Goal: Task Accomplishment & Management: Manage account settings

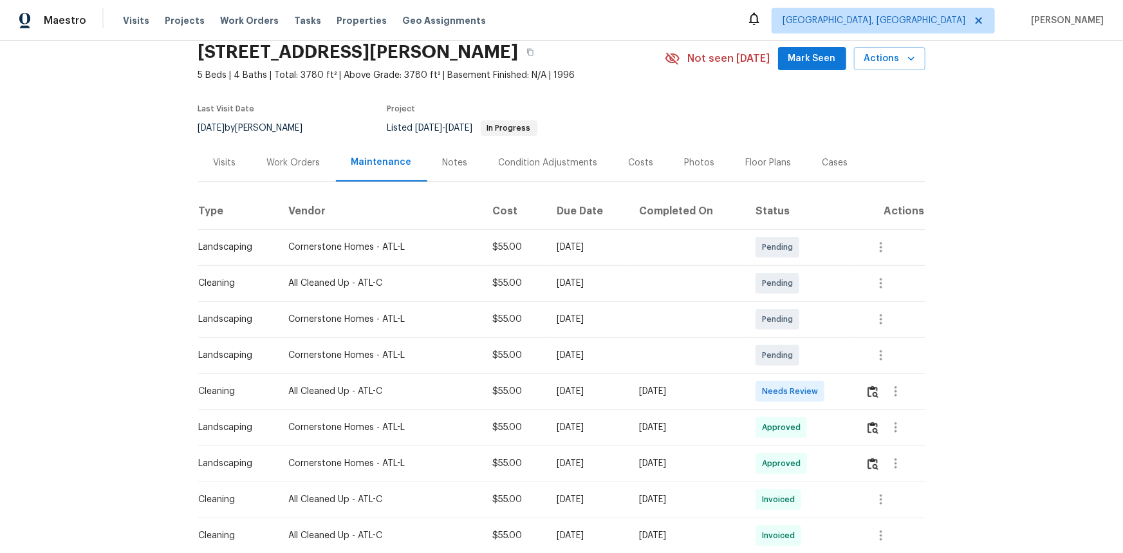
scroll to position [37, 0]
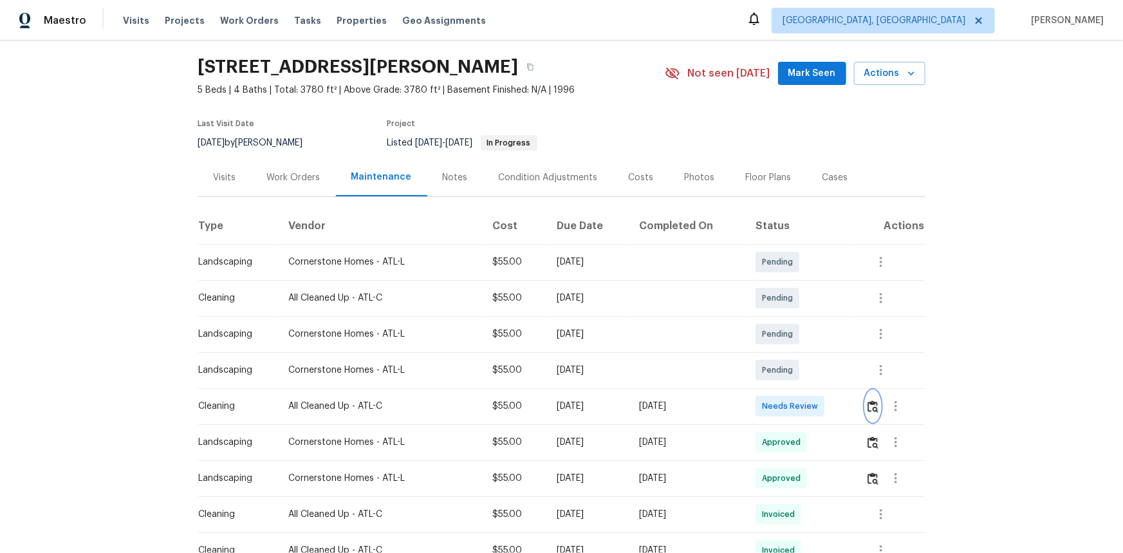
click at [874, 402] on img "button" at bounding box center [873, 406] width 11 height 12
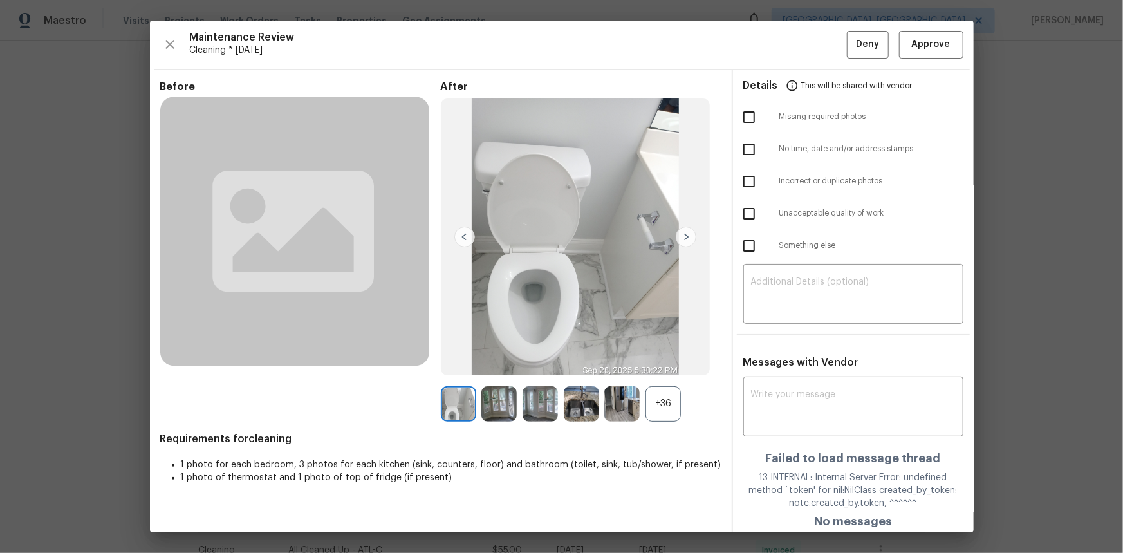
click at [655, 404] on div "+36" at bounding box center [663, 403] width 35 height 35
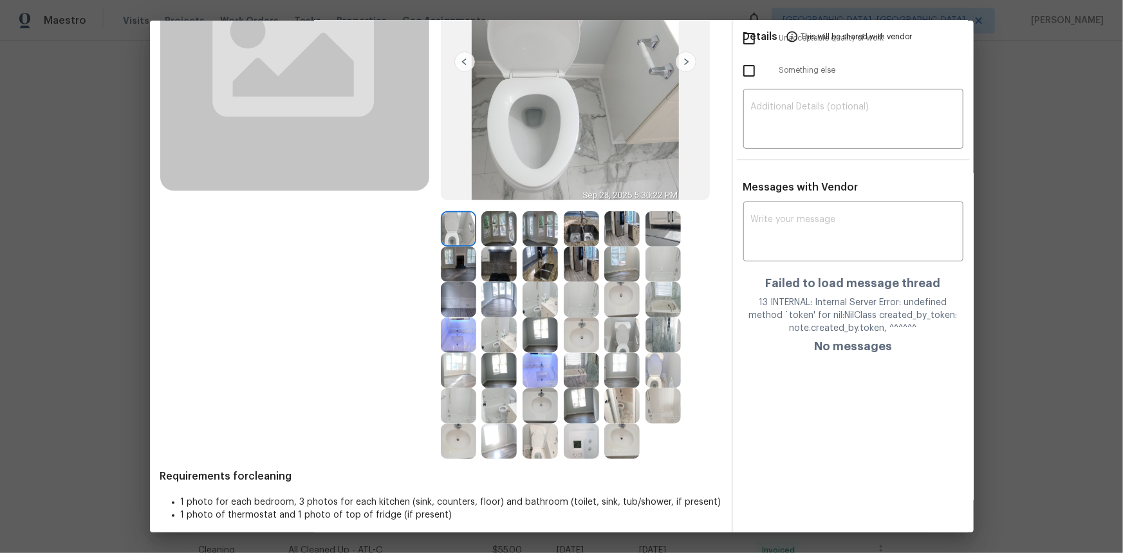
scroll to position [117, 0]
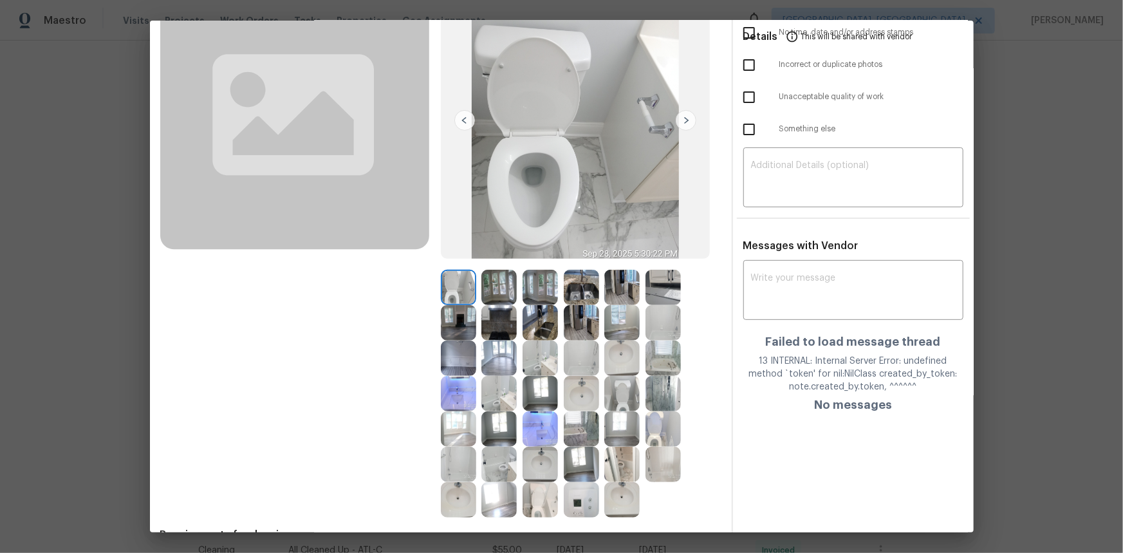
click at [572, 502] on img at bounding box center [581, 499] width 35 height 35
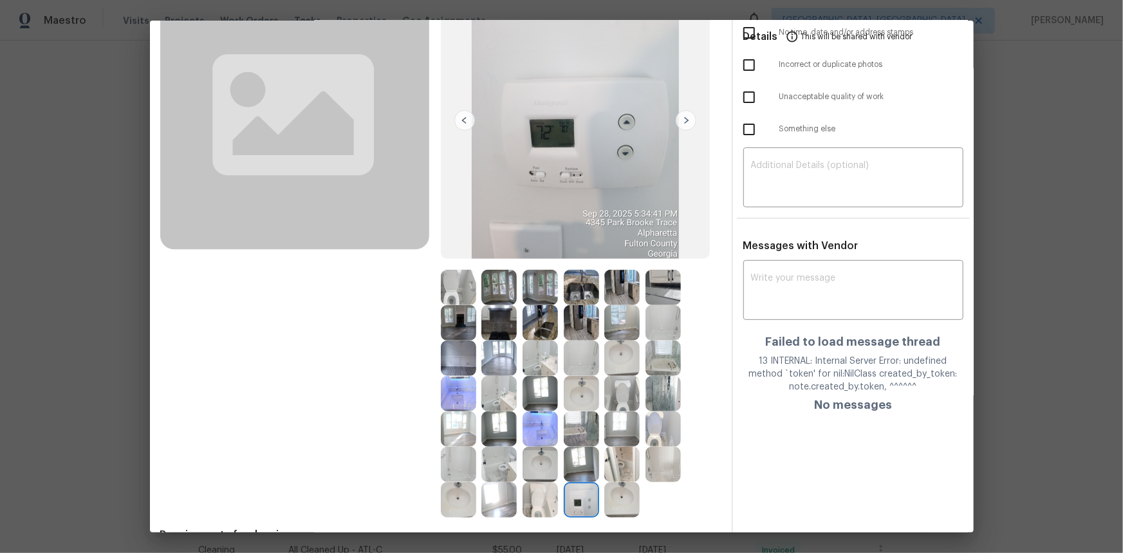
click at [572, 502] on img at bounding box center [581, 499] width 35 height 35
click at [571, 502] on img at bounding box center [581, 499] width 35 height 35
click at [570, 500] on img at bounding box center [581, 499] width 35 height 35
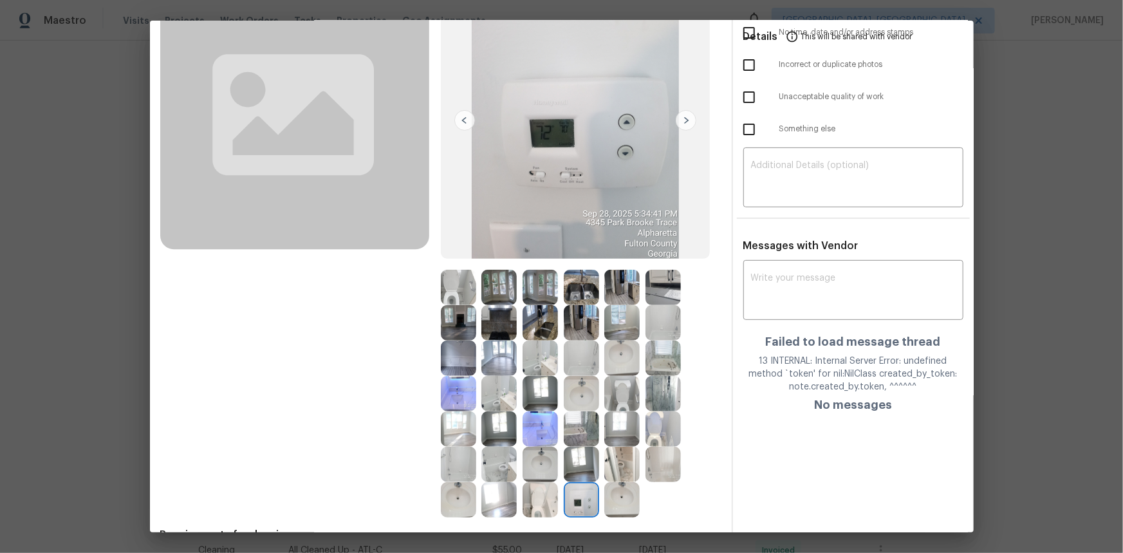
click at [573, 497] on img at bounding box center [581, 499] width 35 height 35
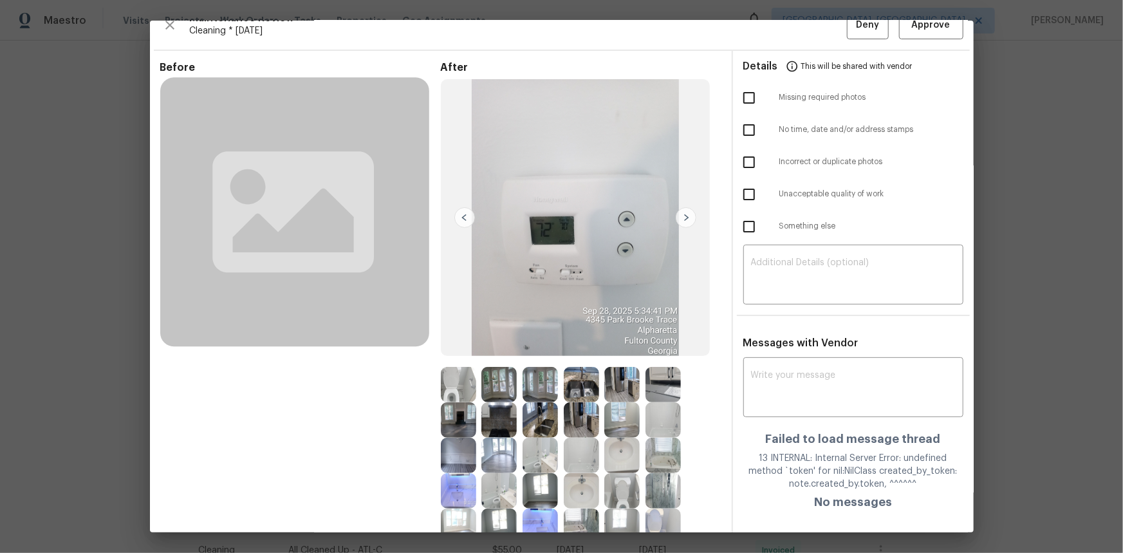
scroll to position [0, 0]
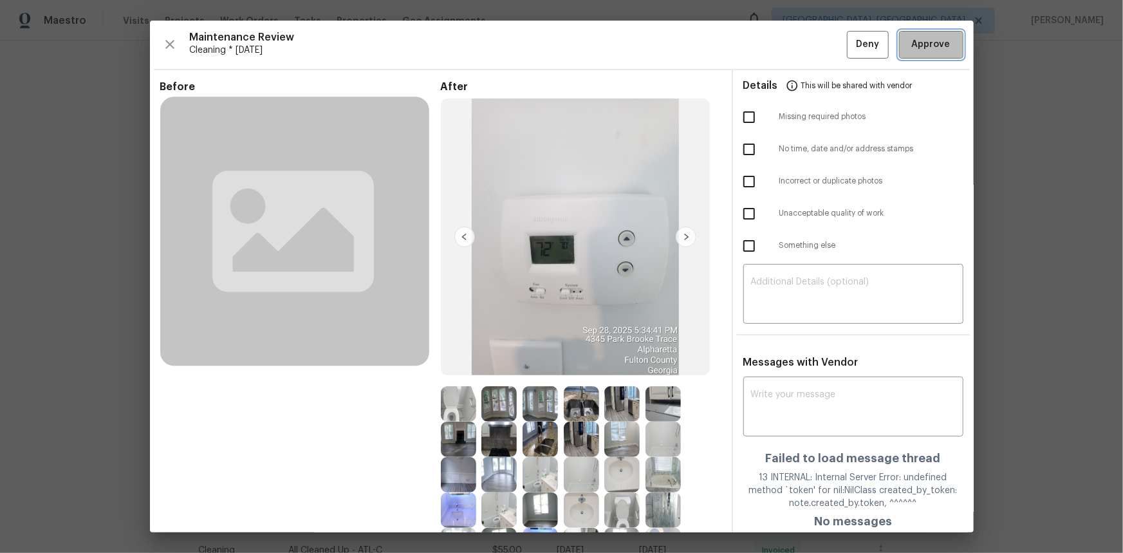
click at [912, 40] on span "Approve" at bounding box center [931, 45] width 39 height 16
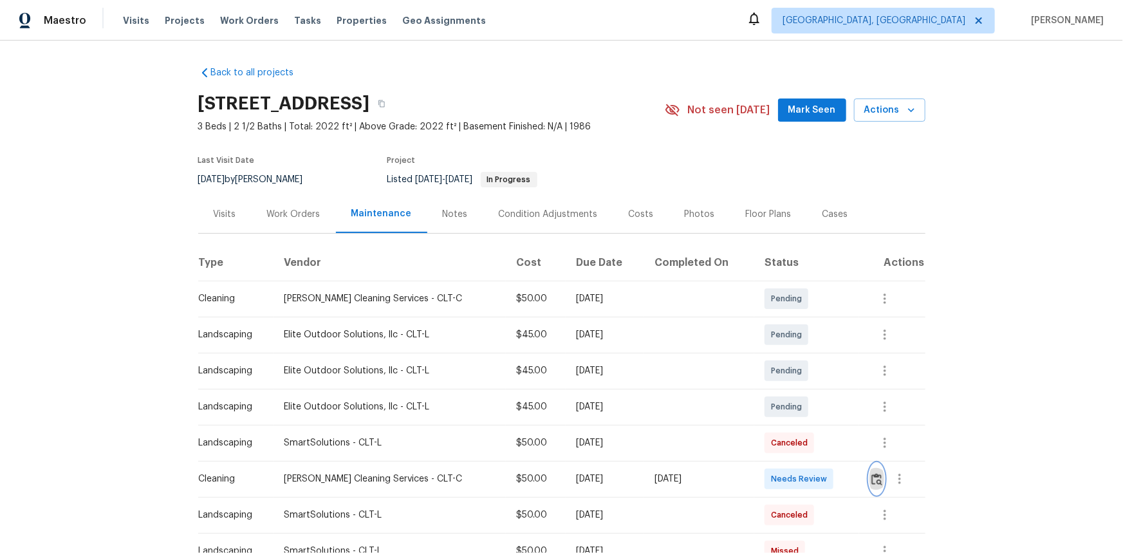
click at [799, 370] on img "button" at bounding box center [877, 479] width 11 height 12
click at [799, 370] on button "button" at bounding box center [877, 479] width 15 height 31
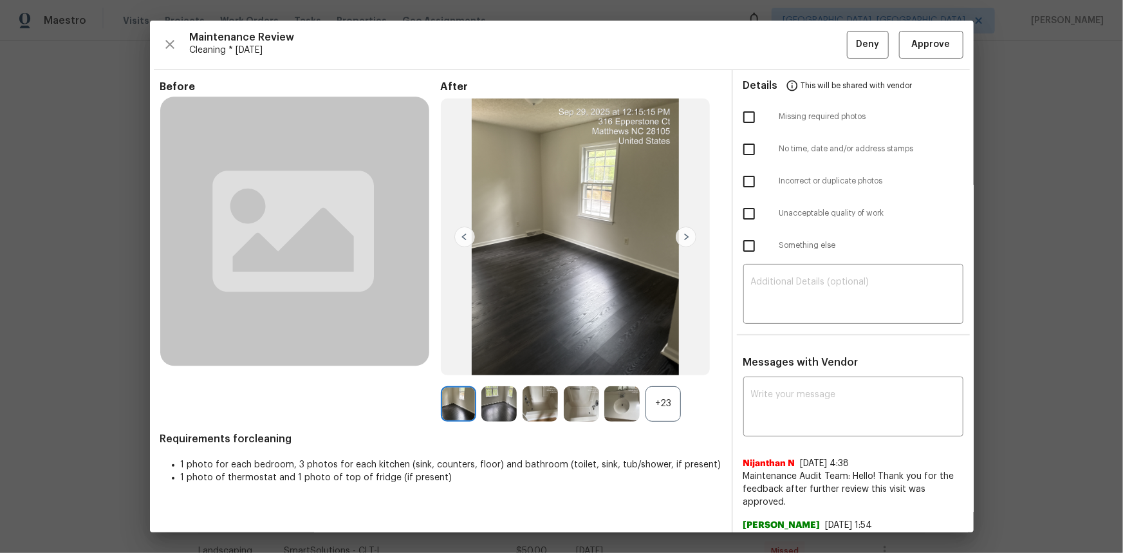
click at [650, 370] on div "+23" at bounding box center [663, 403] width 35 height 35
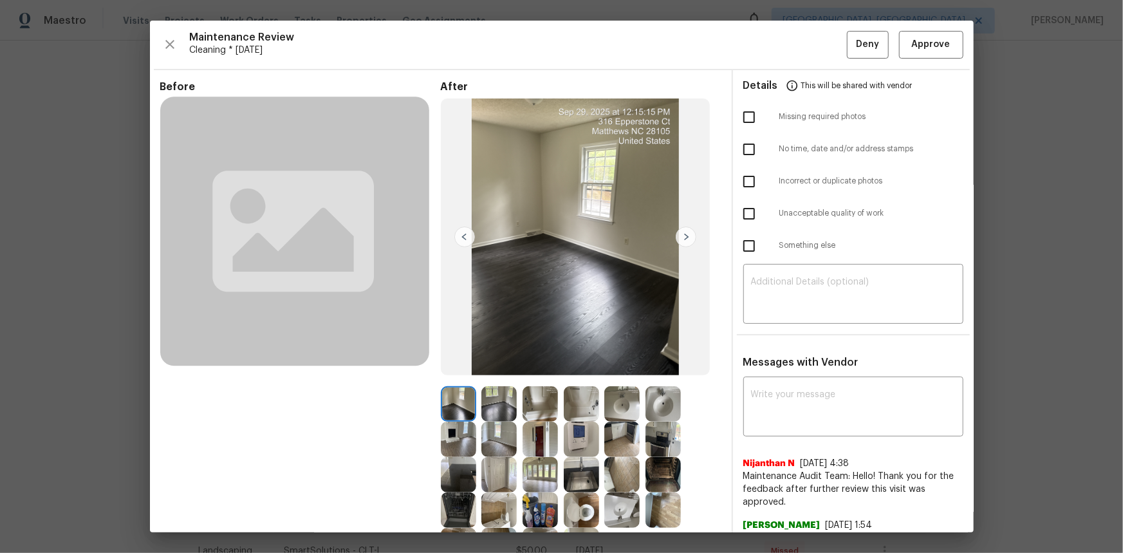
click at [573, 370] on img at bounding box center [581, 439] width 35 height 35
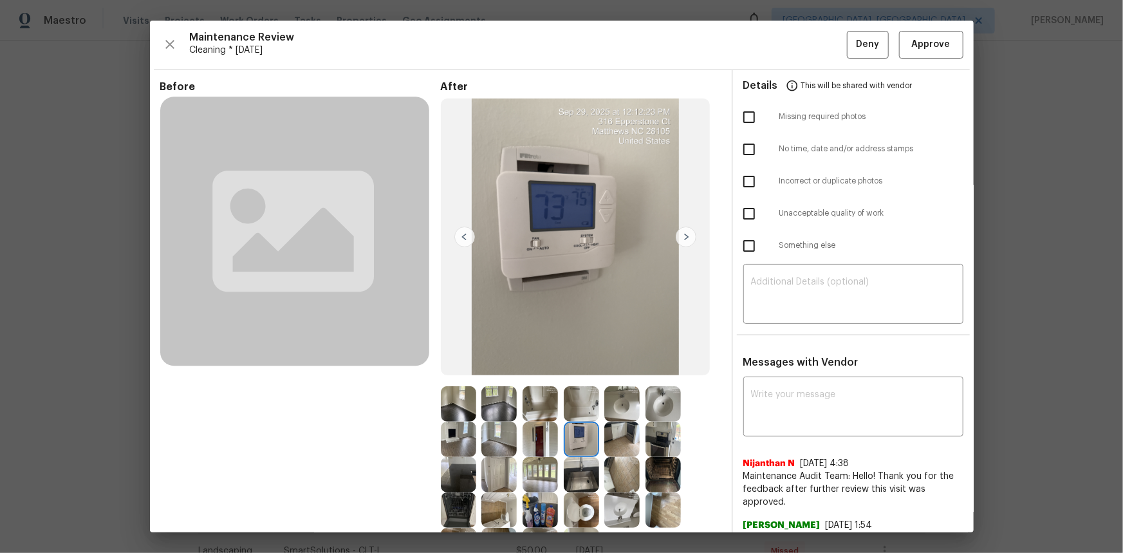
click at [573, 370] on img at bounding box center [581, 439] width 35 height 35
click at [799, 52] on span "Approve" at bounding box center [931, 45] width 39 height 16
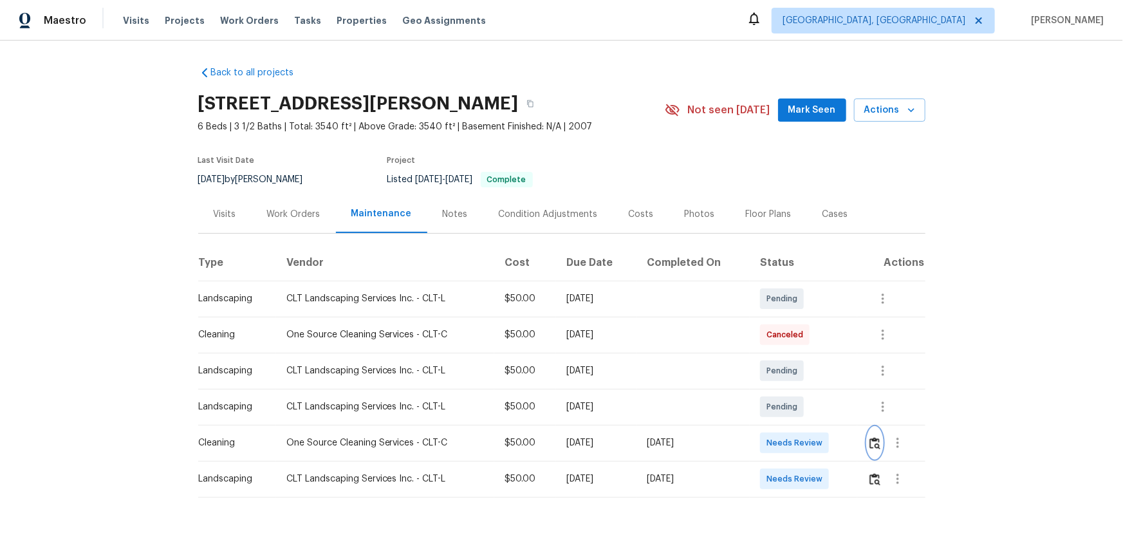
click at [877, 445] on img "button" at bounding box center [875, 443] width 11 height 12
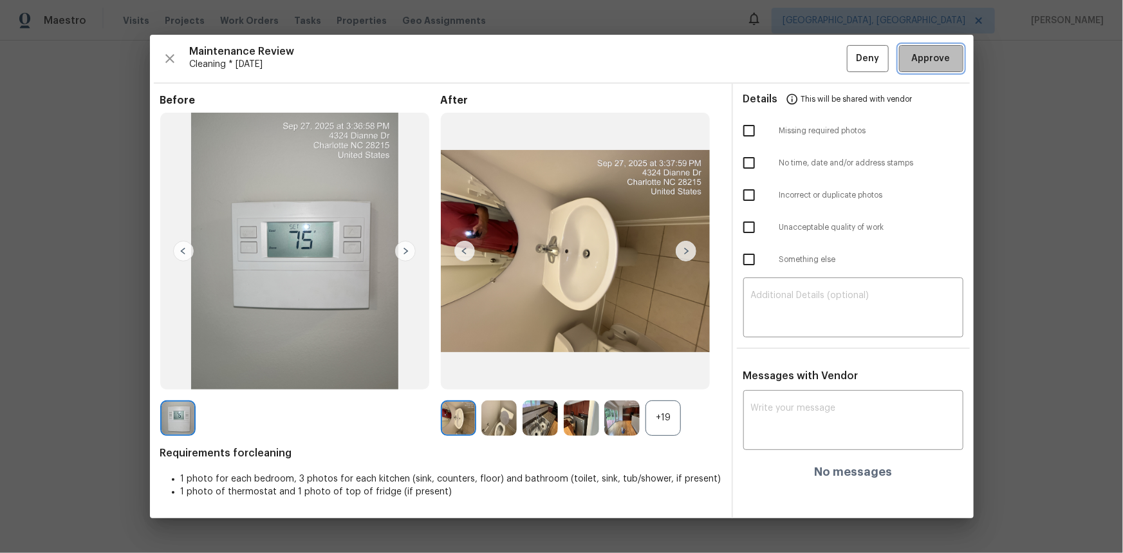
click at [928, 65] on span "Approve" at bounding box center [931, 59] width 39 height 16
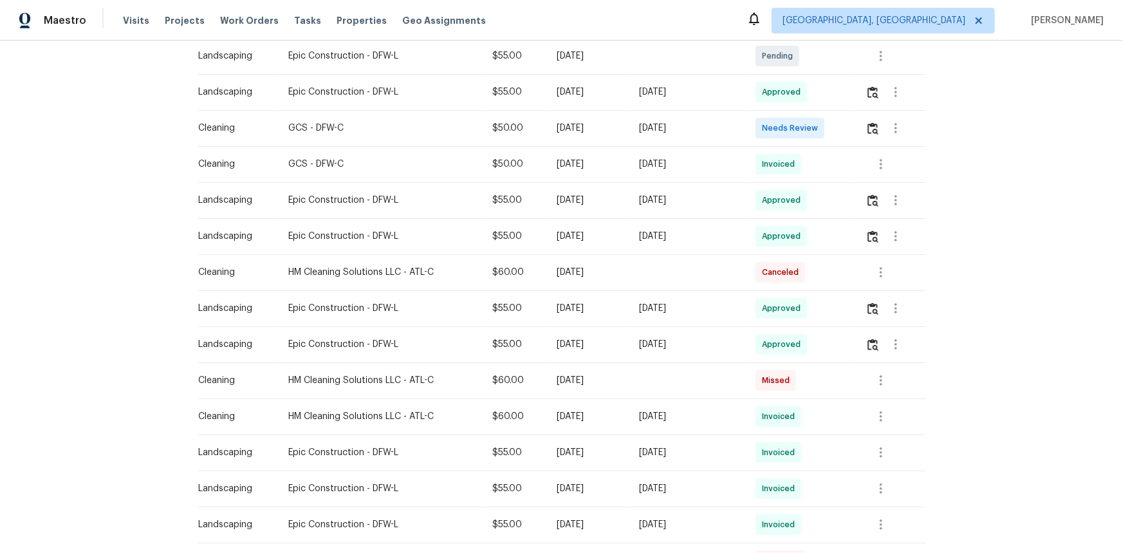
scroll to position [117, 0]
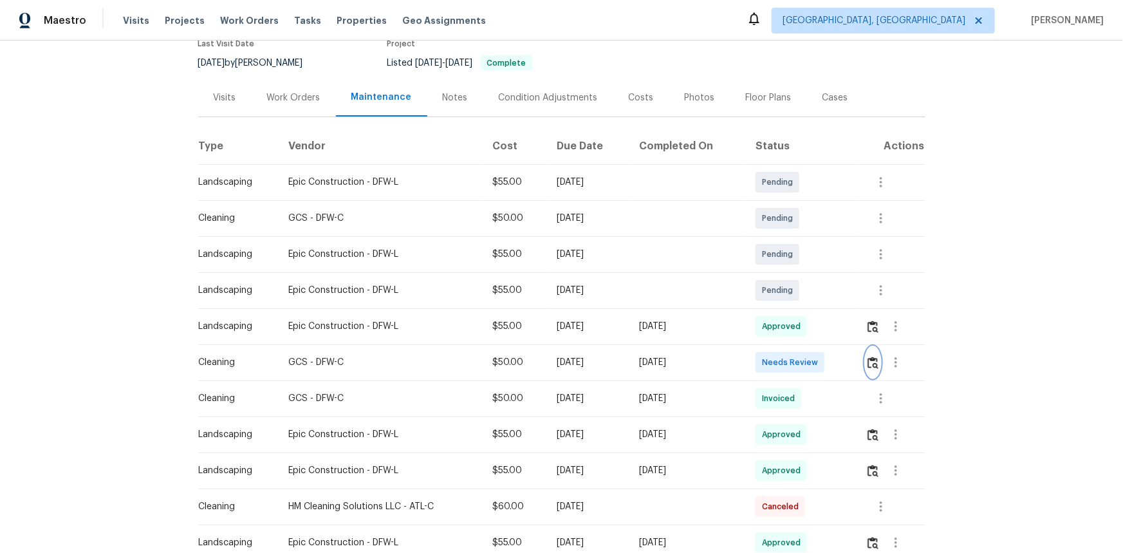
click at [799, 363] on img "button" at bounding box center [873, 363] width 11 height 12
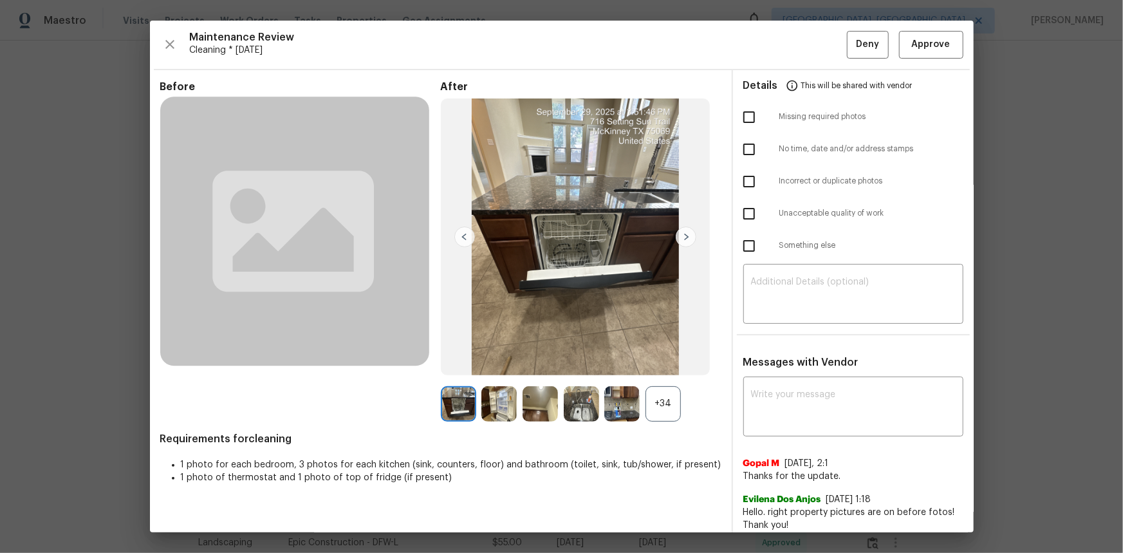
click at [660, 370] on div "+34" at bounding box center [663, 403] width 35 height 35
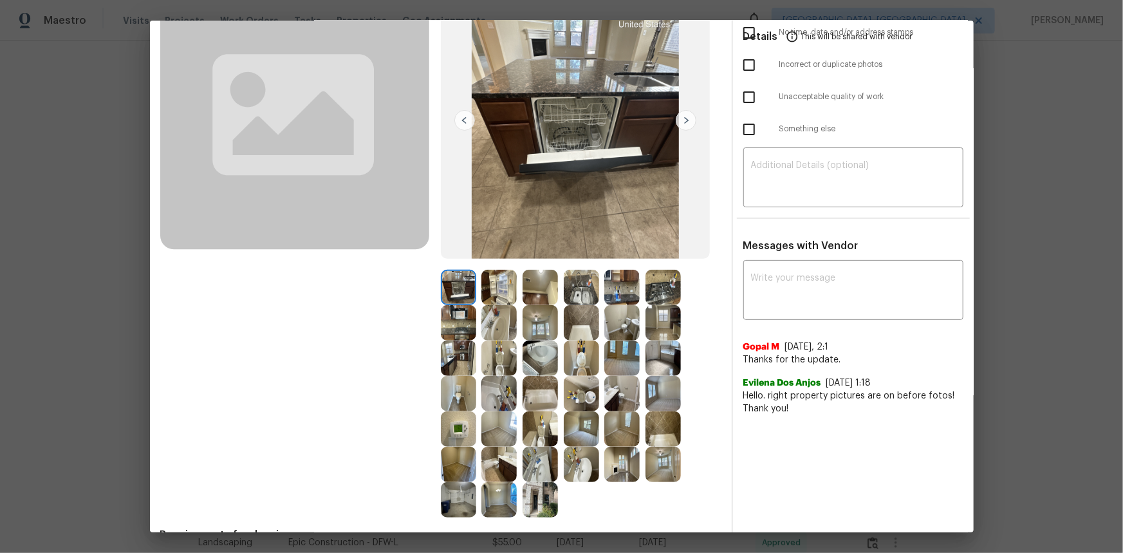
click at [460, 370] on img at bounding box center [458, 428] width 35 height 35
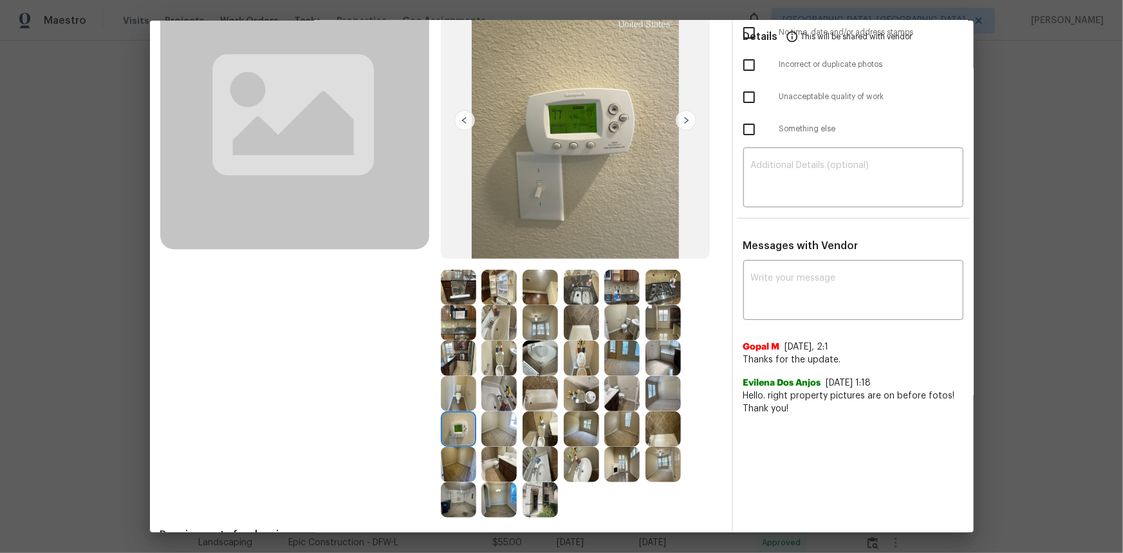
click at [460, 370] on img at bounding box center [458, 428] width 35 height 35
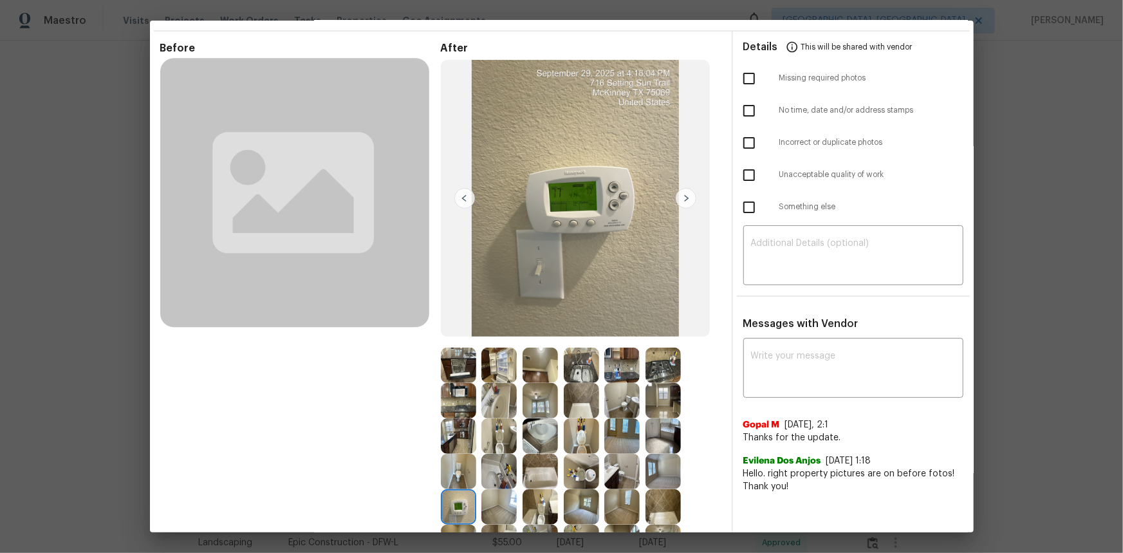
scroll to position [0, 0]
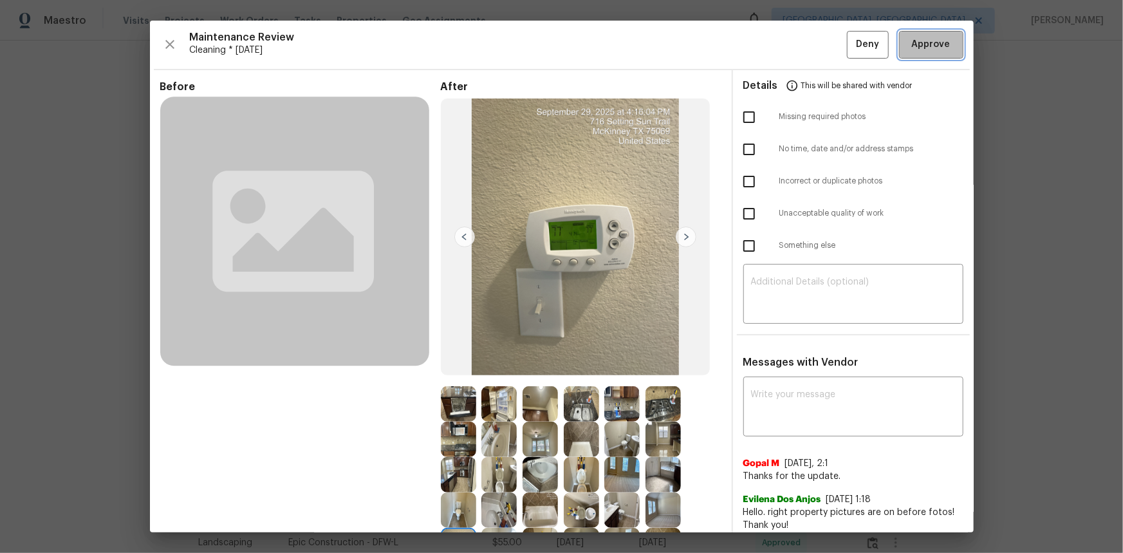
click at [799, 48] on button "Approve" at bounding box center [931, 45] width 64 height 28
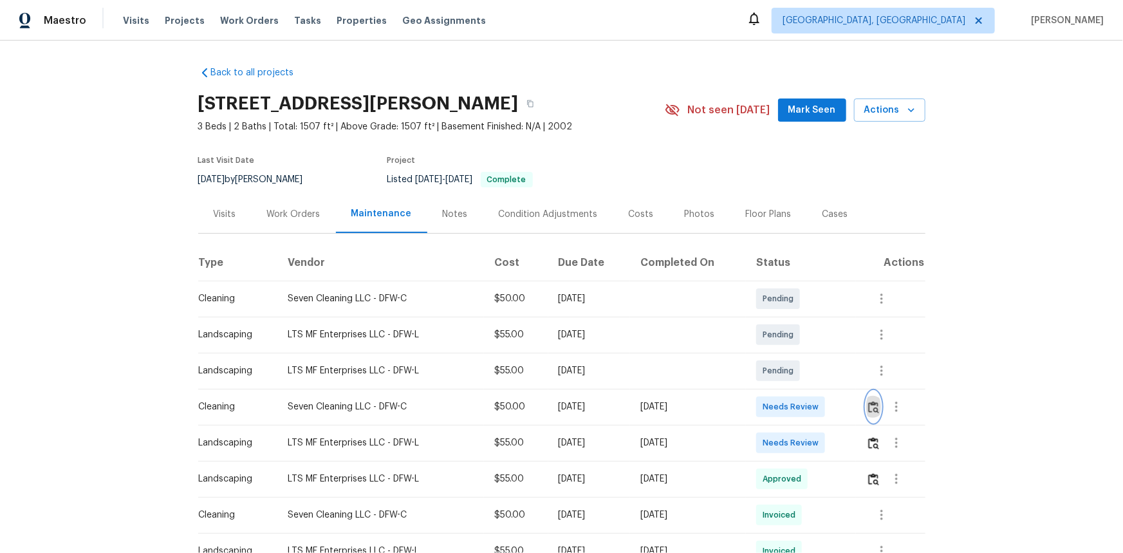
click at [875, 408] on img "button" at bounding box center [873, 407] width 11 height 12
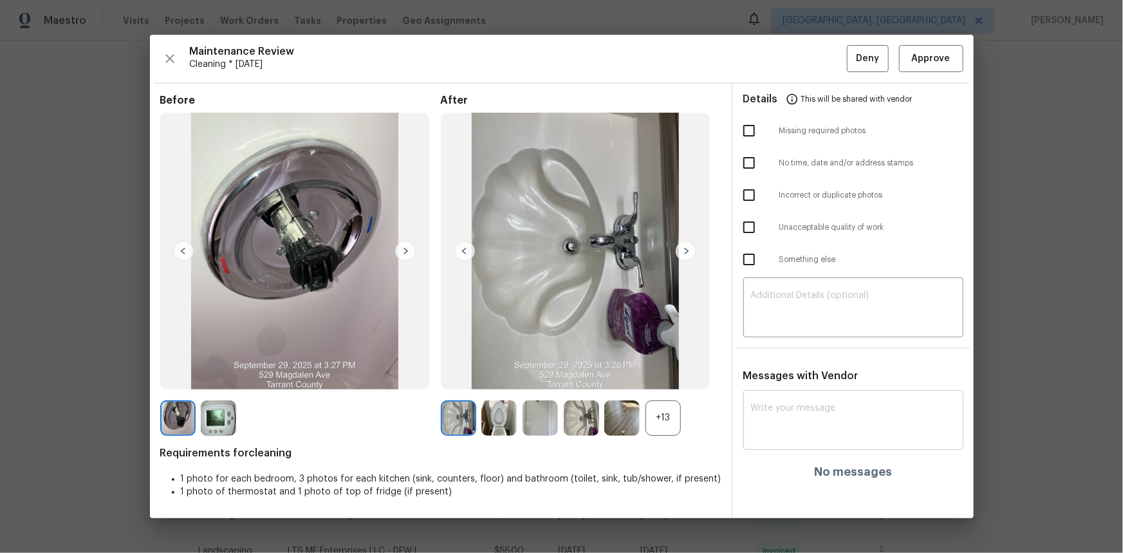
click at [774, 411] on textarea at bounding box center [853, 422] width 205 height 36
paste textarea "Maintenance Audit Team: Hello! Unfortunately, this cleaning visit completed on …"
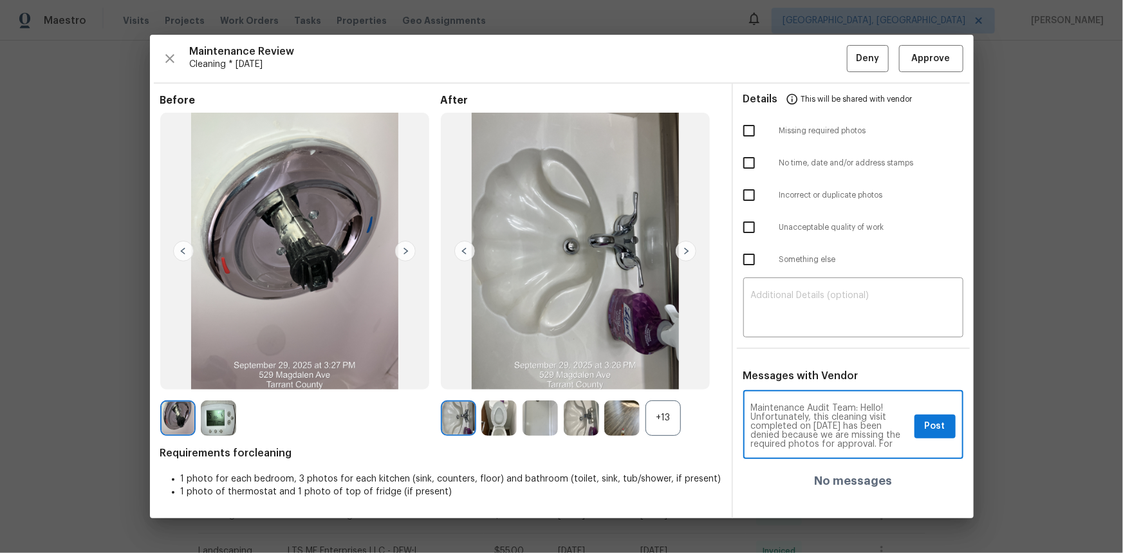
scroll to position [144, 0]
type textarea "Maintenance Audit Team: Hello! Unfortunately, this cleaning visit completed on …"
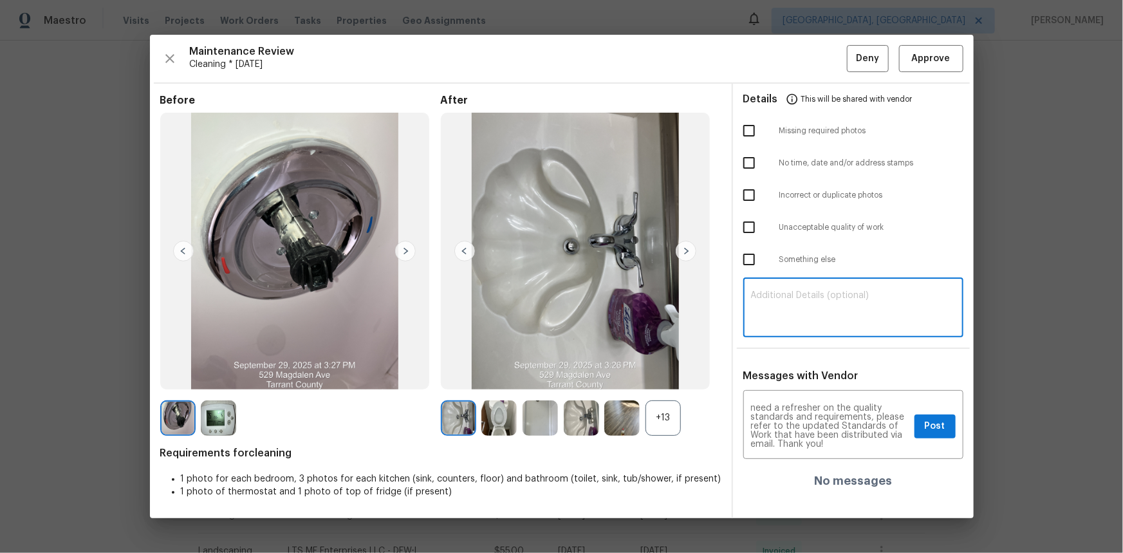
click at [789, 306] on textarea at bounding box center [853, 309] width 205 height 36
paste textarea "Maintenance Audit Team: Hello! Unfortunately, this cleaning visit completed on …"
type textarea "Maintenance Audit Team: Hello! Unfortunately, this cleaning visit completed on …"
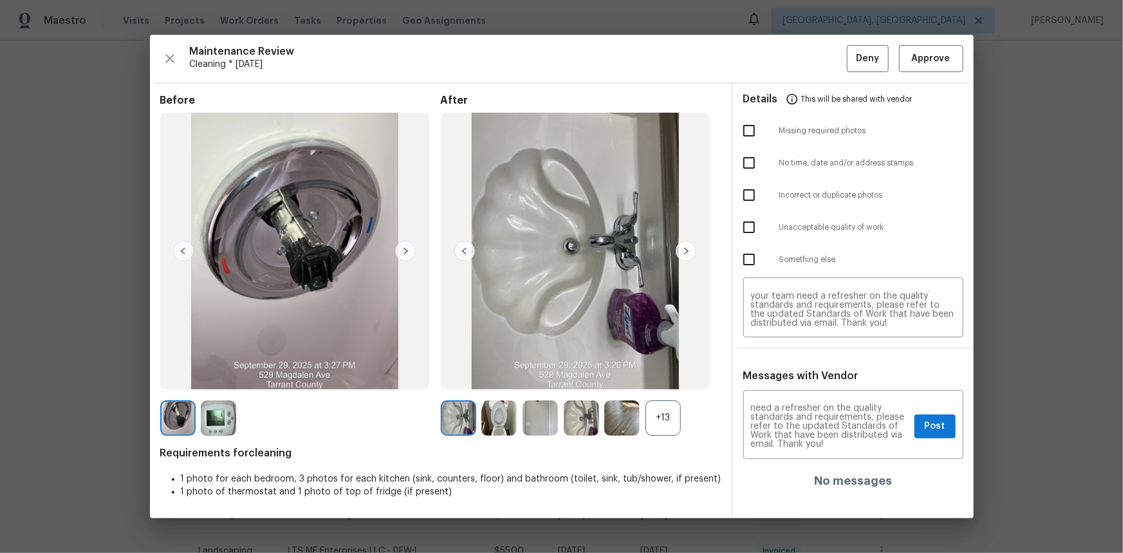
click at [221, 418] on img at bounding box center [218, 417] width 35 height 35
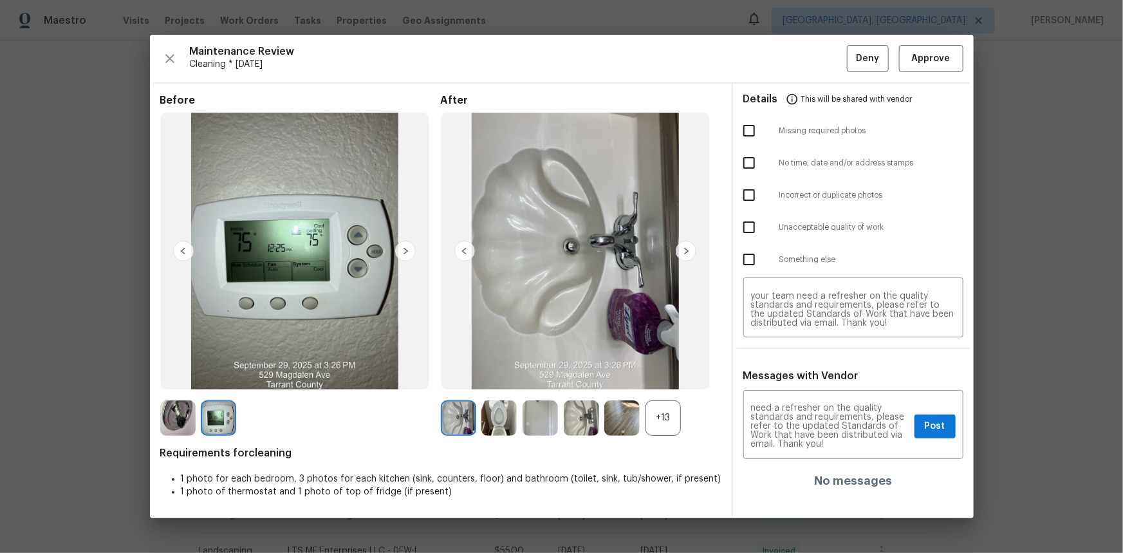
click at [221, 418] on img at bounding box center [218, 417] width 35 height 35
click at [922, 52] on span "Approve" at bounding box center [931, 59] width 39 height 16
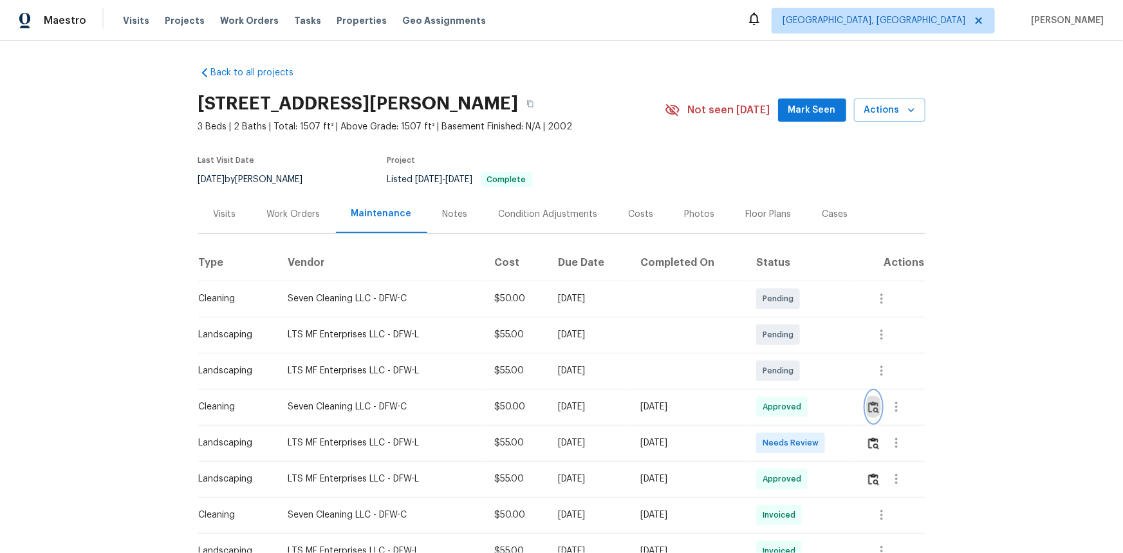
click at [873, 410] on img "button" at bounding box center [873, 407] width 11 height 12
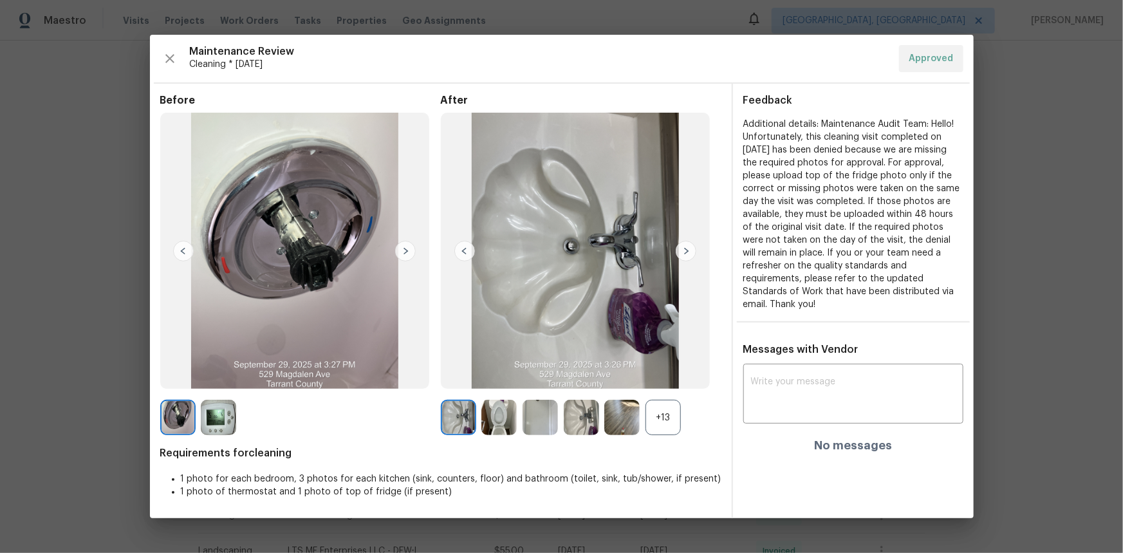
click at [659, 418] on div "+13" at bounding box center [663, 417] width 35 height 35
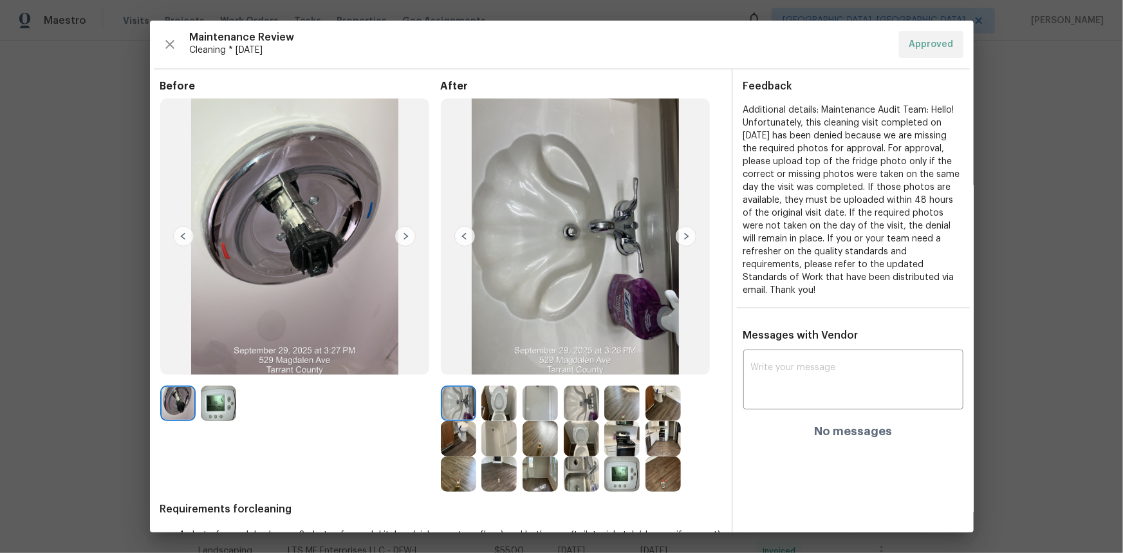
scroll to position [42, 0]
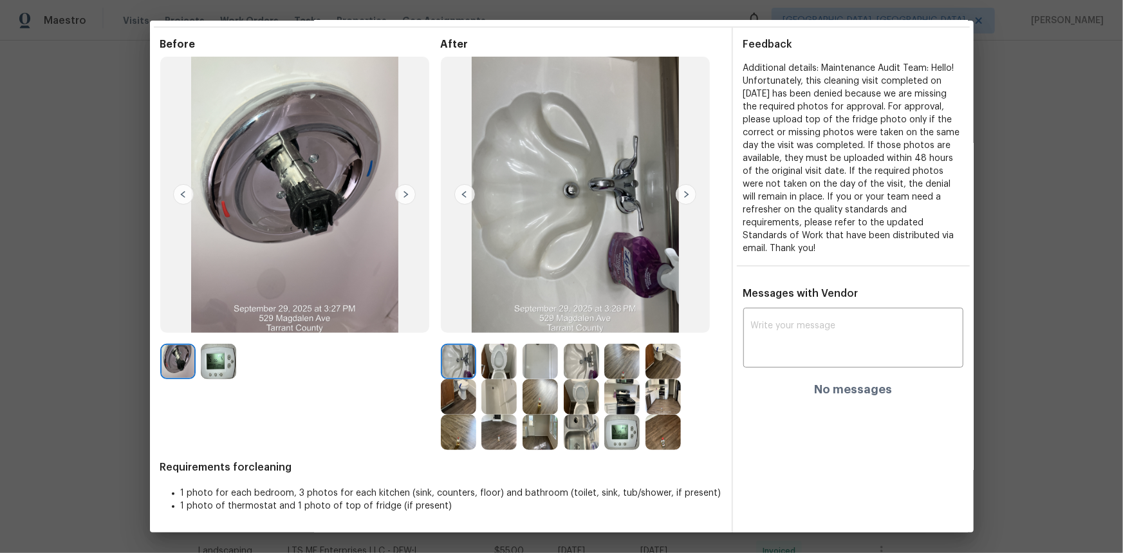
drag, startPoint x: 987, startPoint y: 342, endPoint x: 995, endPoint y: 352, distance: 12.8
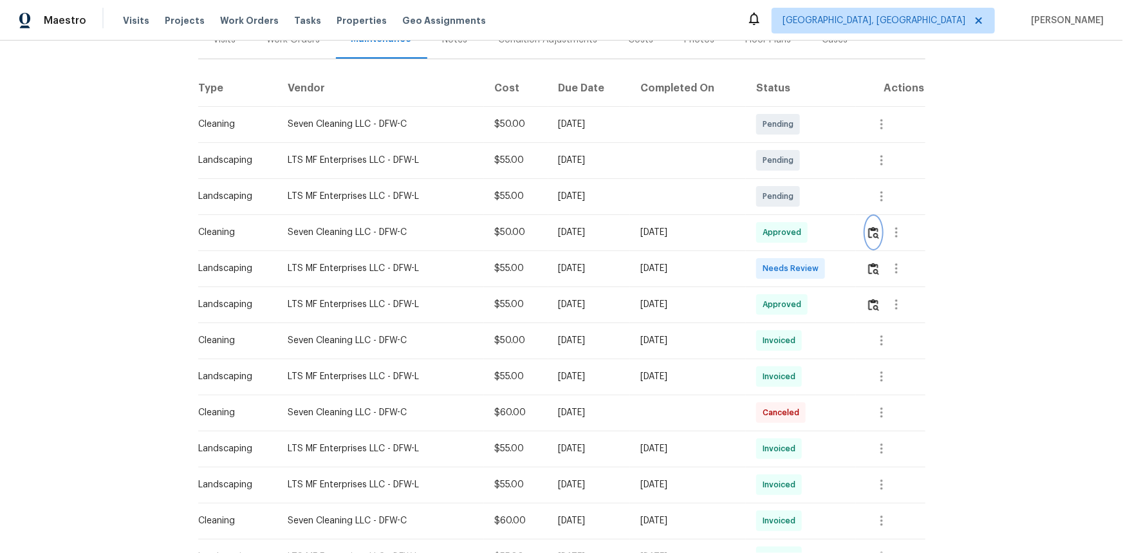
scroll to position [175, 0]
click at [868, 233] on img "button" at bounding box center [873, 232] width 11 height 12
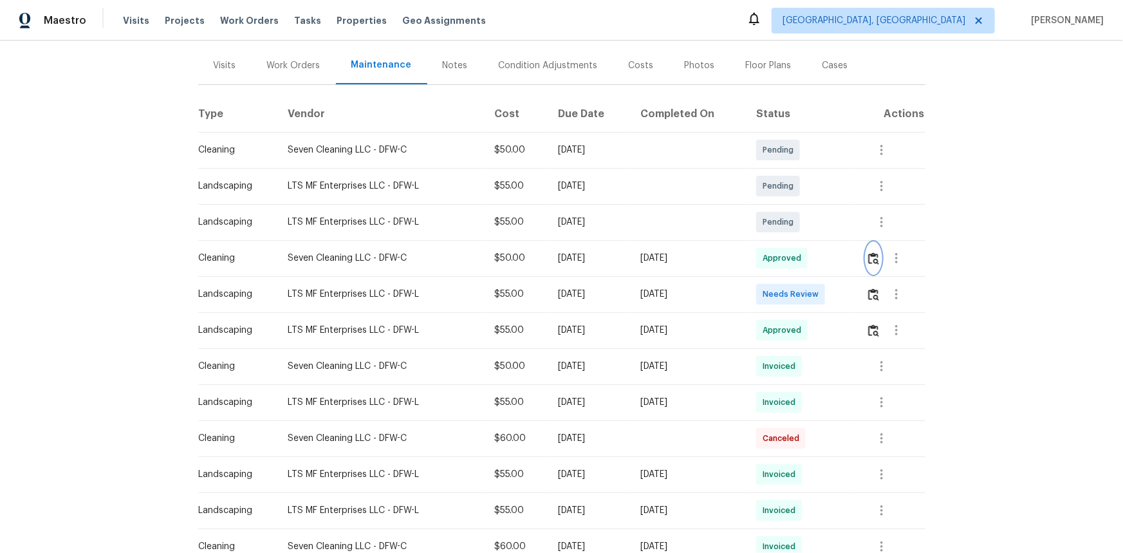
scroll to position [117, 0]
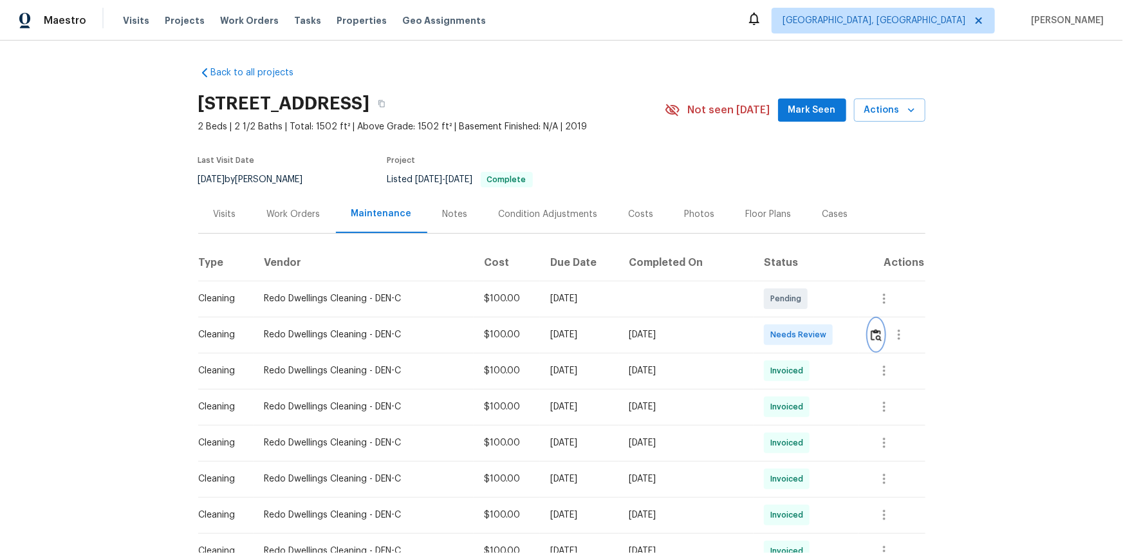
click at [799, 335] on img "button" at bounding box center [876, 335] width 11 height 12
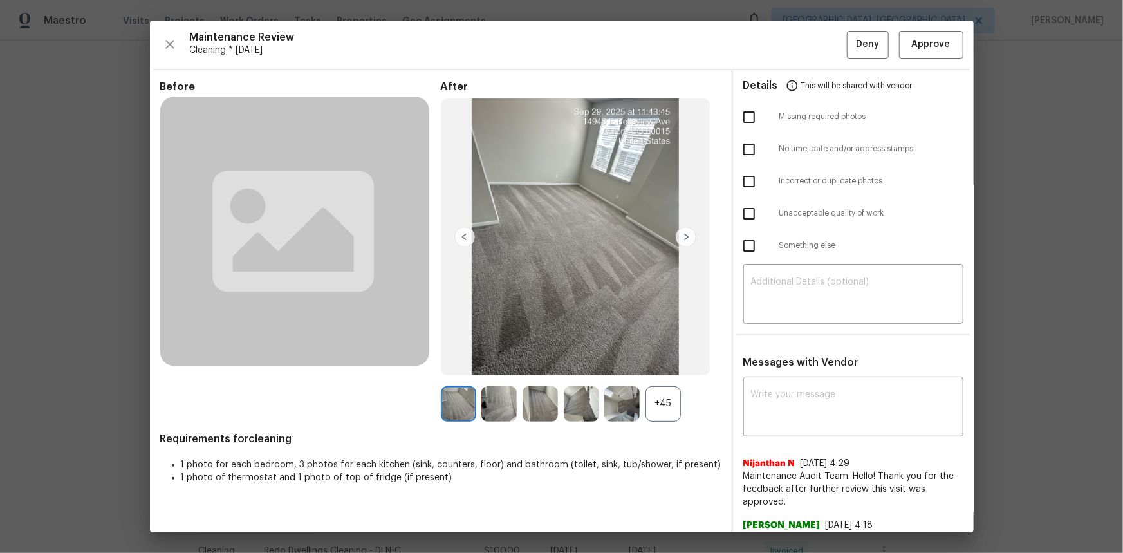
click at [675, 370] on div "+45" at bounding box center [663, 403] width 35 height 35
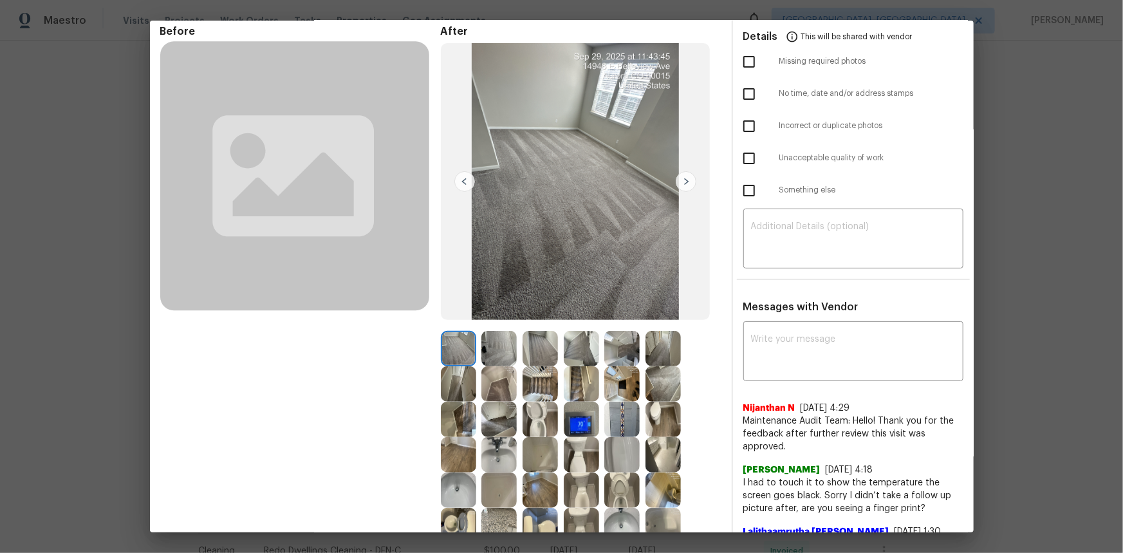
scroll to position [117, 0]
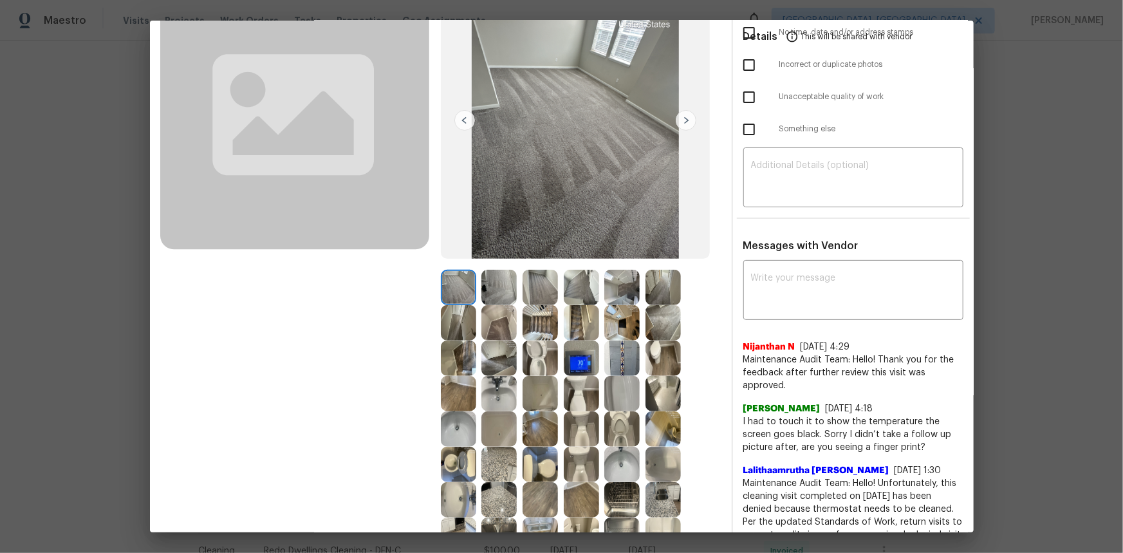
click at [574, 360] on img at bounding box center [581, 358] width 35 height 35
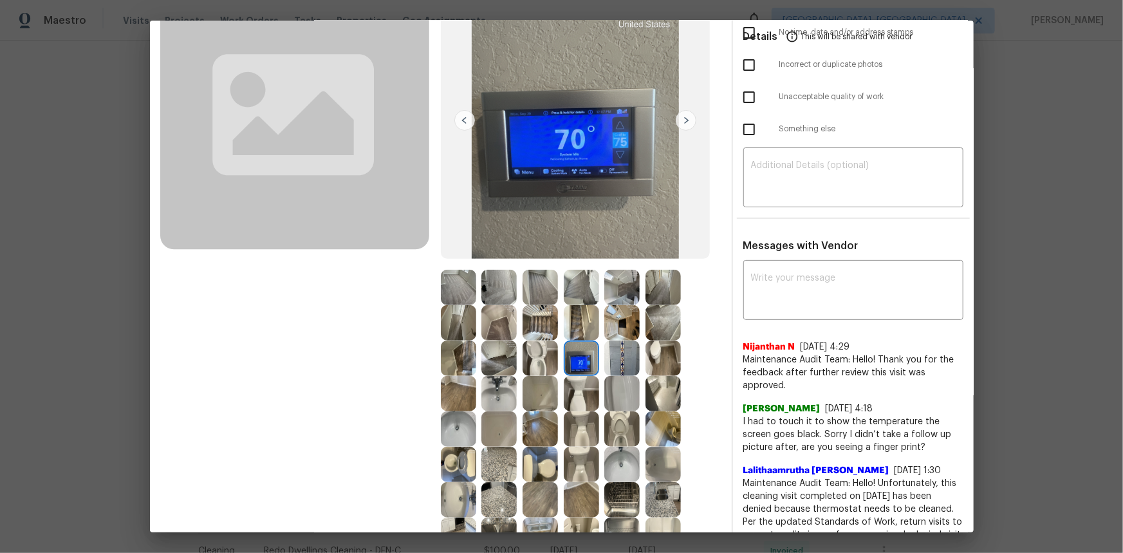
click at [574, 360] on img at bounding box center [581, 358] width 35 height 35
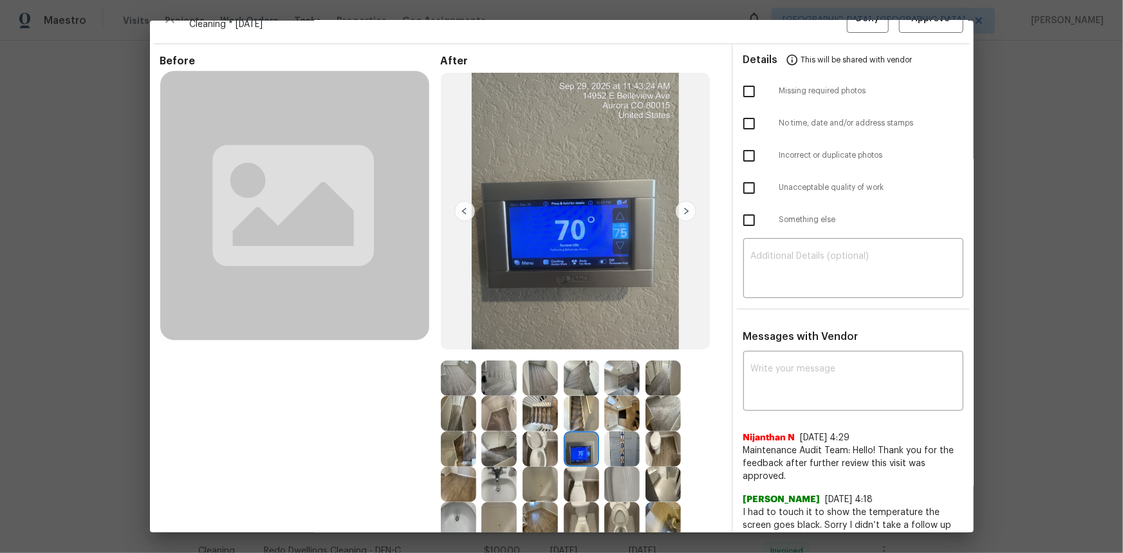
scroll to position [0, 0]
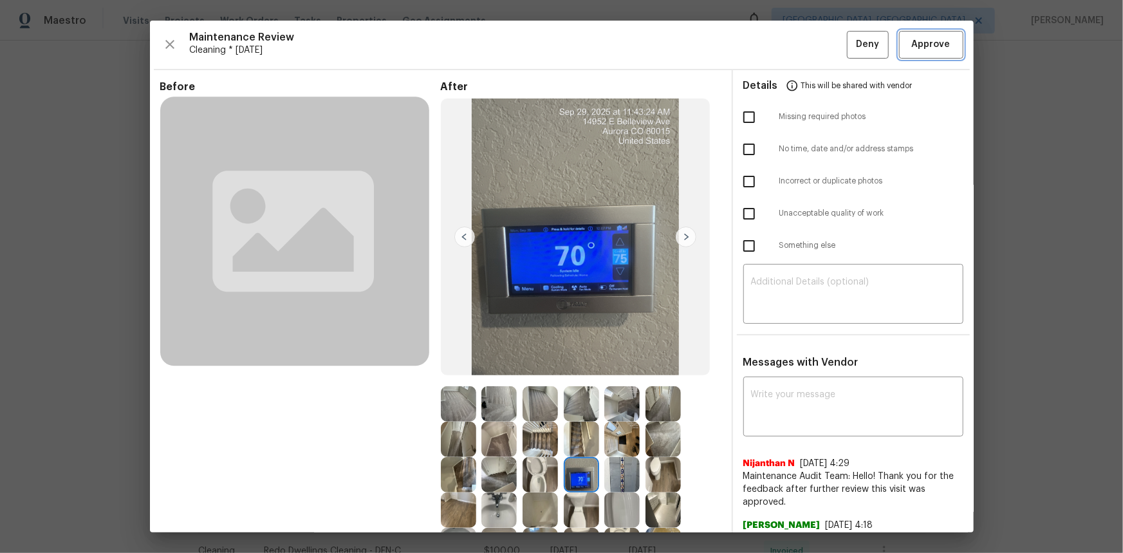
click at [799, 47] on span "Approve" at bounding box center [931, 45] width 39 height 16
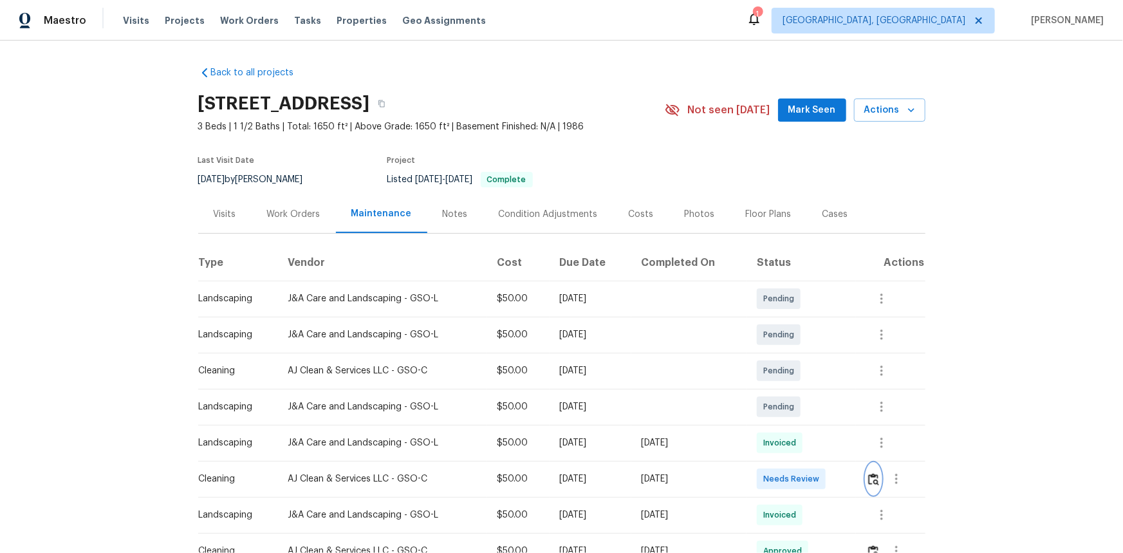
click at [878, 477] on button "button" at bounding box center [874, 479] width 15 height 31
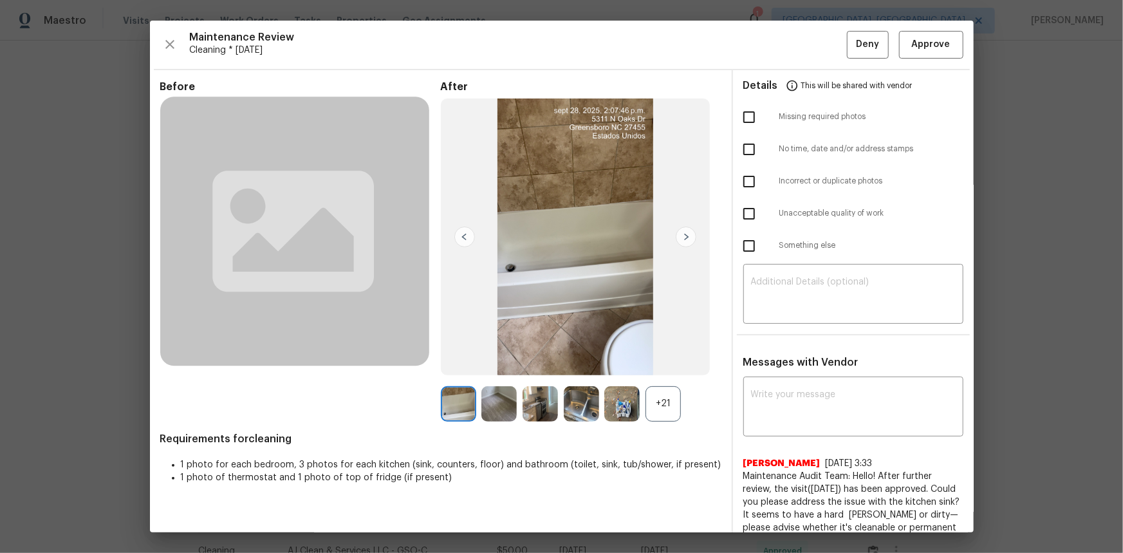
click at [662, 405] on div "+21" at bounding box center [663, 403] width 35 height 35
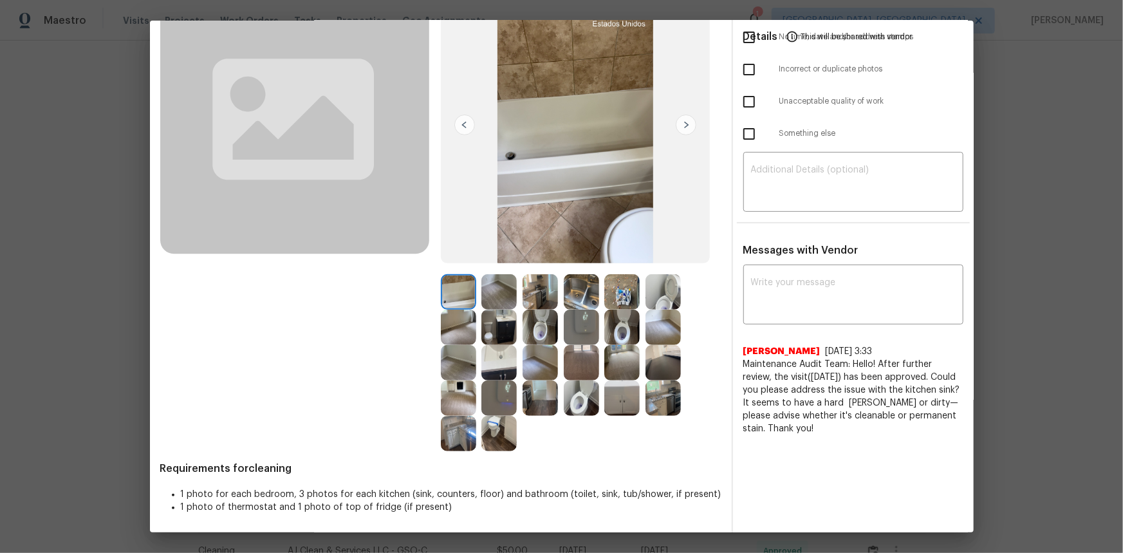
scroll to position [113, 0]
click at [578, 328] on img at bounding box center [581, 326] width 35 height 35
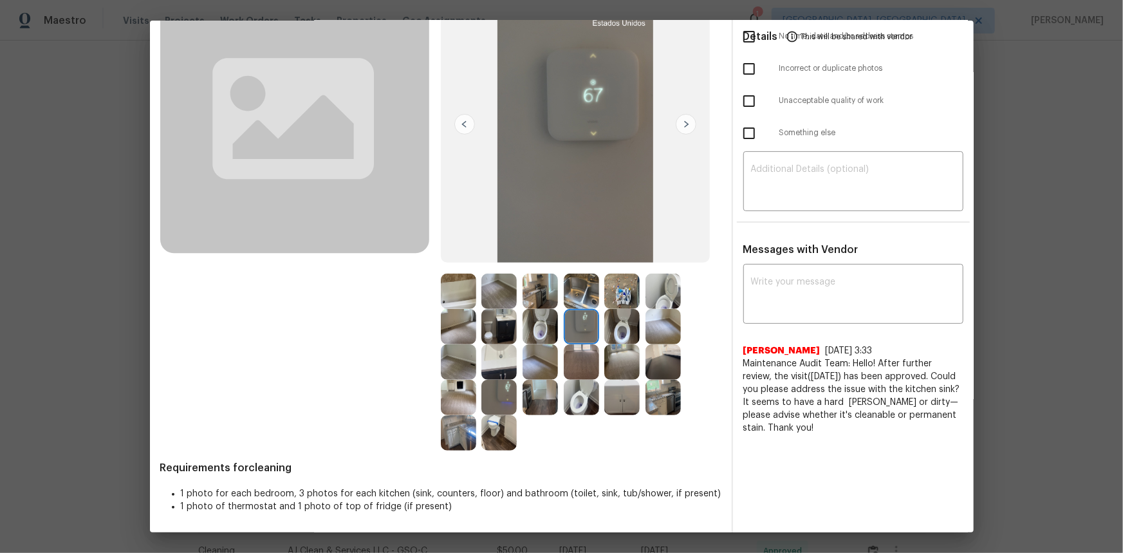
click at [578, 328] on img at bounding box center [581, 326] width 35 height 35
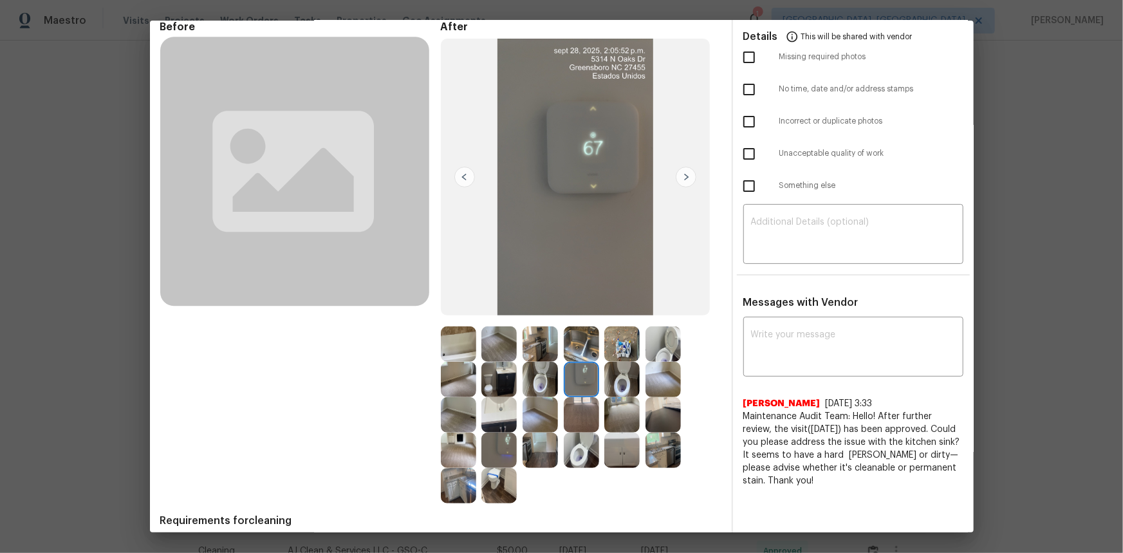
scroll to position [0, 0]
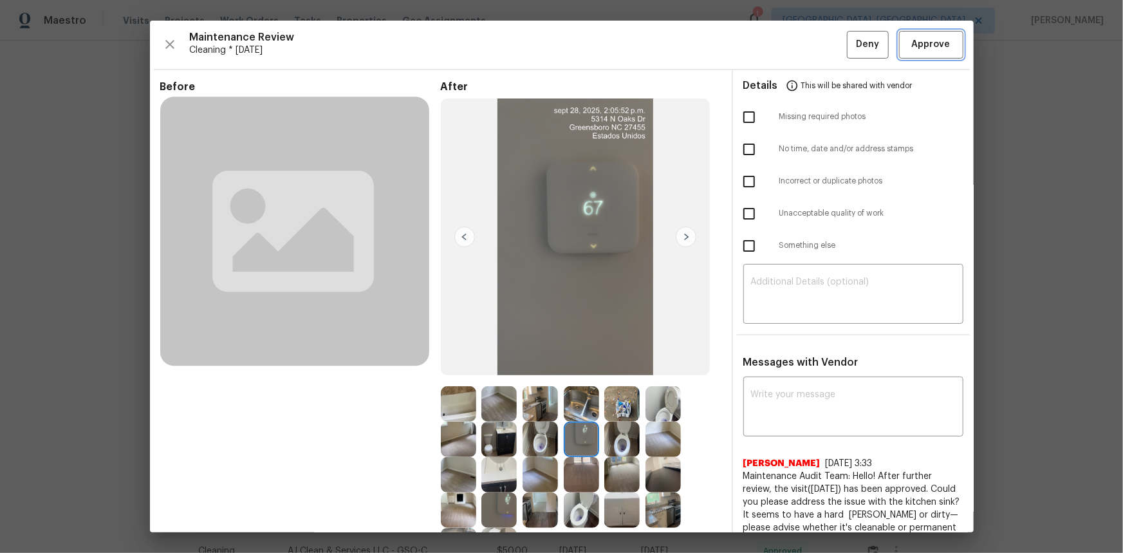
click at [914, 42] on span "Approve" at bounding box center [931, 45] width 39 height 16
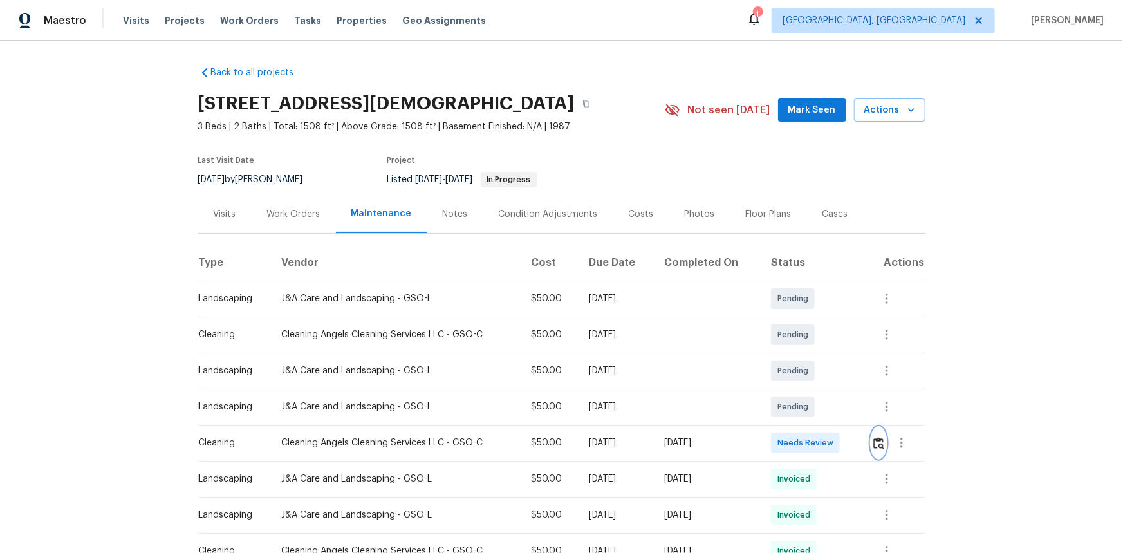
click at [799, 370] on img "button" at bounding box center [879, 443] width 11 height 12
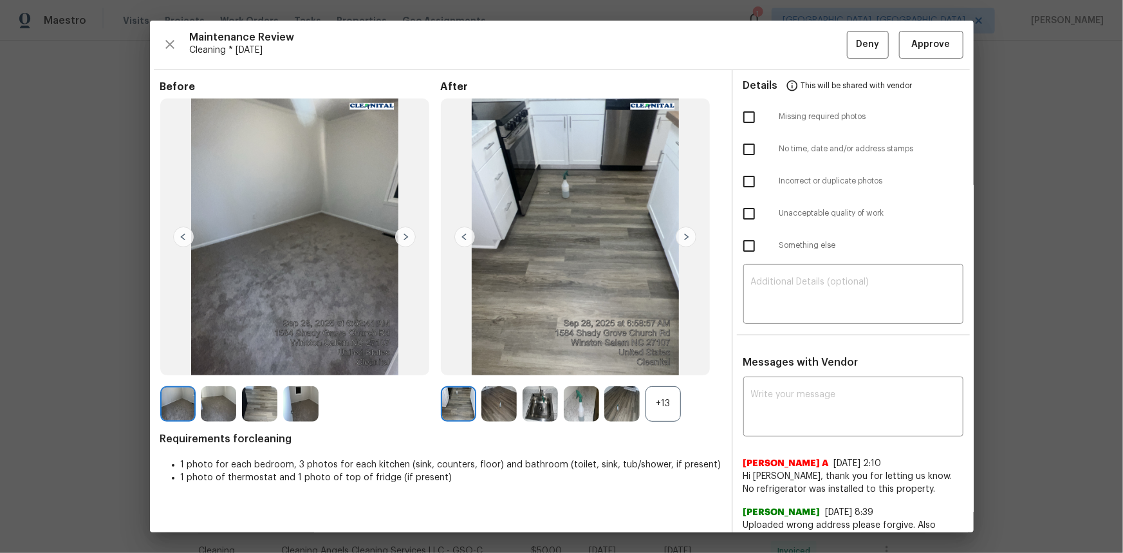
click at [648, 370] on div "+13" at bounding box center [663, 403] width 35 height 35
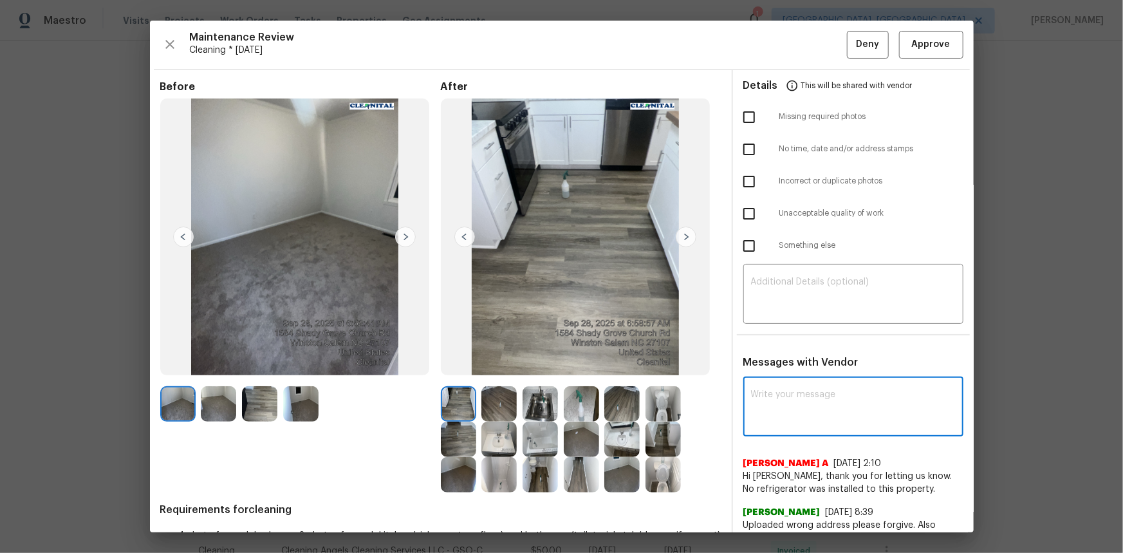
click at [764, 370] on textarea at bounding box center [853, 408] width 205 height 36
paste textarea "Maintenance Audit Team: Hello! Unfortunately, this cleaning visit completed on …"
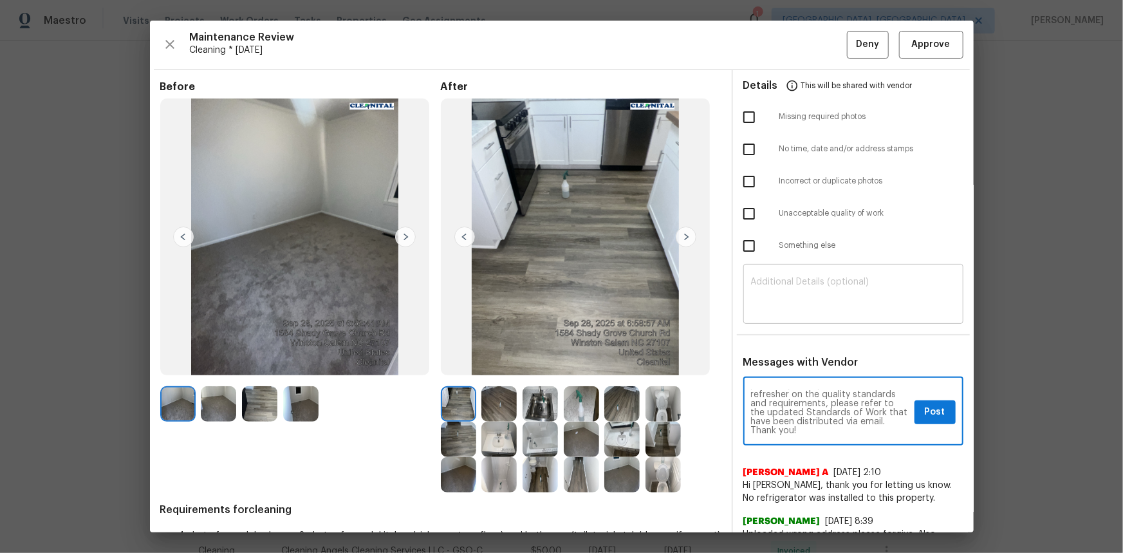
type textarea "Maintenance Audit Team: Hello! Unfortunately, this cleaning visit completed on …"
click at [773, 294] on textarea at bounding box center [853, 295] width 205 height 36
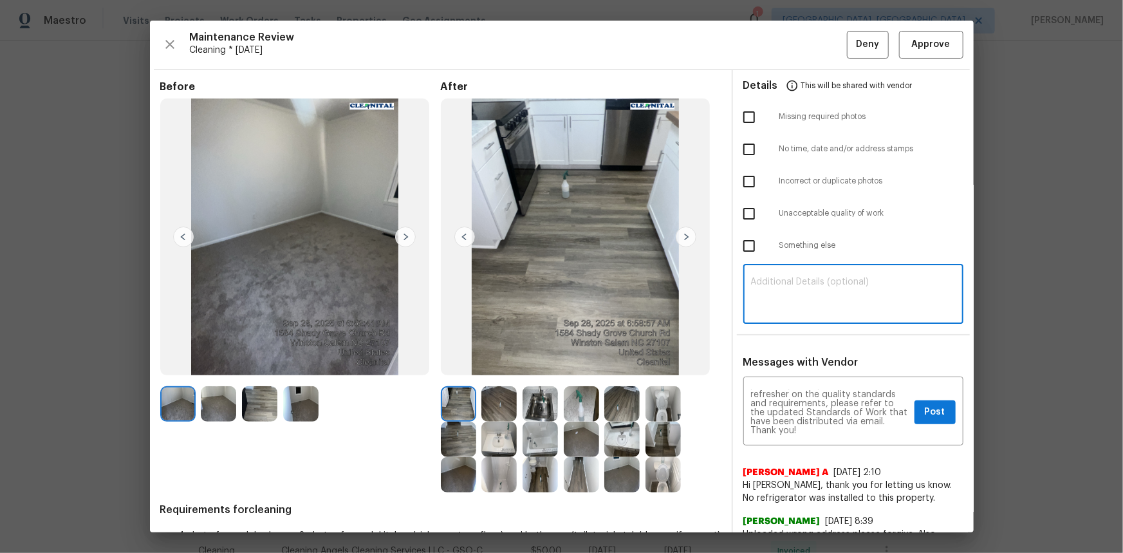
paste textarea "Maintenance Audit Team: Hello! Unfortunately, this cleaning visit completed on …"
type textarea "Maintenance Audit Team: Hello! Unfortunately, this cleaning visit completed on …"
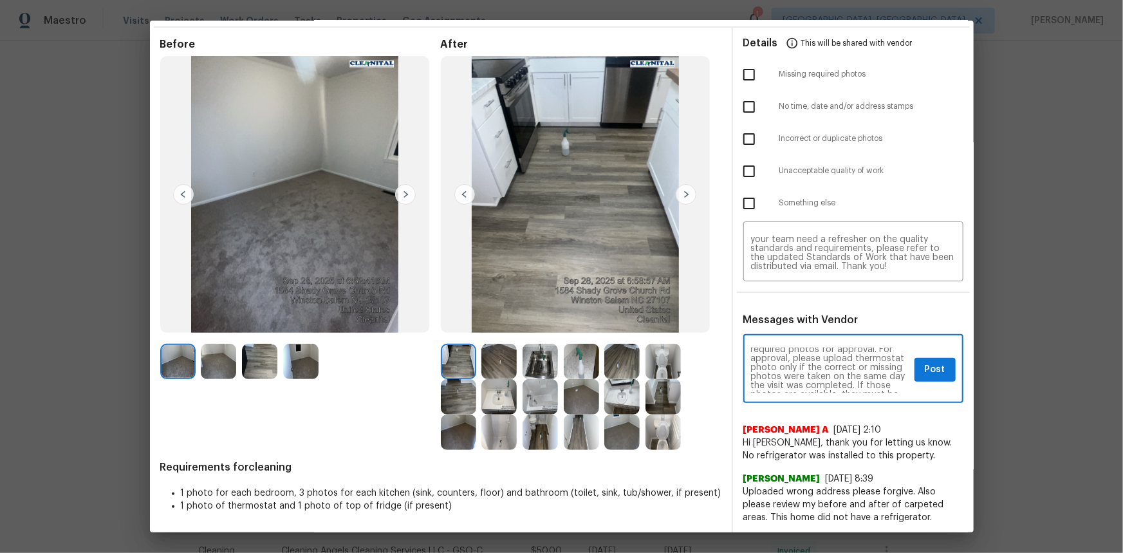
scroll to position [46, 0]
click at [799, 370] on span "Post" at bounding box center [935, 370] width 21 height 16
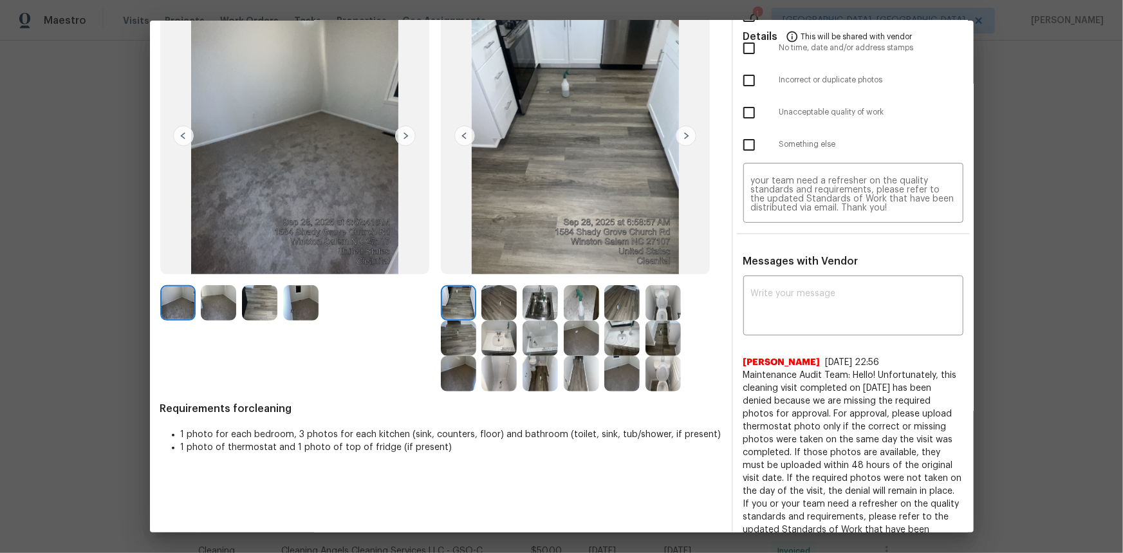
scroll to position [0, 0]
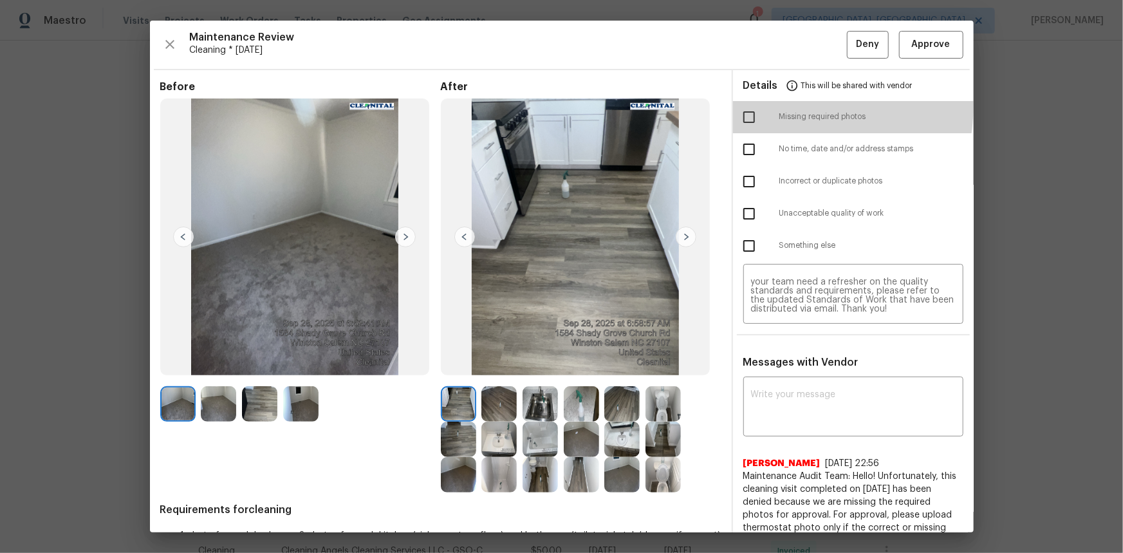
click at [740, 104] on input "checkbox" at bounding box center [749, 117] width 27 height 27
checkbox input "true"
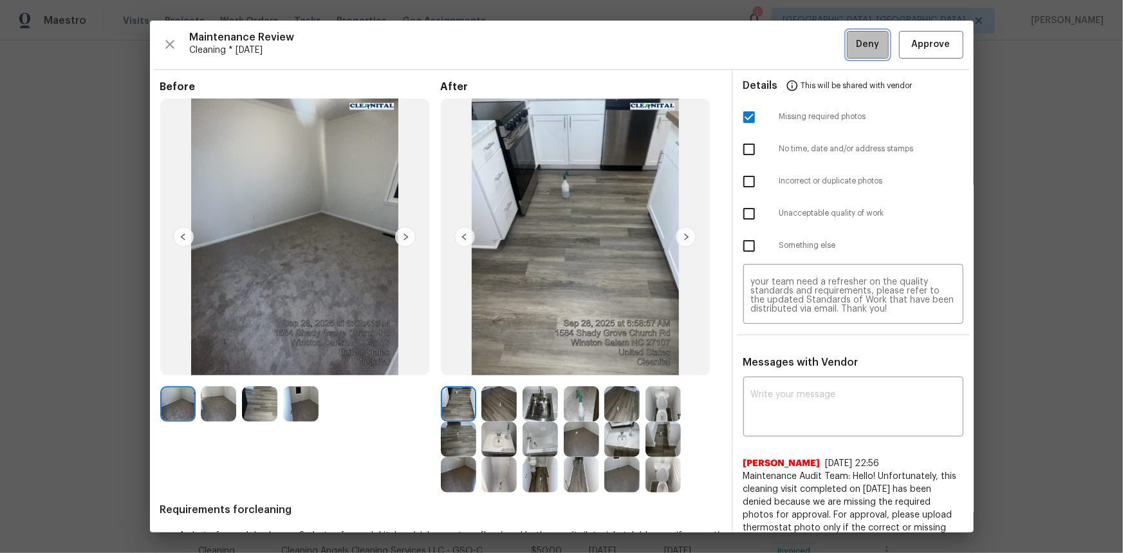
click at [799, 42] on span "Deny" at bounding box center [867, 45] width 23 height 16
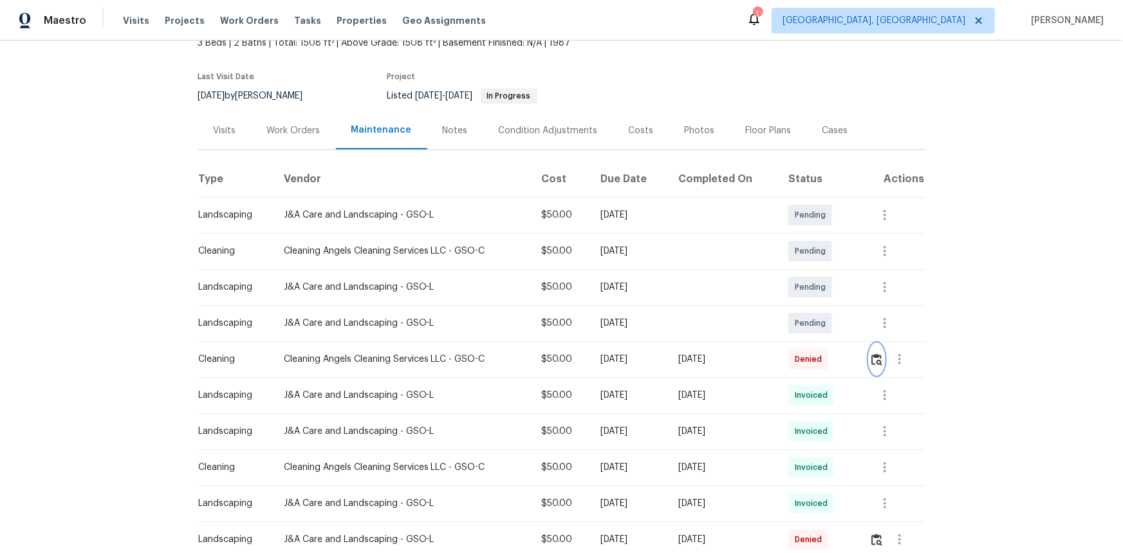
scroll to position [292, 0]
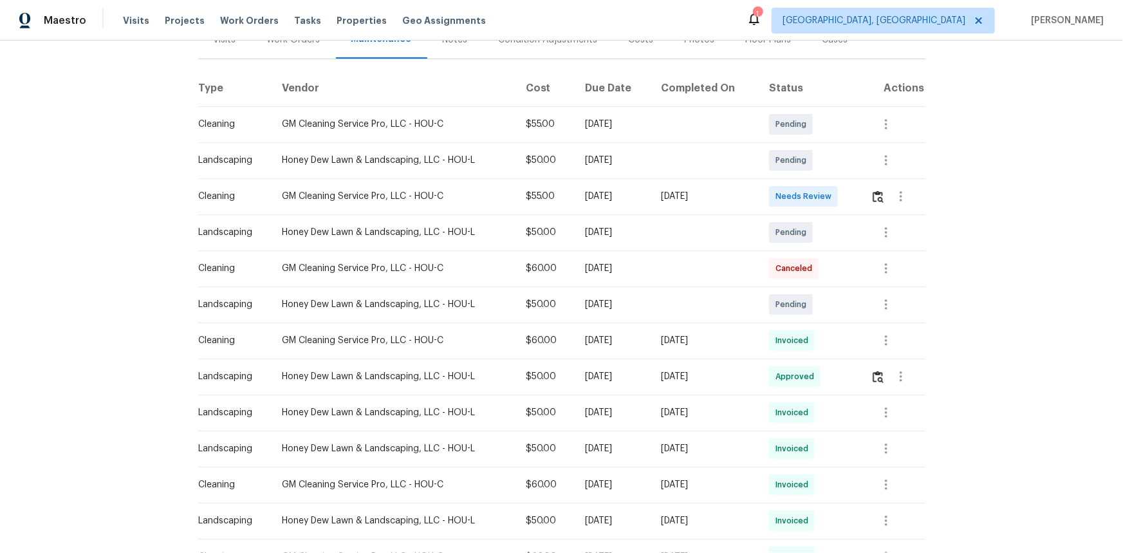
scroll to position [175, 0]
click at [799, 201] on button "button" at bounding box center [878, 195] width 15 height 31
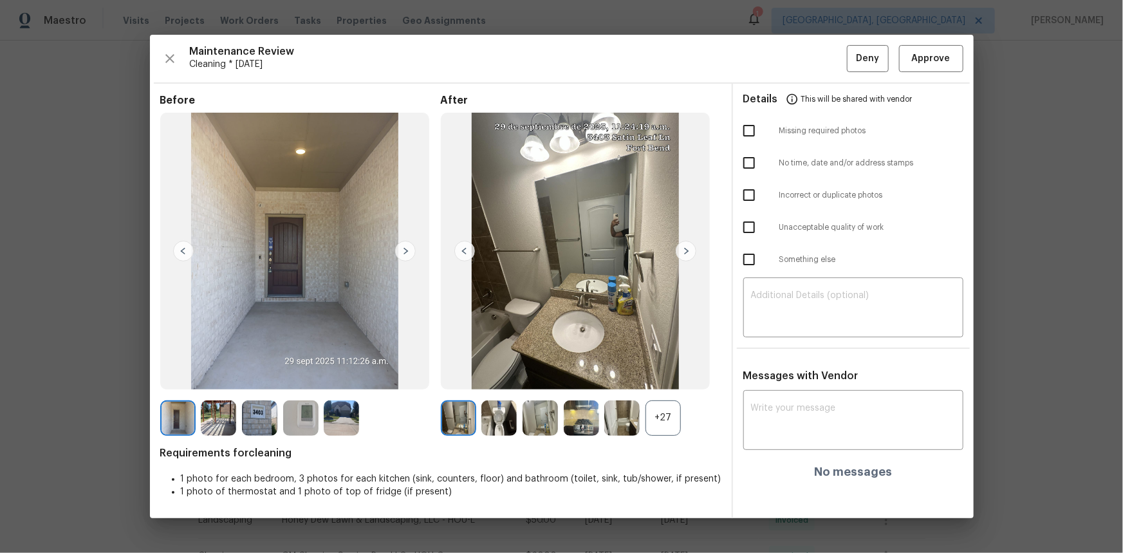
click at [303, 370] on img at bounding box center [300, 417] width 35 height 35
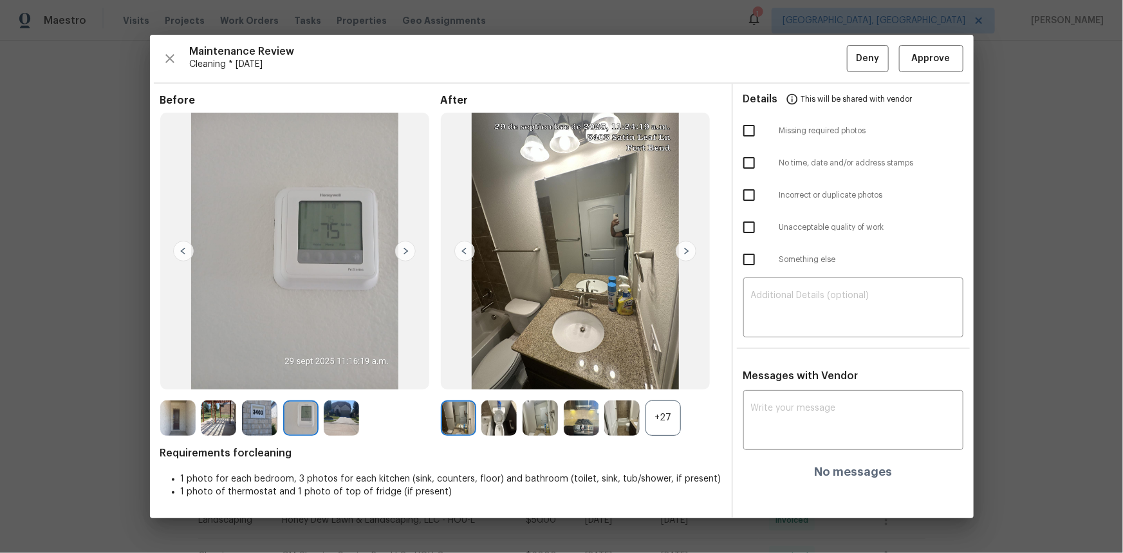
click at [303, 370] on img at bounding box center [300, 417] width 35 height 35
click at [799, 52] on span "Approve" at bounding box center [931, 59] width 39 height 16
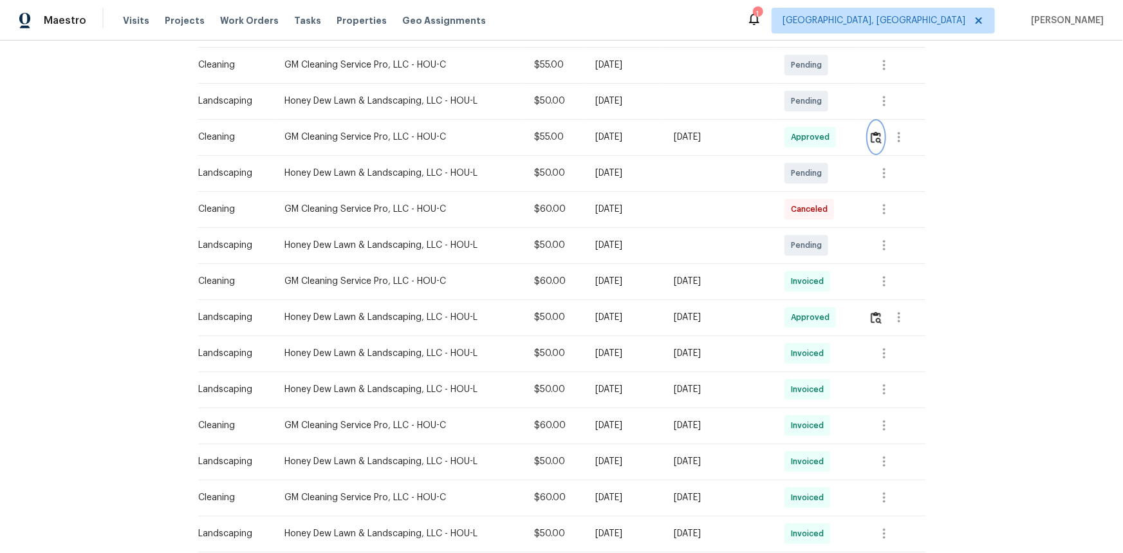
scroll to position [0, 0]
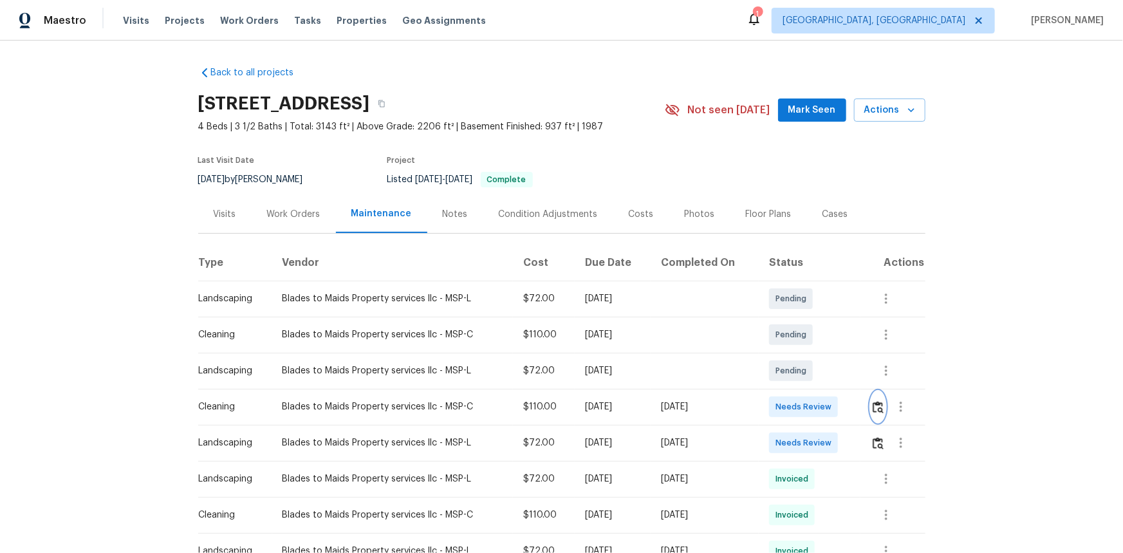
click at [799, 370] on img "button" at bounding box center [878, 407] width 11 height 12
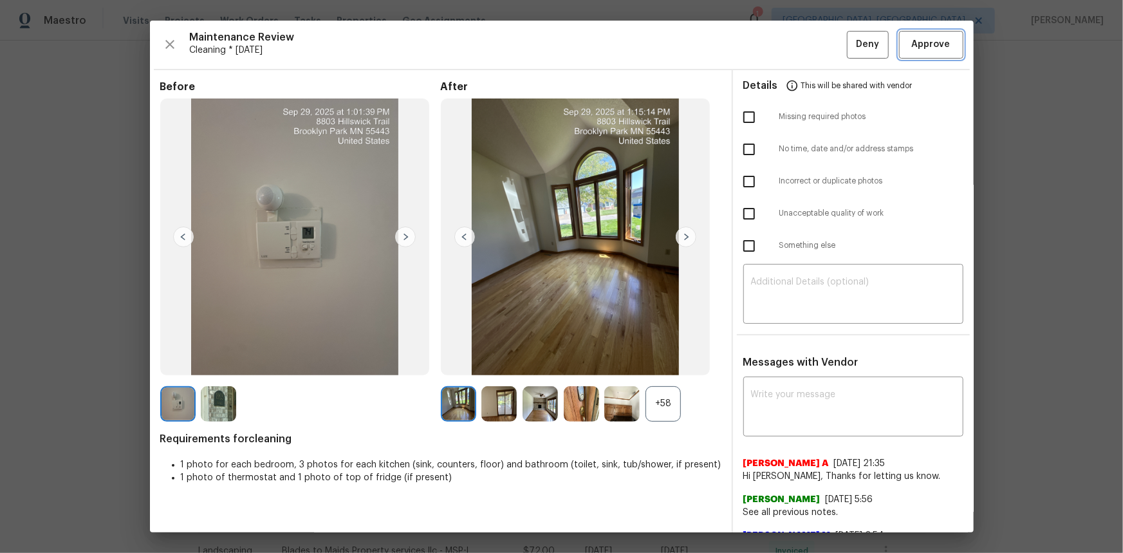
click at [799, 56] on button "Approve" at bounding box center [931, 45] width 64 height 28
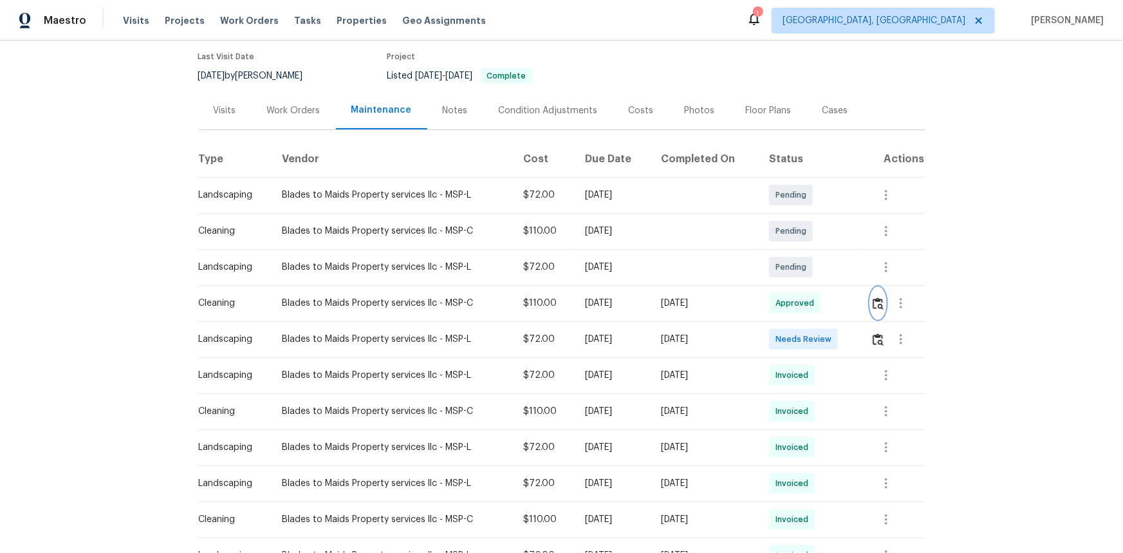
scroll to position [292, 0]
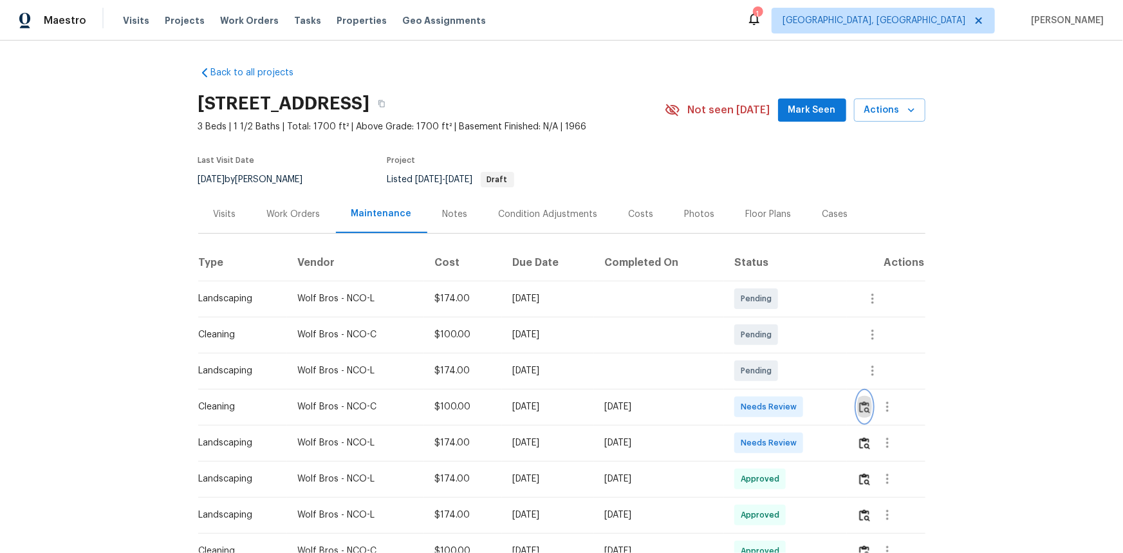
click at [799, 370] on img "button" at bounding box center [864, 407] width 11 height 12
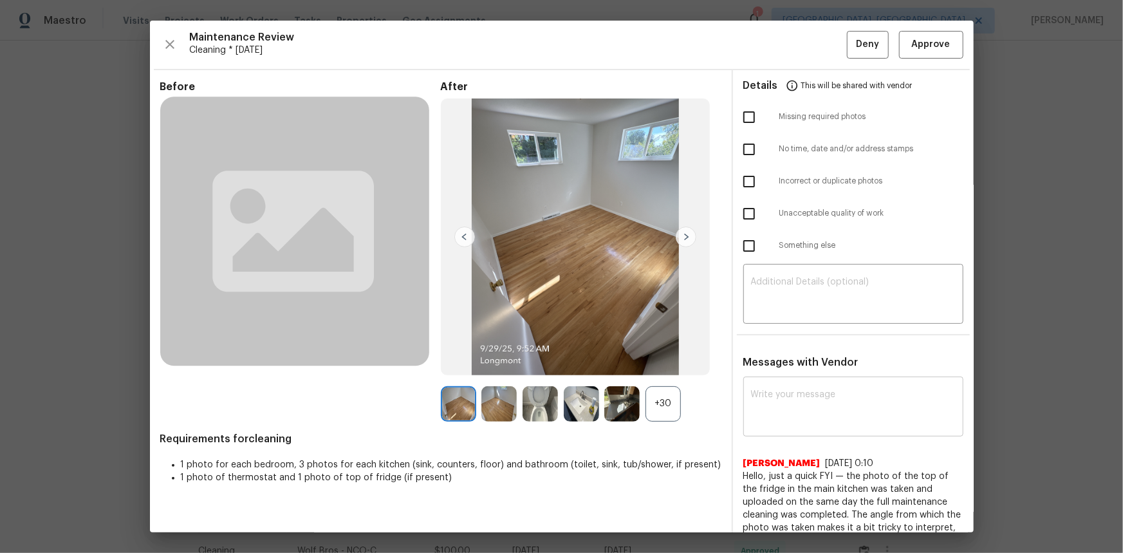
click at [769, 370] on textarea at bounding box center [853, 408] width 205 height 36
click at [663, 370] on div "+30" at bounding box center [663, 403] width 35 height 35
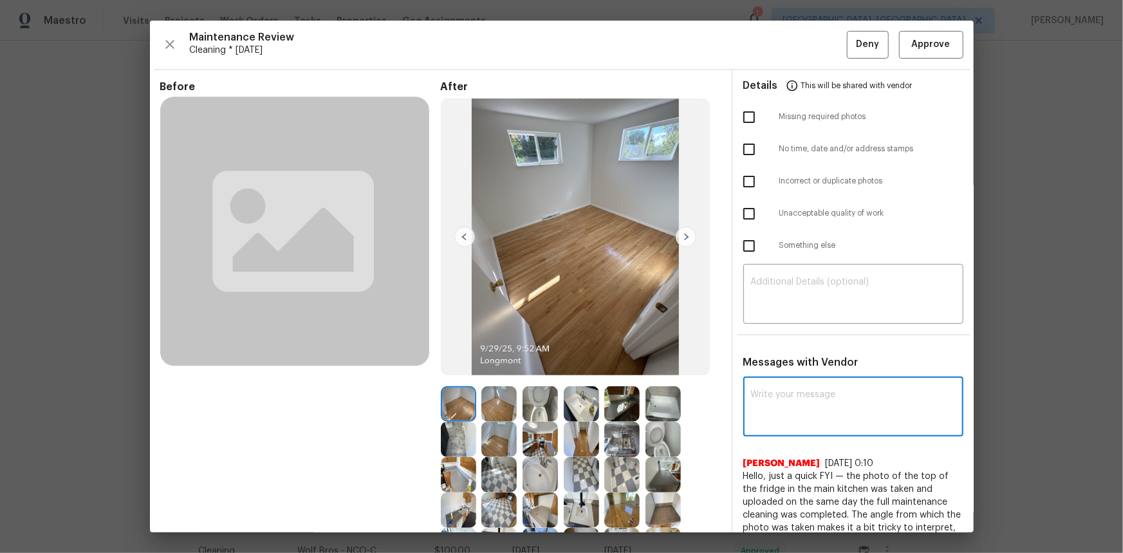
click at [753, 370] on textarea at bounding box center [853, 408] width 205 height 36
paste textarea "Maintenance Audit Team: Hello! Unfortunately this cleaning visit completed on 0…"
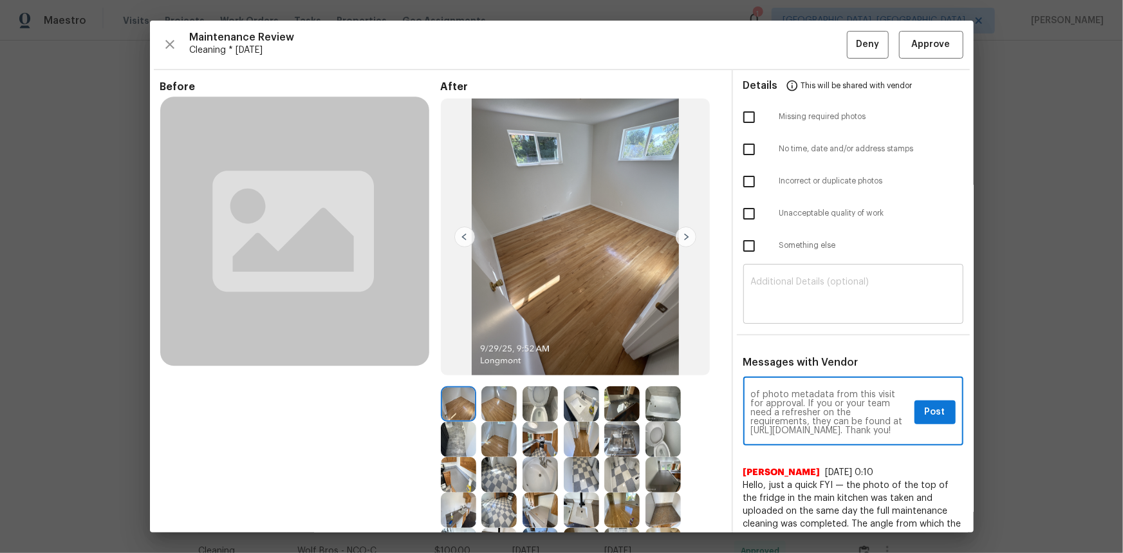
type textarea "Maintenance Audit Team: Hello! Unfortunately this cleaning visit completed on 0…"
click at [753, 304] on textarea at bounding box center [853, 295] width 205 height 36
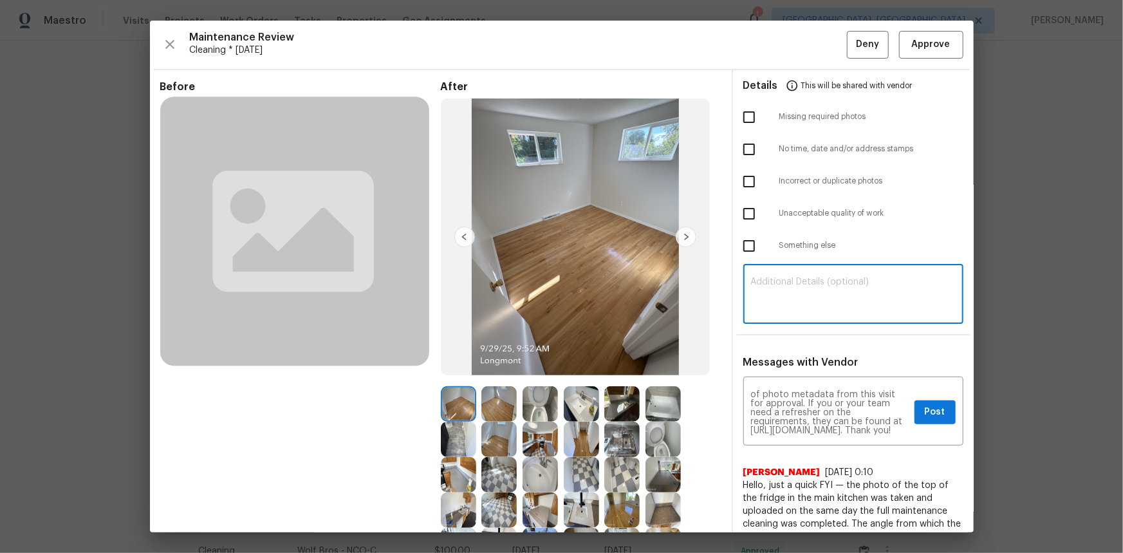
paste textarea "Maintenance Audit Team: Hello! Unfortunately this cleaning visit completed on 0…"
type textarea "Maintenance Audit Team: Hello! Unfortunately this cleaning visit completed on 0…"
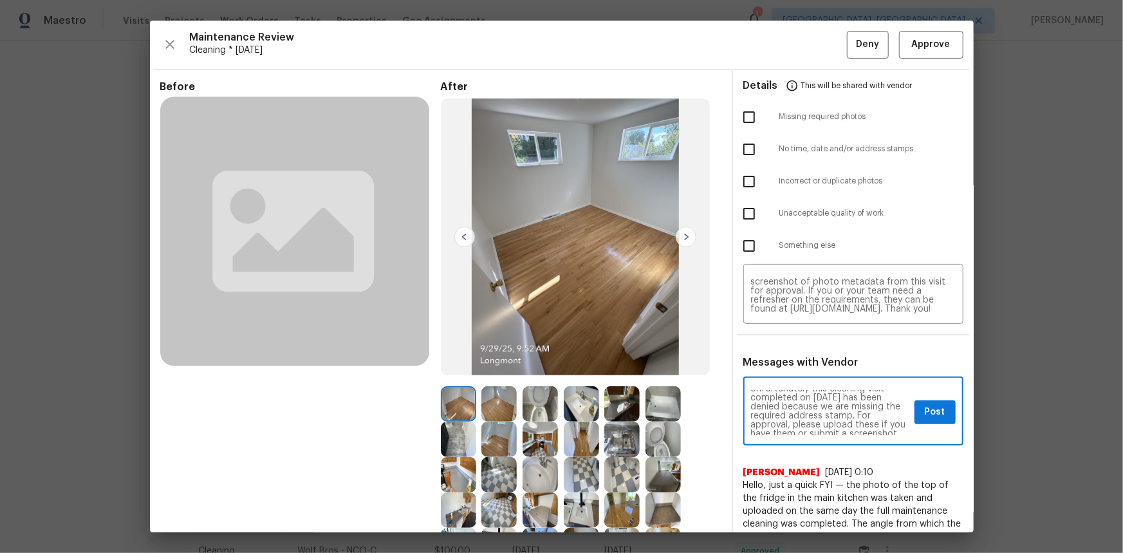
scroll to position [23, 0]
click at [799, 370] on span "Post" at bounding box center [935, 412] width 21 height 16
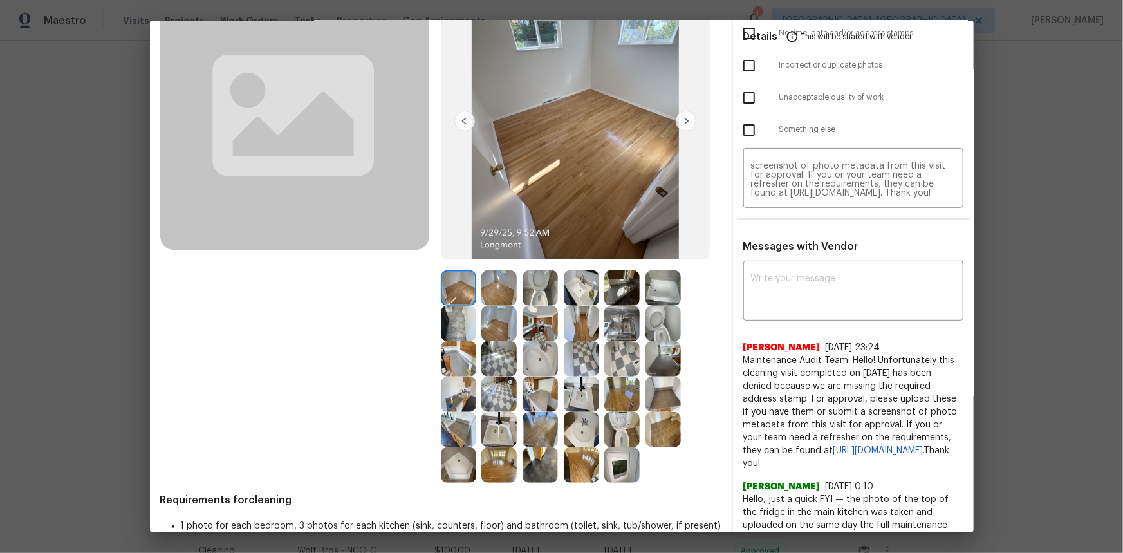
scroll to position [117, 0]
click at [624, 370] on img at bounding box center [621, 464] width 35 height 35
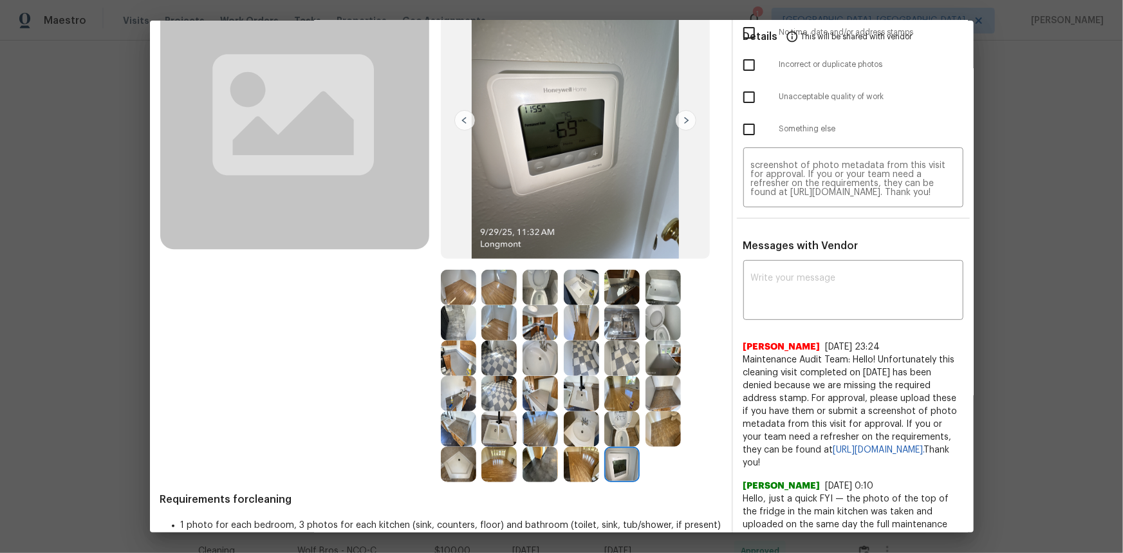
click at [624, 370] on img at bounding box center [621, 464] width 35 height 35
drag, startPoint x: 624, startPoint y: 451, endPoint x: 94, endPoint y: 12, distance: 688.1
click at [621, 370] on img at bounding box center [621, 464] width 35 height 35
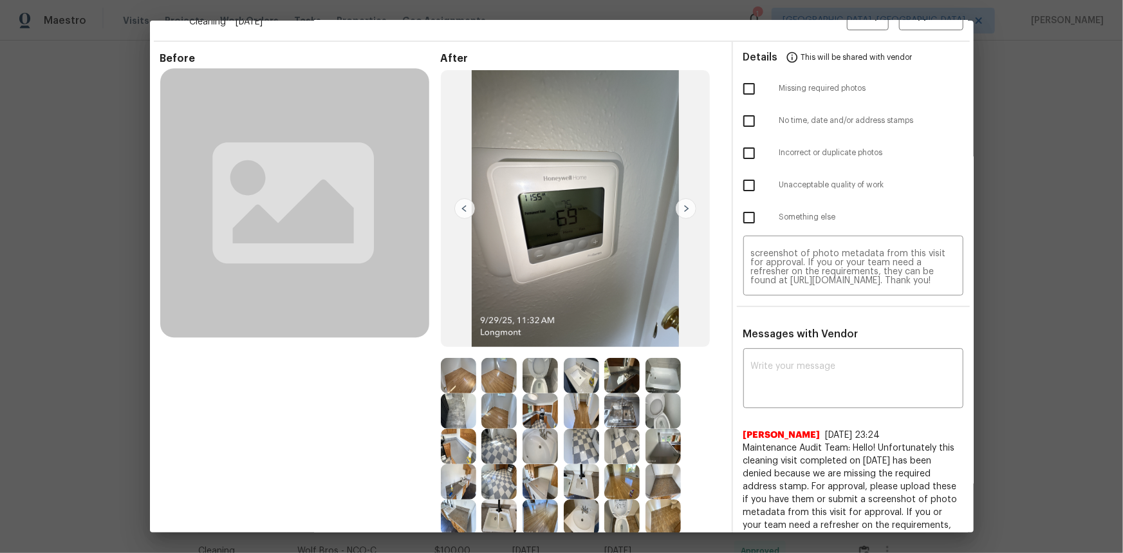
scroll to position [0, 0]
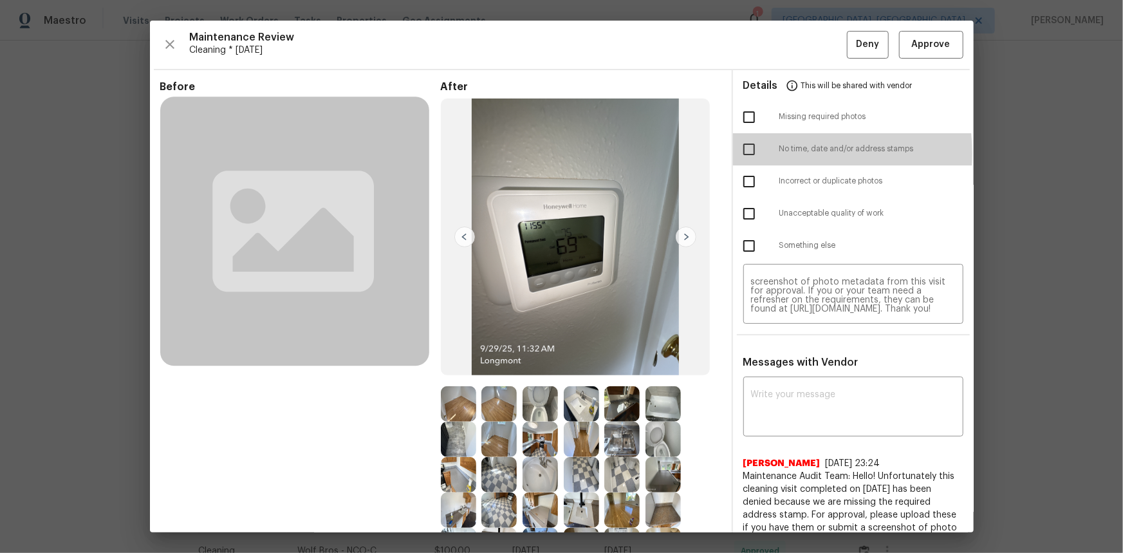
click at [742, 153] on input "checkbox" at bounding box center [749, 149] width 27 height 27
checkbox input "true"
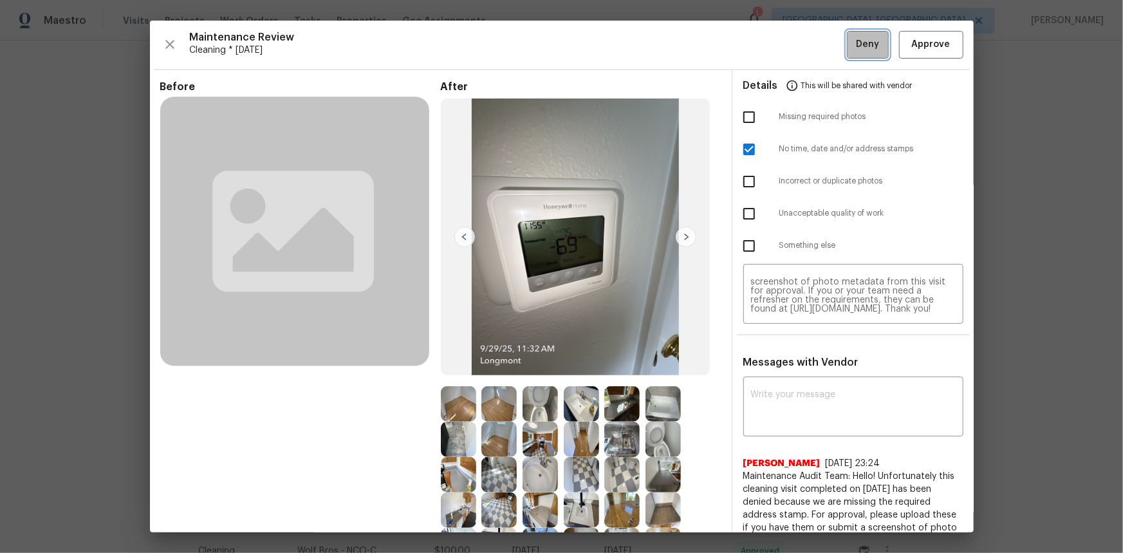
click at [799, 33] on button "Deny" at bounding box center [868, 45] width 42 height 28
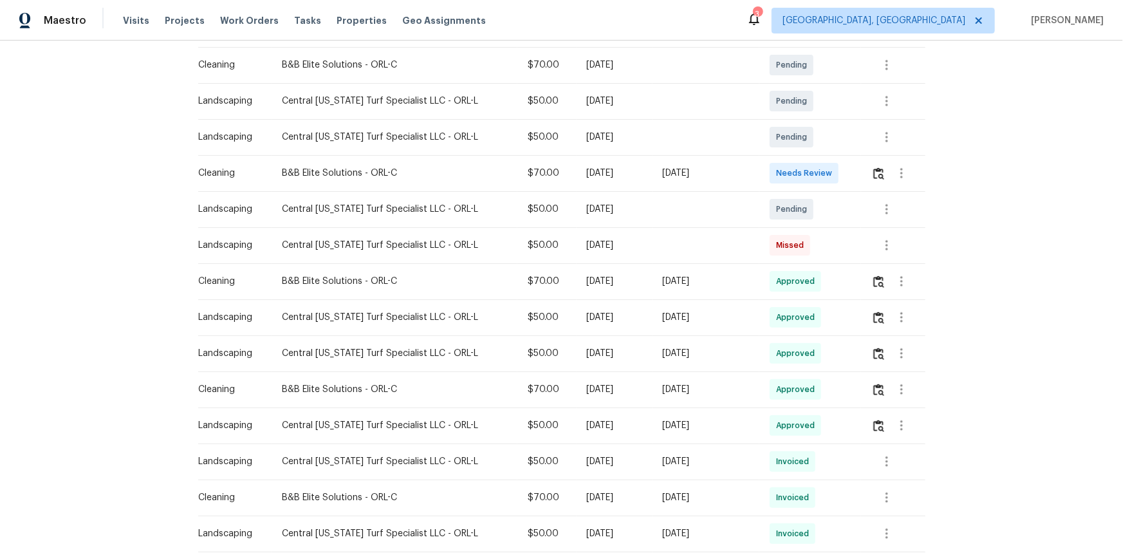
scroll to position [58, 0]
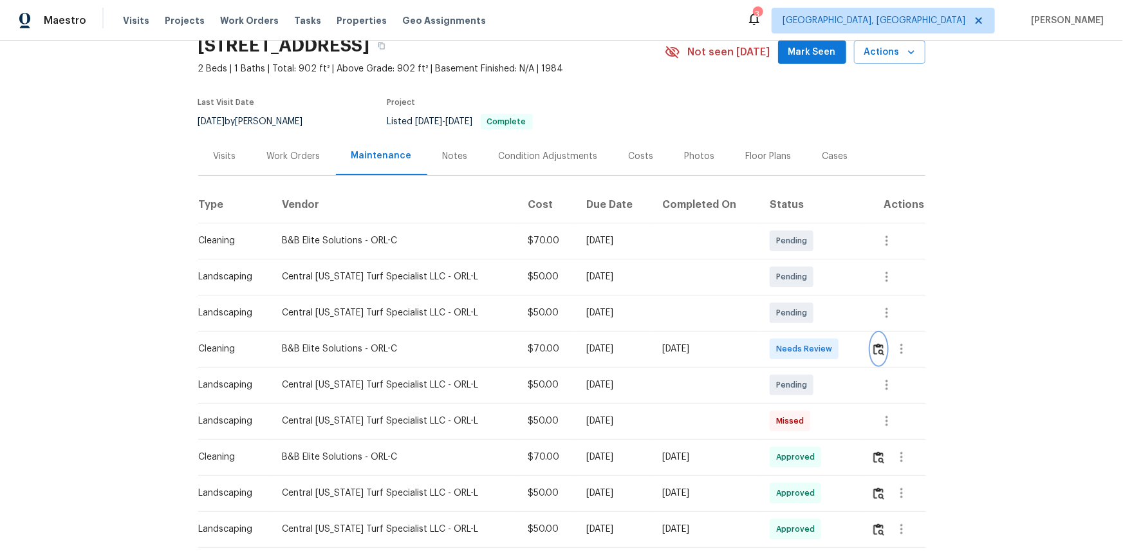
click at [799, 355] on button "button" at bounding box center [879, 348] width 15 height 31
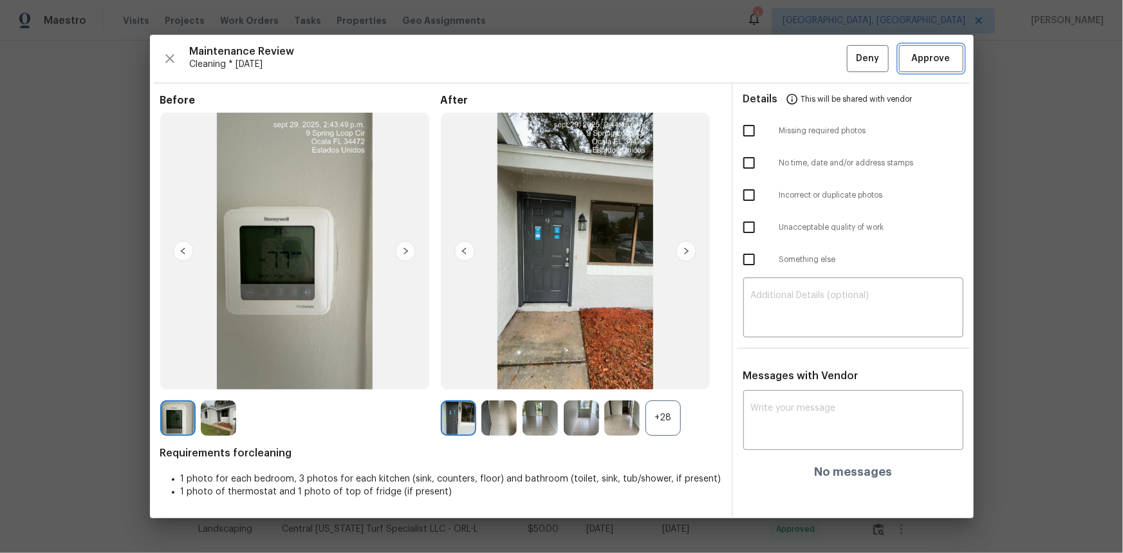
drag, startPoint x: 921, startPoint y: 67, endPoint x: 856, endPoint y: 217, distance: 163.5
click at [799, 67] on button "Approve" at bounding box center [931, 59] width 64 height 28
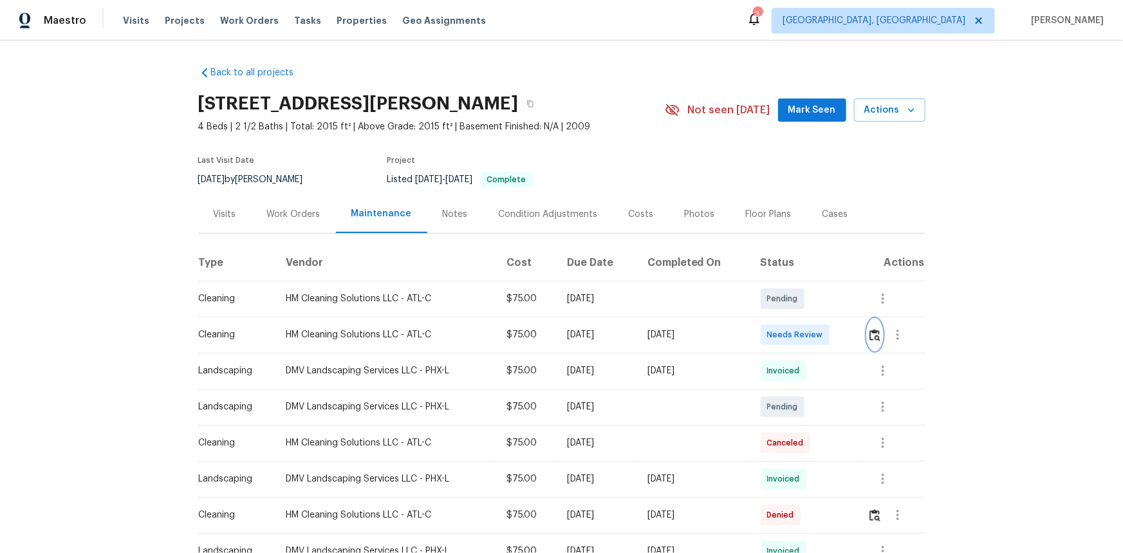
click at [799, 337] on img "button" at bounding box center [875, 335] width 11 height 12
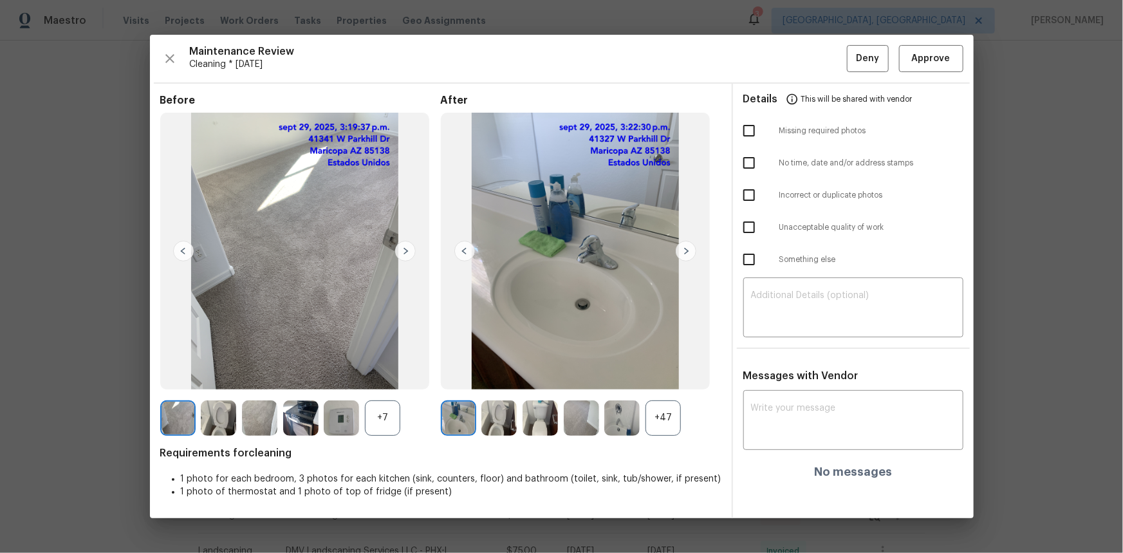
click at [659, 370] on div "+47" at bounding box center [663, 417] width 35 height 35
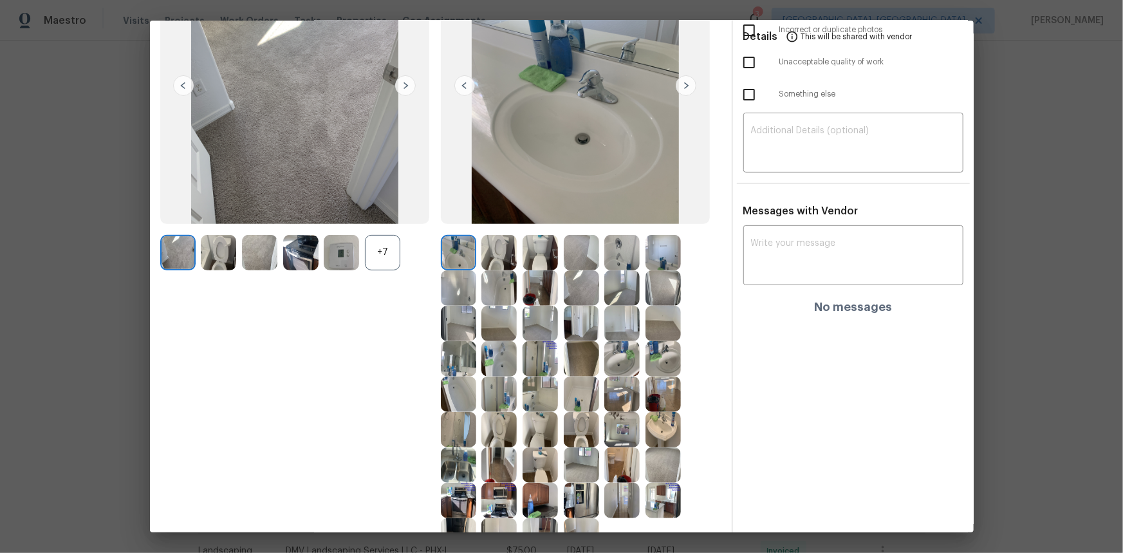
scroll to position [137, 0]
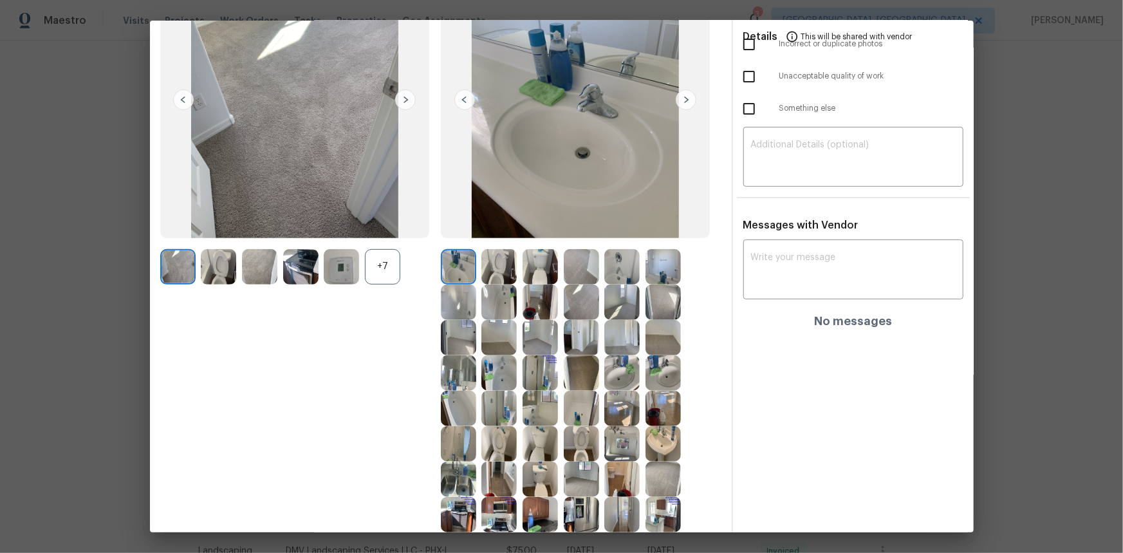
click at [344, 264] on img at bounding box center [341, 266] width 35 height 35
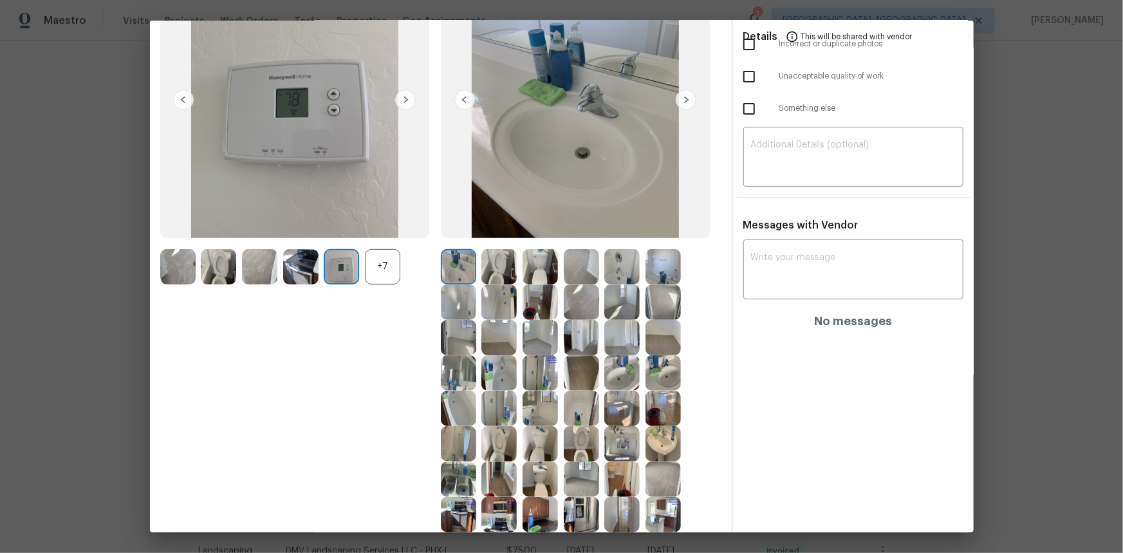
click at [344, 264] on img at bounding box center [341, 266] width 35 height 35
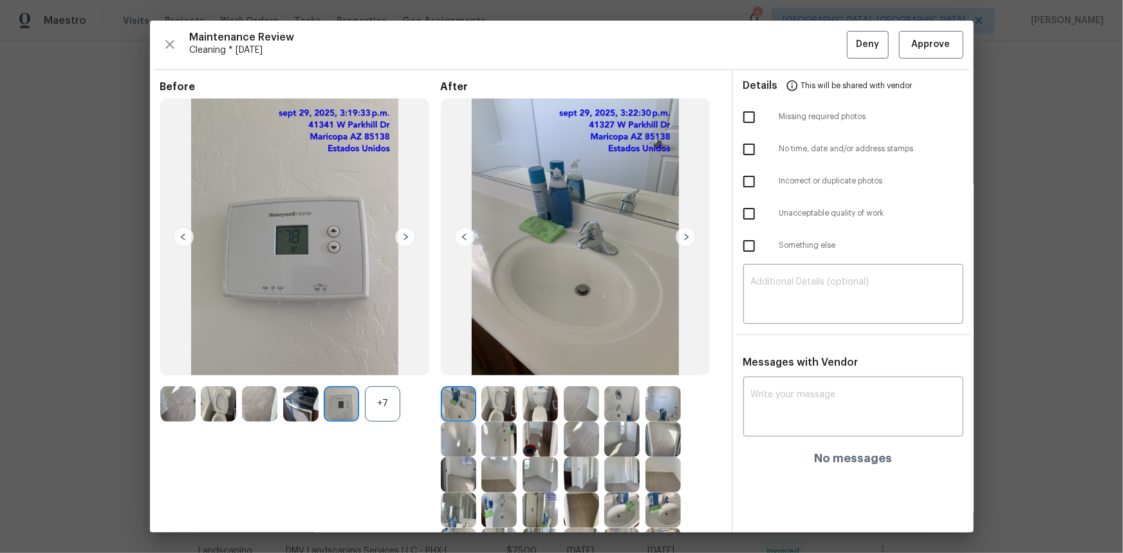
scroll to position [0, 0]
click at [799, 49] on span "Approve" at bounding box center [931, 45] width 39 height 16
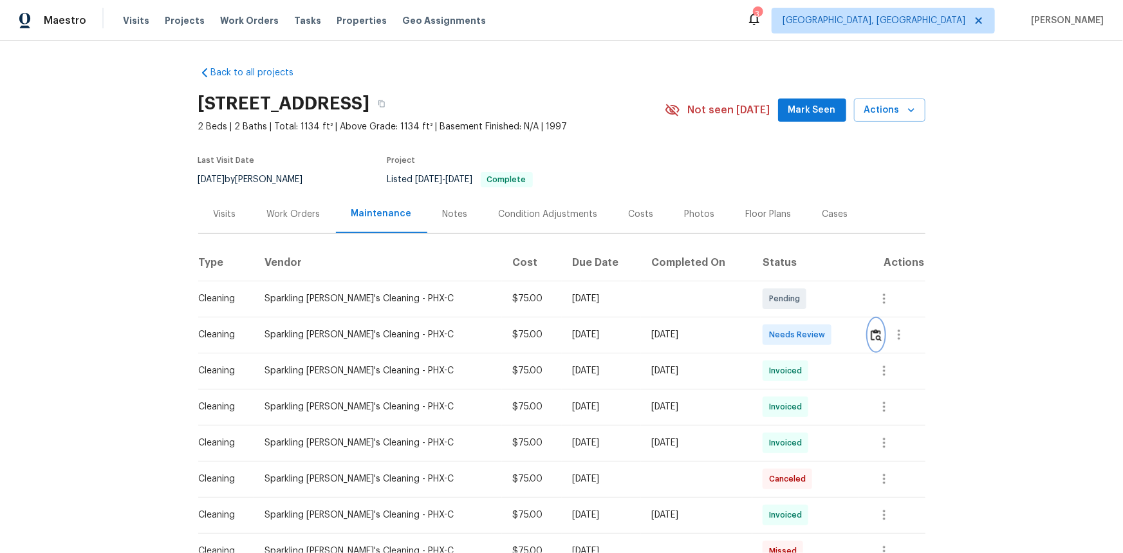
click at [869, 350] on button "button" at bounding box center [876, 334] width 15 height 31
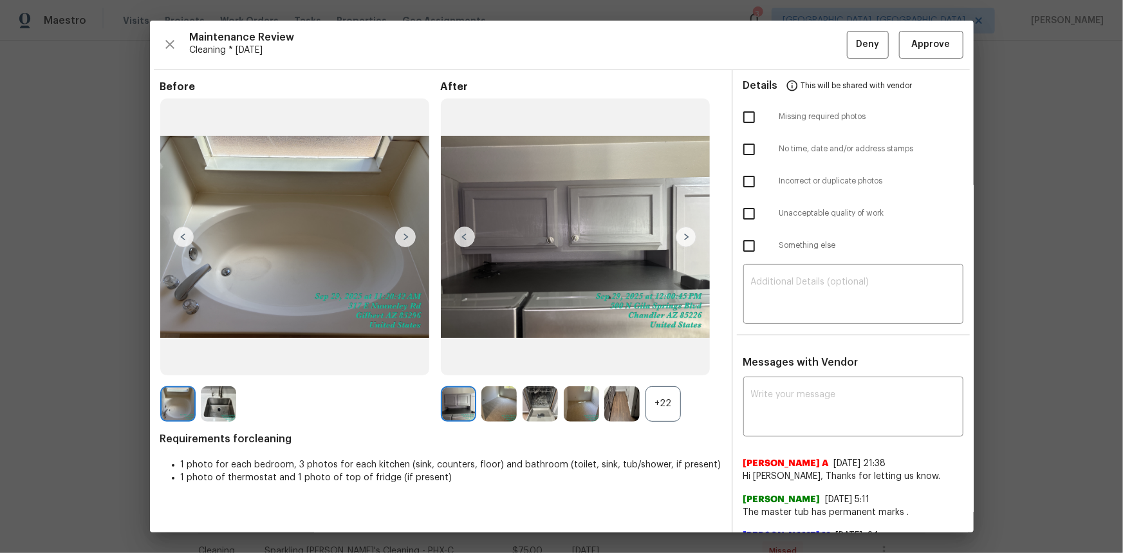
click at [664, 402] on div "+22" at bounding box center [663, 403] width 35 height 35
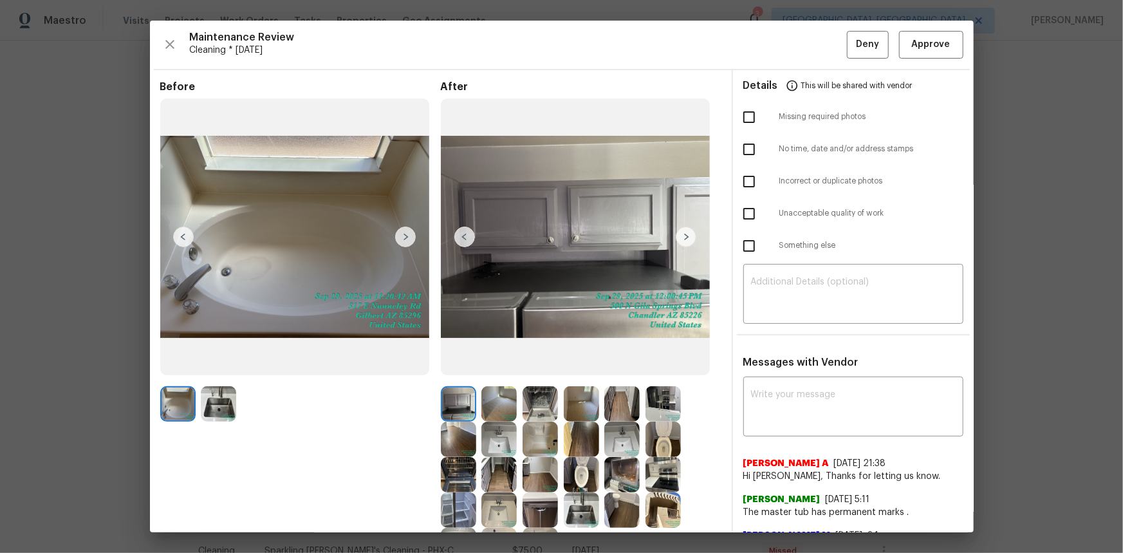
scroll to position [58, 0]
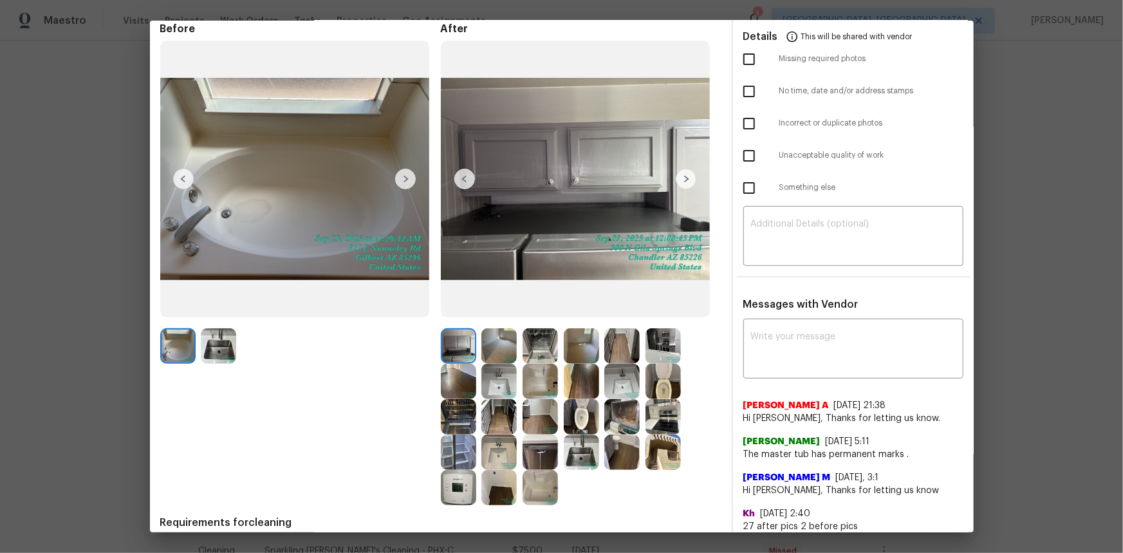
click at [454, 483] on img at bounding box center [458, 487] width 35 height 35
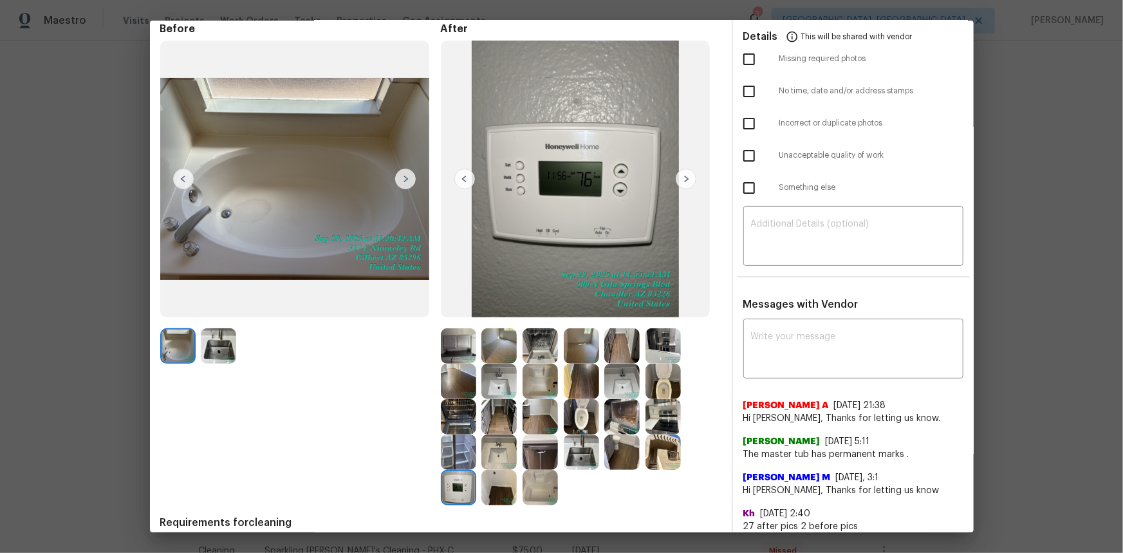
click at [454, 483] on img at bounding box center [458, 487] width 35 height 35
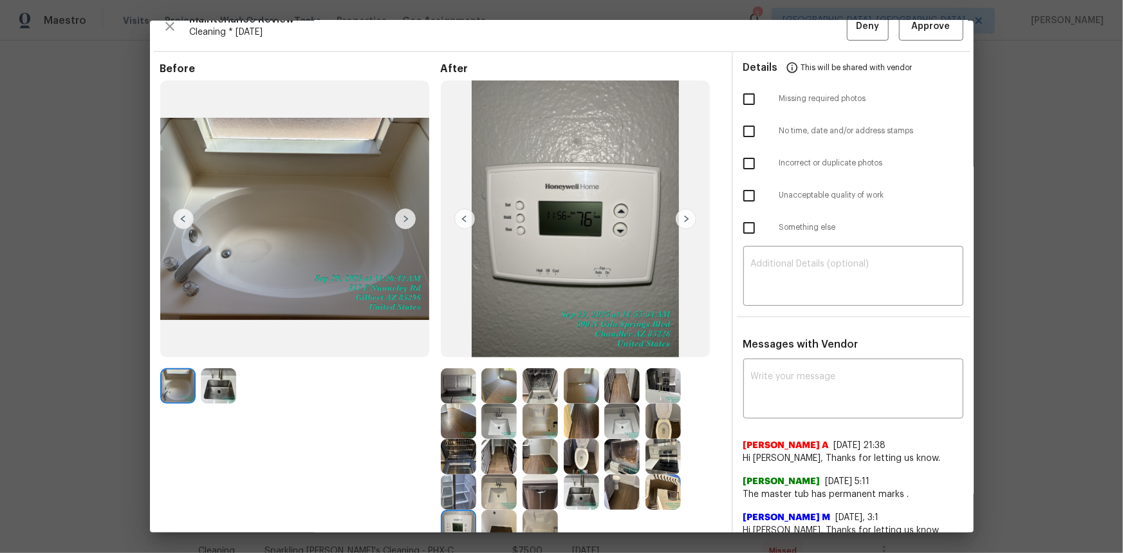
scroll to position [0, 0]
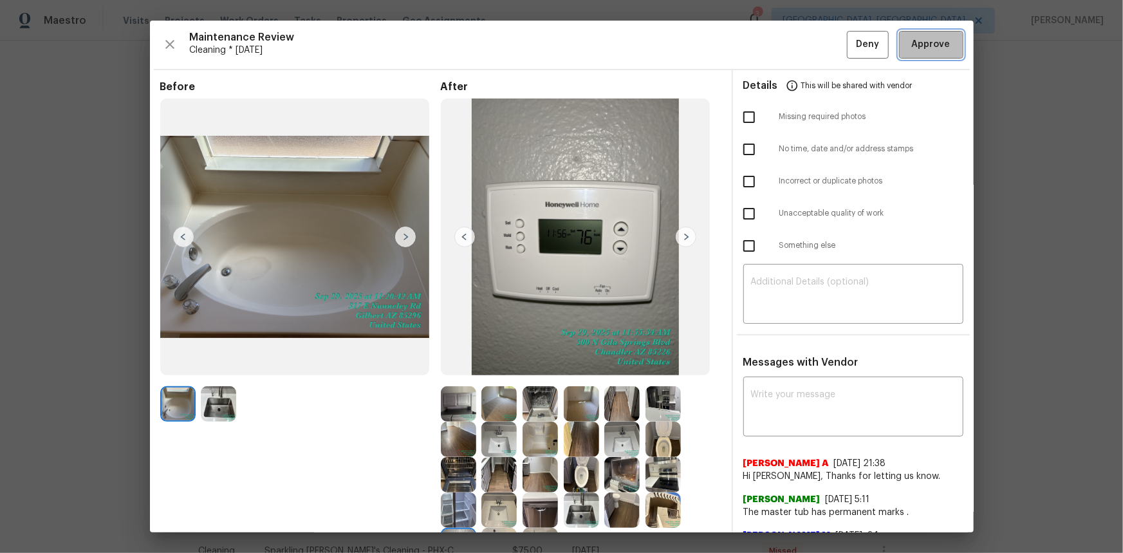
click at [917, 41] on span "Approve" at bounding box center [931, 45] width 39 height 16
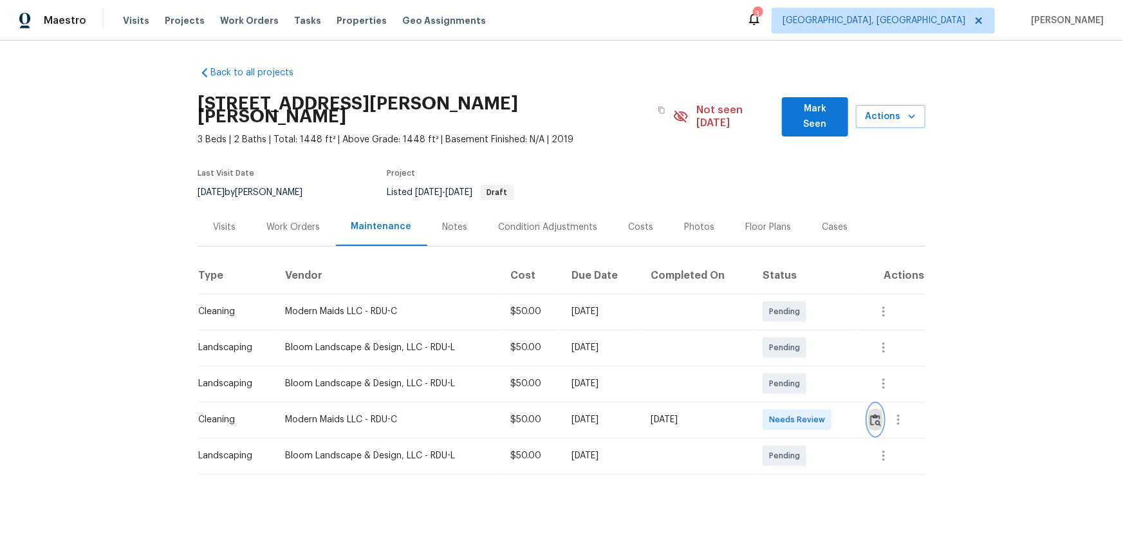
click at [799, 370] on img "button" at bounding box center [875, 420] width 11 height 12
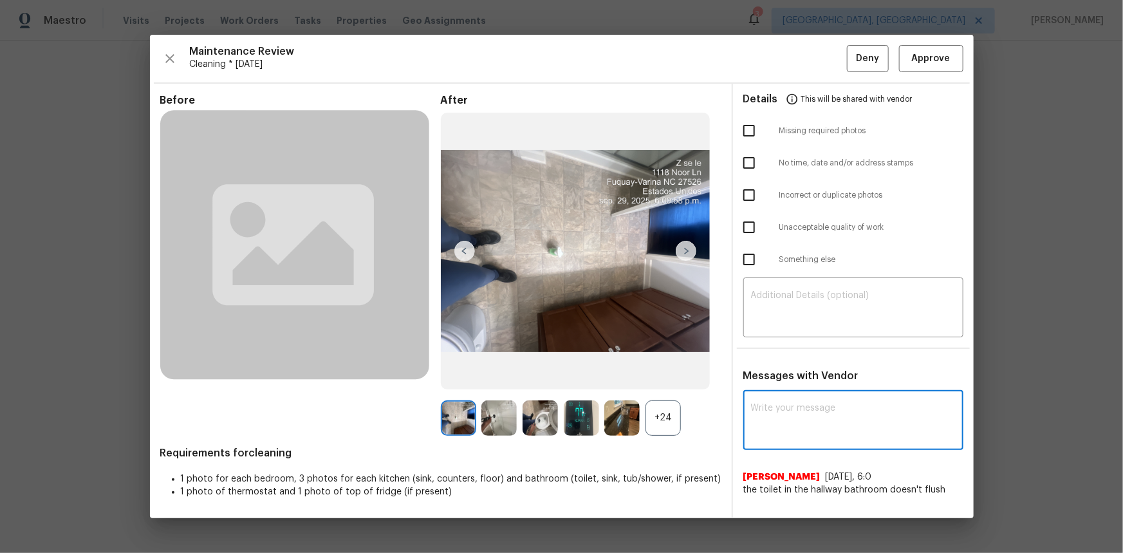
click at [765, 370] on textarea at bounding box center [853, 422] width 205 height 36
paste textarea "Maintenance Audit Team: Hello! Unfortunately, this cleaning visit completed on …"
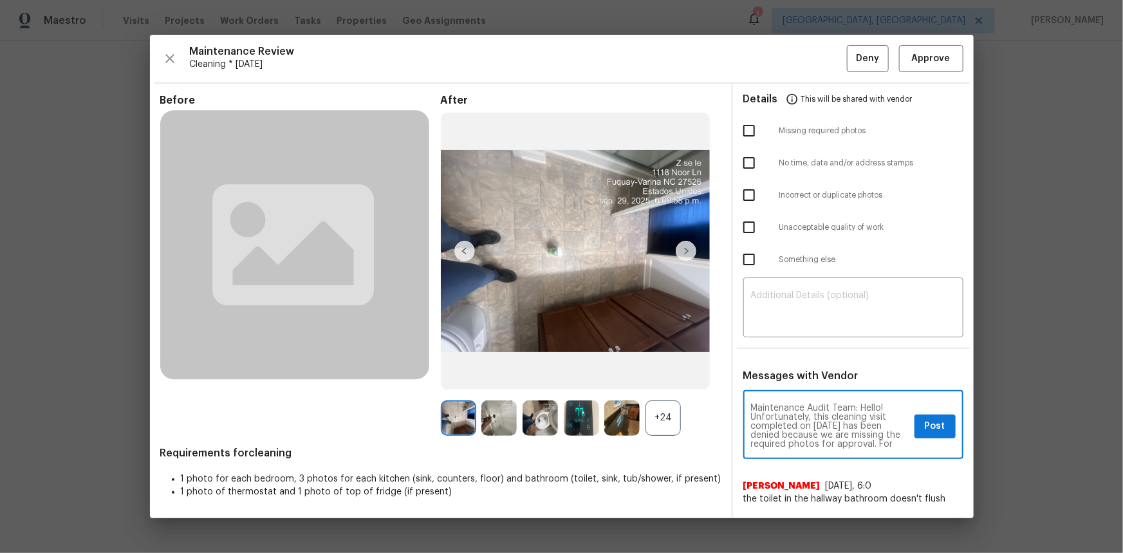
scroll to position [153, 0]
type textarea "Maintenance Audit Team: Hello! Unfortunately, this cleaning visit completed on …"
click at [792, 275] on div "Something else" at bounding box center [853, 259] width 241 height 32
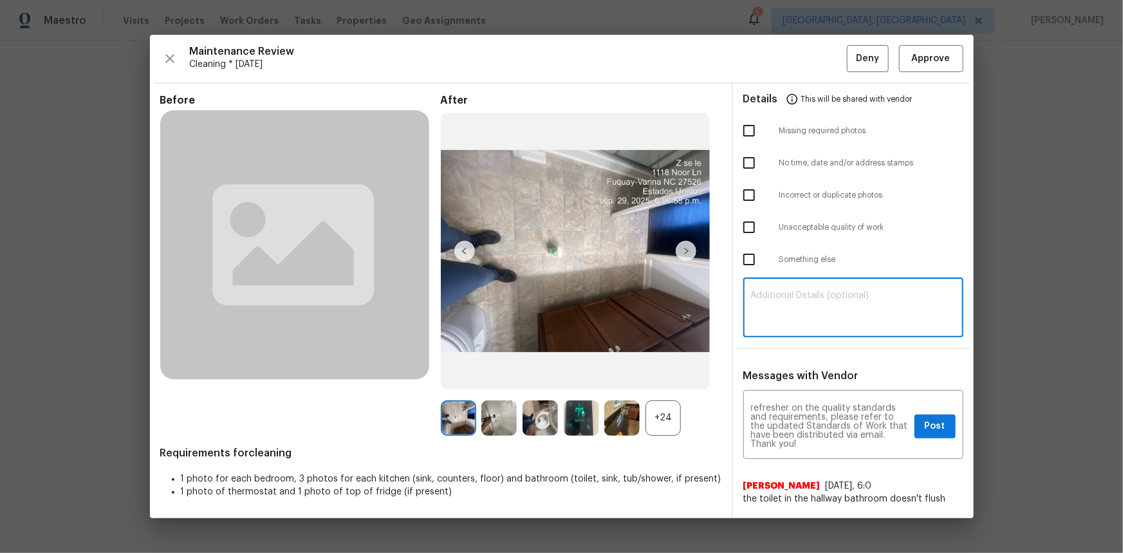
click at [767, 299] on textarea at bounding box center [853, 309] width 205 height 36
paste textarea "Maintenance Audit Team: Hello! Unfortunately, this cleaning visit completed on …"
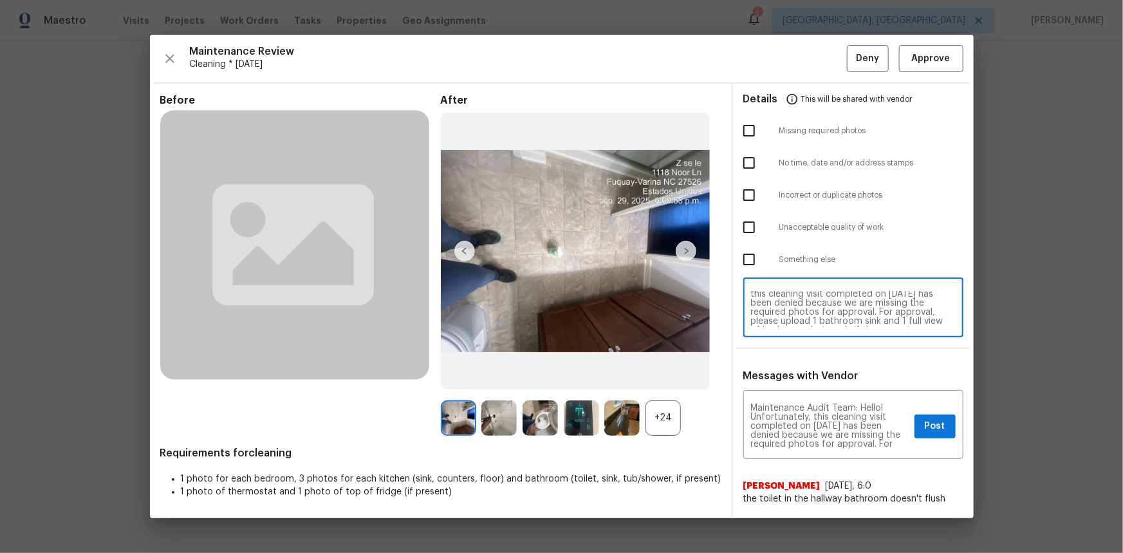
scroll to position [0, 0]
type textarea "Maintenance Audit Team: Hello! Unfortunately, this cleaning visit completed on …"
click at [745, 127] on input "checkbox" at bounding box center [749, 130] width 27 height 27
checkbox input "true"
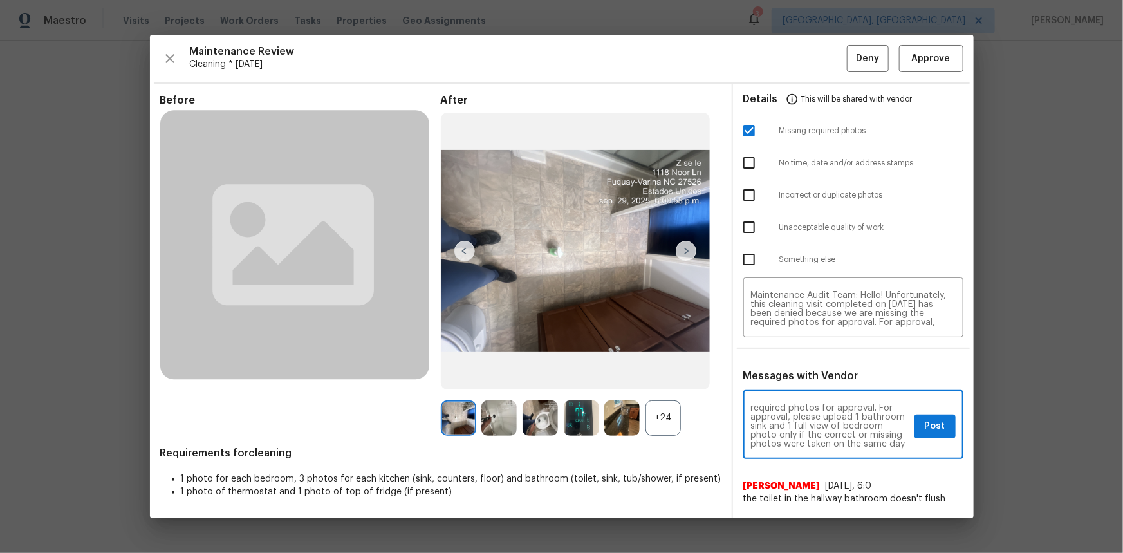
scroll to position [46, 0]
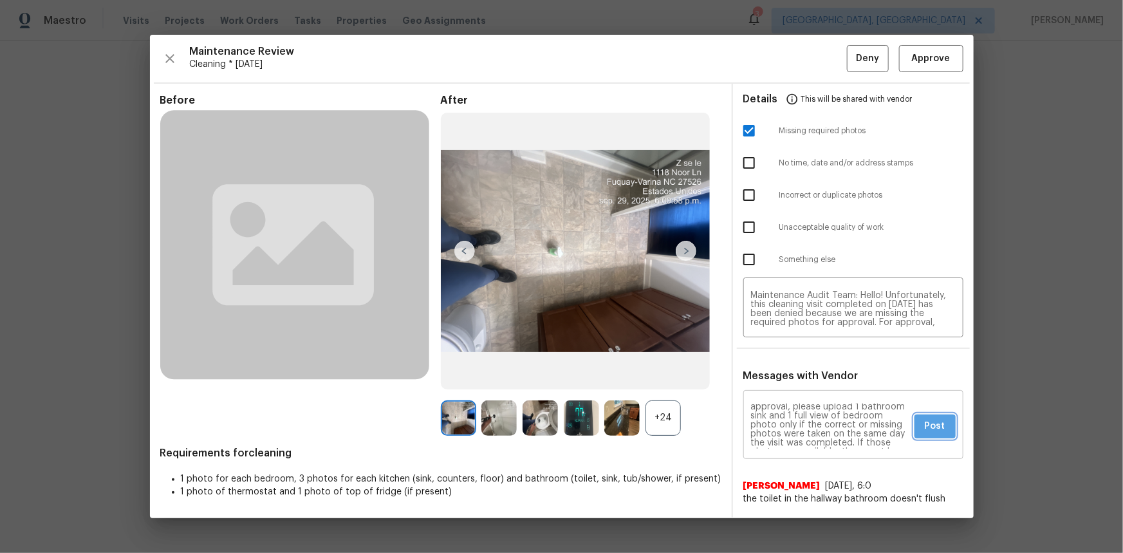
click at [799, 370] on span "Post" at bounding box center [935, 426] width 21 height 16
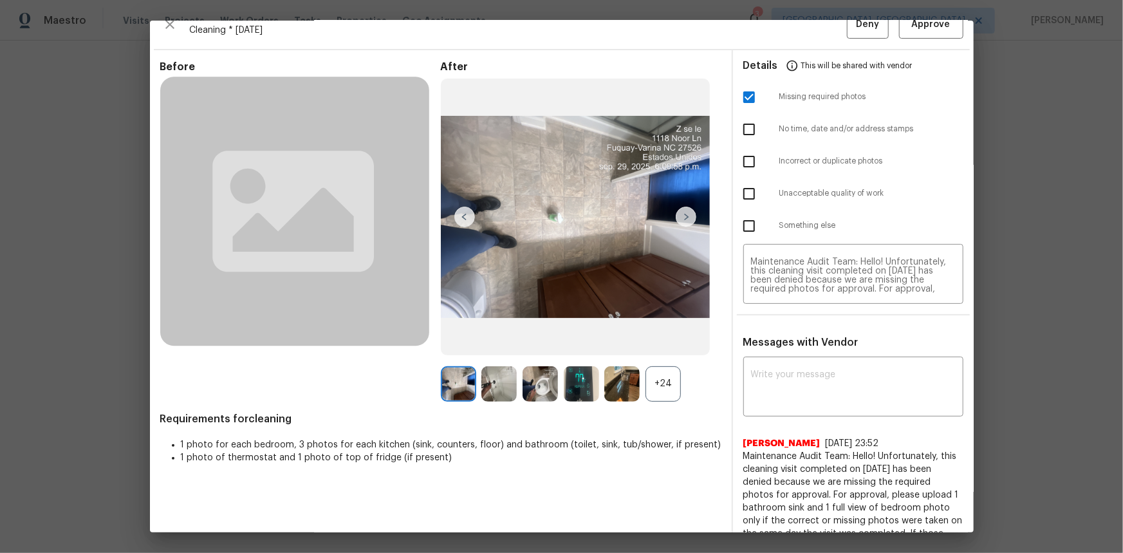
scroll to position [0, 0]
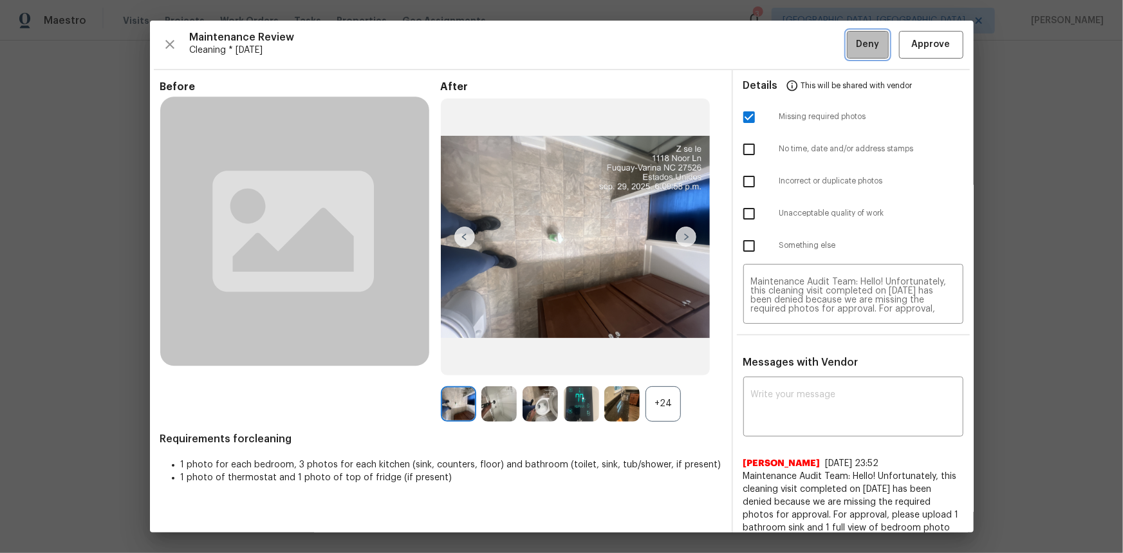
click at [799, 52] on span "Deny" at bounding box center [867, 45] width 23 height 16
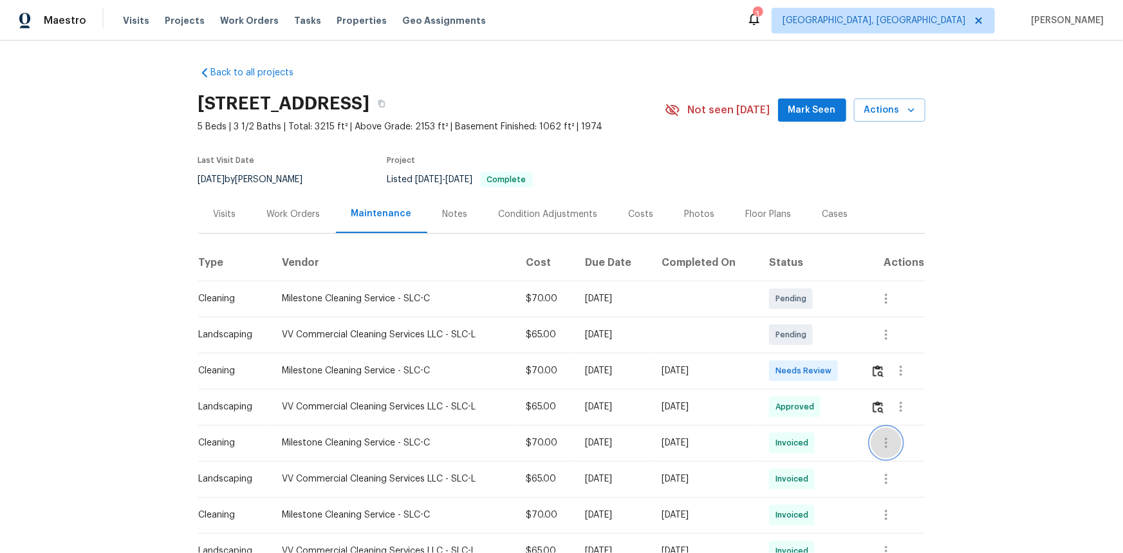
click at [799, 370] on icon "button" at bounding box center [886, 443] width 3 height 10
click at [799, 370] on li "View details" at bounding box center [915, 463] width 90 height 21
drag, startPoint x: 1117, startPoint y: 401, endPoint x: 1026, endPoint y: 405, distance: 90.9
click at [799, 370] on div at bounding box center [561, 276] width 1123 height 553
click at [799, 370] on img "button" at bounding box center [878, 371] width 11 height 12
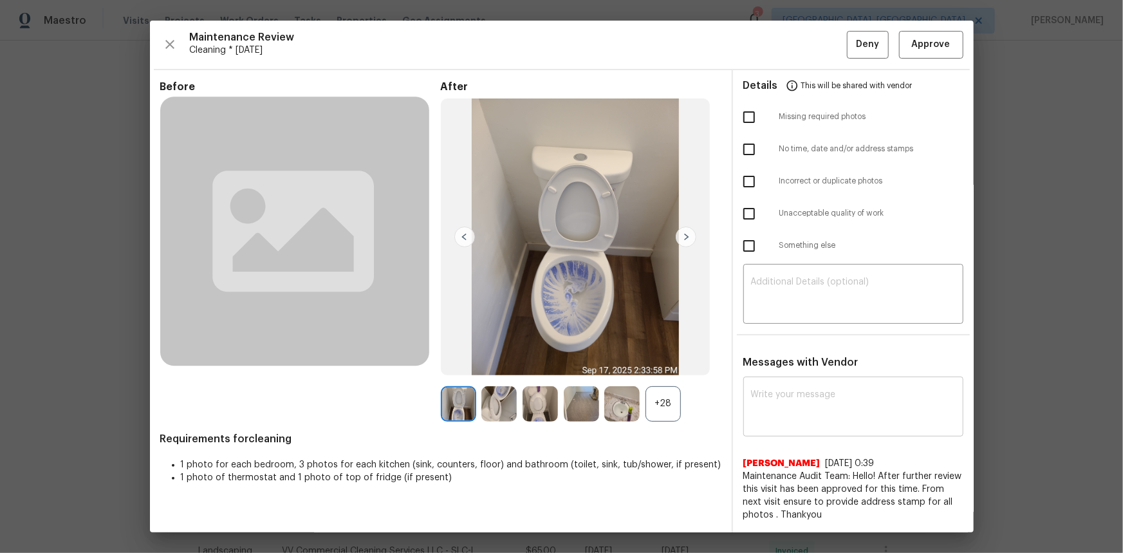
click at [761, 370] on textarea at bounding box center [853, 408] width 205 height 36
paste textarea "Maintenance Audit Team: Hello! Unfortunately this cleaning visit completed on 0…"
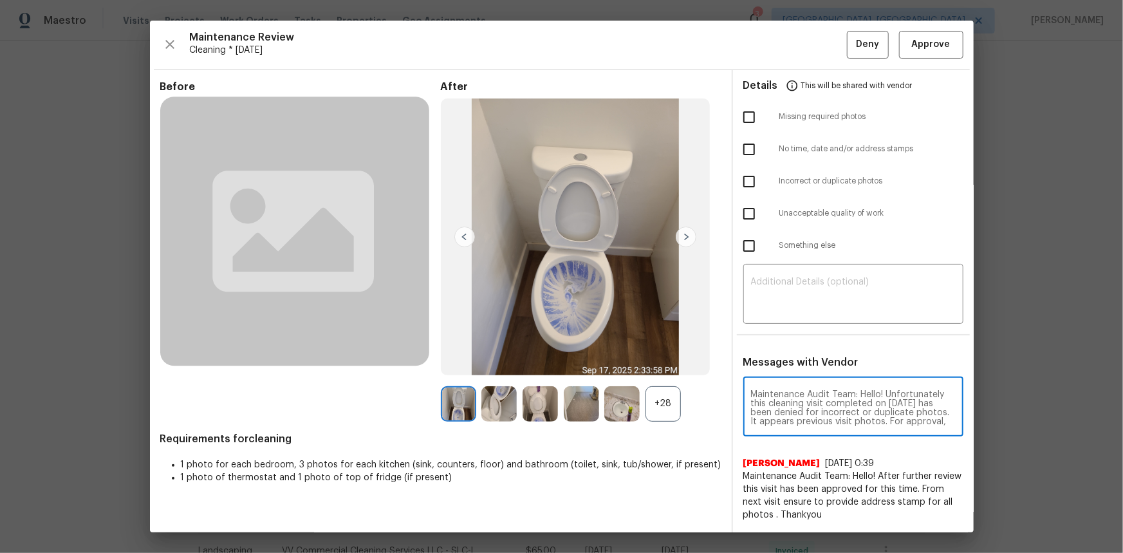
scroll to position [71, 0]
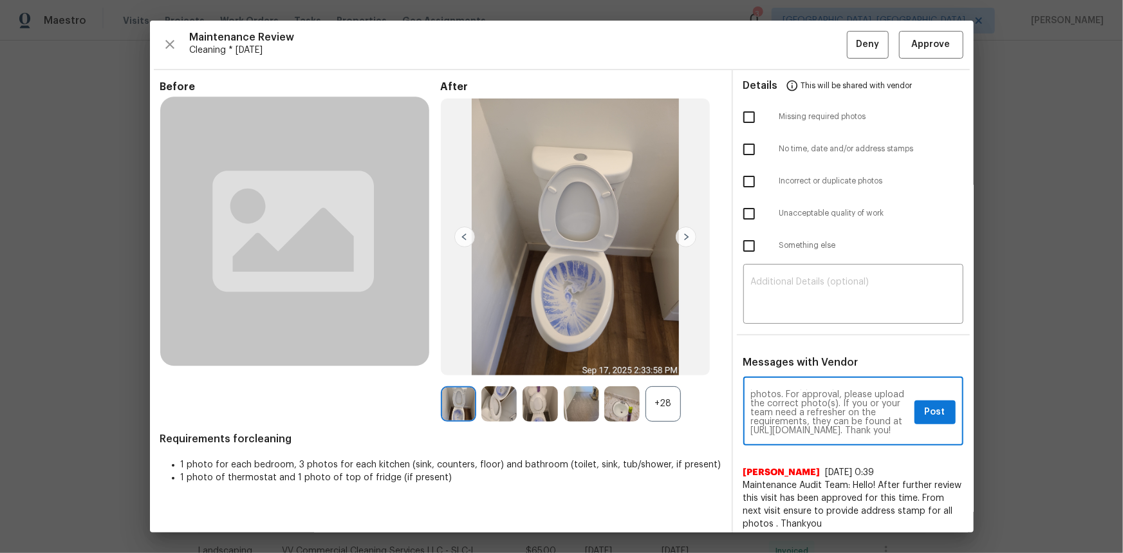
type textarea "Maintenance Audit Team: Hello! Unfortunately this cleaning visit completed on 0…"
click at [799, 370] on span "Post" at bounding box center [935, 412] width 21 height 16
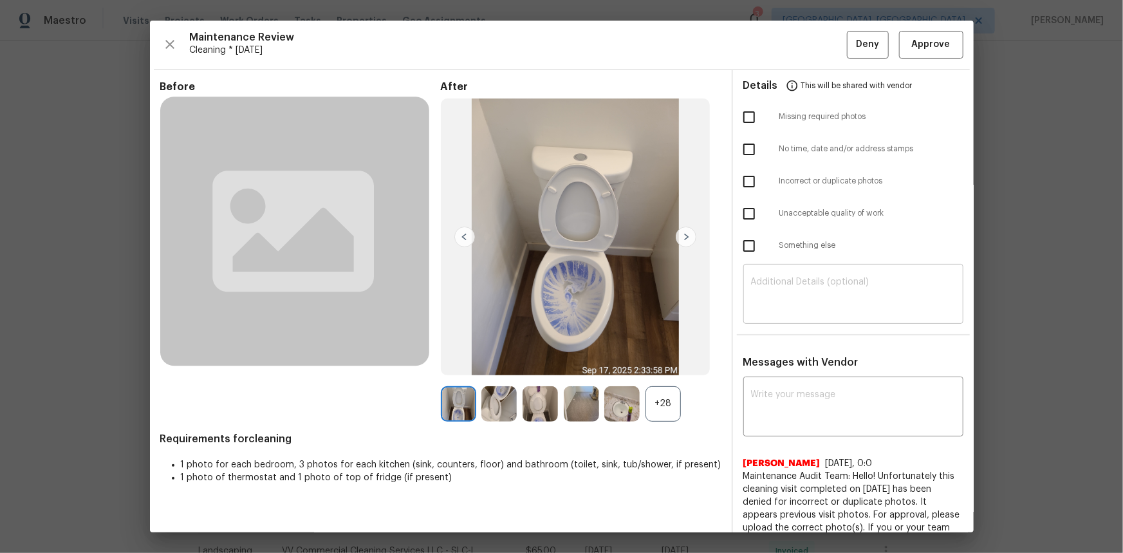
scroll to position [0, 0]
click at [744, 176] on input "checkbox" at bounding box center [749, 181] width 27 height 27
checkbox input "true"
click at [799, 38] on span "Deny" at bounding box center [867, 45] width 23 height 16
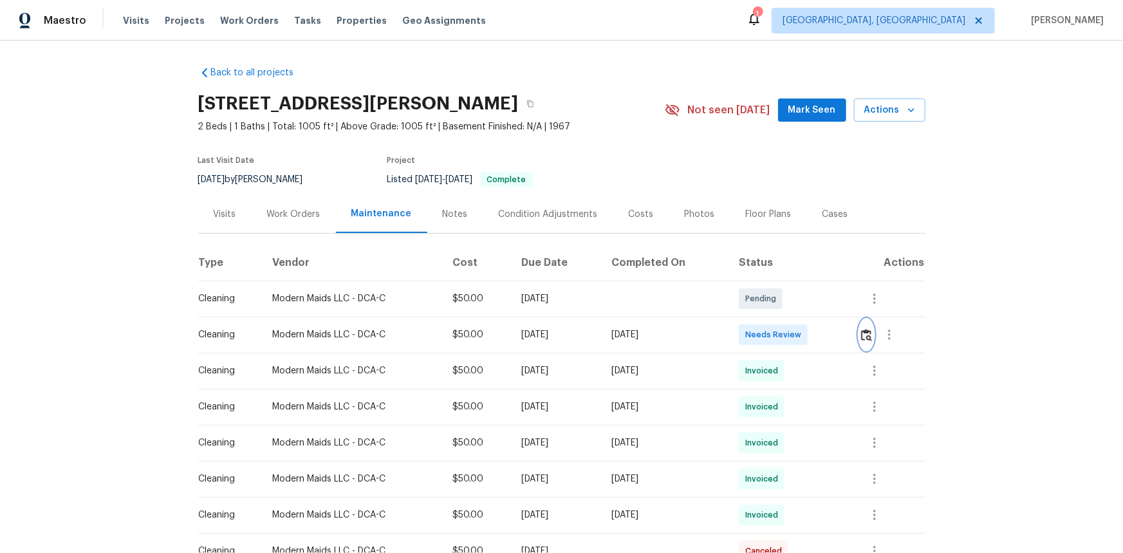
click at [799, 335] on img "button" at bounding box center [866, 335] width 11 height 12
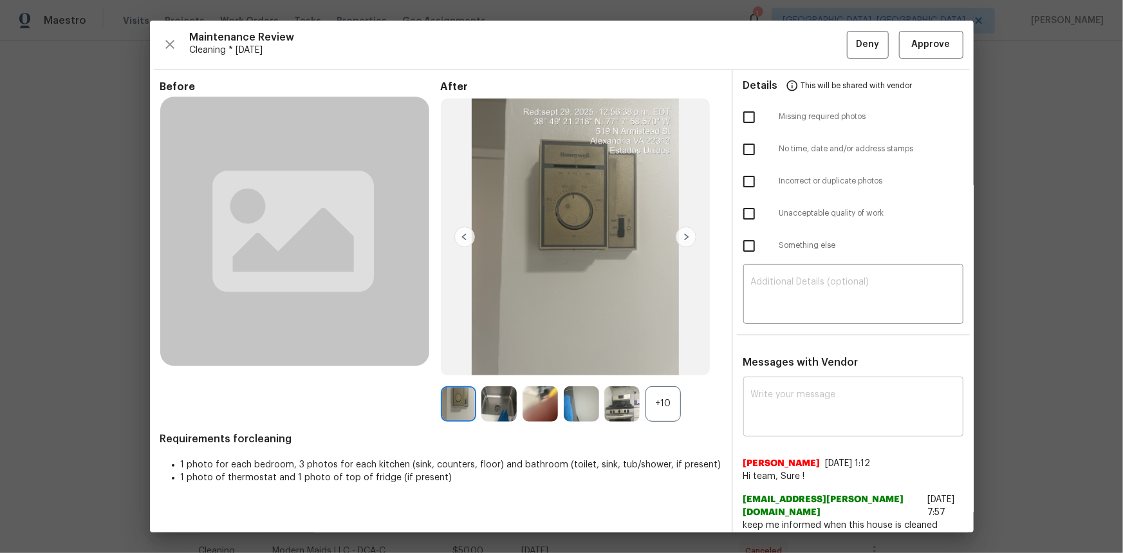
click at [754, 370] on textarea at bounding box center [853, 408] width 205 height 36
paste textarea "Maintenance Audit Team: Hello! After further review this visit has been approve…"
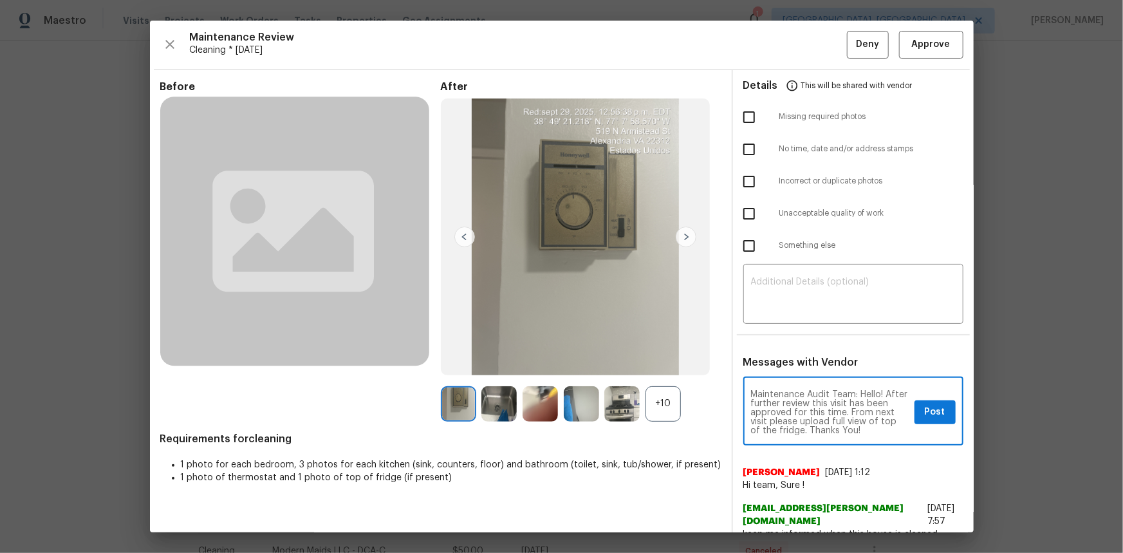
type textarea "Maintenance Audit Team: Hello! After further review this visit has been approve…"
click at [799, 370] on span "Post" at bounding box center [935, 412] width 21 height 16
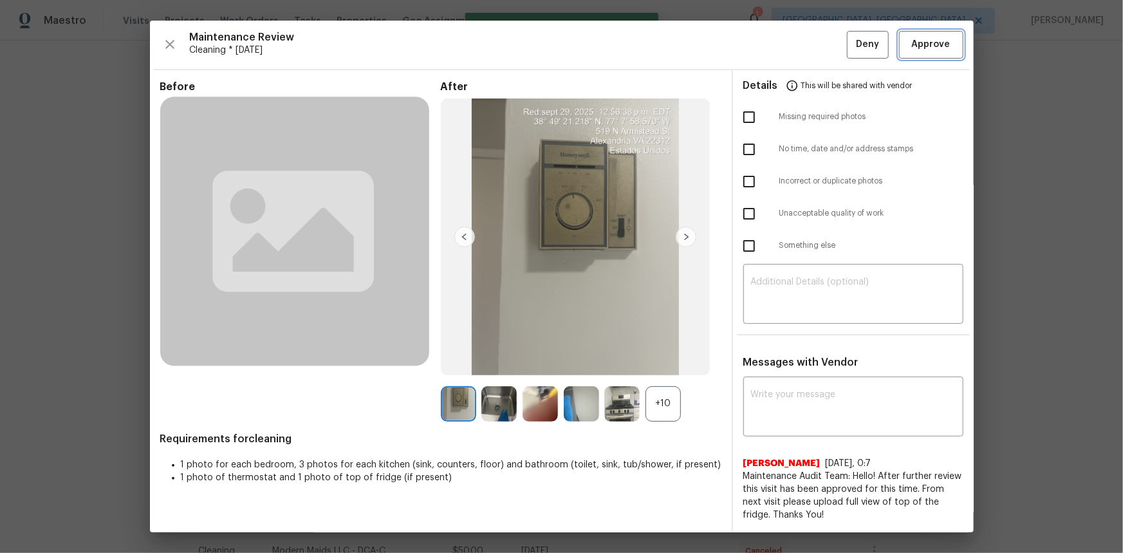
click at [799, 52] on button "Approve" at bounding box center [931, 45] width 64 height 28
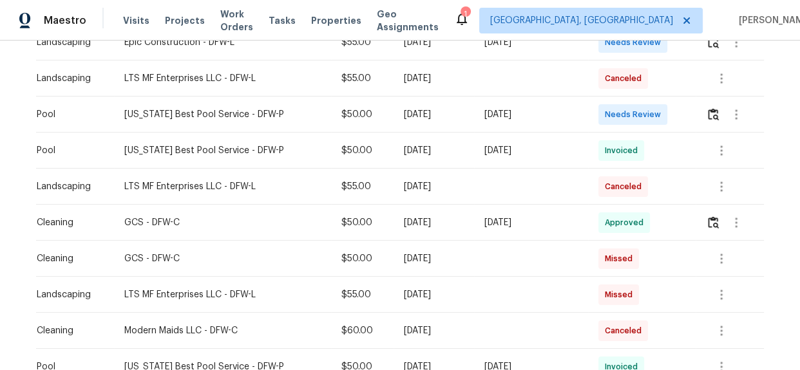
scroll to position [468, 0]
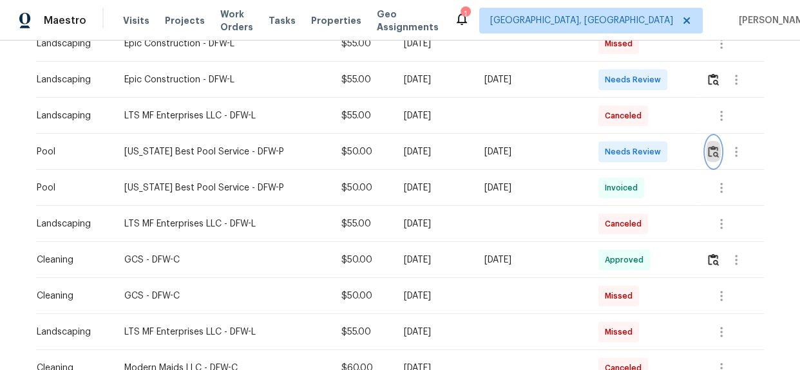
click at [707, 154] on img "button" at bounding box center [712, 151] width 11 height 12
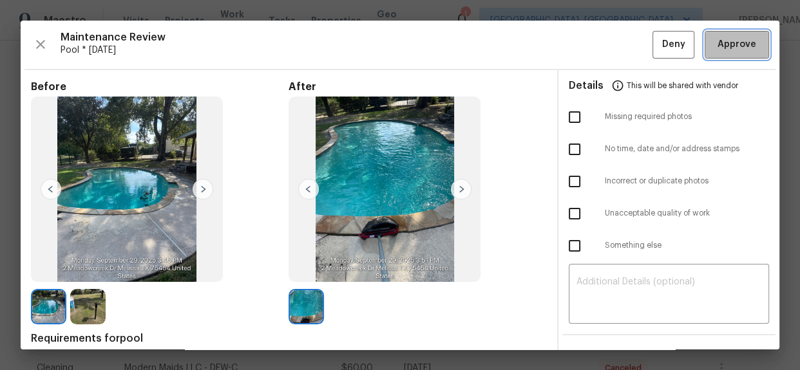
click at [732, 46] on span "Approve" at bounding box center [736, 45] width 39 height 16
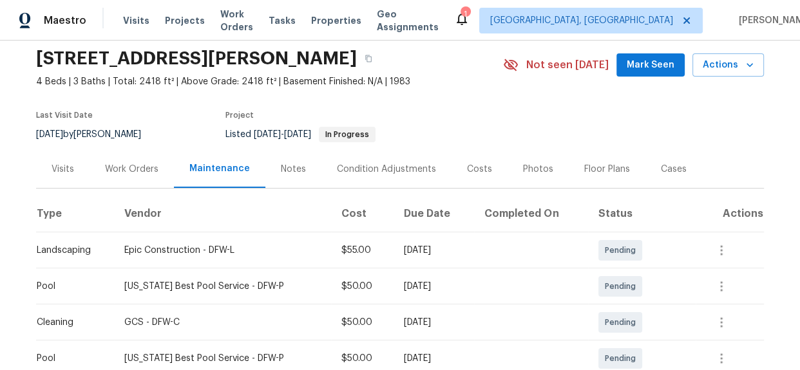
scroll to position [0, 0]
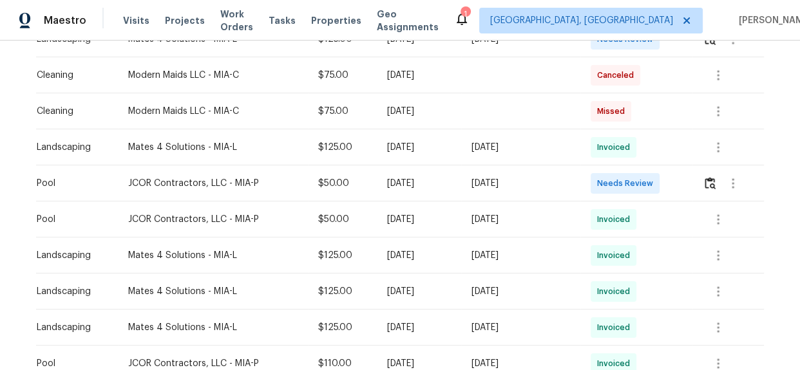
scroll to position [387, 0]
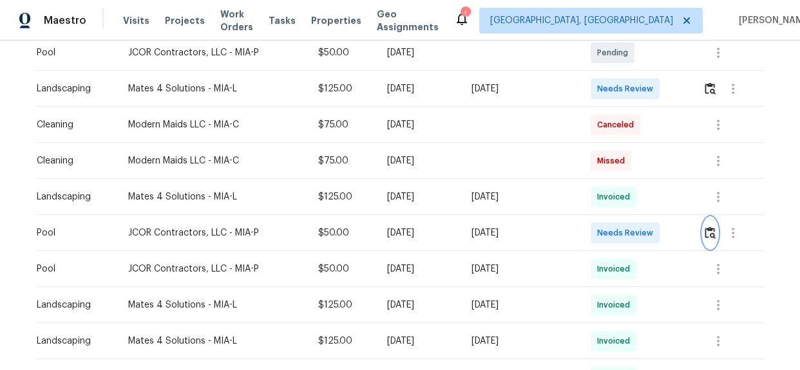
click at [711, 233] on img "button" at bounding box center [709, 233] width 11 height 12
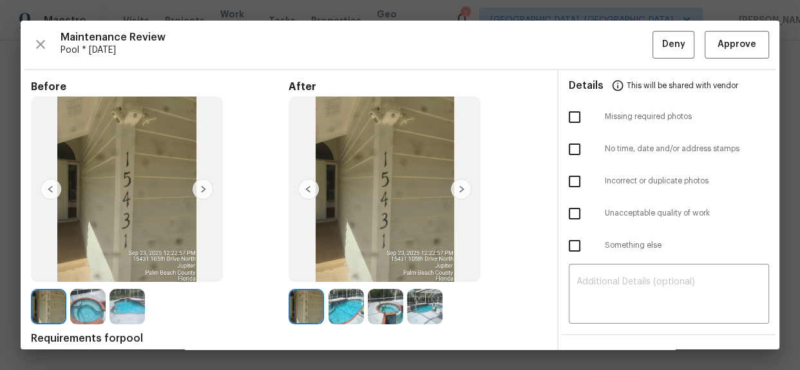
scroll to position [0, 0]
click at [722, 53] on button "Approve" at bounding box center [736, 45] width 64 height 28
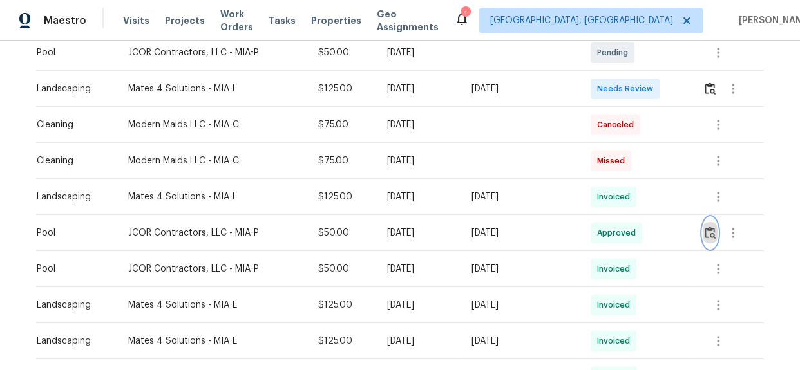
click at [707, 231] on img "button" at bounding box center [709, 233] width 11 height 12
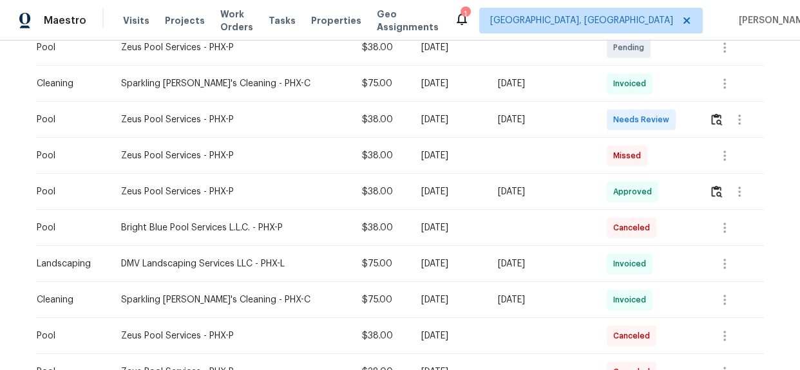
scroll to position [468, 0]
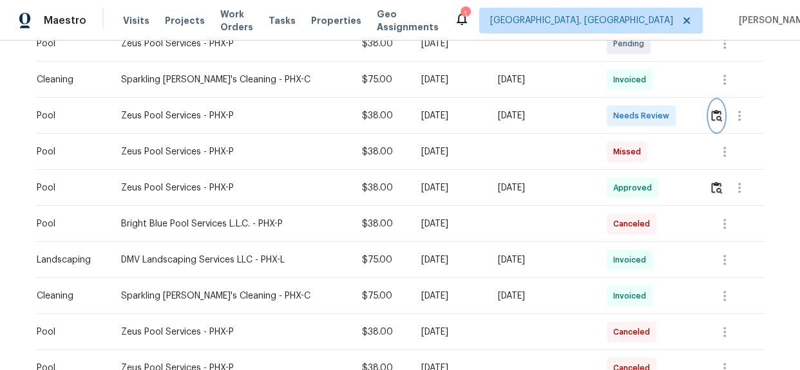
click at [711, 115] on img "button" at bounding box center [716, 115] width 11 height 12
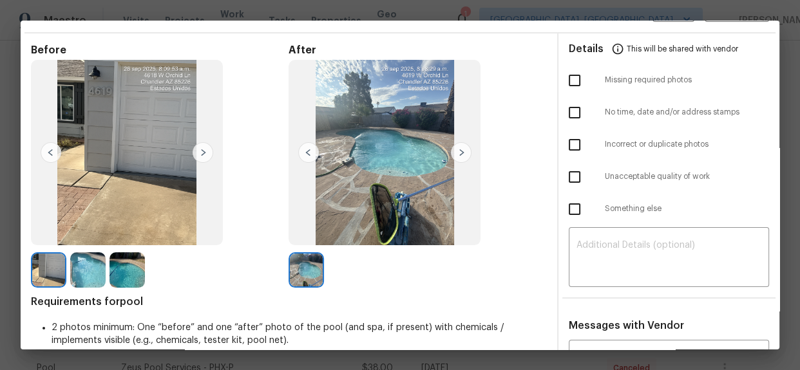
scroll to position [0, 0]
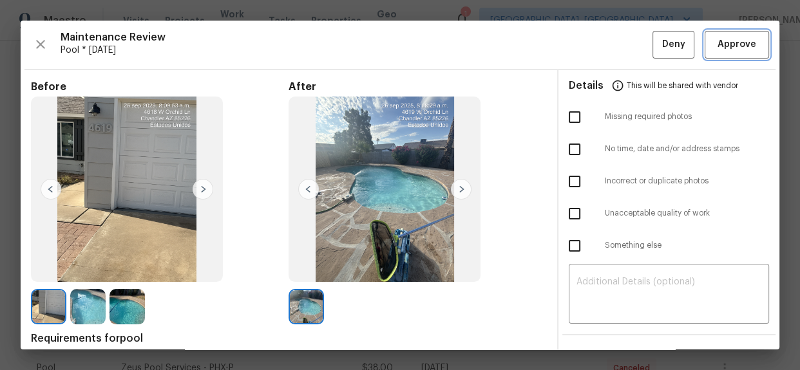
click at [730, 52] on button "Approve" at bounding box center [736, 45] width 64 height 28
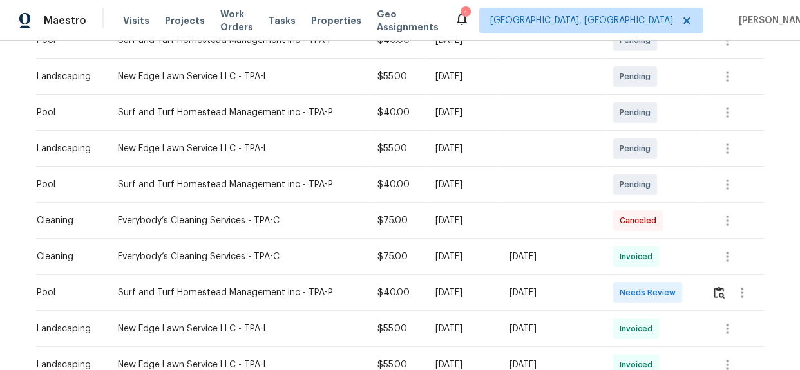
scroll to position [409, 0]
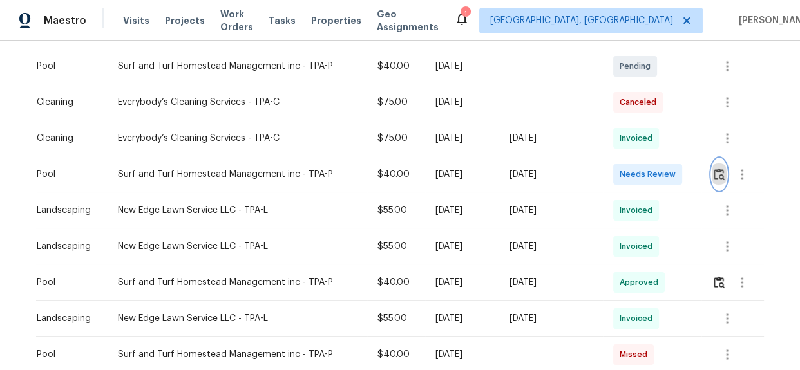
click at [718, 177] on img "button" at bounding box center [718, 174] width 11 height 12
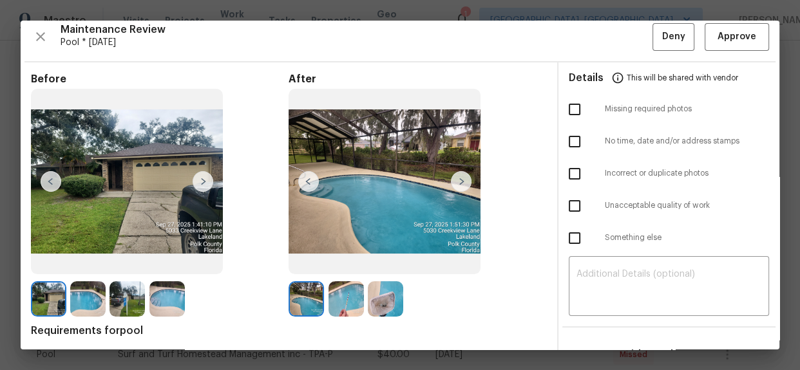
scroll to position [0, 0]
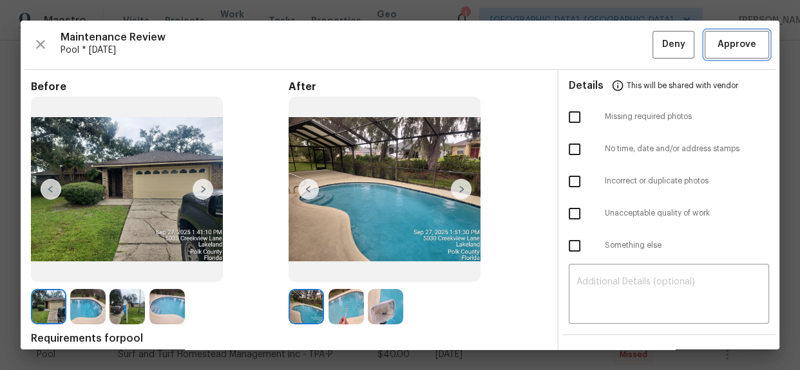
click at [718, 44] on span "Approve" at bounding box center [736, 45] width 39 height 16
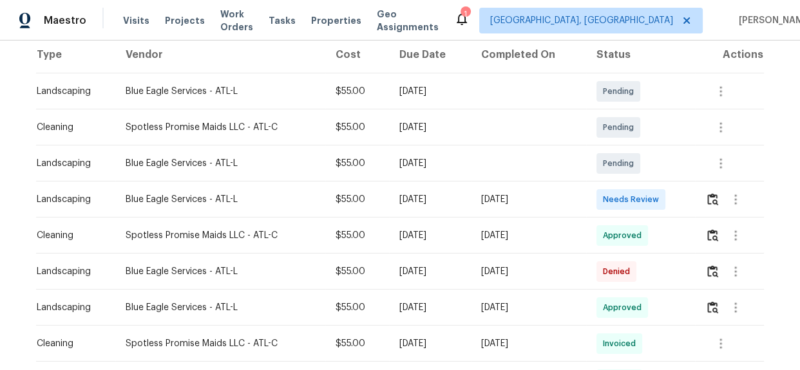
scroll to position [234, 0]
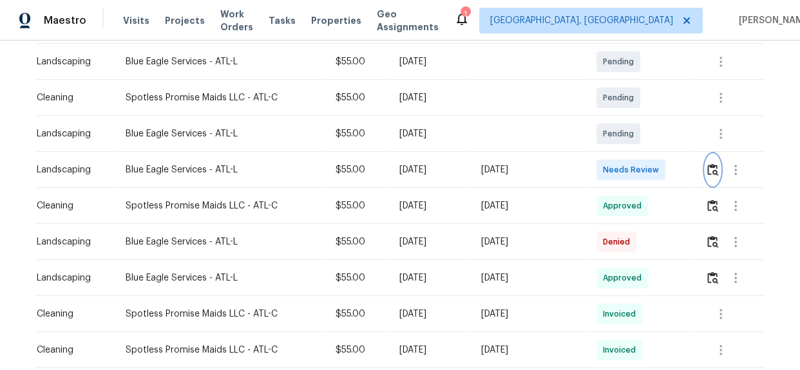
click at [713, 168] on img "button" at bounding box center [712, 170] width 11 height 12
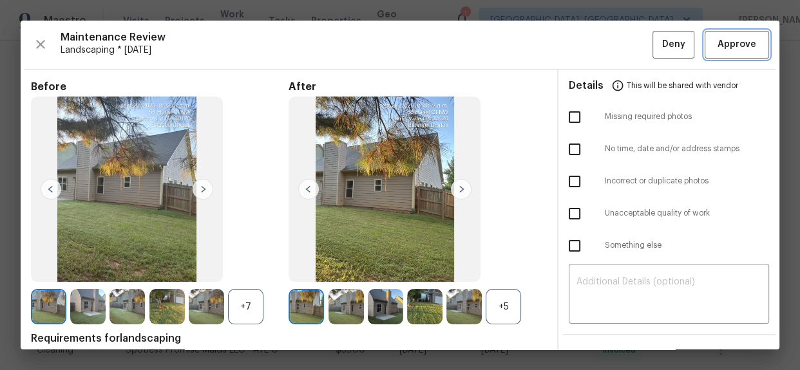
click at [737, 44] on span "Approve" at bounding box center [736, 45] width 39 height 16
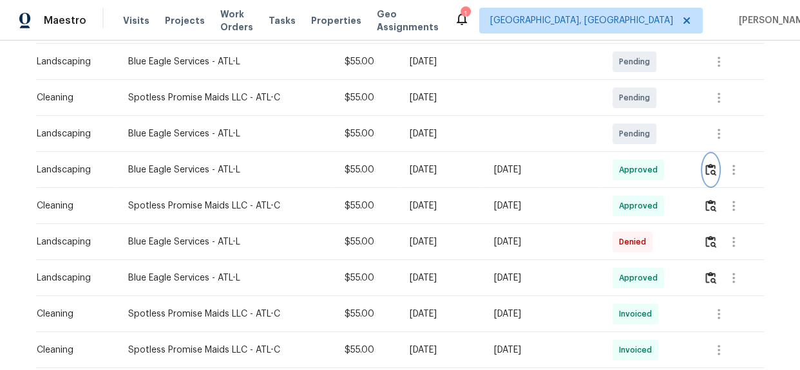
click at [703, 169] on button "button" at bounding box center [710, 170] width 15 height 31
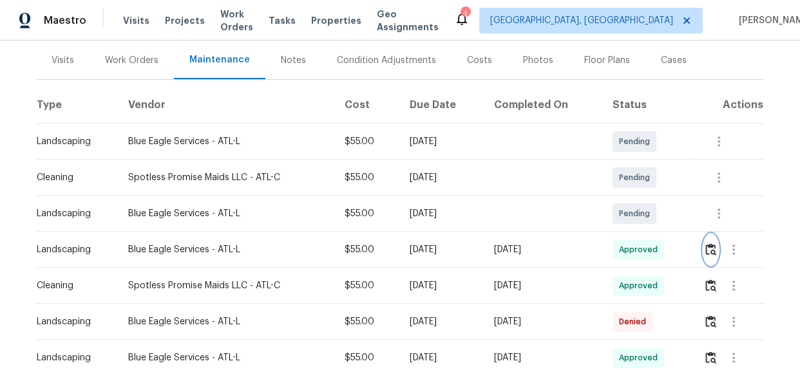
scroll to position [0, 0]
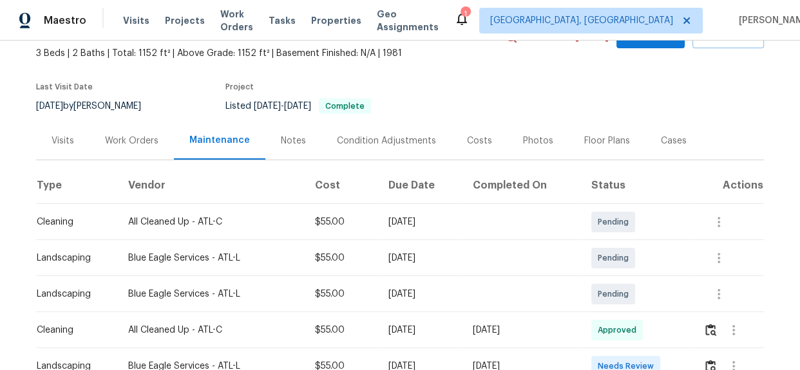
scroll to position [175, 0]
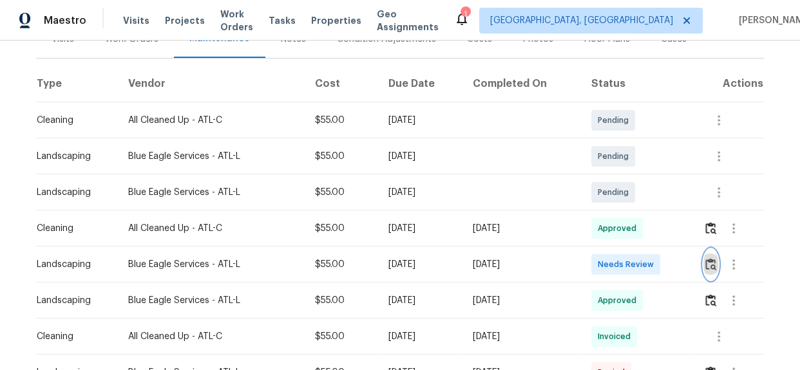
click at [711, 270] on img "button" at bounding box center [710, 264] width 11 height 12
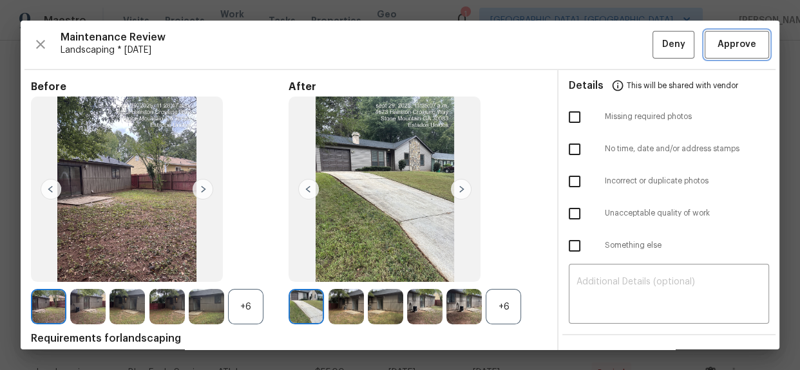
drag, startPoint x: 715, startPoint y: 46, endPoint x: 723, endPoint y: 79, distance: 34.5
click at [717, 46] on span "Approve" at bounding box center [736, 45] width 39 height 16
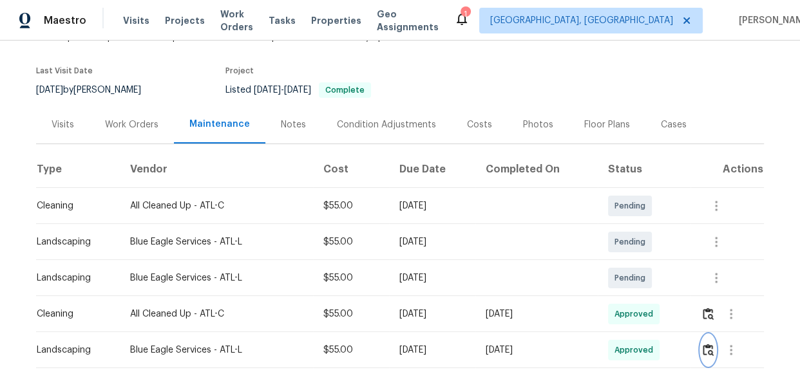
scroll to position [0, 0]
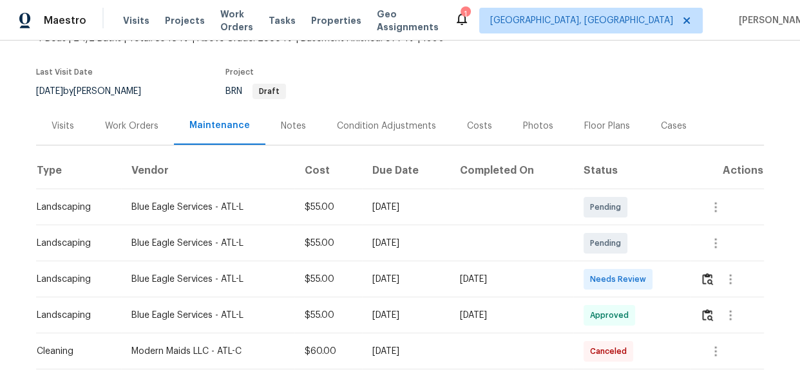
scroll to position [234, 0]
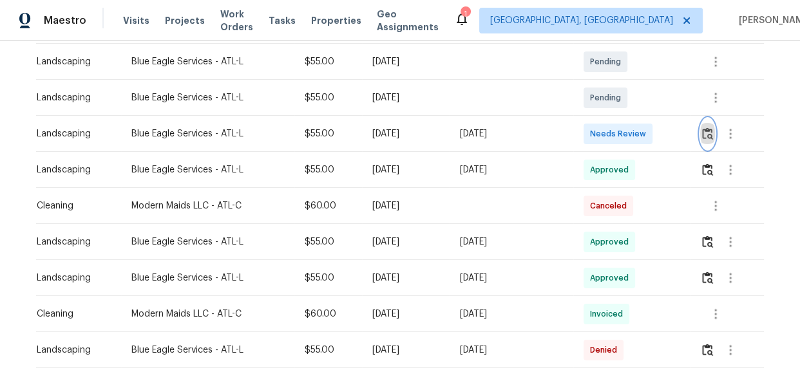
click at [704, 138] on img "button" at bounding box center [707, 133] width 11 height 12
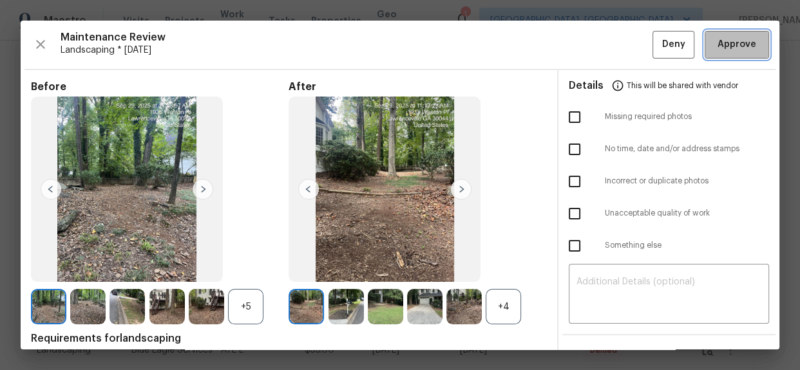
click at [733, 47] on span "Approve" at bounding box center [736, 45] width 39 height 16
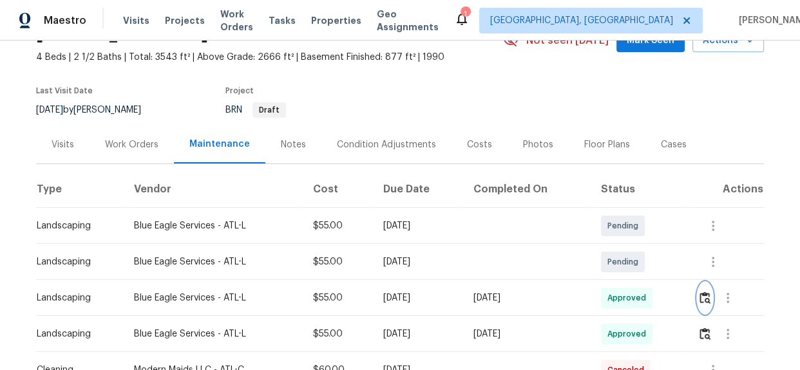
scroll to position [175, 0]
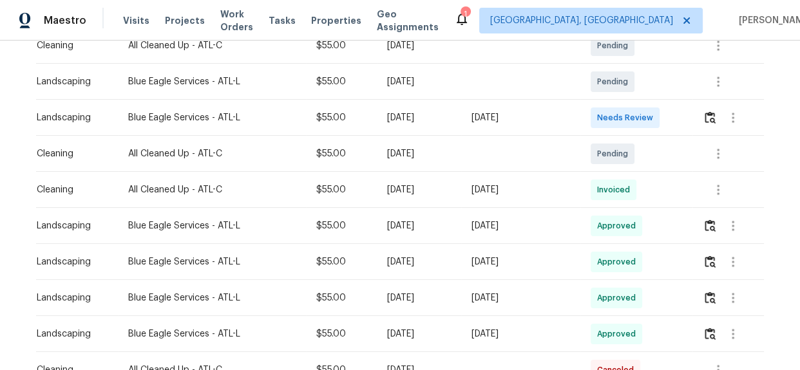
scroll to position [234, 0]
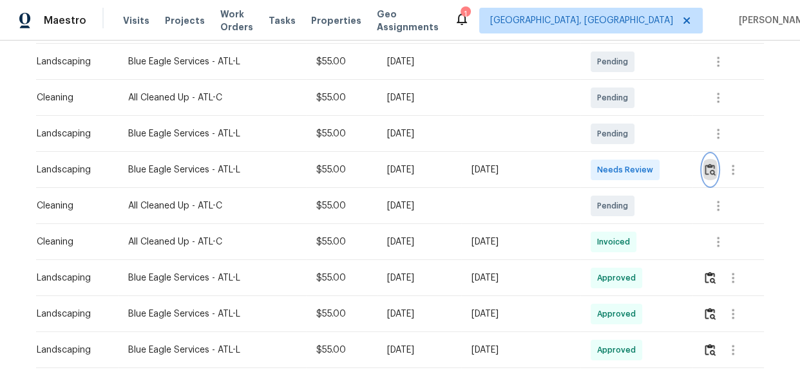
click at [708, 175] on button "button" at bounding box center [709, 170] width 15 height 31
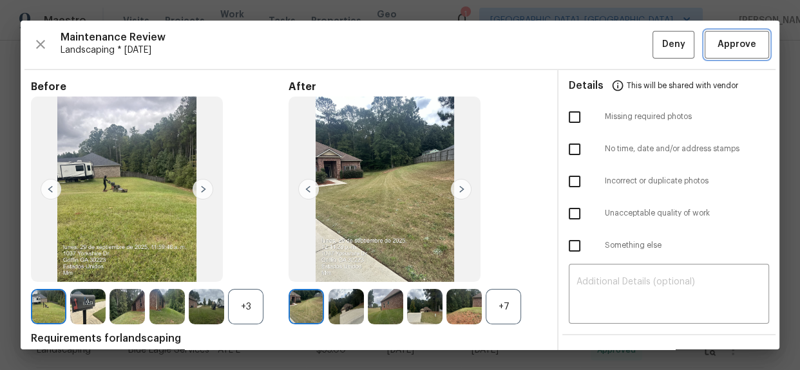
drag, startPoint x: 715, startPoint y: 44, endPoint x: 738, endPoint y: 64, distance: 30.2
click at [717, 44] on span "Approve" at bounding box center [736, 45] width 39 height 16
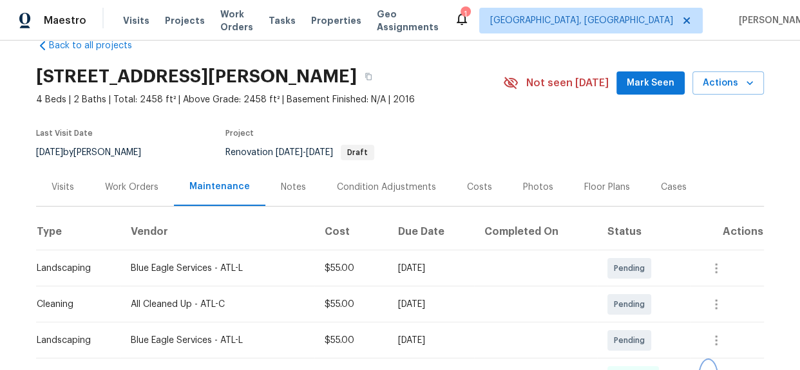
scroll to position [0, 0]
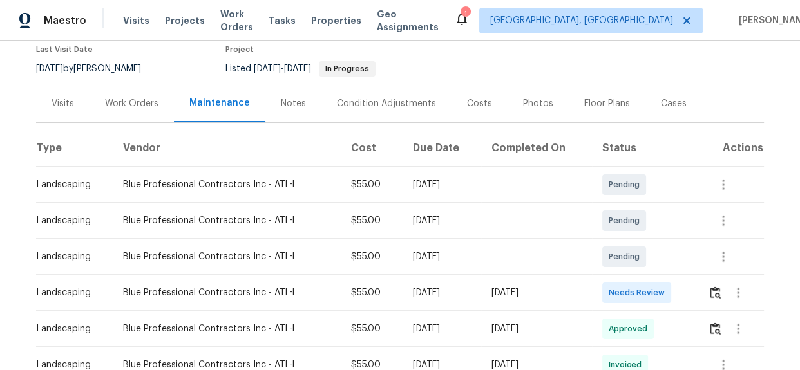
scroll to position [117, 0]
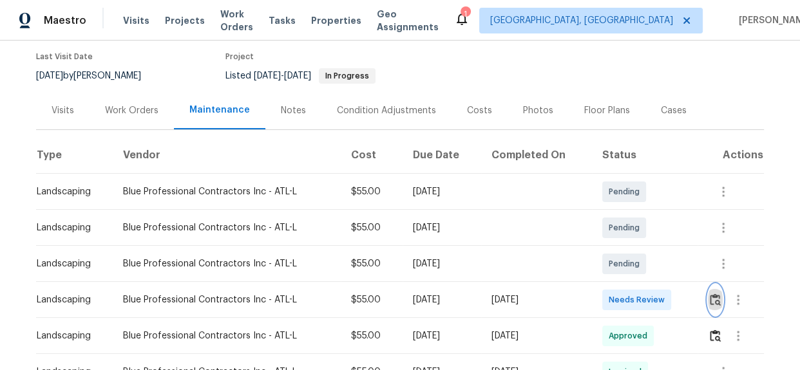
click at [709, 294] on img "button" at bounding box center [714, 300] width 11 height 12
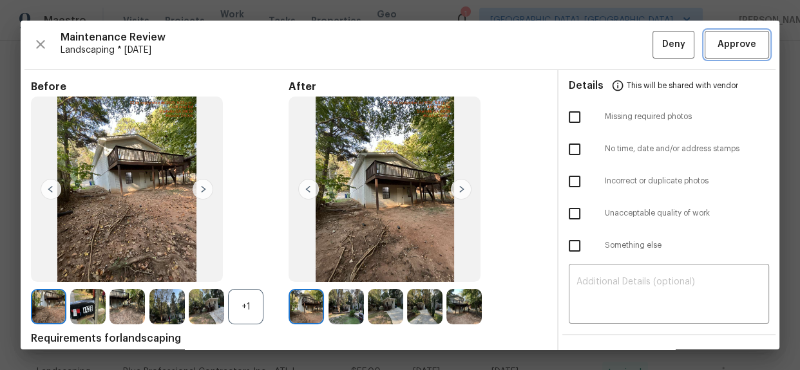
click at [736, 44] on span "Approve" at bounding box center [736, 45] width 39 height 16
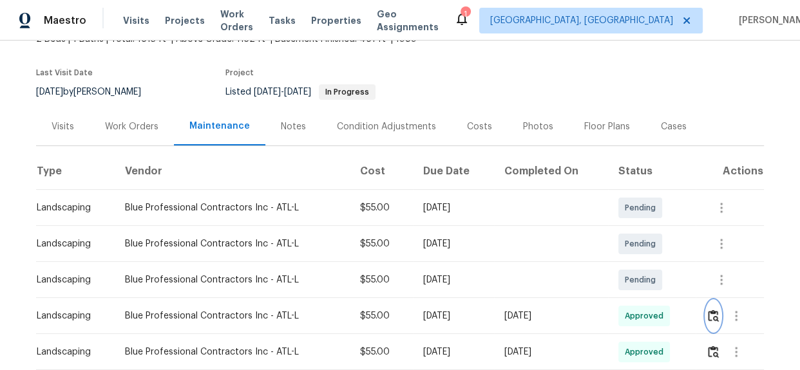
scroll to position [0, 0]
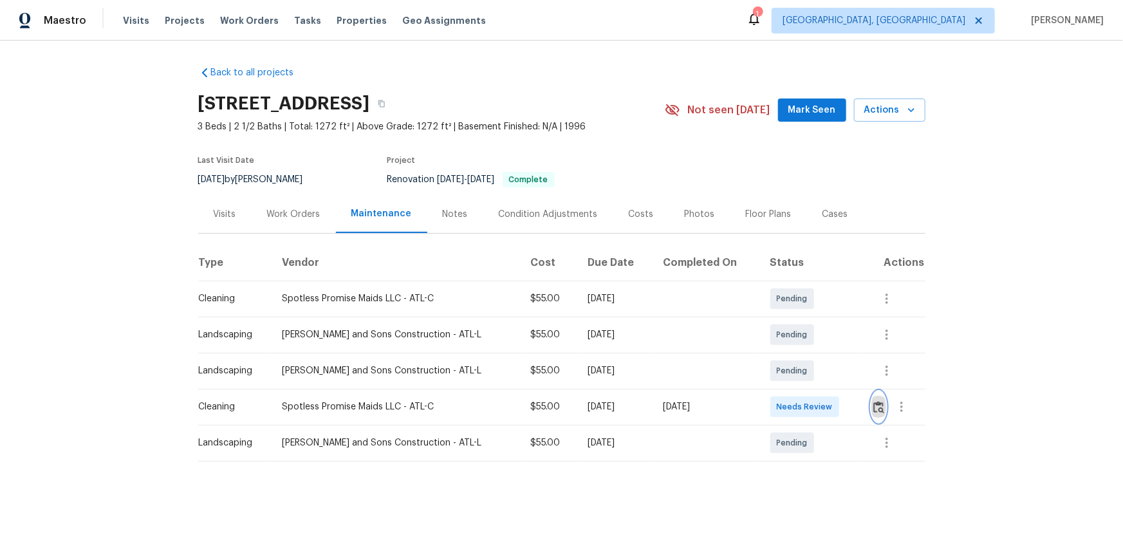
click at [799, 370] on button "button" at bounding box center [879, 406] width 15 height 31
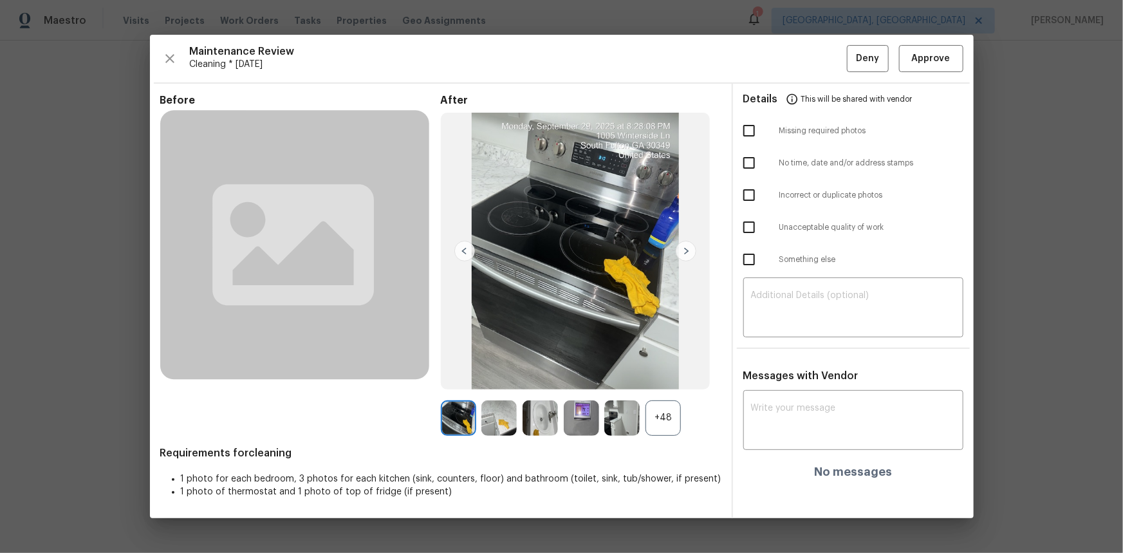
click at [673, 370] on div "+48" at bounding box center [663, 417] width 35 height 35
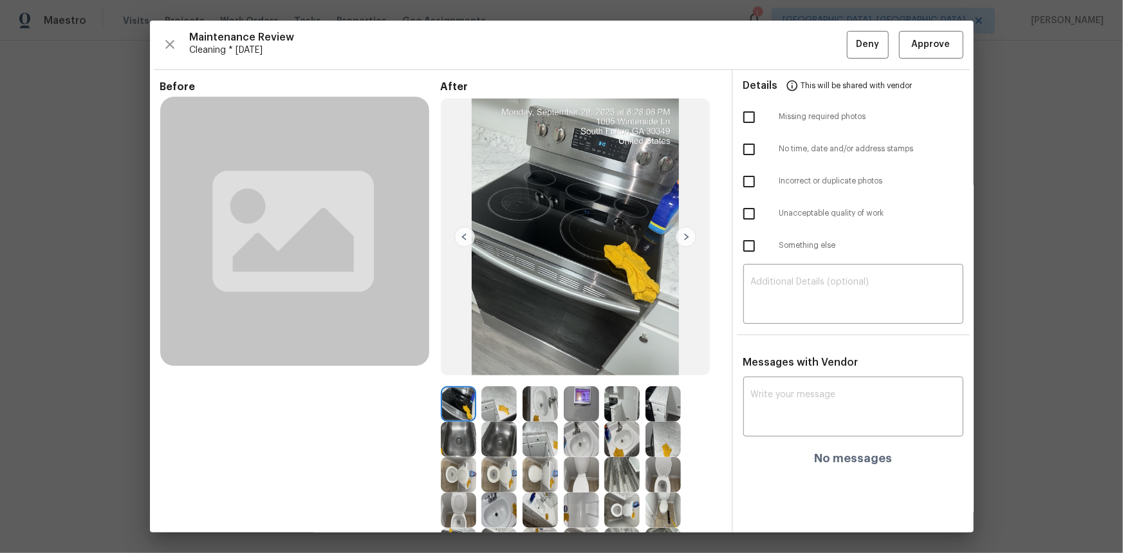
click at [585, 370] on img at bounding box center [581, 403] width 35 height 35
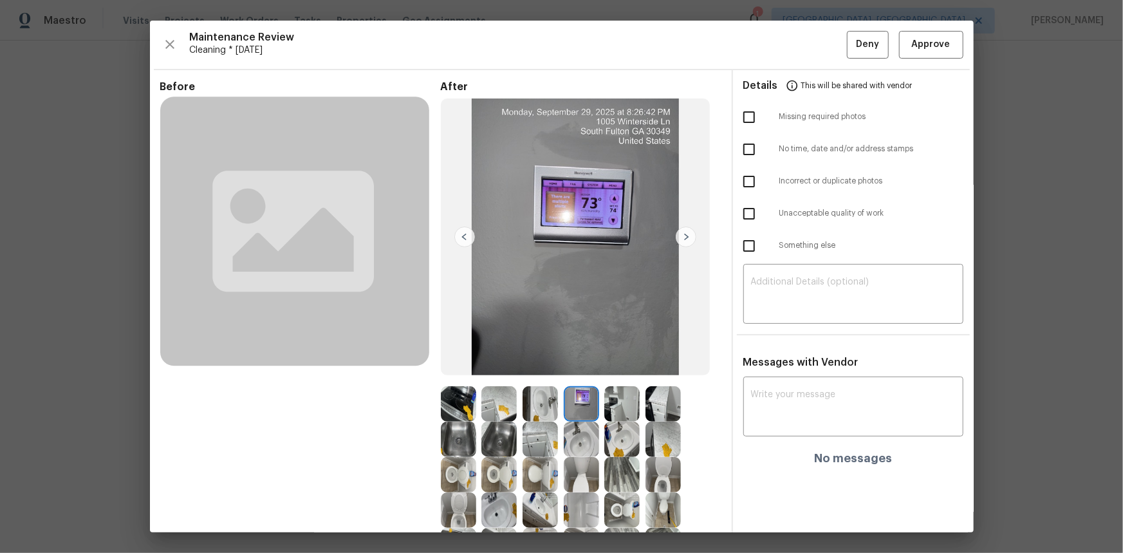
click at [584, 370] on img at bounding box center [581, 403] width 35 height 35
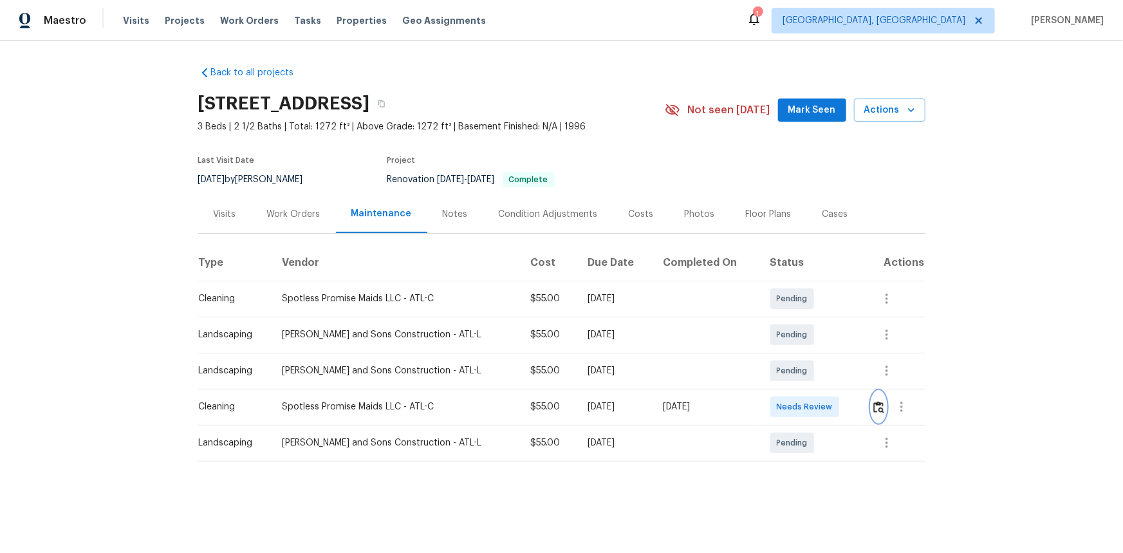
click at [799, 370] on img "button" at bounding box center [879, 407] width 11 height 12
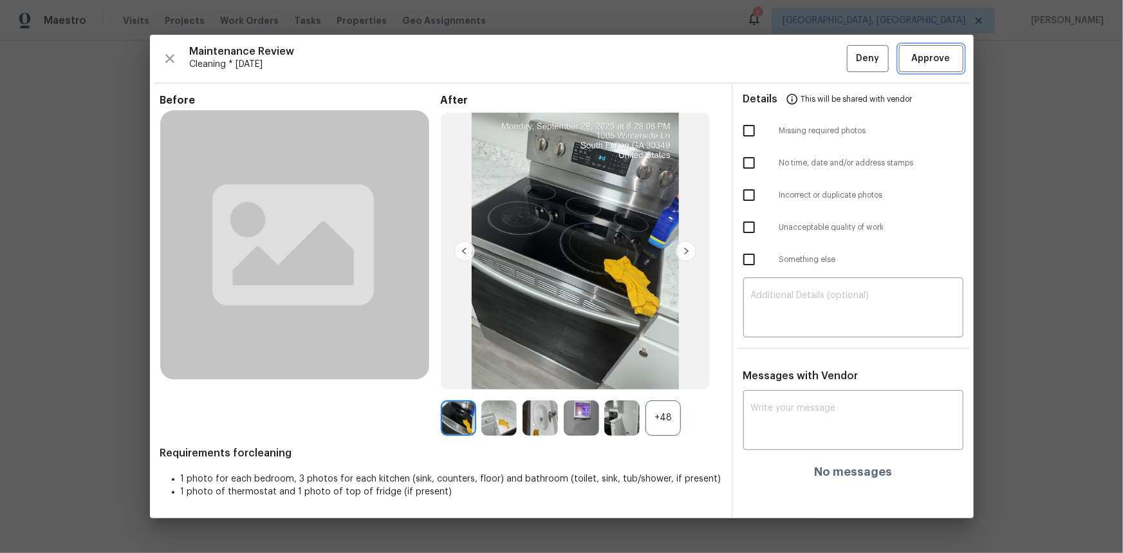
click at [799, 62] on span "Approve" at bounding box center [931, 59] width 39 height 16
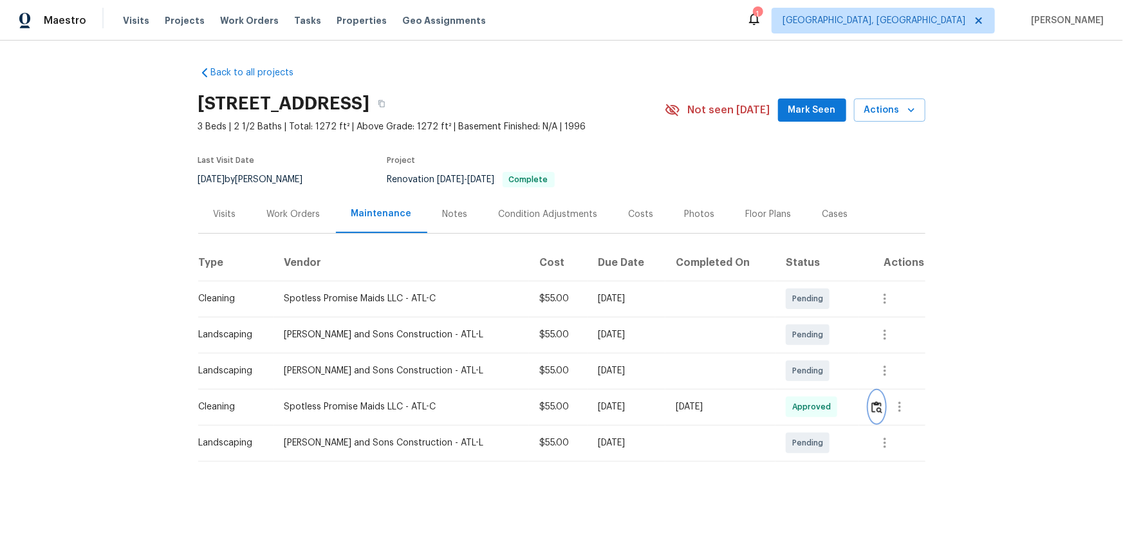
click at [799, 370] on img "button" at bounding box center [877, 407] width 11 height 12
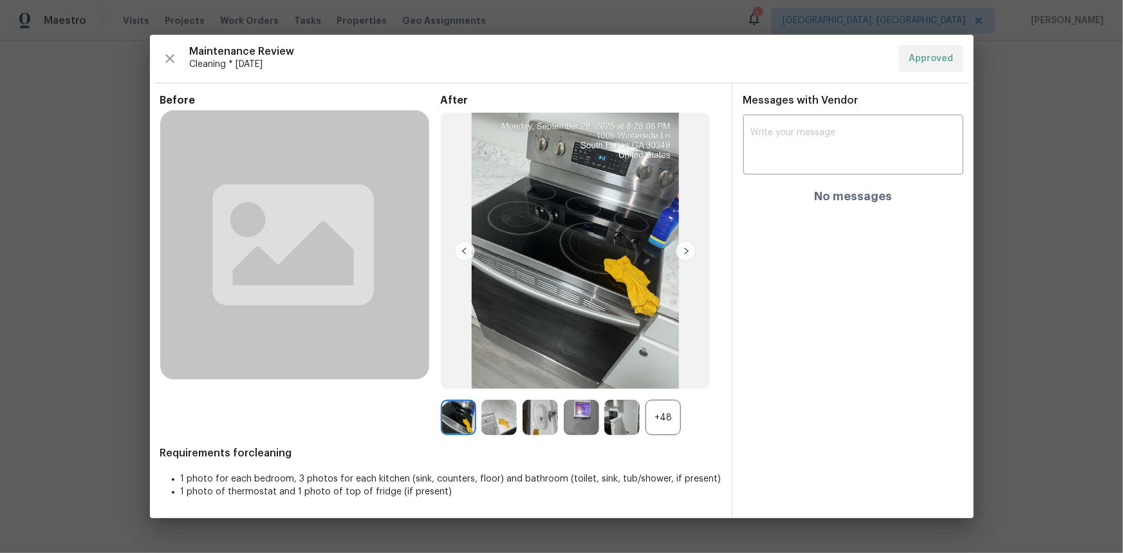
click at [583, 370] on img at bounding box center [581, 417] width 35 height 35
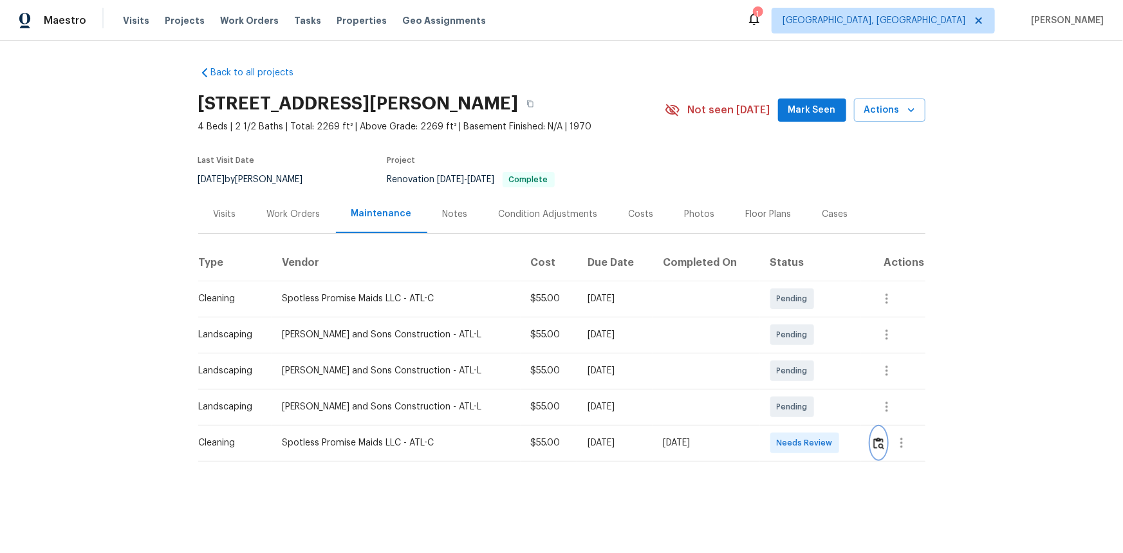
click at [799, 370] on img "button" at bounding box center [879, 443] width 11 height 12
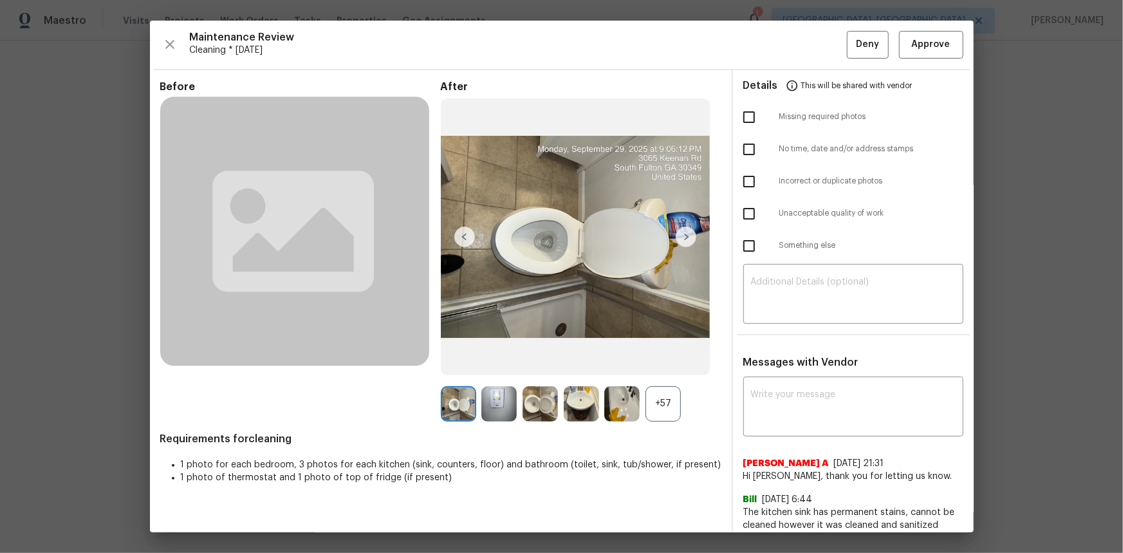
click at [501, 370] on img at bounding box center [499, 403] width 35 height 35
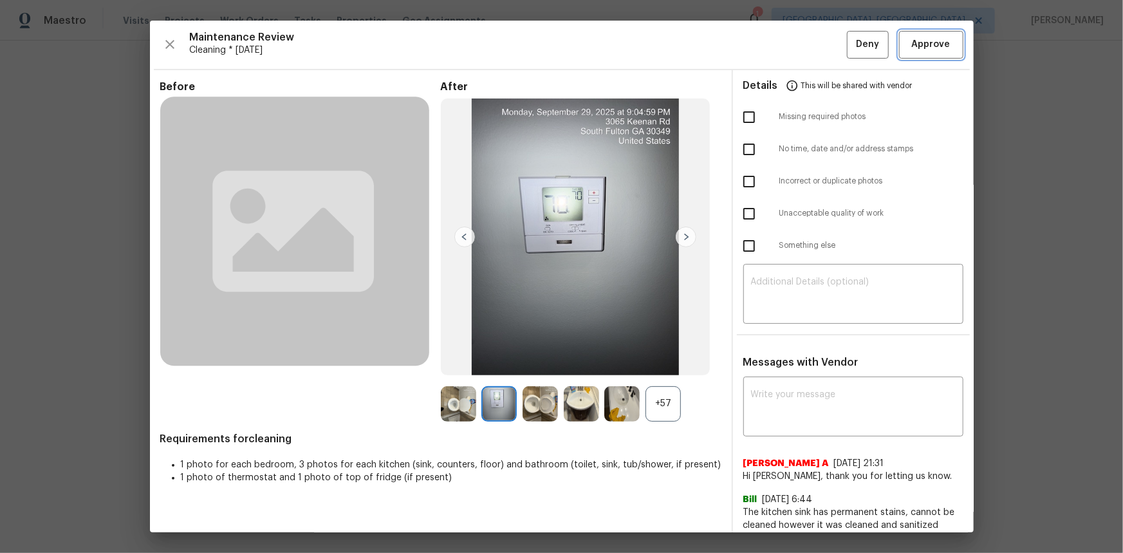
click at [799, 52] on button "Approve" at bounding box center [931, 45] width 64 height 28
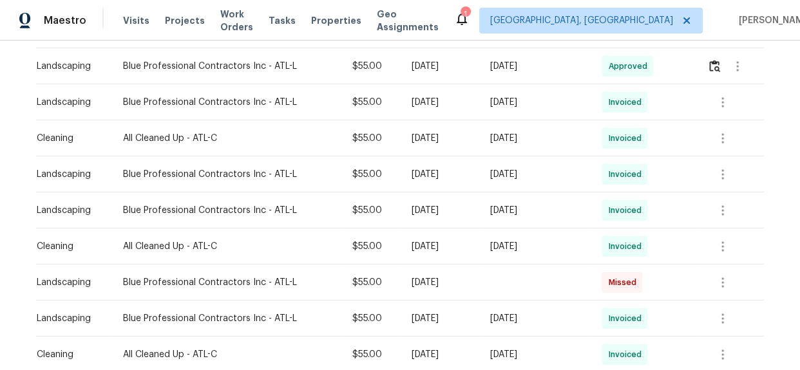
scroll to position [117, 0]
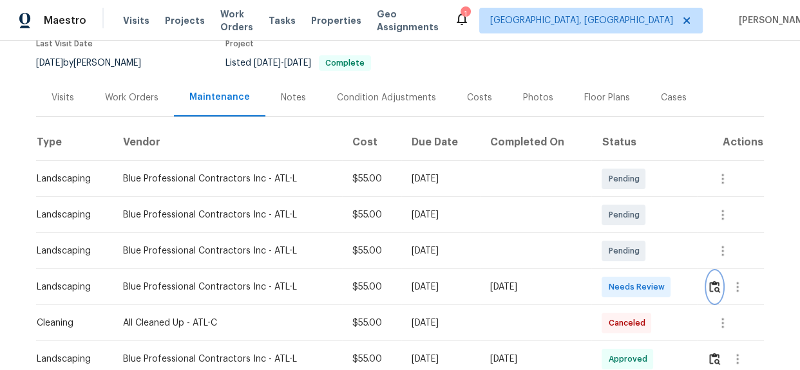
click at [713, 286] on img "button" at bounding box center [714, 287] width 11 height 12
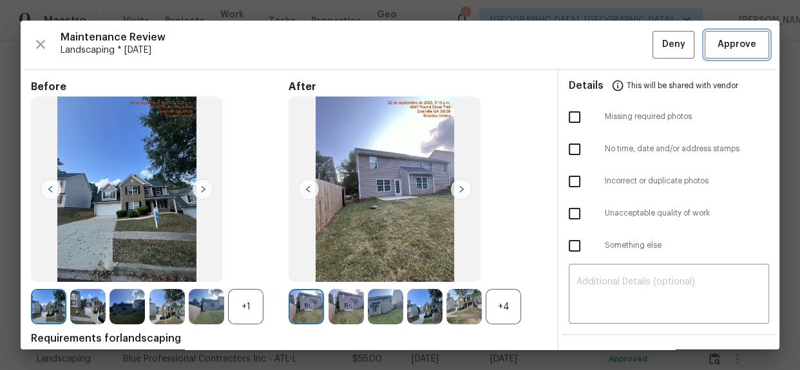
click at [740, 42] on span "Approve" at bounding box center [736, 45] width 39 height 16
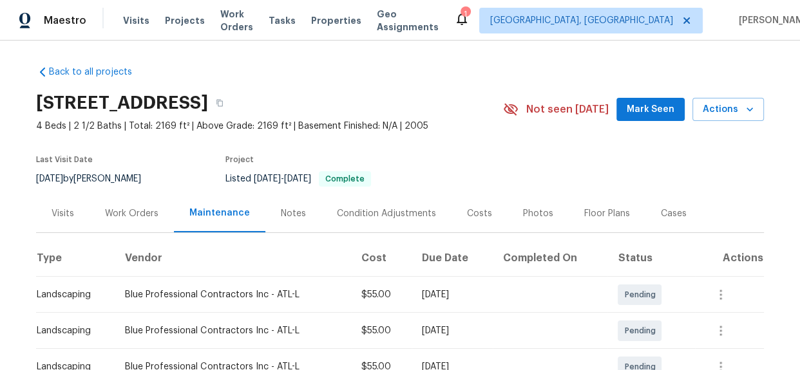
scroll to position [0, 0]
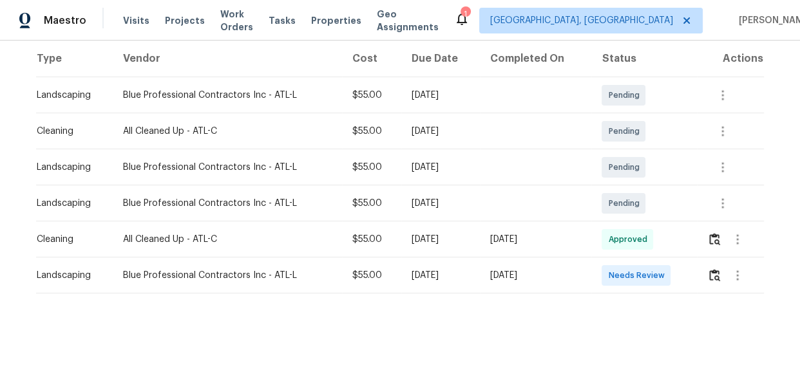
scroll to position [209, 0]
click at [709, 268] on img "button" at bounding box center [714, 274] width 11 height 12
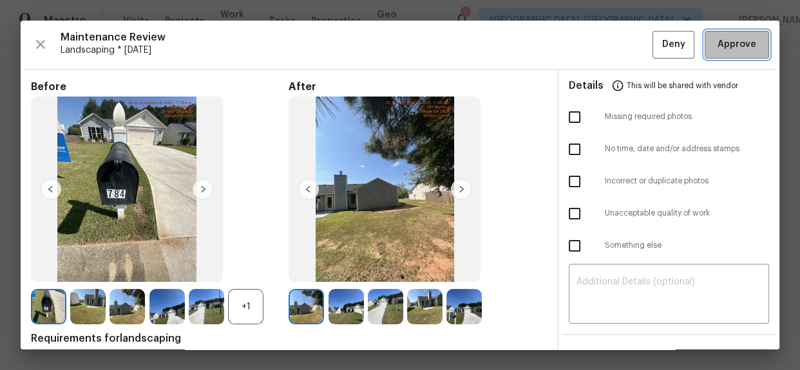
click at [730, 43] on span "Approve" at bounding box center [736, 45] width 39 height 16
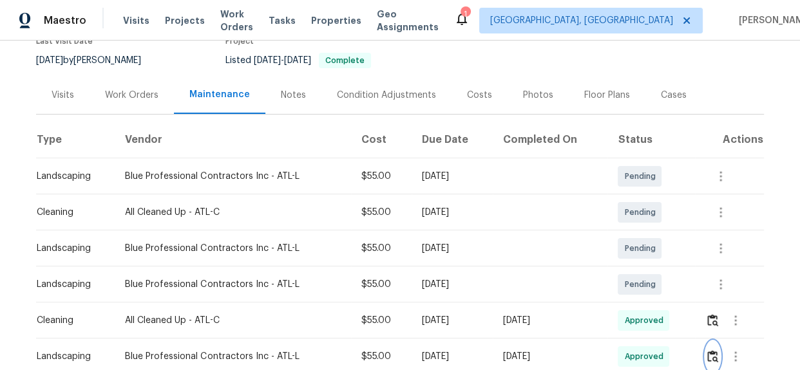
scroll to position [0, 0]
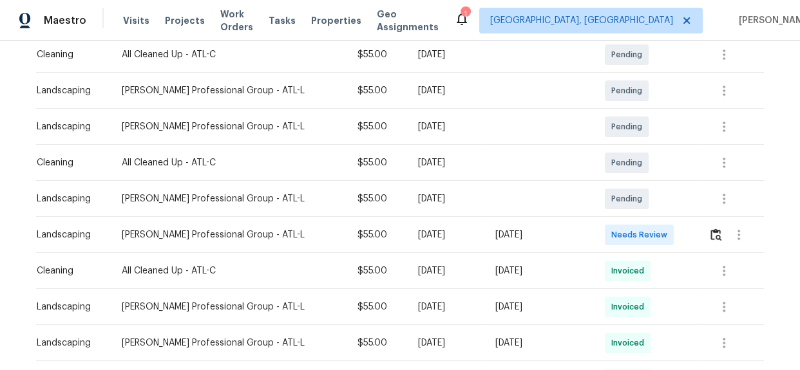
scroll to position [351, 0]
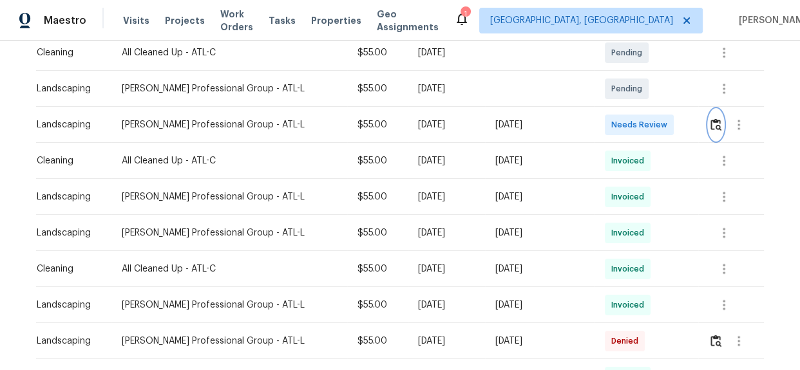
click at [710, 129] on img "button" at bounding box center [715, 124] width 11 height 12
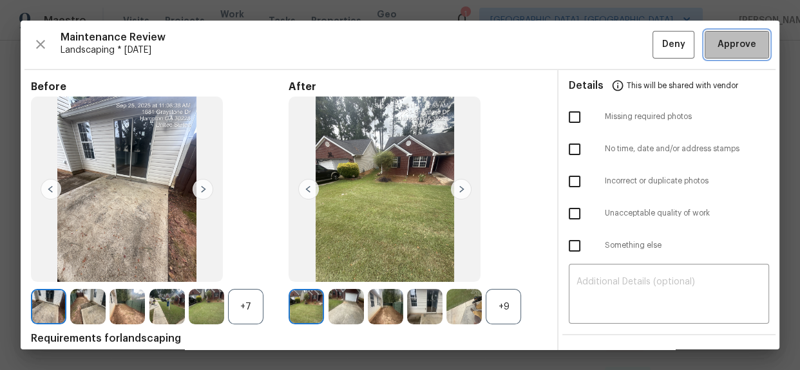
click at [722, 42] on span "Approve" at bounding box center [736, 45] width 39 height 16
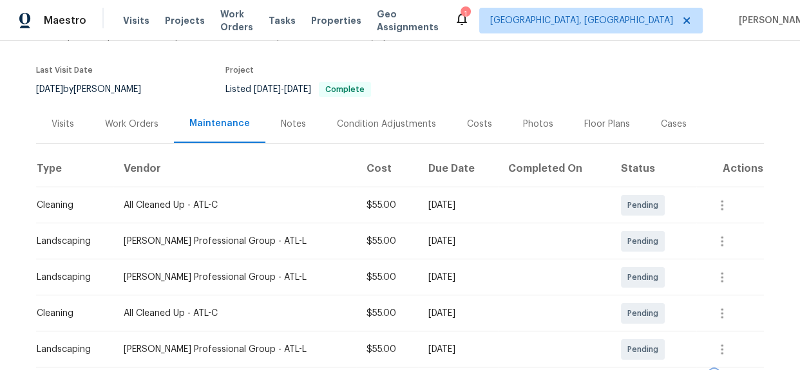
scroll to position [0, 0]
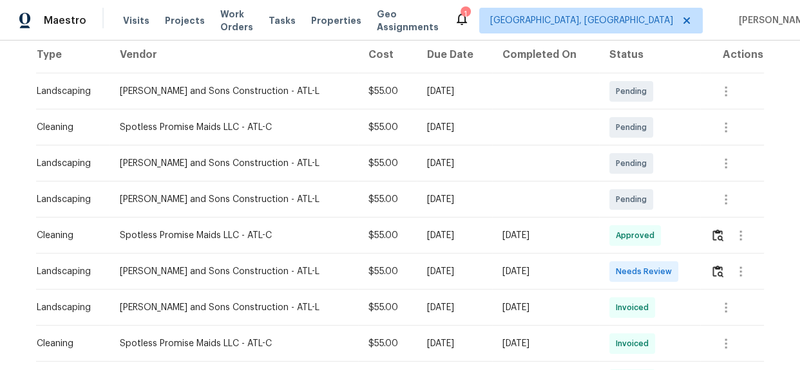
scroll to position [234, 0]
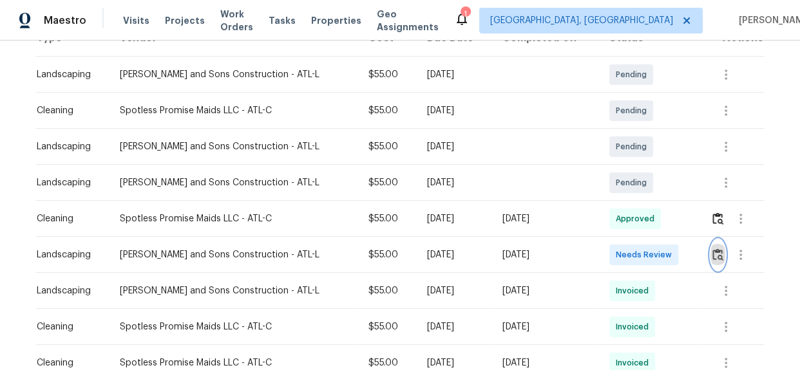
click at [712, 247] on button "button" at bounding box center [717, 254] width 15 height 31
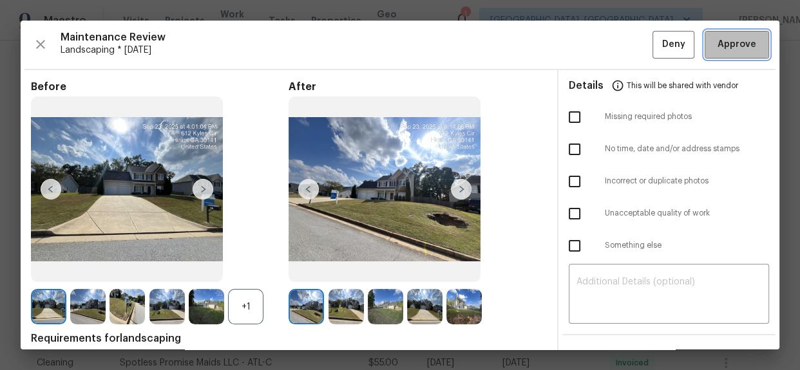
click at [724, 52] on span "Approve" at bounding box center [736, 45] width 39 height 16
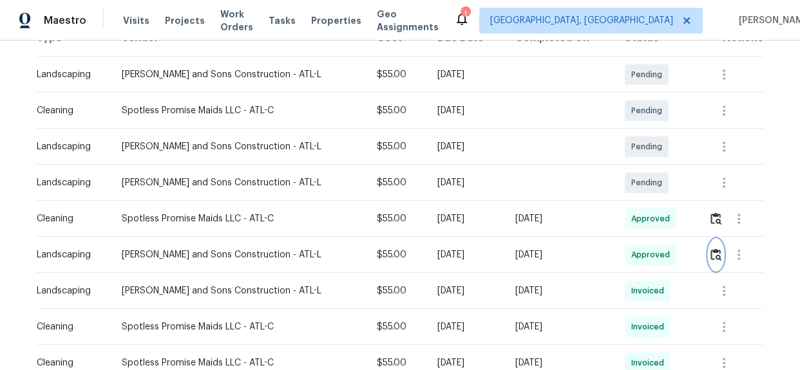
scroll to position [0, 0]
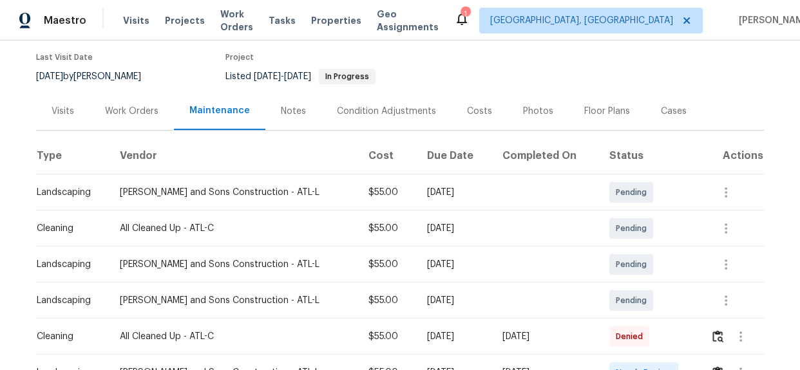
scroll to position [292, 0]
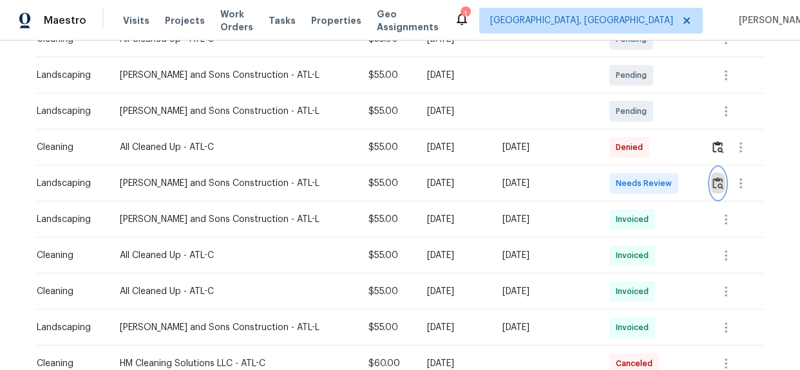
click at [712, 182] on img "button" at bounding box center [717, 183] width 11 height 12
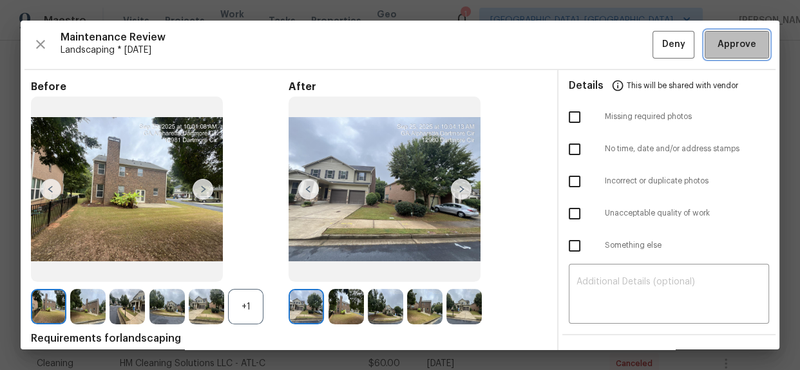
drag, startPoint x: 723, startPoint y: 48, endPoint x: 722, endPoint y: 55, distance: 6.5
click at [723, 48] on span "Approve" at bounding box center [736, 45] width 39 height 16
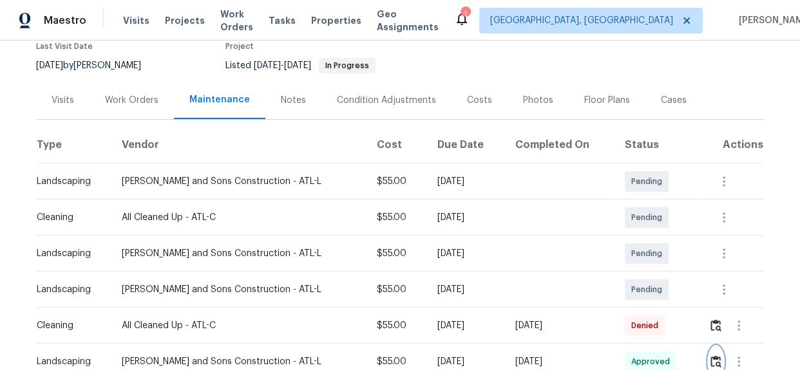
scroll to position [0, 0]
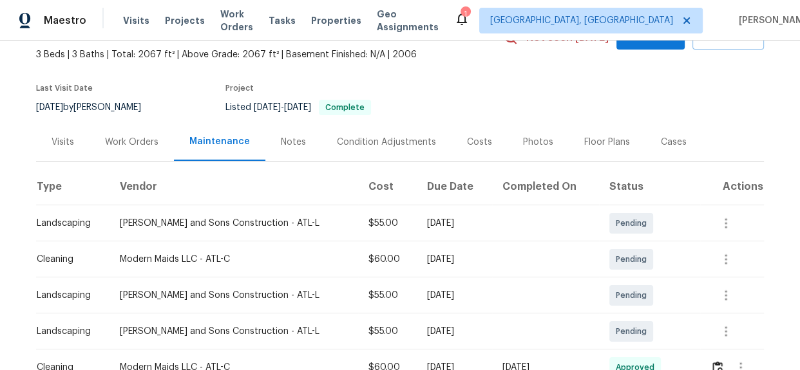
scroll to position [234, 0]
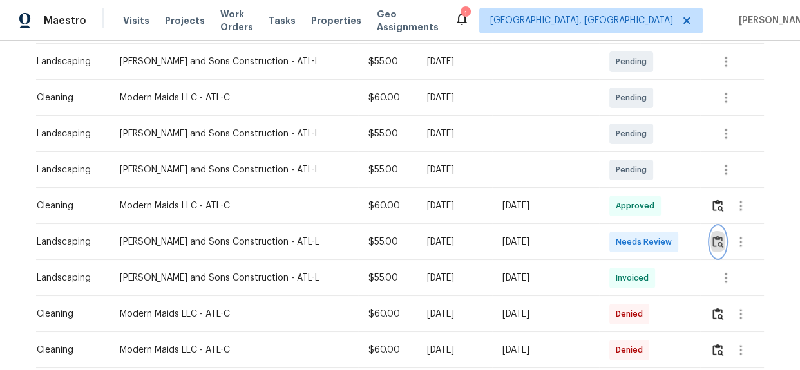
click at [712, 241] on img "button" at bounding box center [717, 242] width 11 height 12
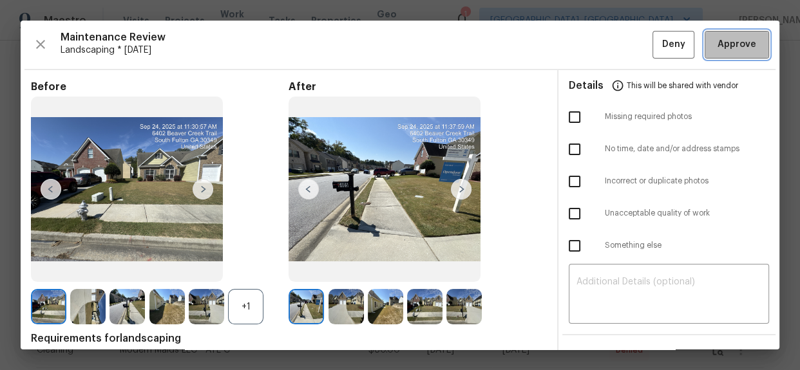
click at [722, 53] on button "Approve" at bounding box center [736, 45] width 64 height 28
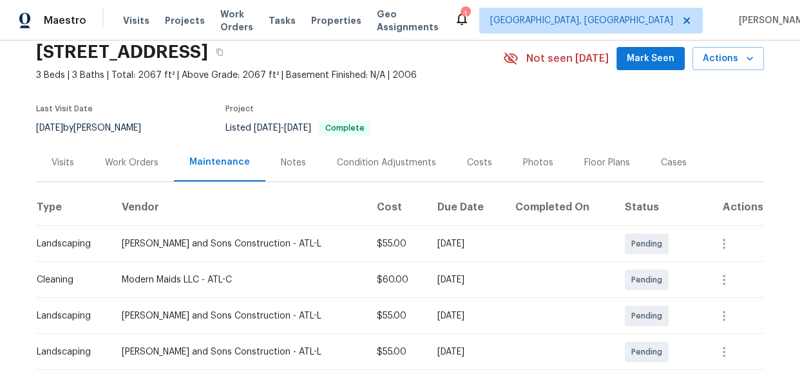
scroll to position [0, 0]
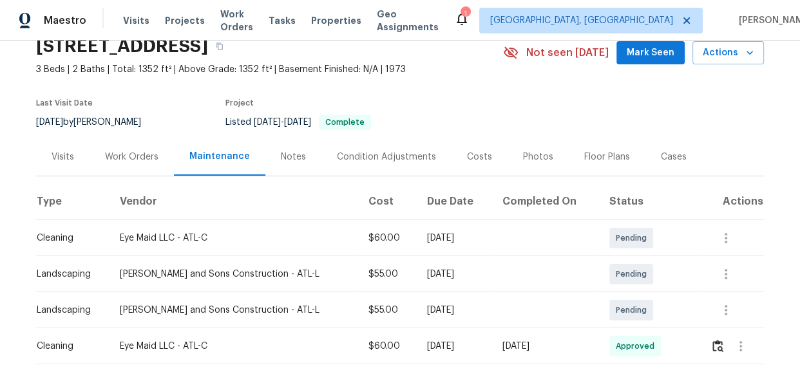
scroll to position [234, 0]
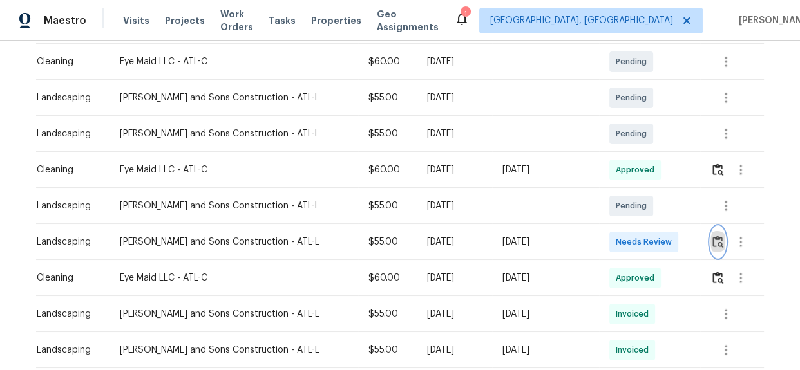
click at [712, 245] on img "button" at bounding box center [717, 242] width 11 height 12
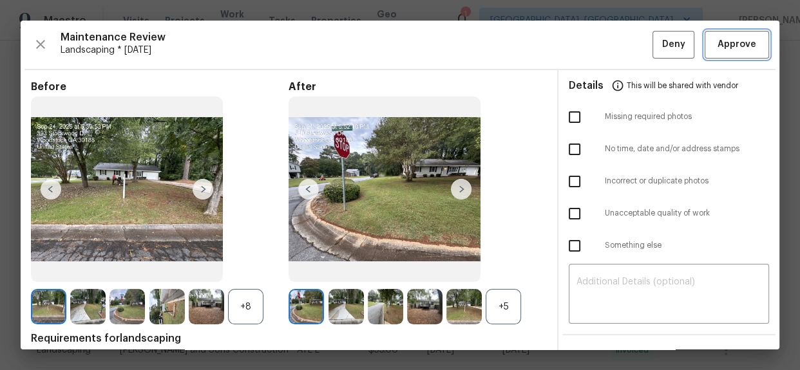
click at [725, 44] on span "Approve" at bounding box center [736, 45] width 39 height 16
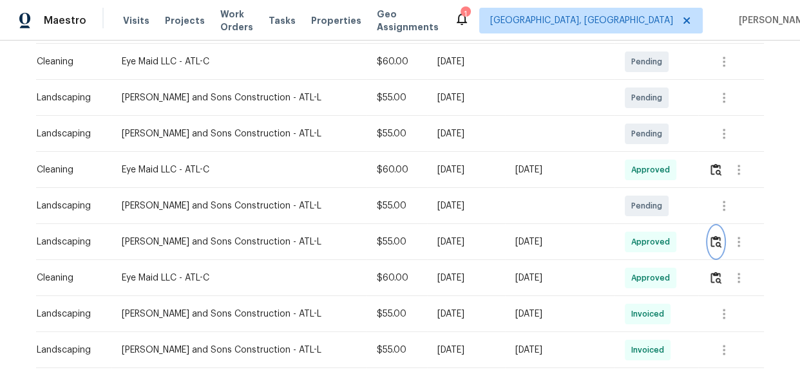
scroll to position [0, 0]
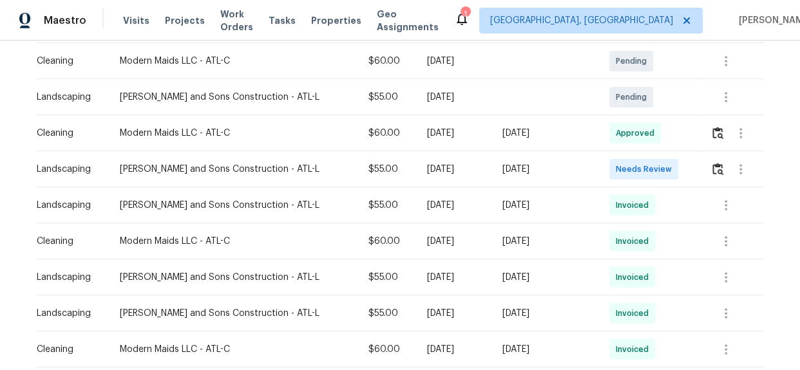
scroll to position [292, 0]
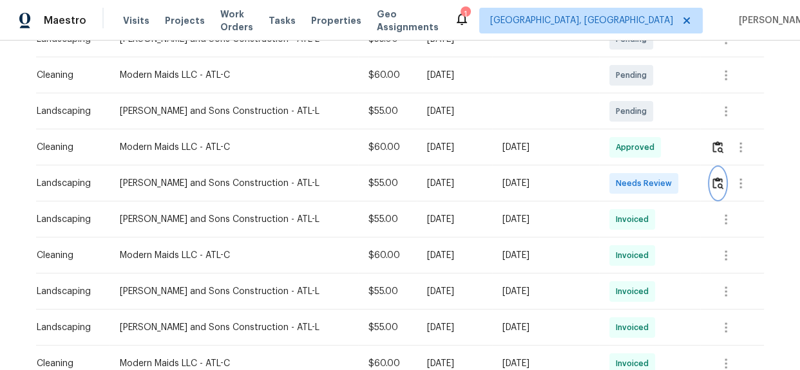
click at [712, 177] on img "button" at bounding box center [717, 183] width 11 height 12
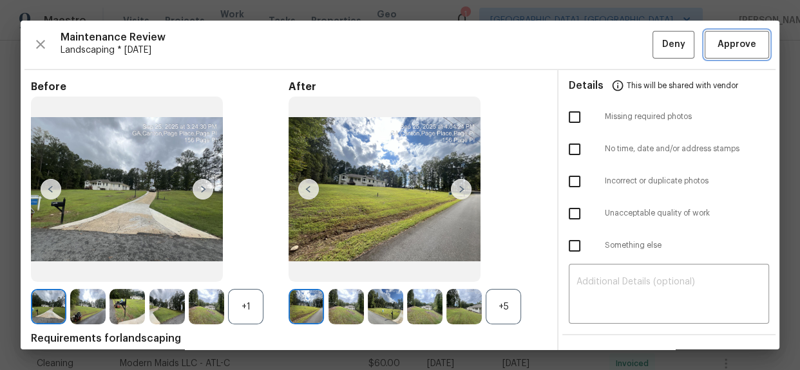
click at [728, 37] on span "Approve" at bounding box center [736, 45] width 39 height 16
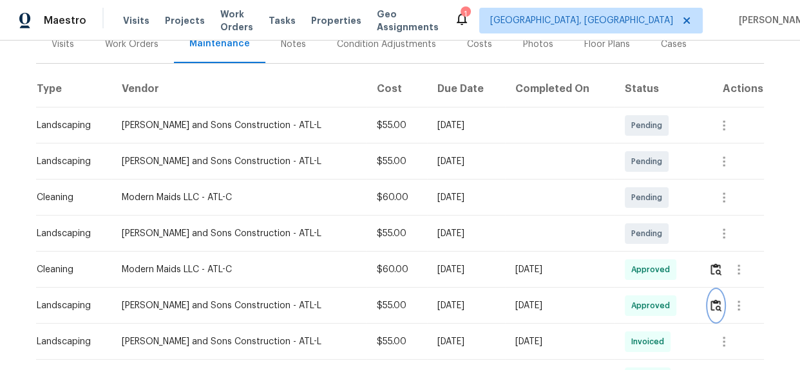
scroll to position [0, 0]
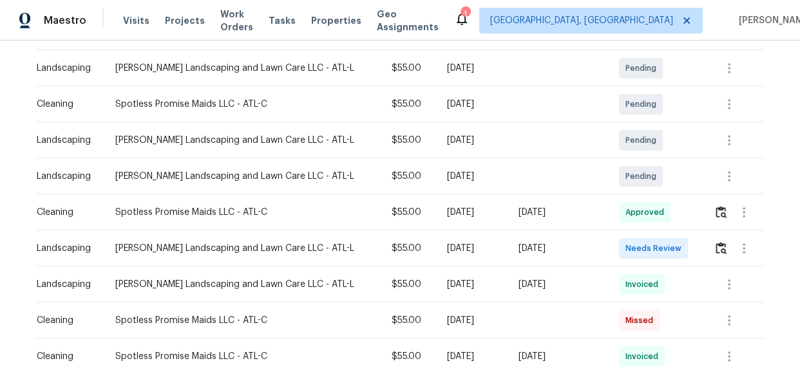
scroll to position [234, 0]
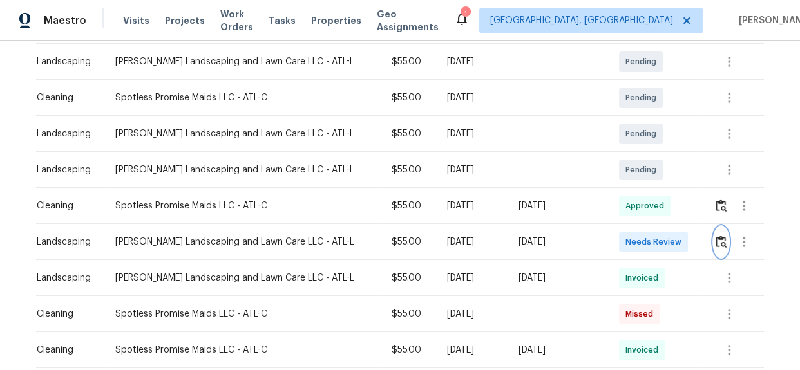
click at [713, 236] on button "button" at bounding box center [720, 242] width 15 height 31
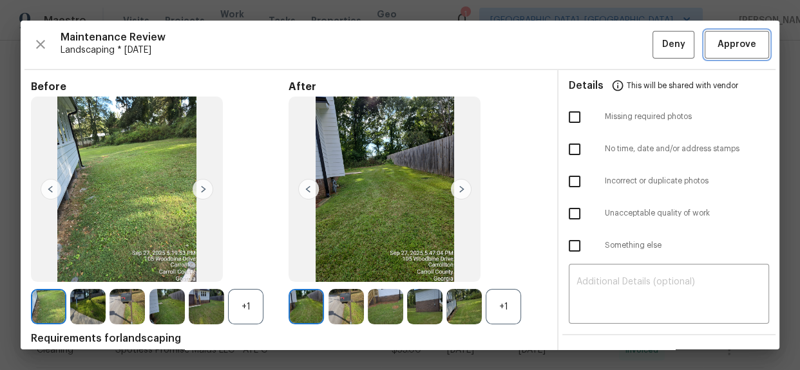
drag, startPoint x: 730, startPoint y: 45, endPoint x: 731, endPoint y: 55, distance: 10.4
click at [730, 45] on span "Approve" at bounding box center [736, 45] width 39 height 16
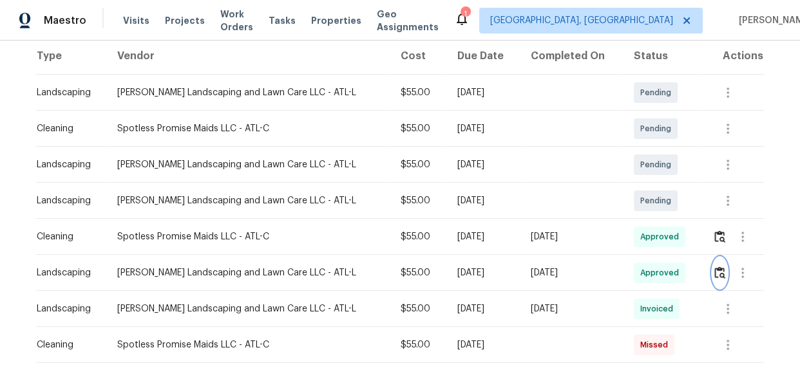
scroll to position [0, 0]
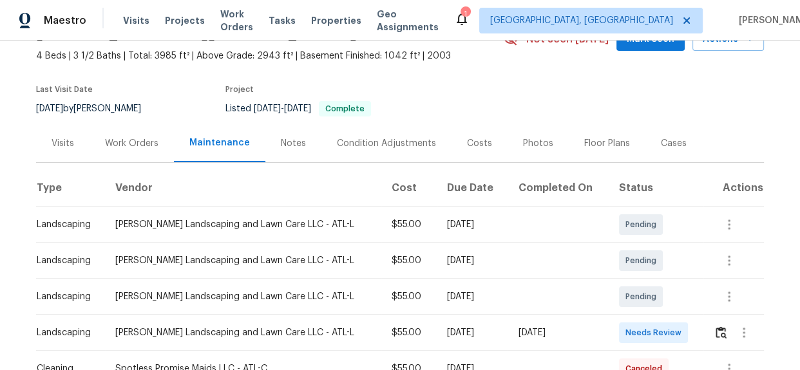
scroll to position [234, 0]
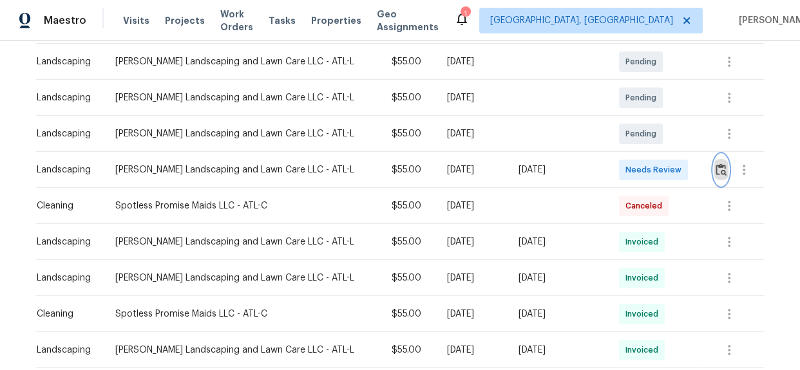
click at [716, 169] on img "button" at bounding box center [720, 170] width 11 height 12
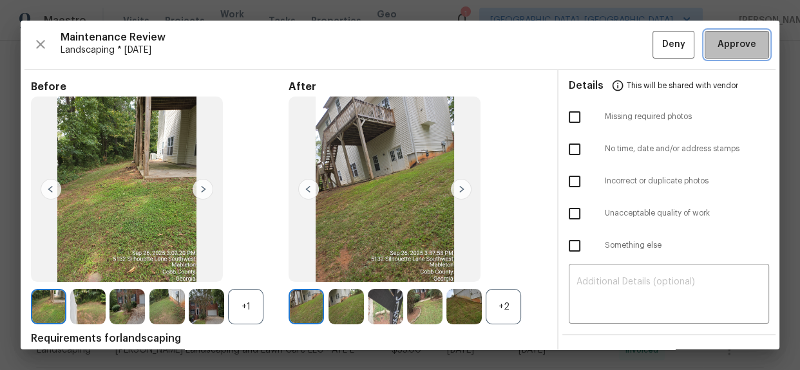
click at [724, 42] on span "Approve" at bounding box center [736, 45] width 39 height 16
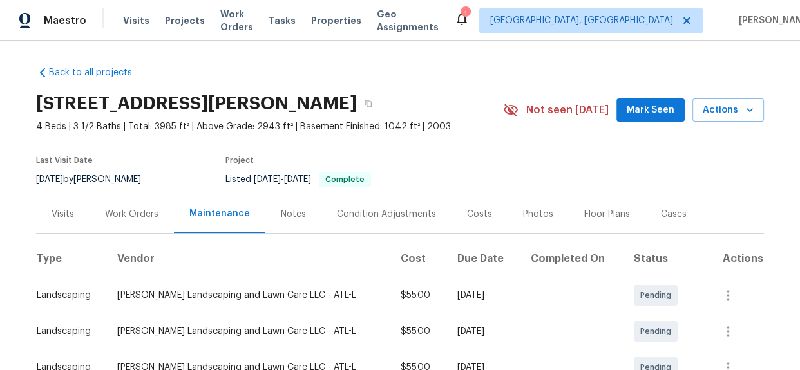
scroll to position [0, 0]
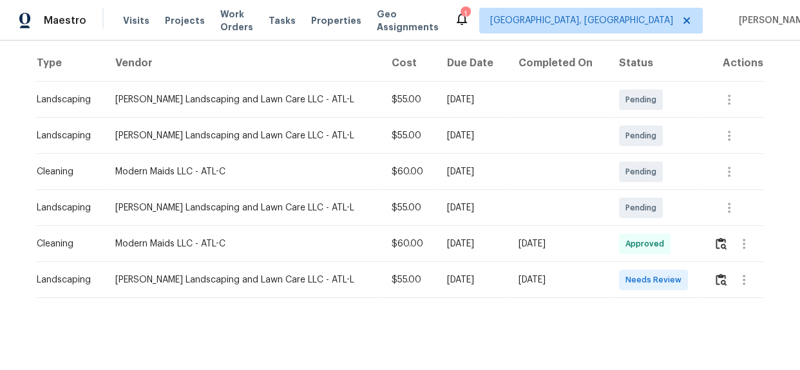
scroll to position [209, 0]
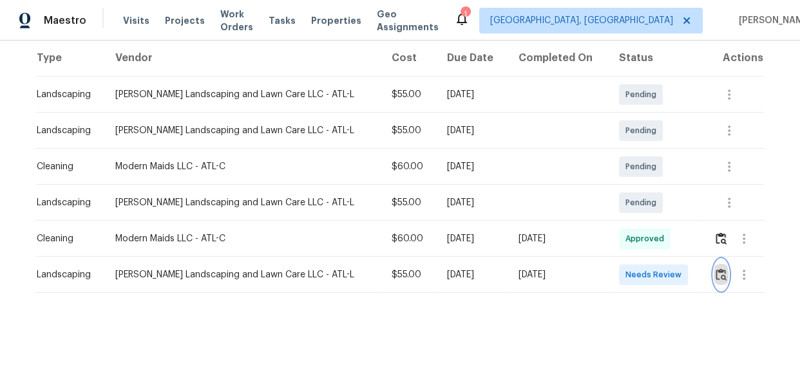
click at [716, 271] on img "button" at bounding box center [720, 274] width 11 height 12
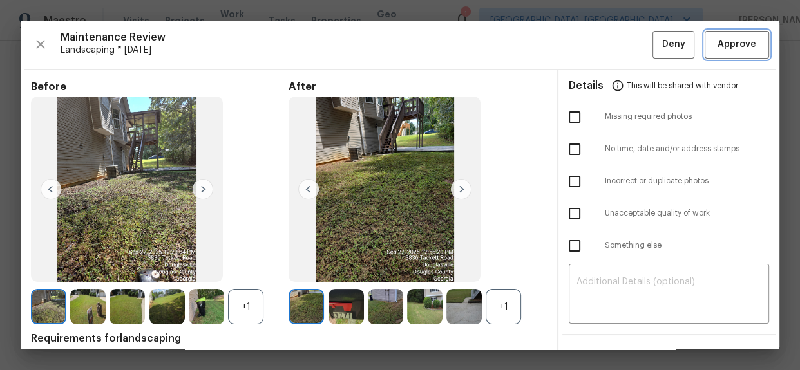
click at [720, 51] on span "Approve" at bounding box center [736, 45] width 39 height 16
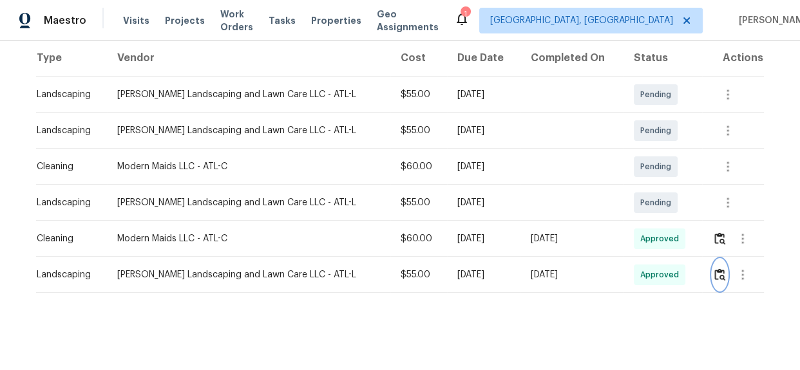
click at [714, 268] on img "button" at bounding box center [719, 274] width 11 height 12
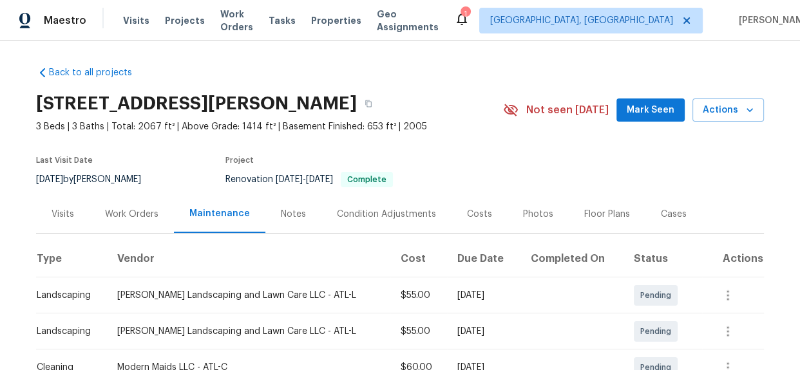
scroll to position [0, 0]
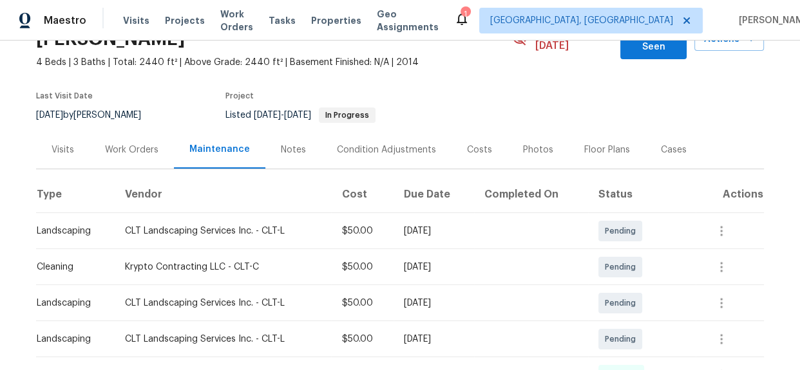
scroll to position [234, 0]
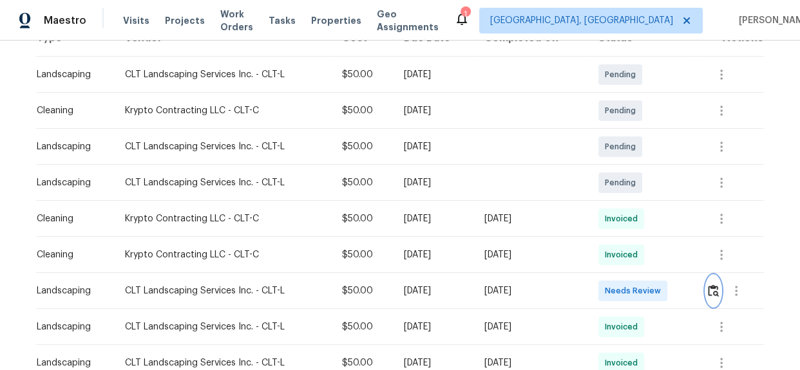
click at [714, 285] on img "button" at bounding box center [712, 291] width 11 height 12
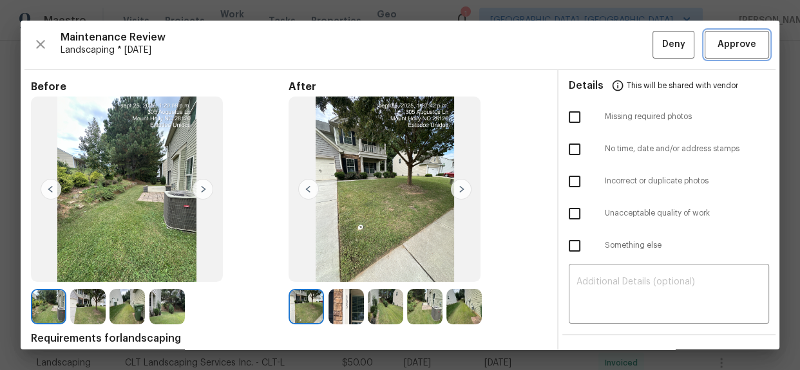
click at [718, 55] on button "Approve" at bounding box center [736, 45] width 64 height 28
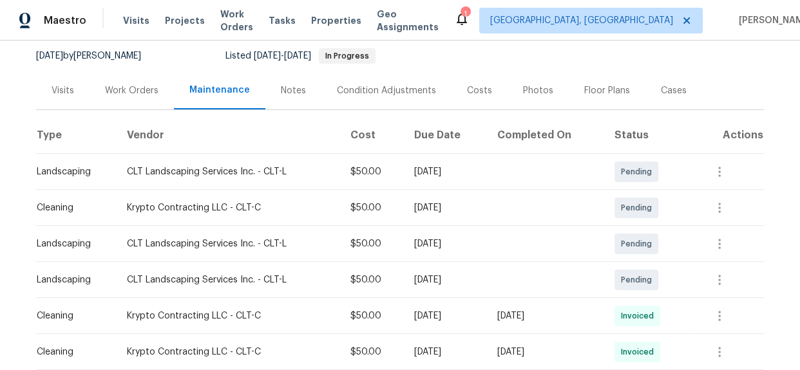
scroll to position [0, 0]
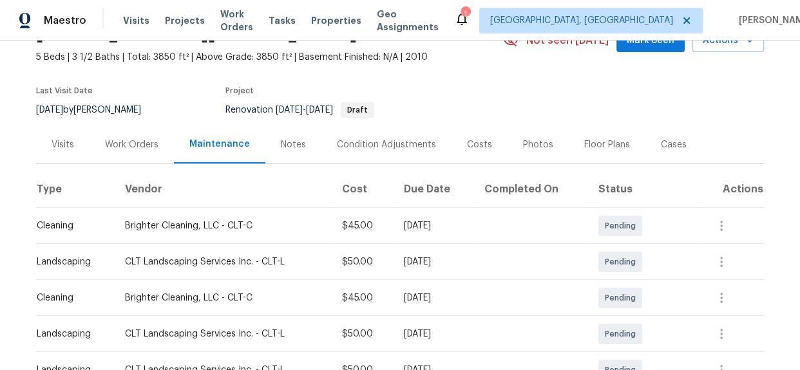
scroll to position [292, 0]
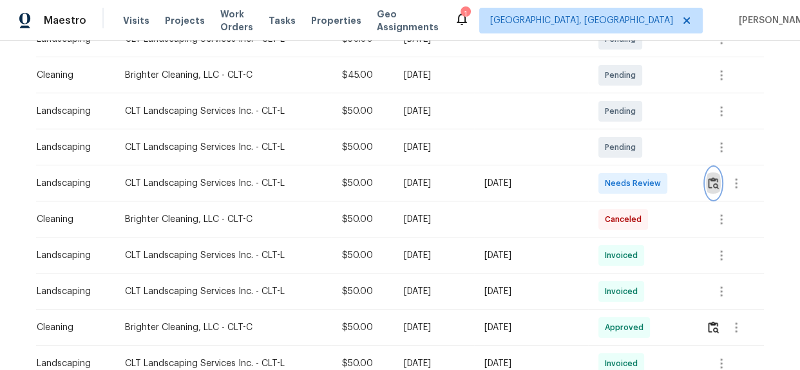
click at [713, 185] on img "button" at bounding box center [712, 183] width 11 height 12
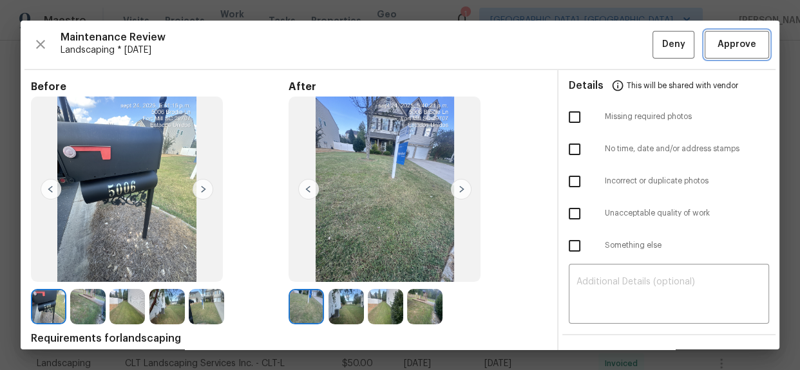
click at [735, 41] on span "Approve" at bounding box center [736, 45] width 39 height 16
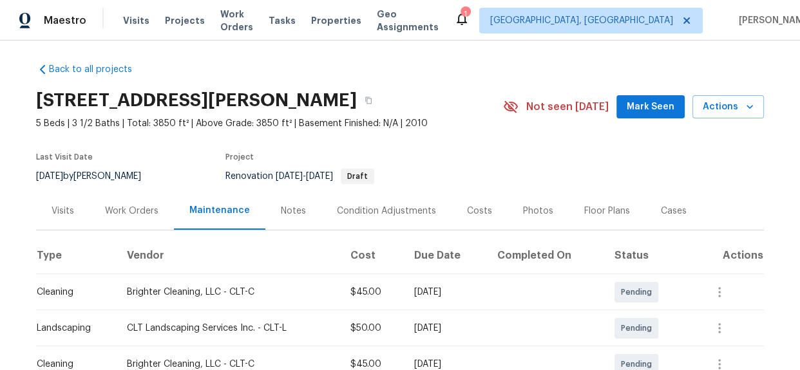
scroll to position [0, 0]
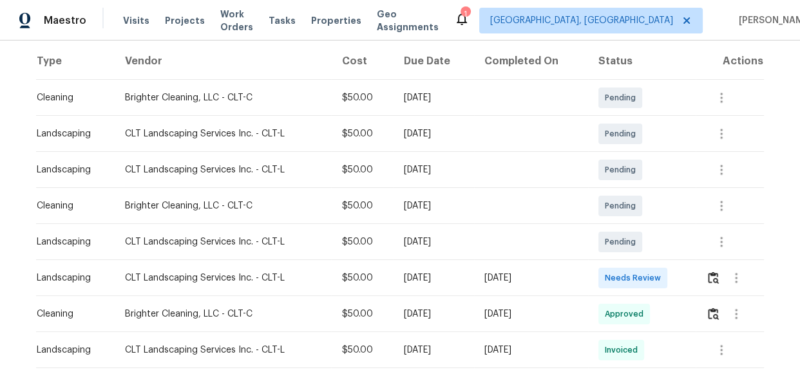
scroll to position [234, 0]
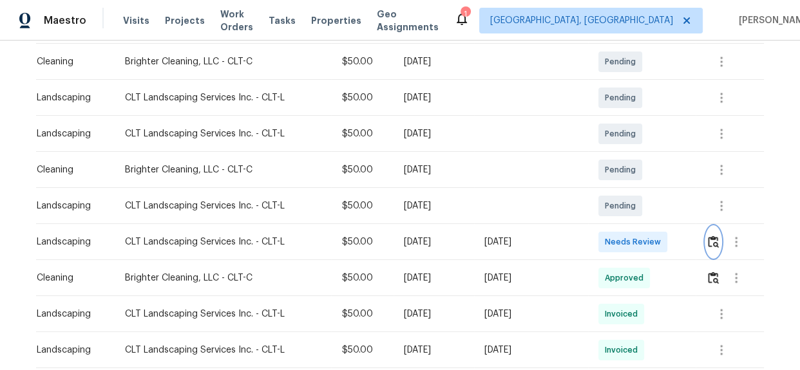
click at [711, 244] on img "button" at bounding box center [712, 242] width 11 height 12
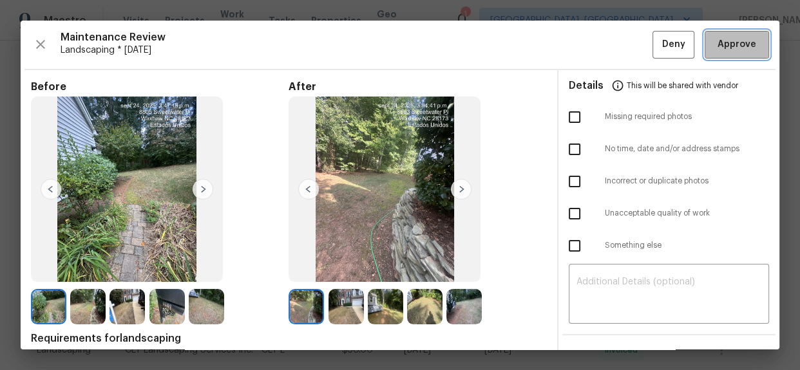
click at [717, 46] on span "Approve" at bounding box center [736, 45] width 39 height 16
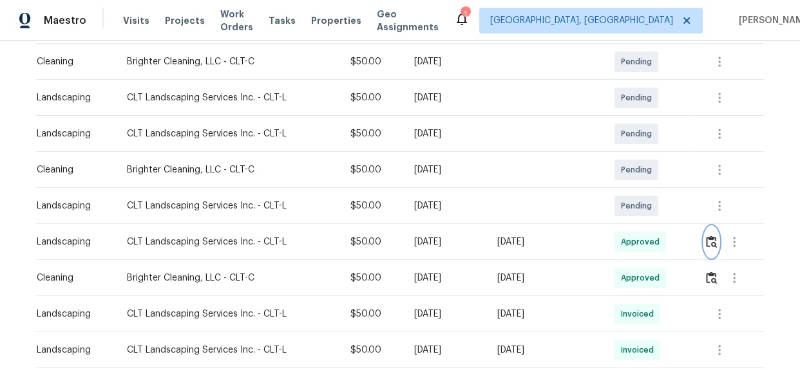
scroll to position [0, 0]
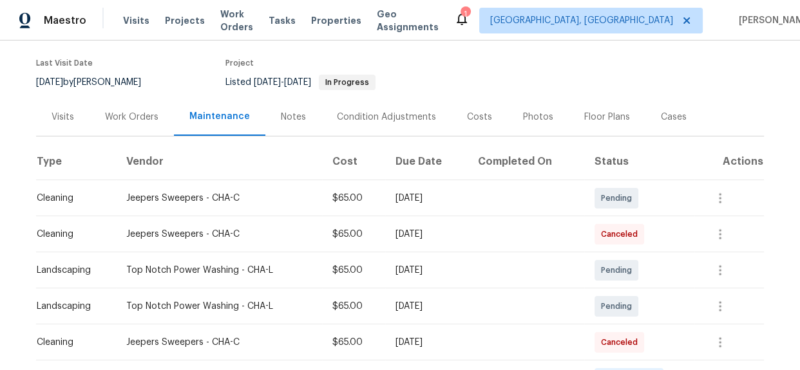
scroll to position [292, 0]
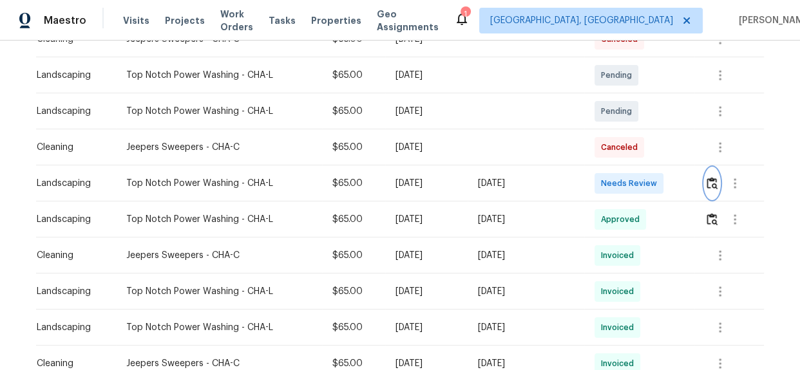
click at [715, 184] on img "button" at bounding box center [711, 183] width 11 height 12
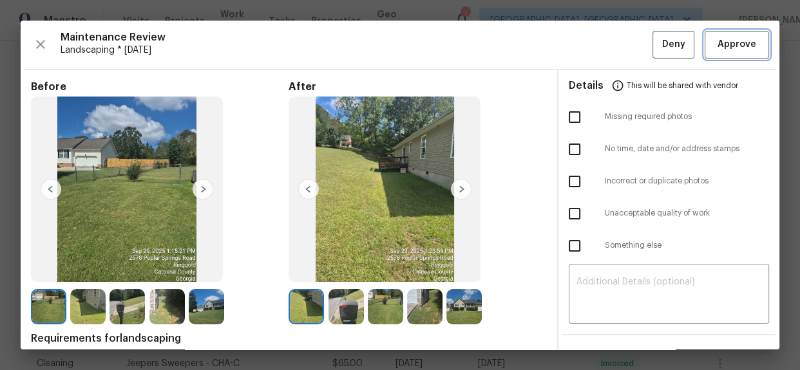
click at [721, 35] on button "Approve" at bounding box center [736, 45] width 64 height 28
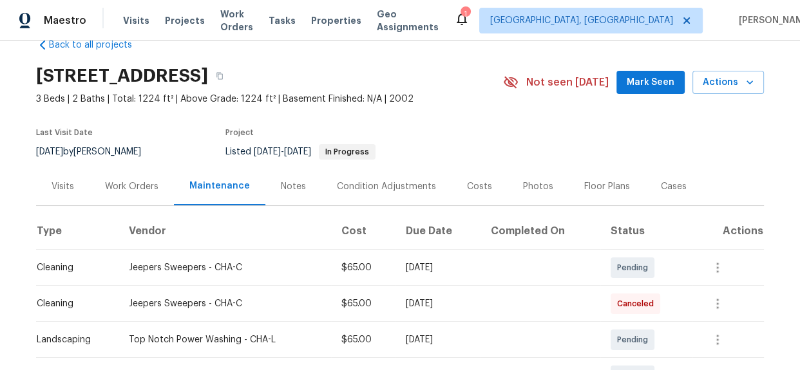
scroll to position [0, 0]
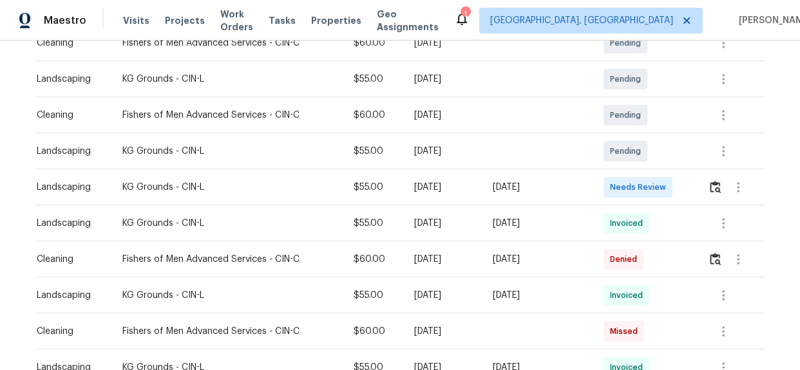
scroll to position [292, 0]
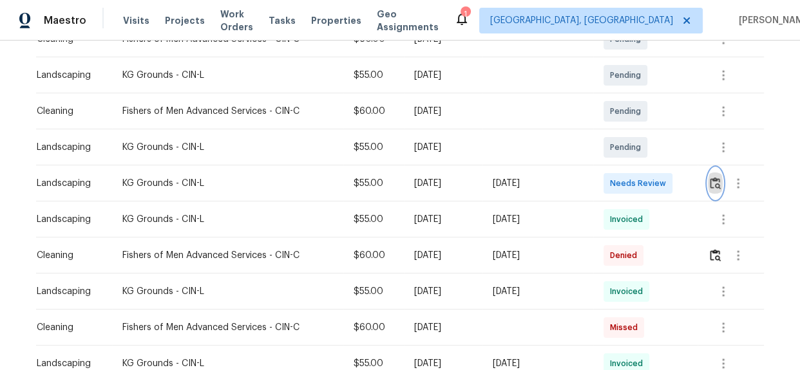
click at [715, 184] on img "button" at bounding box center [714, 183] width 11 height 12
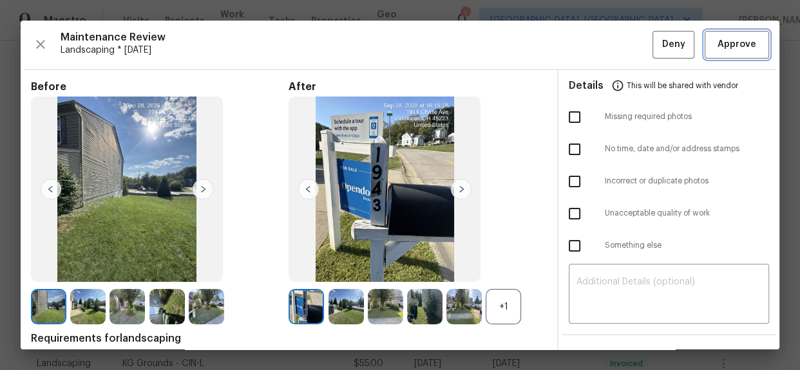
click at [726, 41] on span "Approve" at bounding box center [736, 45] width 39 height 16
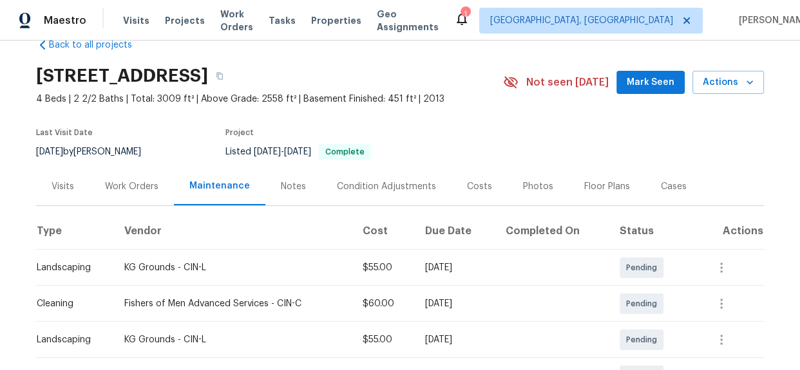
scroll to position [0, 0]
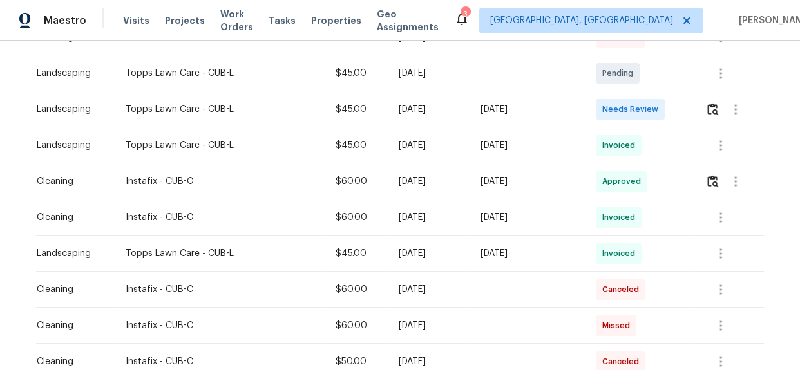
scroll to position [409, 0]
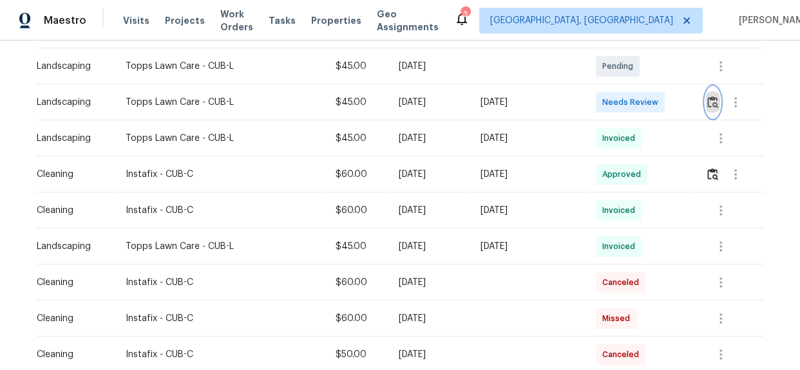
click at [717, 101] on button "button" at bounding box center [712, 102] width 15 height 31
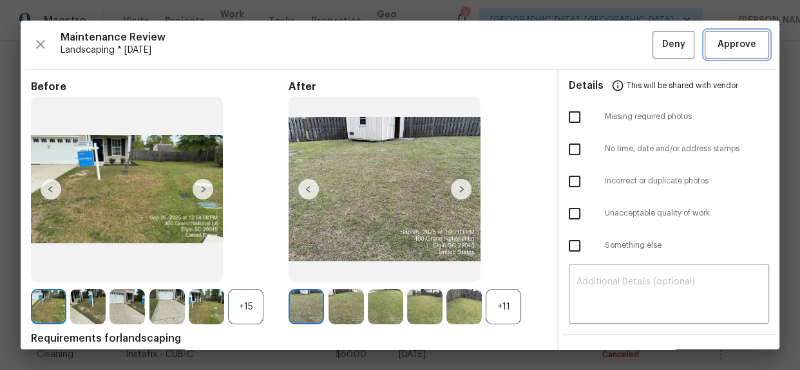
click at [717, 46] on span "Approve" at bounding box center [736, 45] width 39 height 16
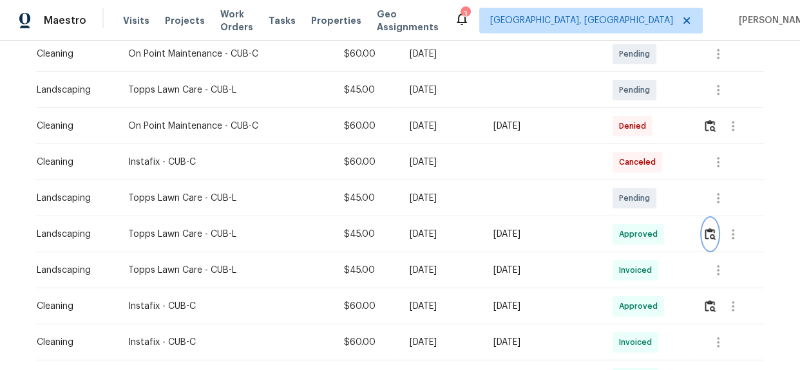
scroll to position [292, 0]
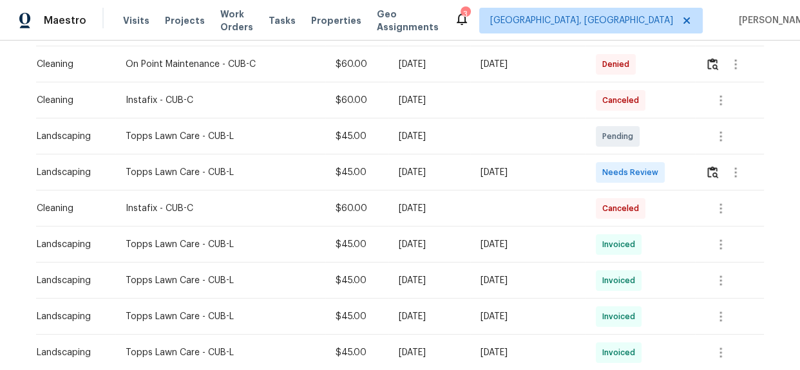
scroll to position [351, 0]
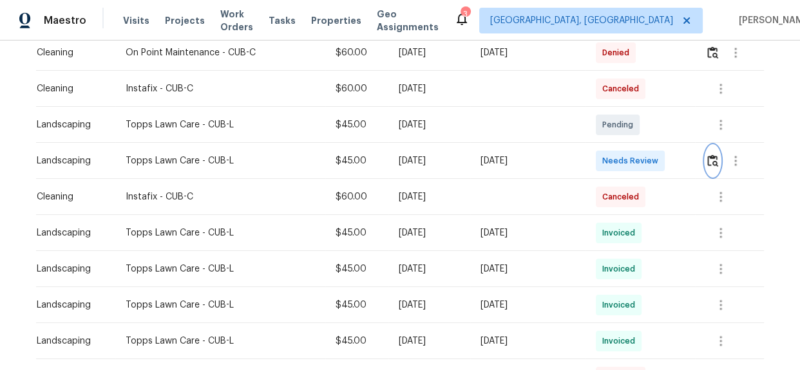
click at [707, 162] on img "button" at bounding box center [712, 161] width 11 height 12
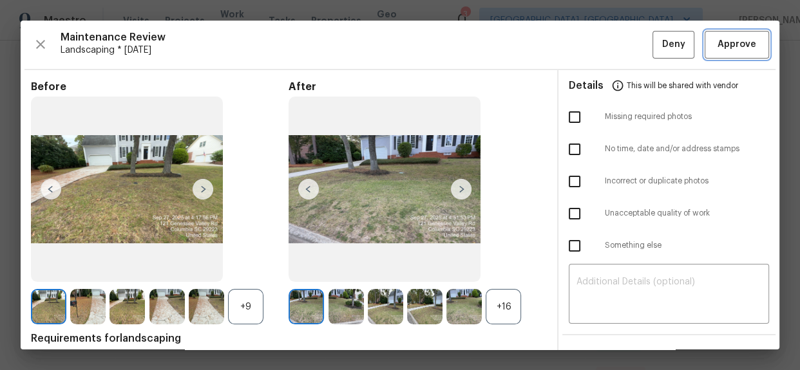
click at [715, 48] on span "Approve" at bounding box center [737, 45] width 44 height 16
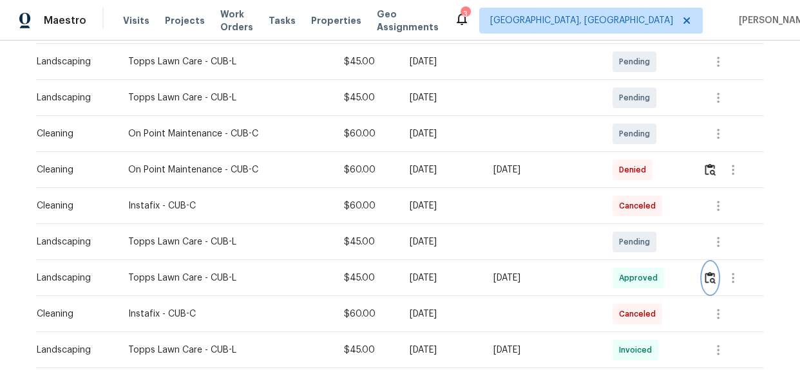
scroll to position [292, 0]
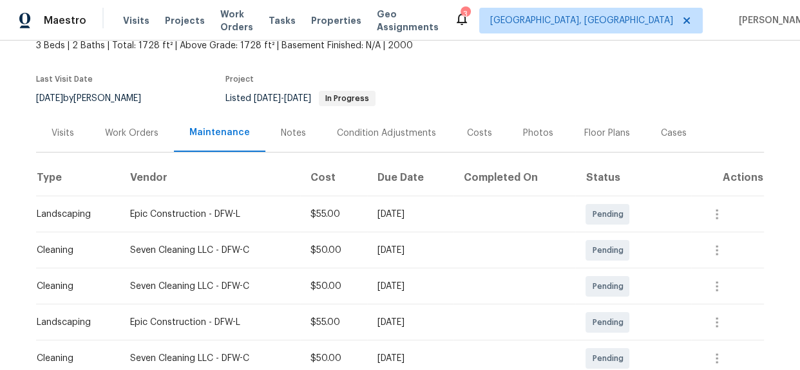
scroll to position [234, 0]
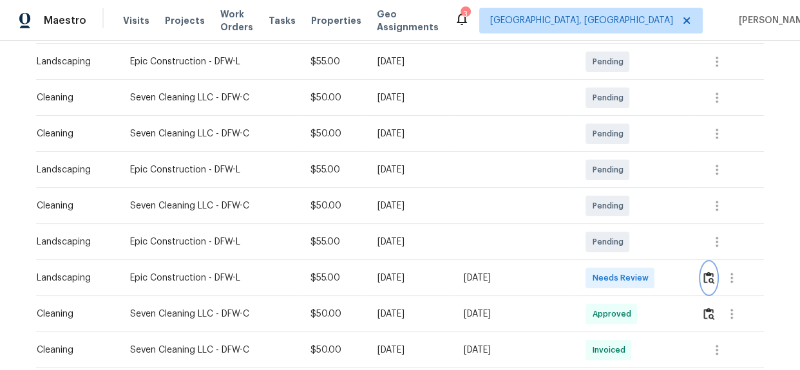
click at [708, 276] on img "button" at bounding box center [708, 278] width 11 height 12
click at [707, 280] on img "button" at bounding box center [708, 278] width 11 height 12
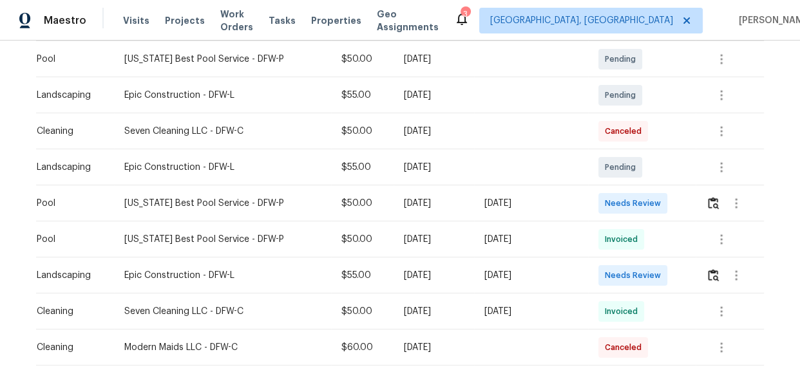
scroll to position [292, 0]
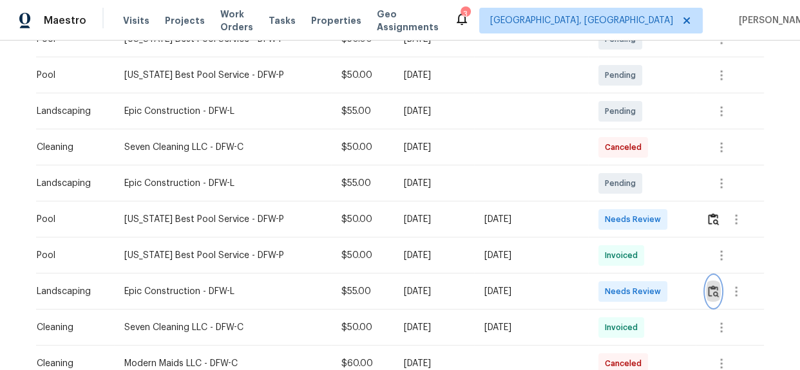
click at [707, 290] on img "button" at bounding box center [712, 291] width 11 height 12
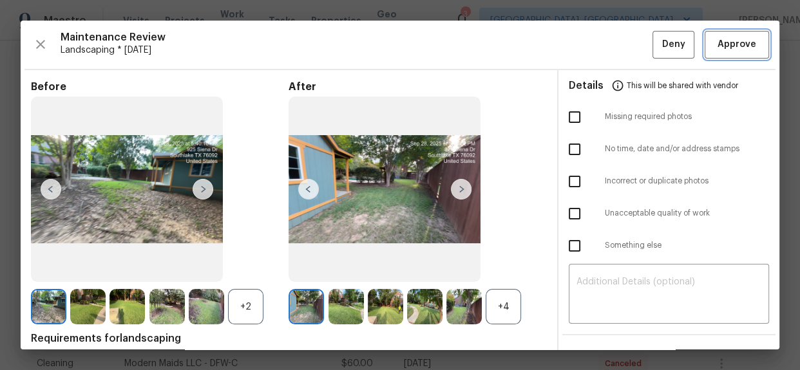
click at [721, 49] on span "Approve" at bounding box center [736, 45] width 39 height 16
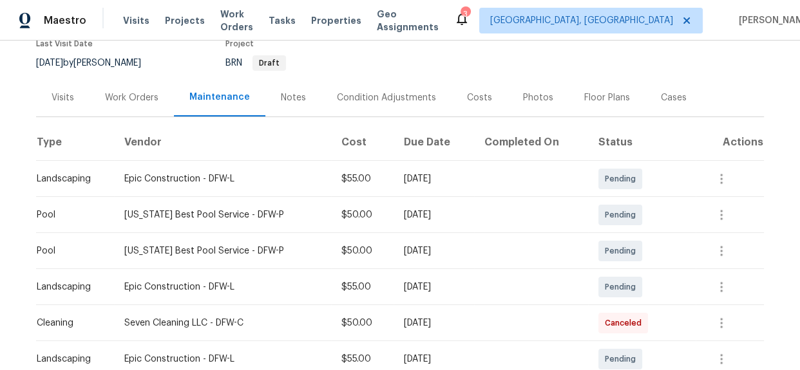
scroll to position [351, 0]
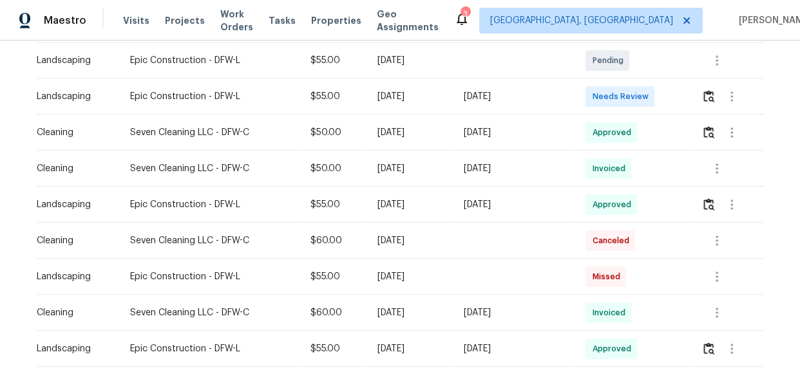
scroll to position [351, 0]
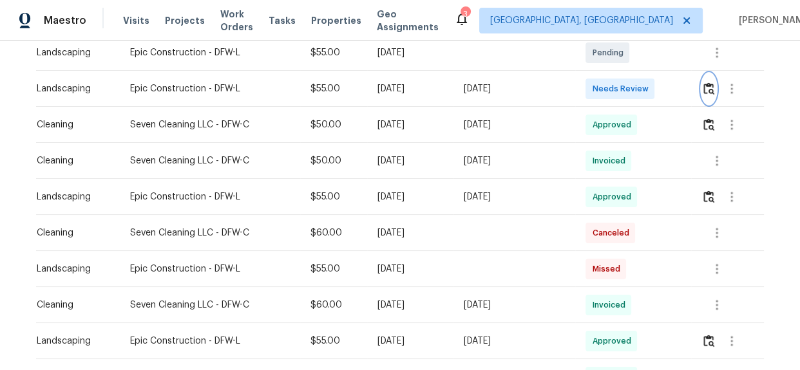
click at [712, 96] on button "button" at bounding box center [708, 88] width 15 height 31
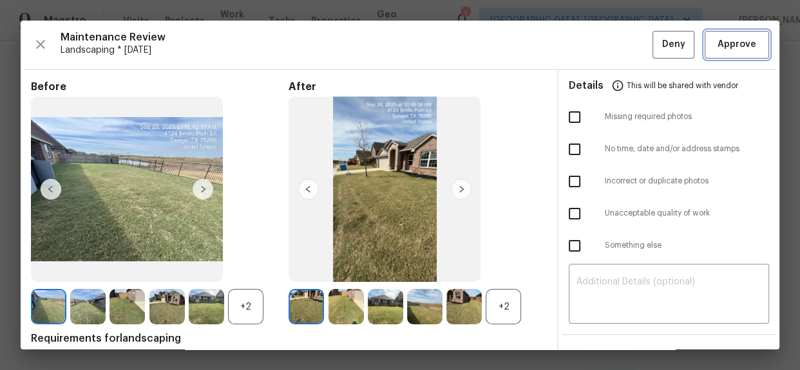
click at [721, 44] on span "Approve" at bounding box center [736, 45] width 39 height 16
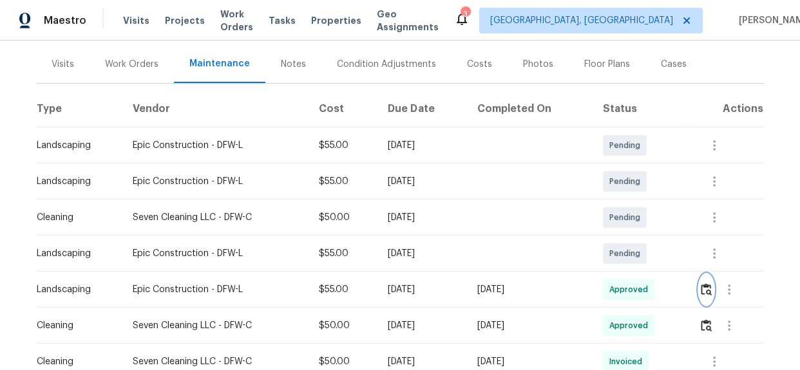
scroll to position [292, 0]
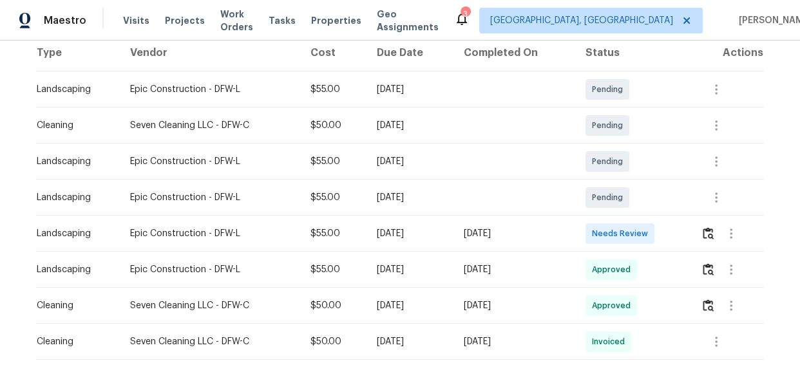
scroll to position [234, 0]
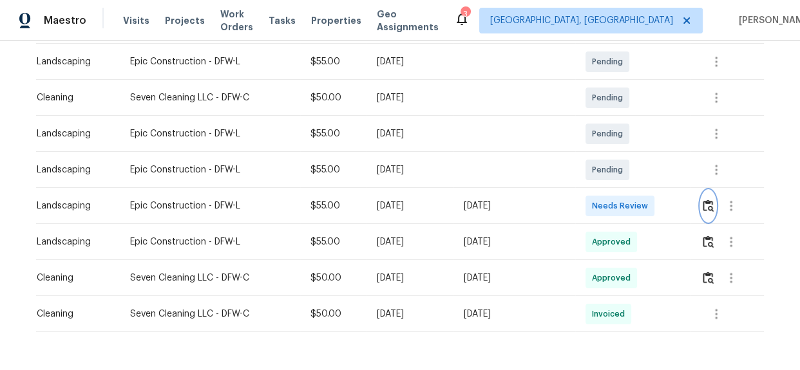
click at [704, 207] on img "button" at bounding box center [707, 206] width 11 height 12
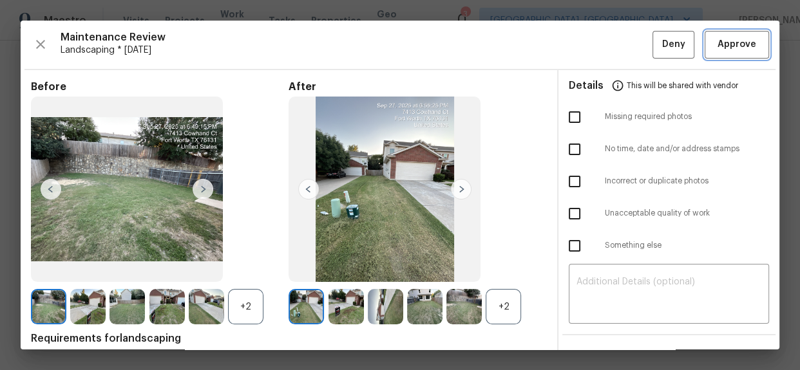
drag, startPoint x: 730, startPoint y: 50, endPoint x: 736, endPoint y: 54, distance: 7.3
click at [730, 50] on span "Approve" at bounding box center [736, 45] width 39 height 16
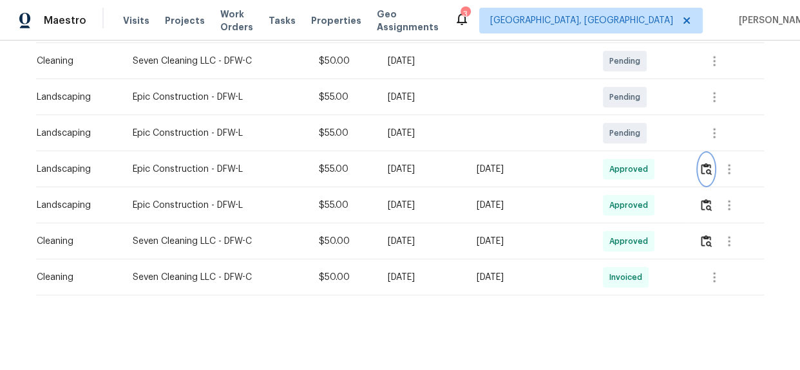
scroll to position [281, 0]
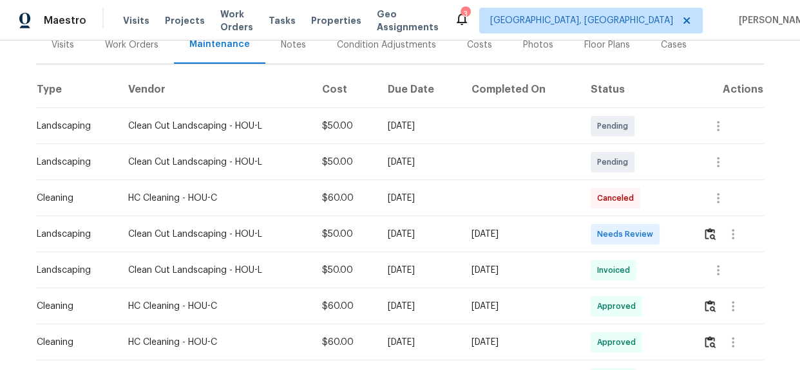
scroll to position [175, 0]
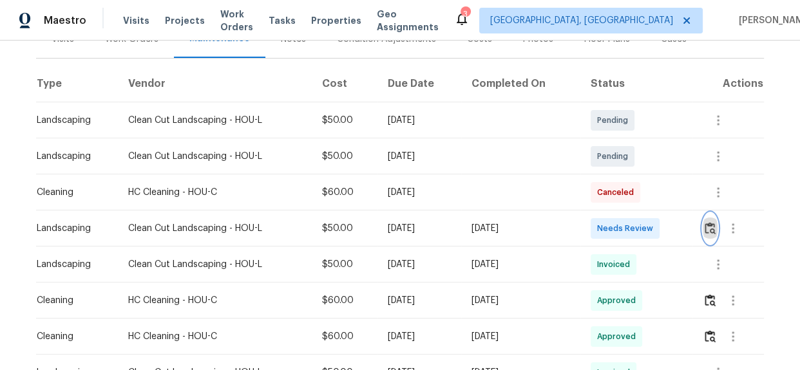
click at [707, 222] on img "button" at bounding box center [709, 228] width 11 height 12
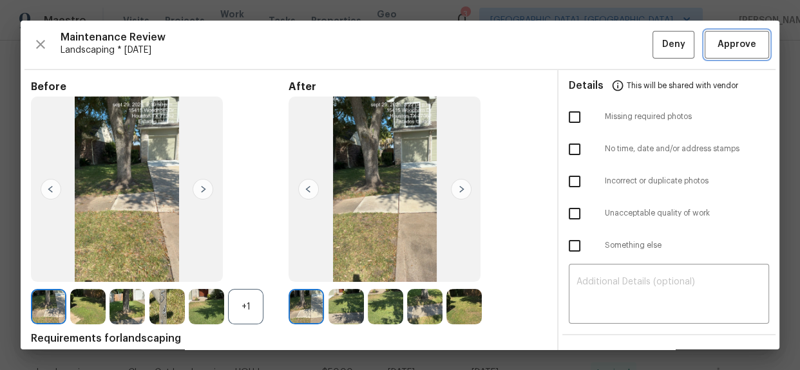
click at [726, 46] on span "Approve" at bounding box center [736, 45] width 39 height 16
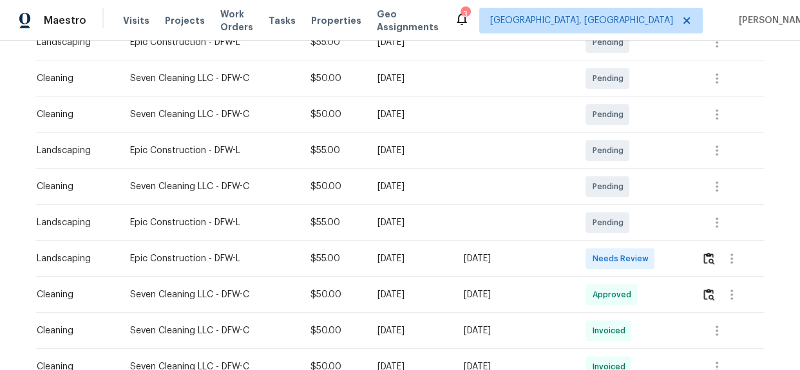
scroll to position [292, 0]
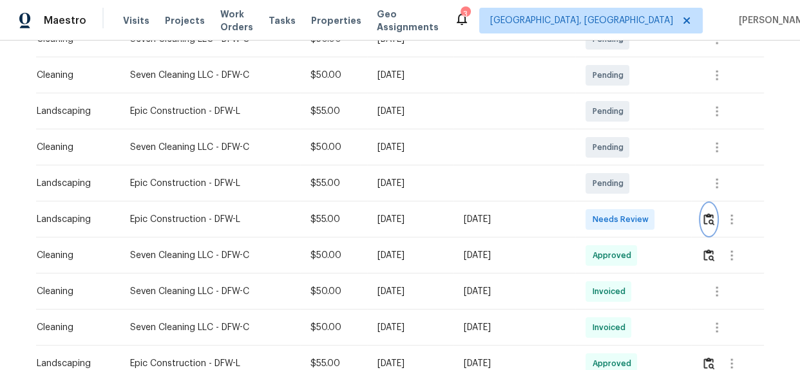
click at [703, 219] on img "button" at bounding box center [708, 219] width 11 height 12
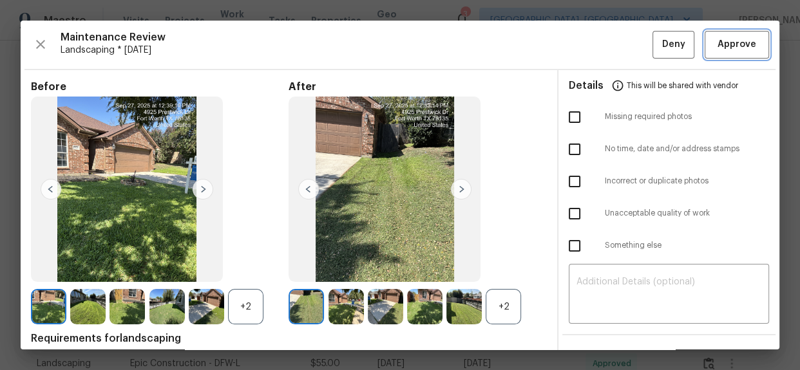
click at [734, 39] on span "Approve" at bounding box center [736, 45] width 39 height 16
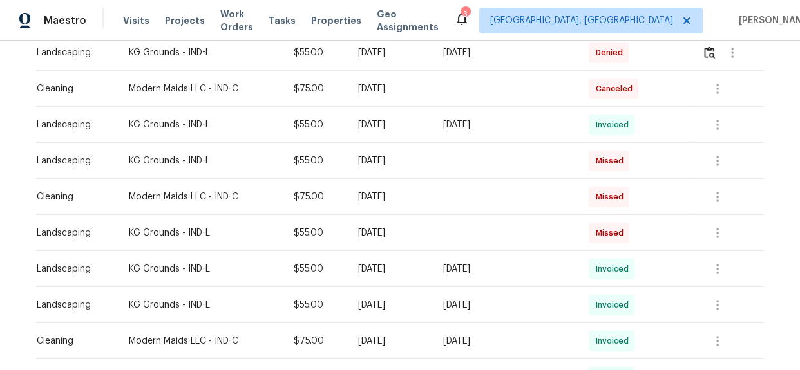
scroll to position [175, 0]
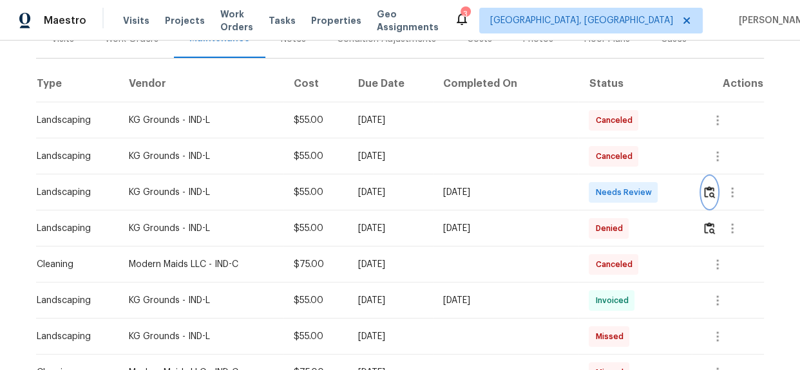
click at [712, 190] on button "button" at bounding box center [709, 192] width 15 height 31
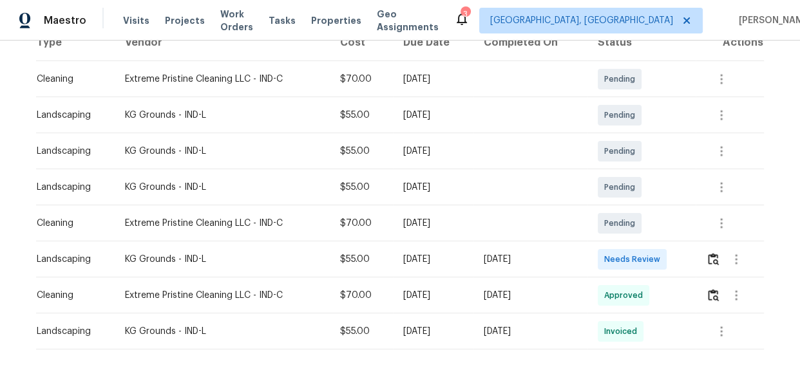
scroll to position [281, 0]
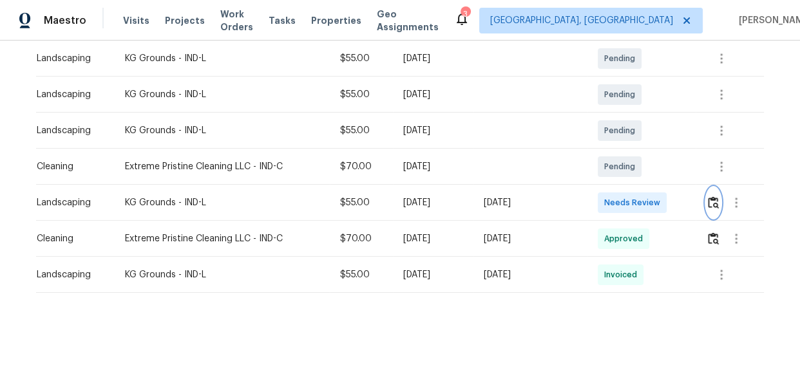
click at [713, 196] on img "button" at bounding box center [712, 202] width 11 height 12
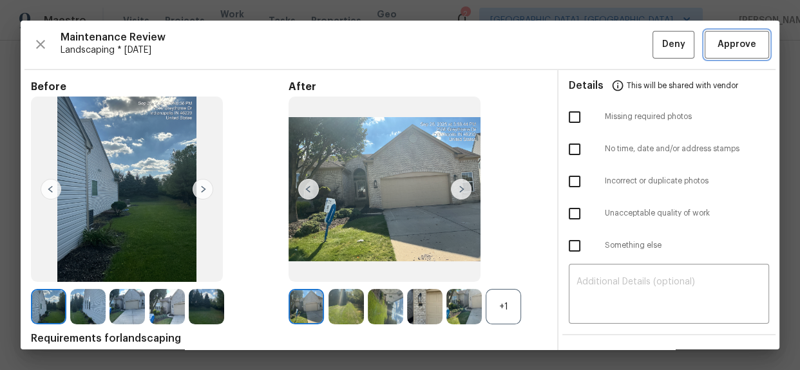
click at [733, 50] on span "Approve" at bounding box center [736, 45] width 39 height 16
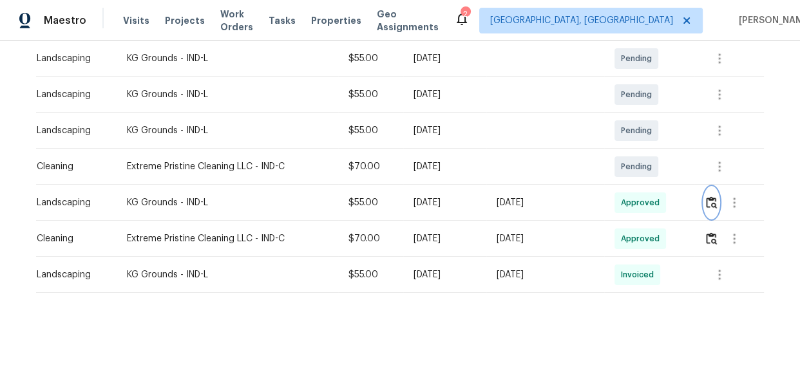
click at [714, 196] on img "button" at bounding box center [711, 202] width 11 height 12
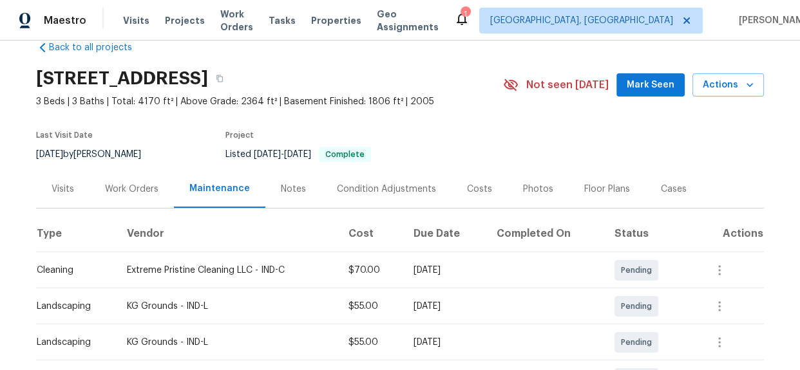
scroll to position [0, 0]
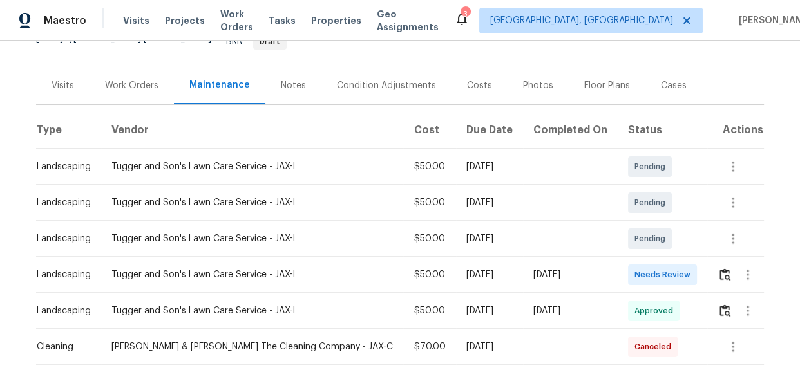
scroll to position [117, 0]
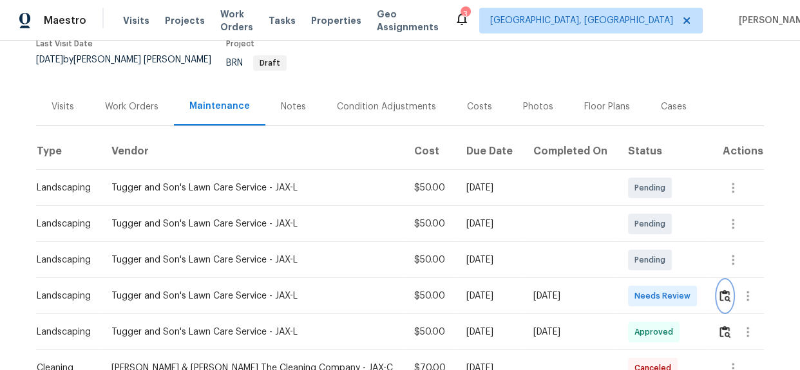
click at [719, 290] on img "button" at bounding box center [724, 296] width 11 height 12
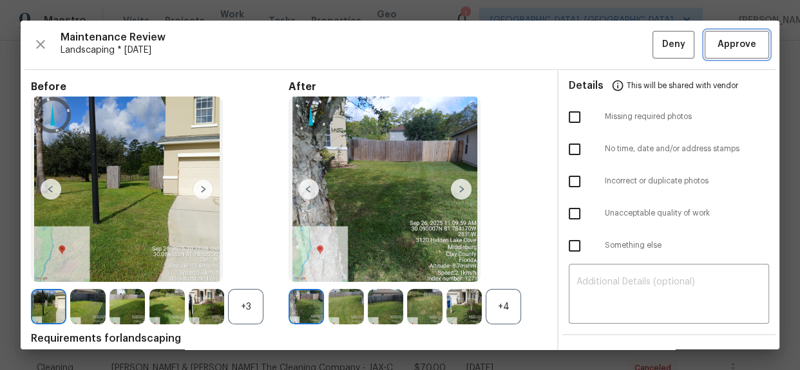
click at [717, 45] on span "Approve" at bounding box center [736, 45] width 39 height 16
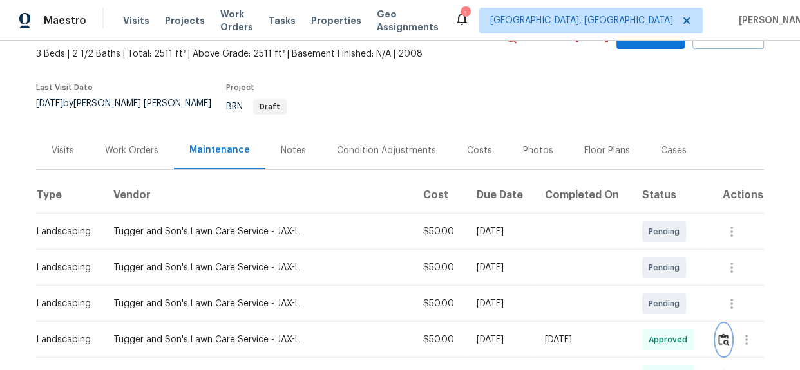
scroll to position [0, 0]
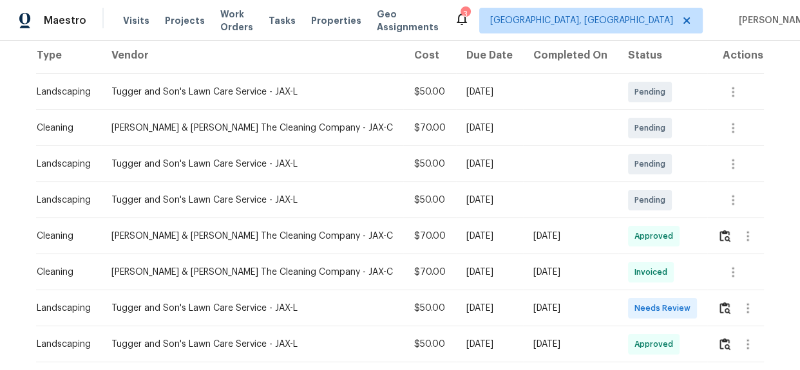
scroll to position [234, 0]
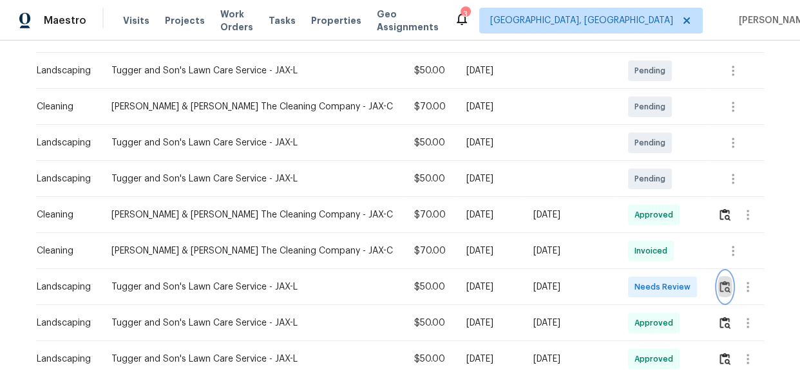
click at [719, 281] on img "button" at bounding box center [724, 287] width 11 height 12
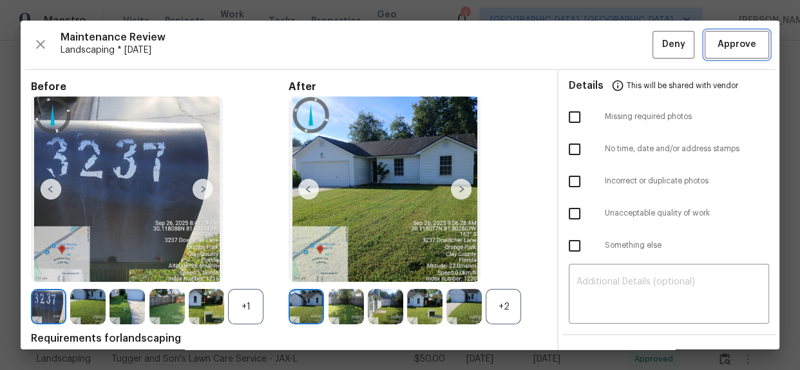
click at [717, 40] on span "Approve" at bounding box center [736, 45] width 39 height 16
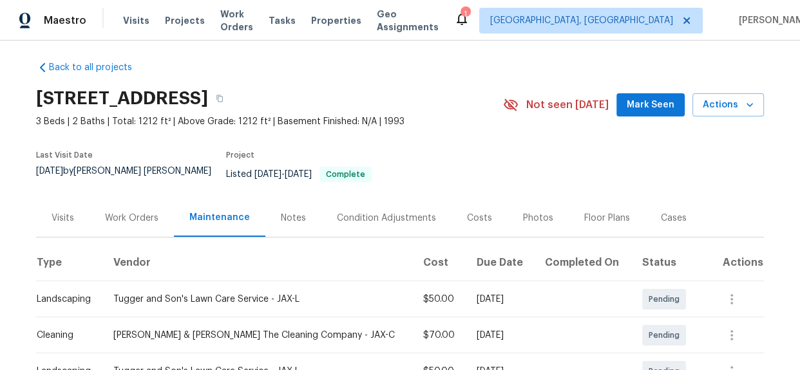
scroll to position [0, 0]
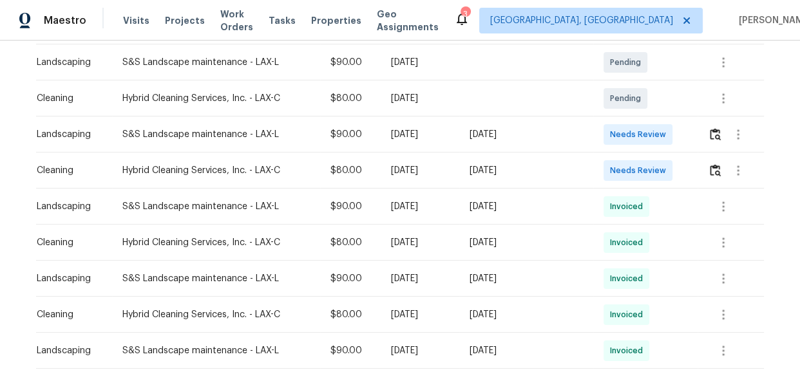
scroll to position [234, 0]
click at [714, 135] on img "button" at bounding box center [714, 133] width 11 height 12
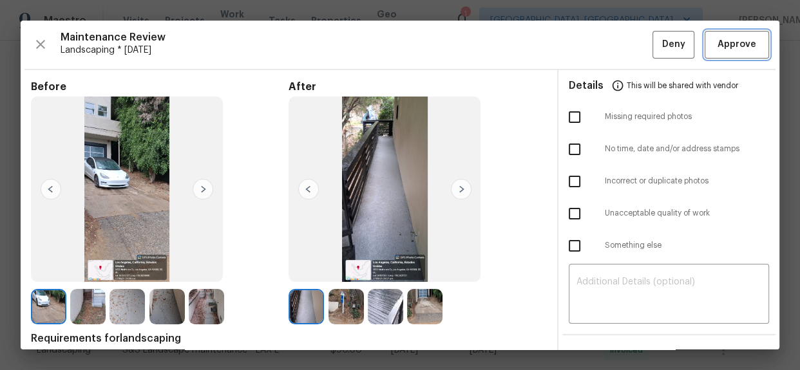
drag, startPoint x: 743, startPoint y: 50, endPoint x: 784, endPoint y: 86, distance: 54.7
click at [743, 50] on span "Approve" at bounding box center [736, 45] width 39 height 16
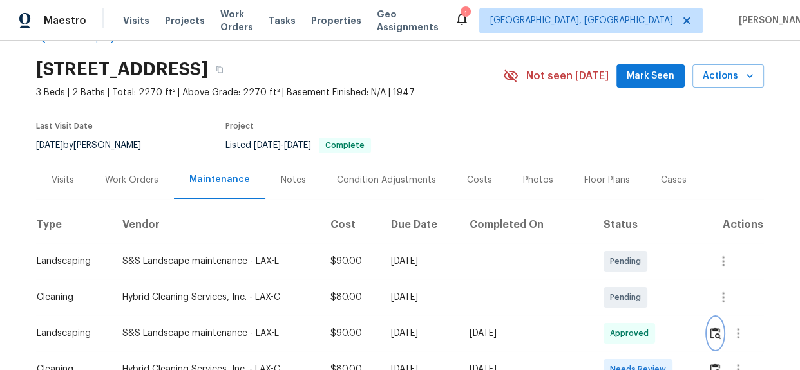
scroll to position [0, 0]
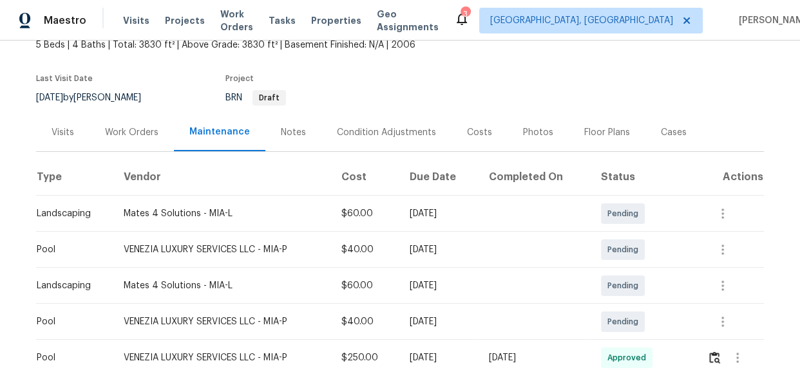
scroll to position [234, 0]
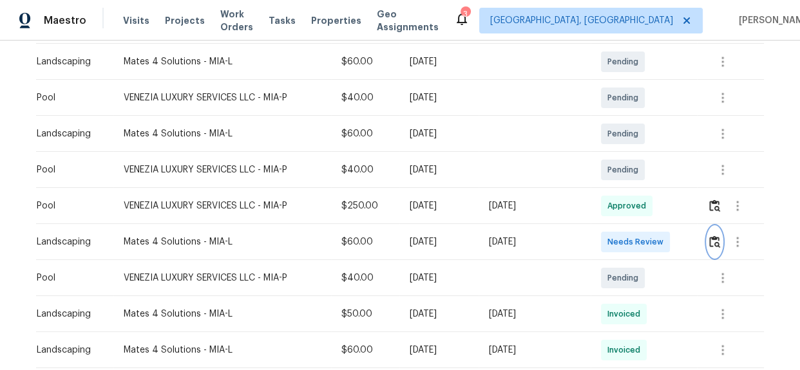
click at [715, 244] on img "button" at bounding box center [714, 242] width 11 height 12
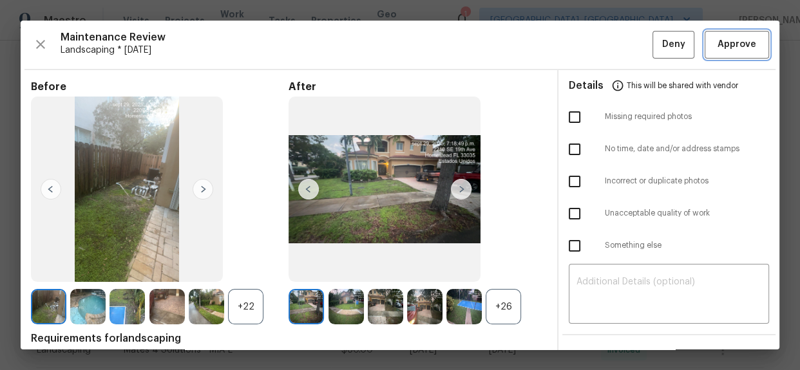
click at [746, 43] on span "Approve" at bounding box center [737, 45] width 44 height 16
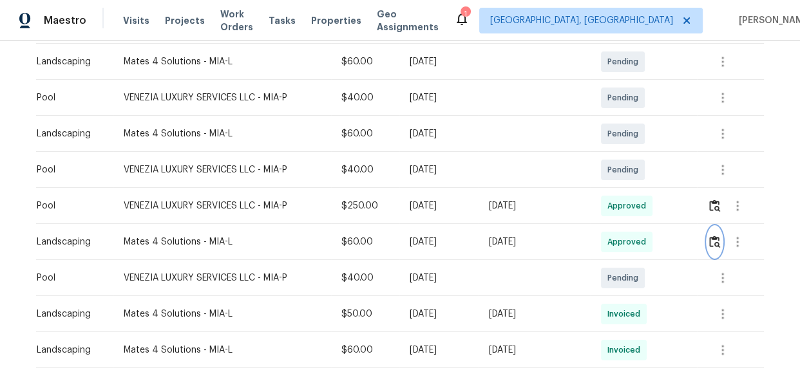
scroll to position [0, 0]
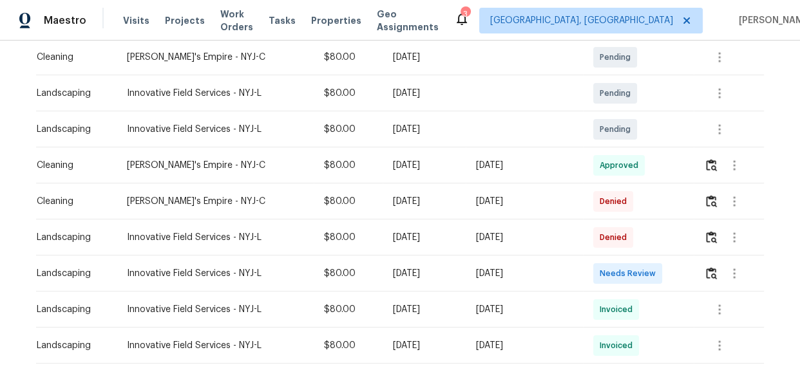
scroll to position [351, 0]
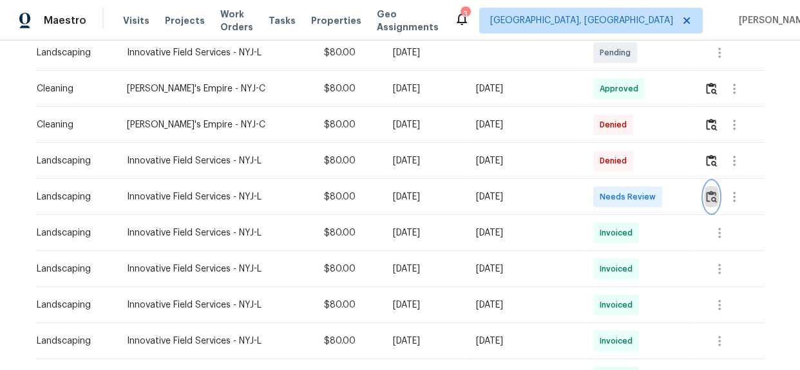
click at [711, 196] on img "button" at bounding box center [711, 197] width 11 height 12
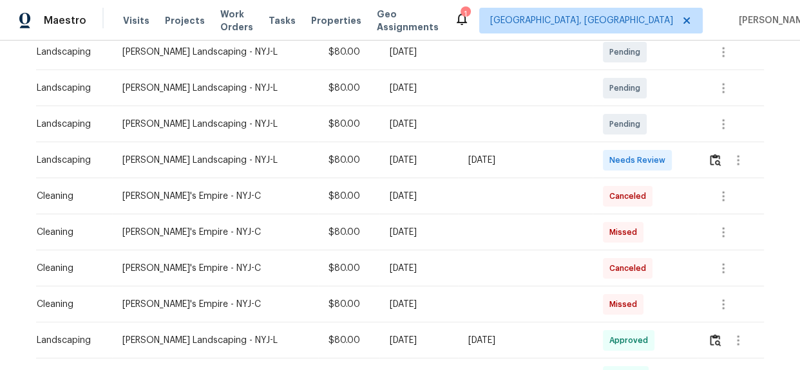
scroll to position [234, 0]
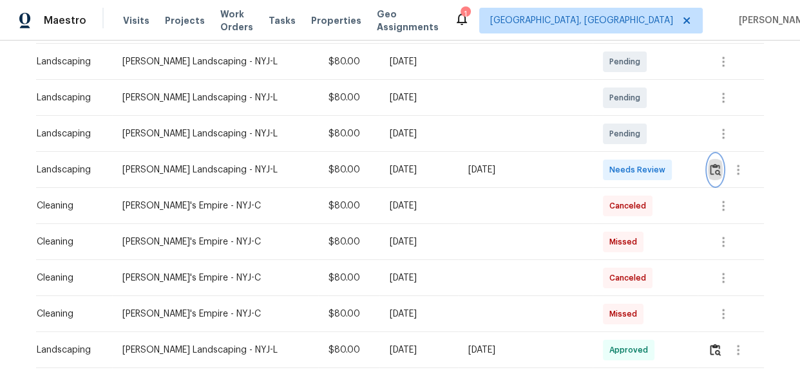
click at [709, 172] on img "button" at bounding box center [714, 170] width 11 height 12
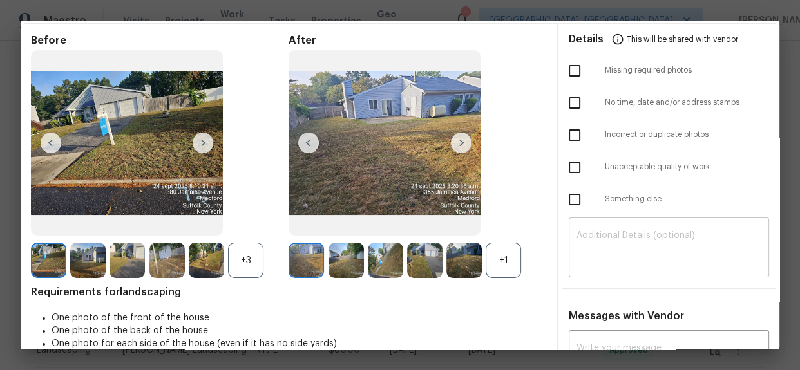
scroll to position [0, 0]
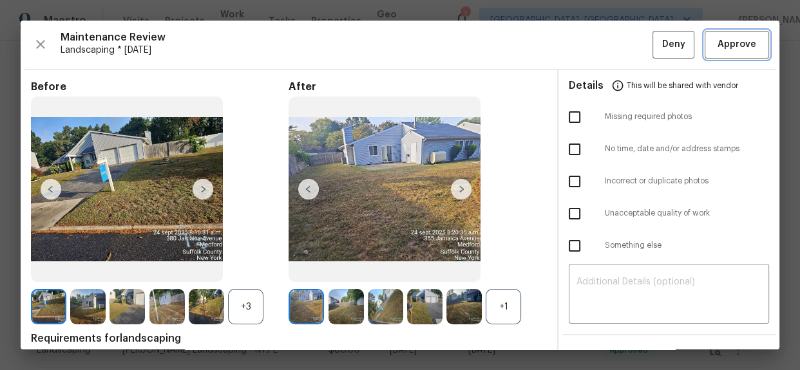
click at [715, 48] on span "Approve" at bounding box center [737, 45] width 44 height 16
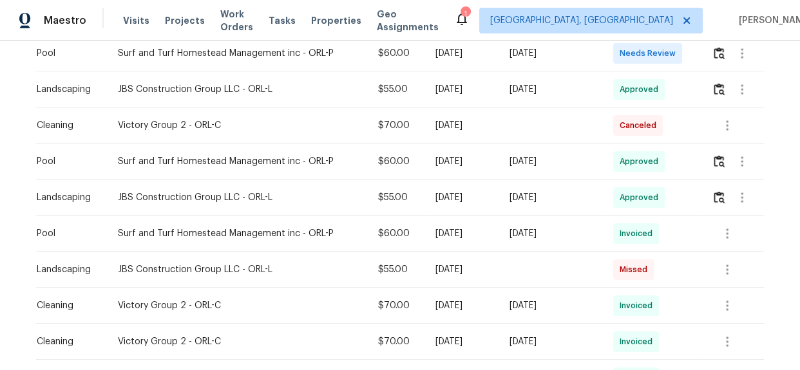
scroll to position [292, 0]
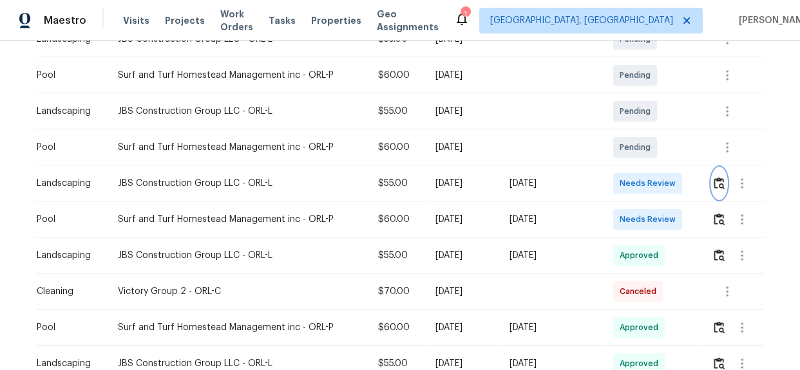
click at [715, 191] on button "button" at bounding box center [718, 183] width 15 height 31
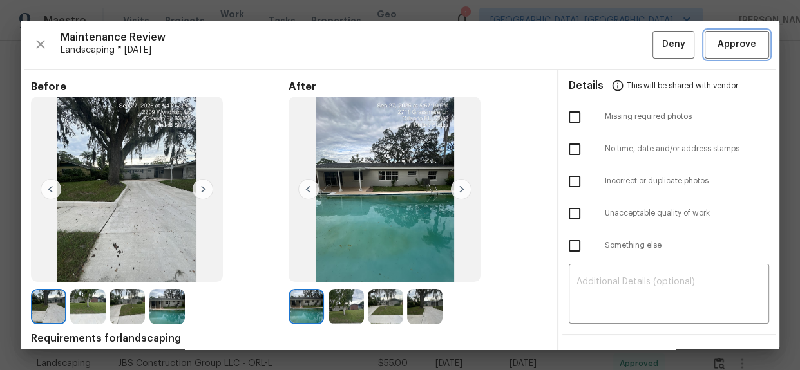
drag, startPoint x: 724, startPoint y: 43, endPoint x: 748, endPoint y: 53, distance: 26.0
click at [724, 43] on span "Approve" at bounding box center [736, 45] width 39 height 16
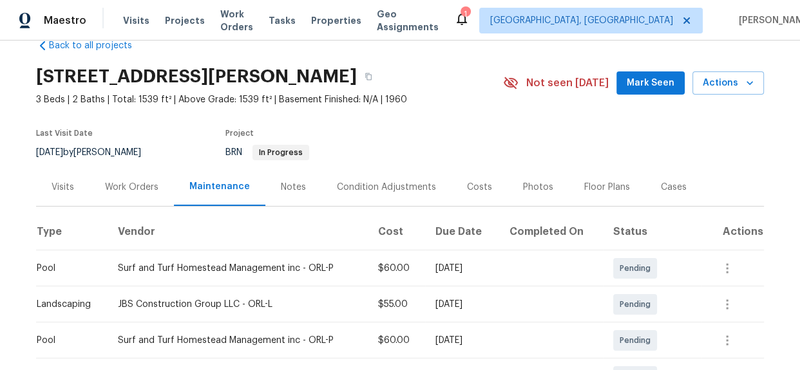
scroll to position [0, 0]
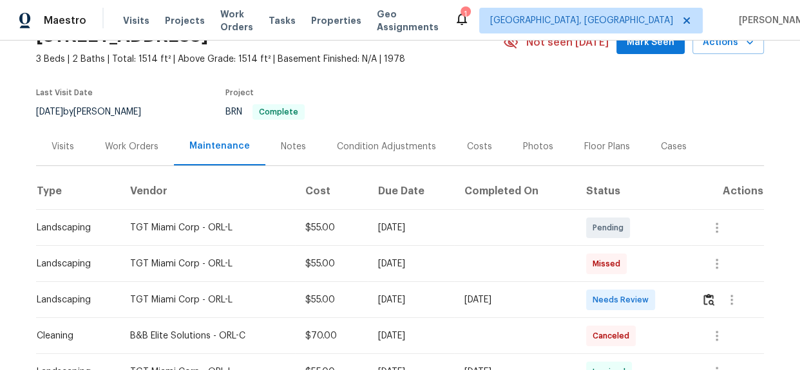
scroll to position [175, 0]
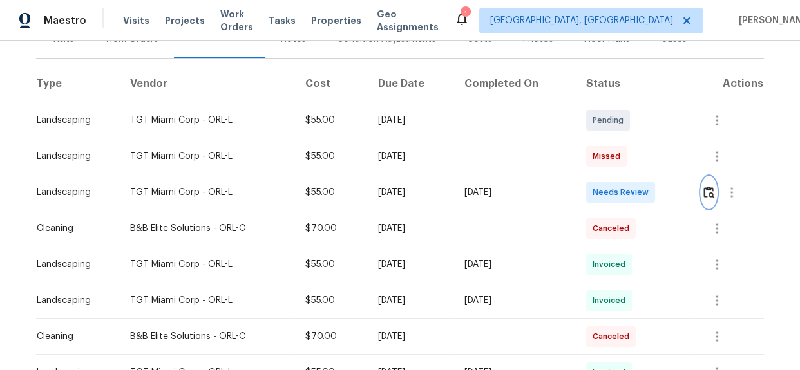
click at [705, 187] on img "button" at bounding box center [708, 192] width 11 height 12
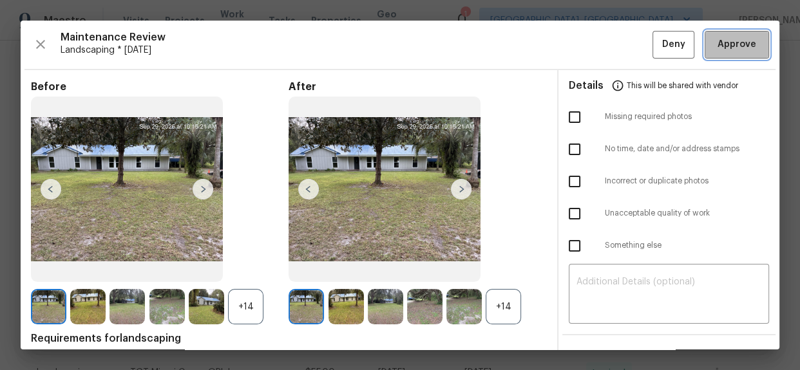
click at [722, 47] on span "Approve" at bounding box center [736, 45] width 39 height 16
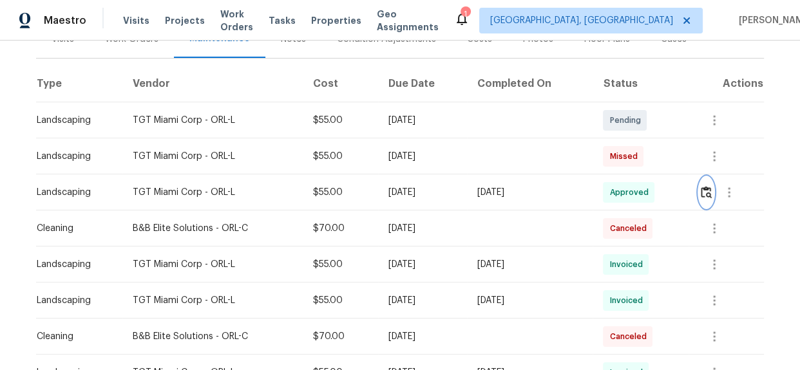
scroll to position [0, 0]
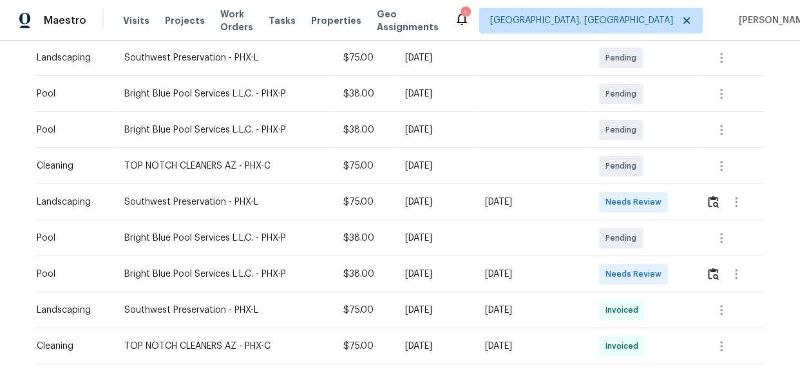
scroll to position [292, 0]
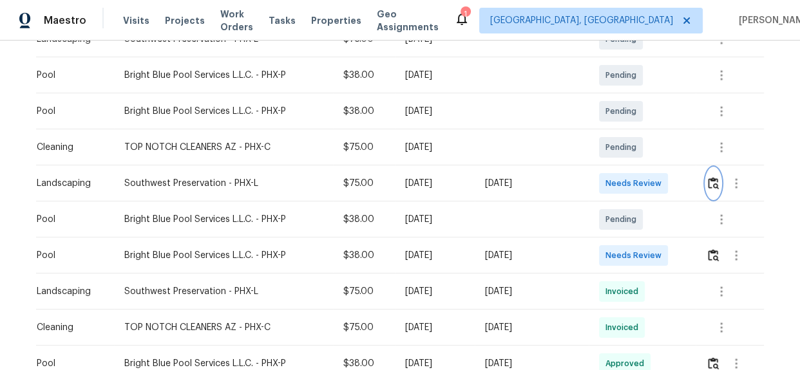
click at [711, 183] on img "button" at bounding box center [712, 183] width 11 height 12
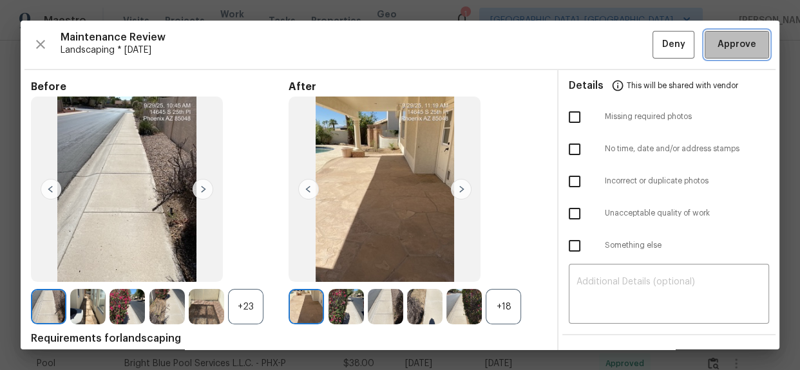
click at [720, 44] on span "Approve" at bounding box center [736, 45] width 39 height 16
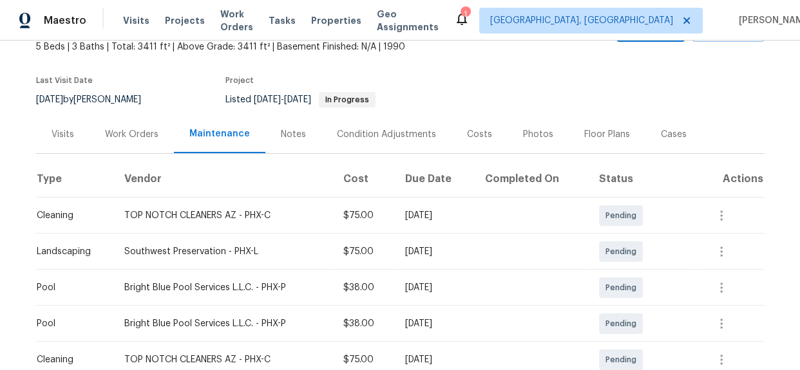
scroll to position [0, 0]
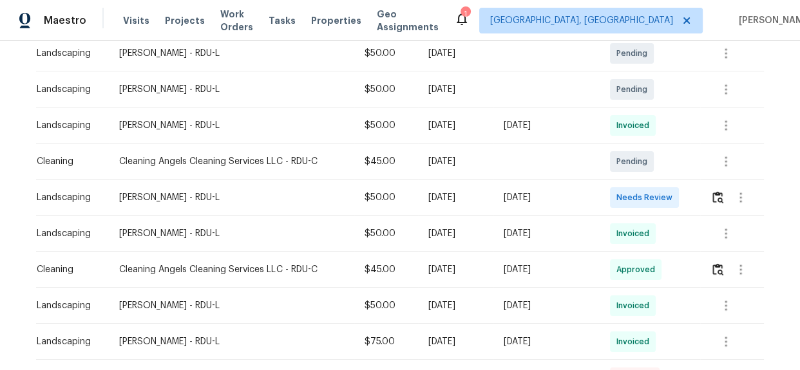
scroll to position [292, 0]
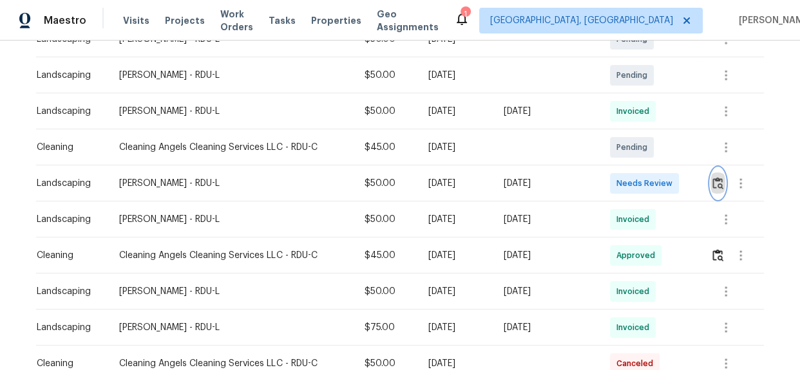
click at [710, 185] on button "button" at bounding box center [717, 183] width 15 height 31
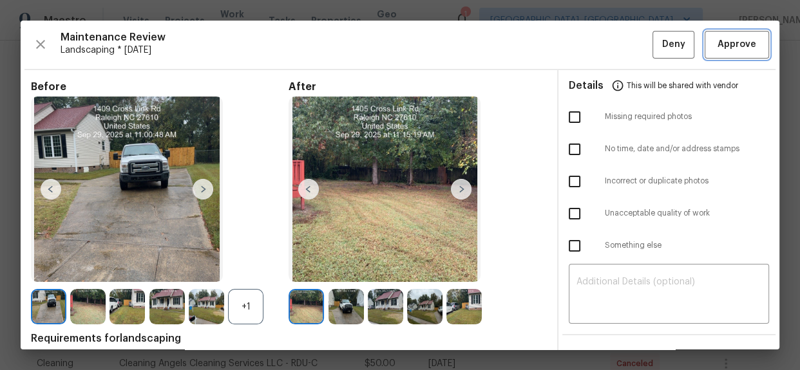
click at [731, 52] on span "Approve" at bounding box center [736, 45] width 39 height 16
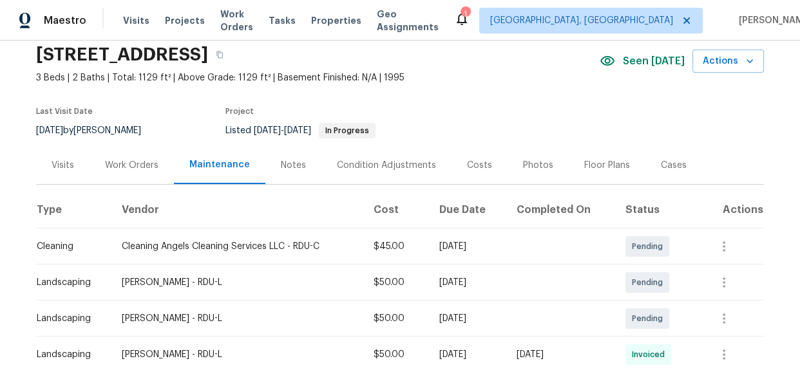
scroll to position [0, 0]
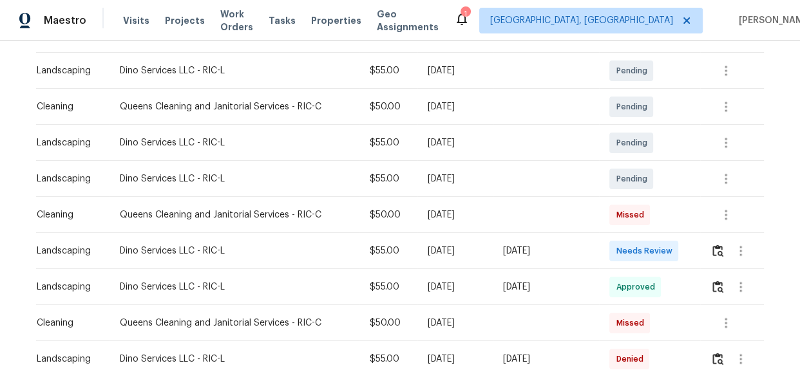
scroll to position [292, 0]
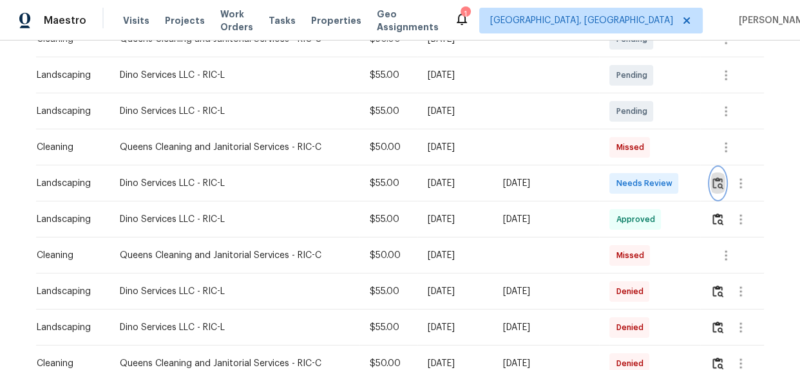
click at [712, 189] on img "button" at bounding box center [717, 183] width 11 height 12
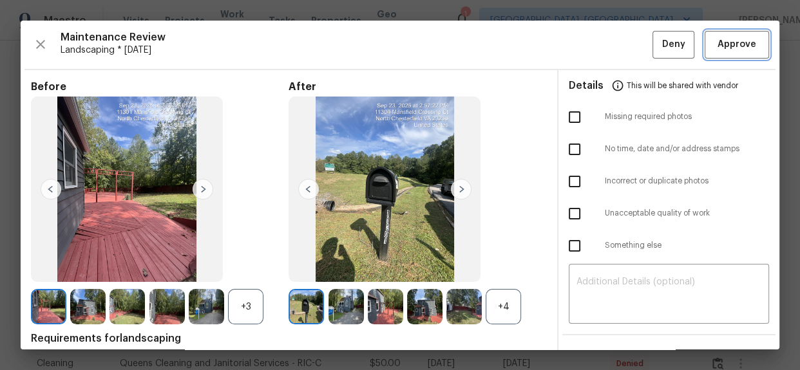
drag, startPoint x: 736, startPoint y: 37, endPoint x: 765, endPoint y: 80, distance: 51.4
click at [736, 37] on span "Approve" at bounding box center [736, 45] width 39 height 16
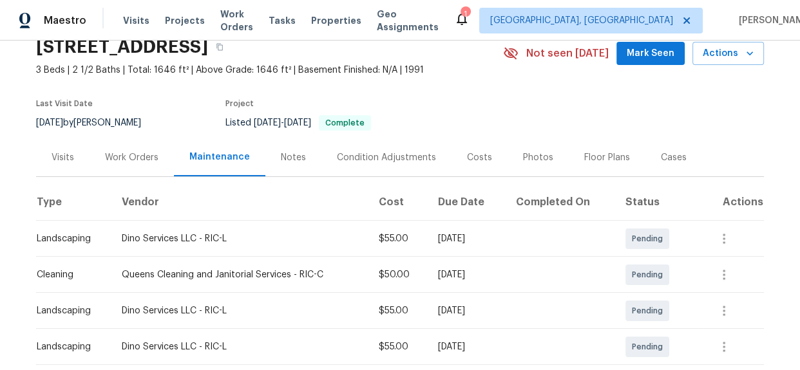
scroll to position [0, 0]
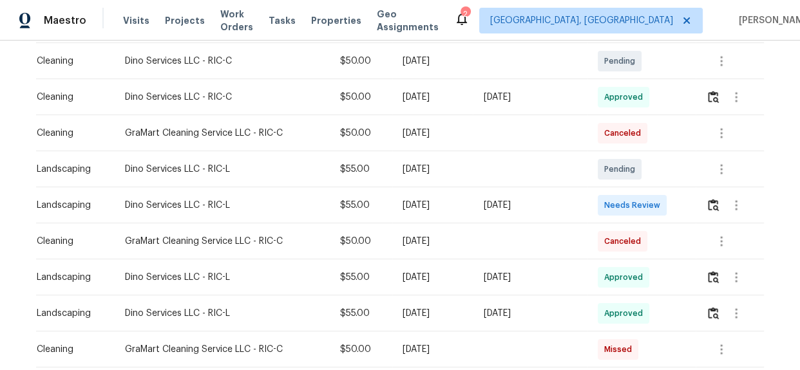
scroll to position [227, 0]
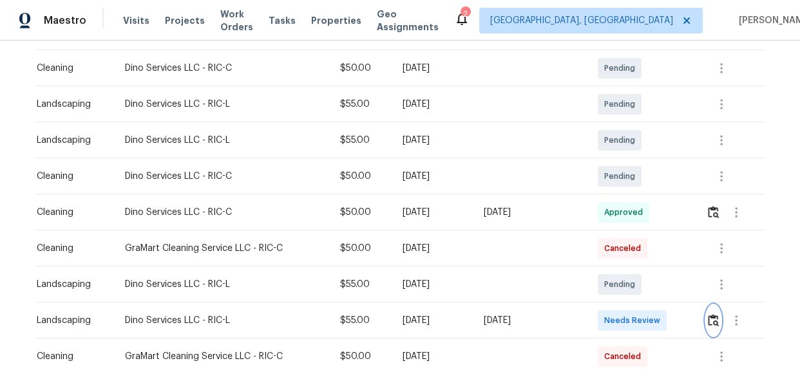
click at [713, 317] on img "button" at bounding box center [712, 320] width 11 height 12
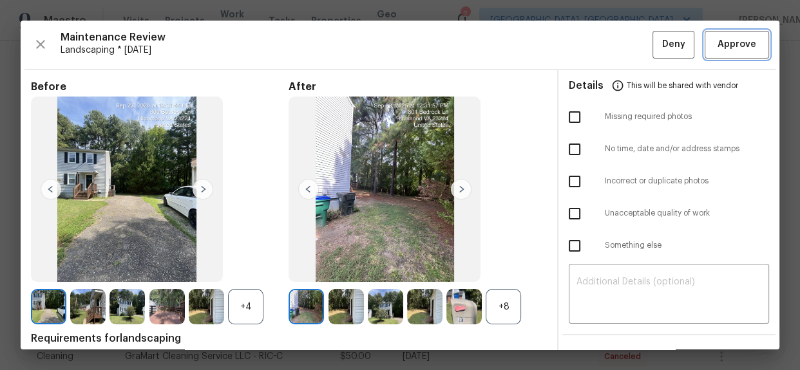
click at [728, 41] on span "Approve" at bounding box center [736, 45] width 39 height 16
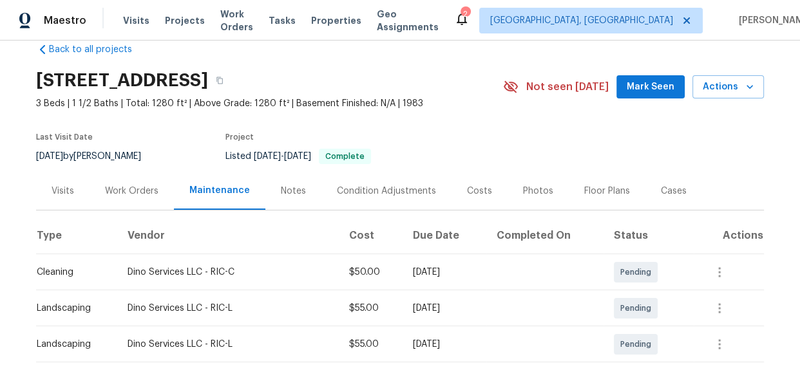
scroll to position [0, 0]
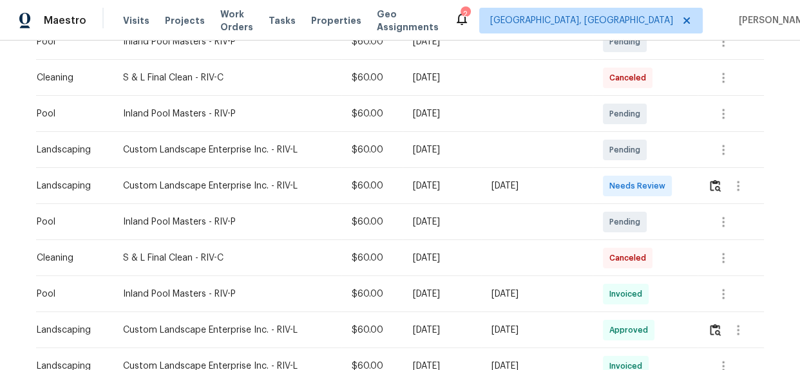
scroll to position [292, 0]
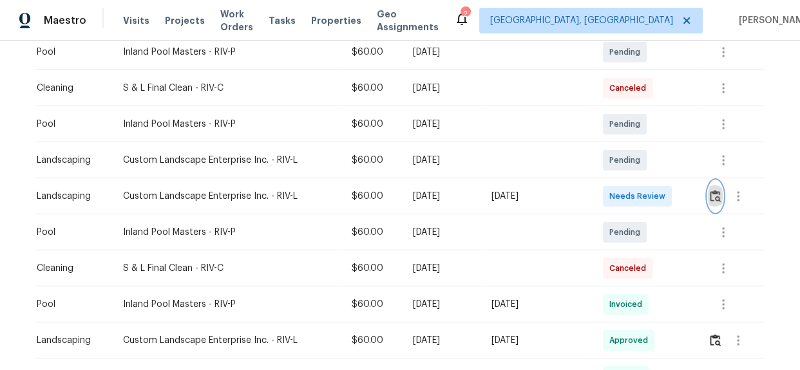
click at [711, 190] on img "button" at bounding box center [714, 196] width 11 height 12
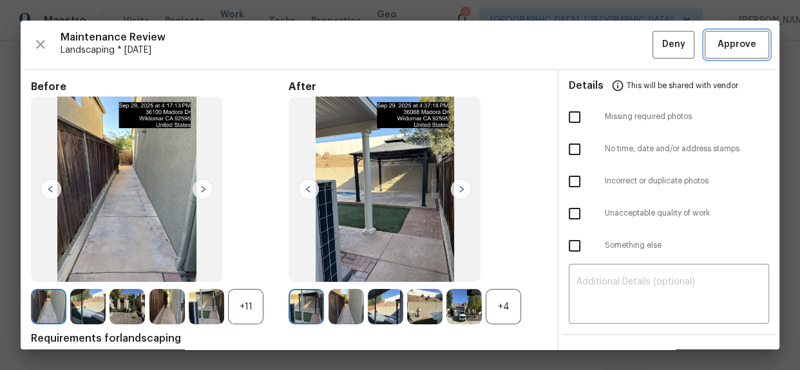
click at [731, 52] on span "Approve" at bounding box center [736, 45] width 39 height 16
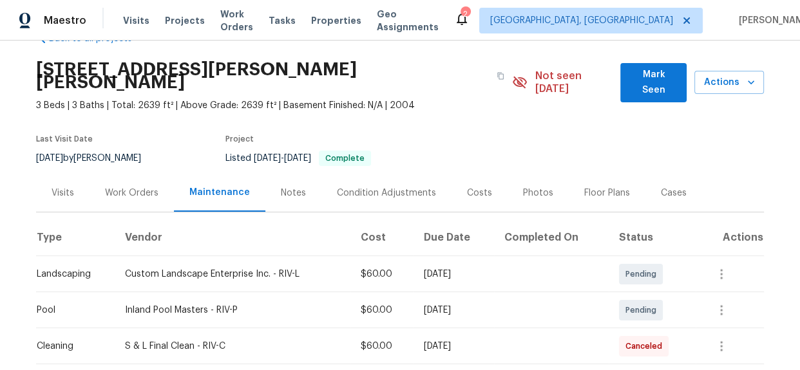
scroll to position [0, 0]
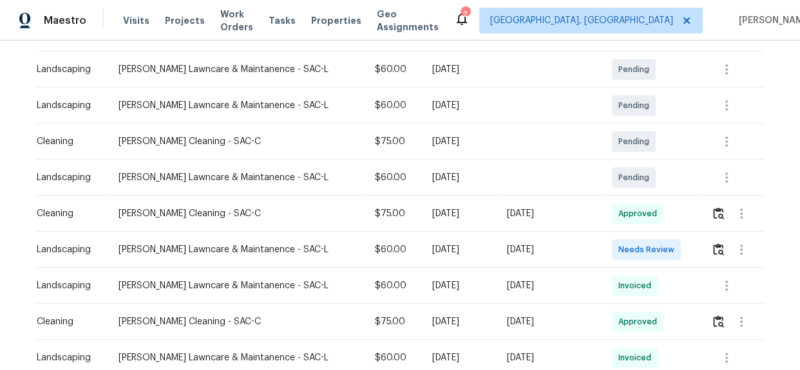
scroll to position [234, 0]
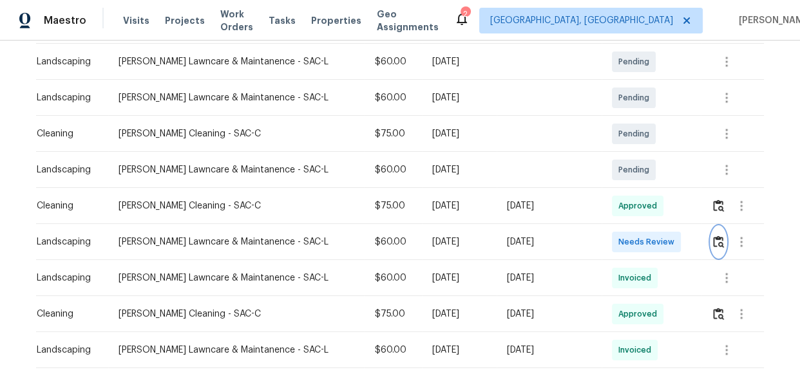
click at [713, 245] on img "button" at bounding box center [718, 242] width 11 height 12
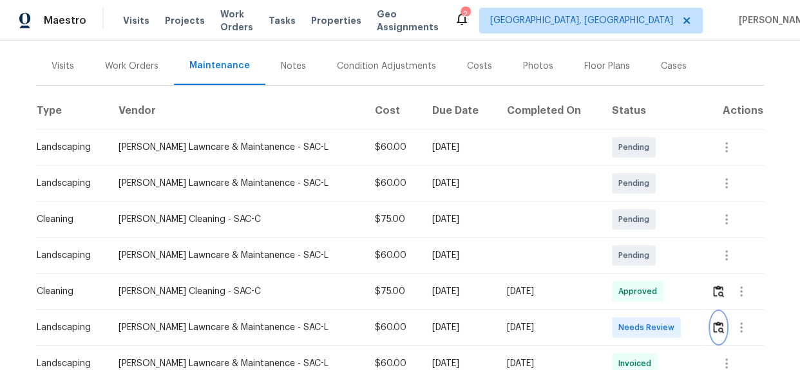
scroll to position [0, 0]
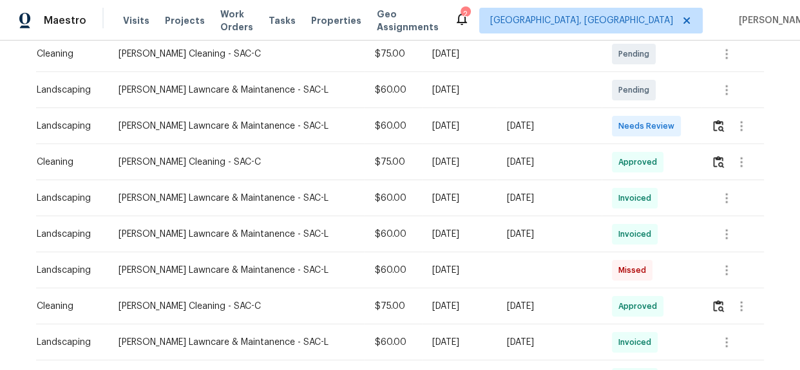
scroll to position [351, 0]
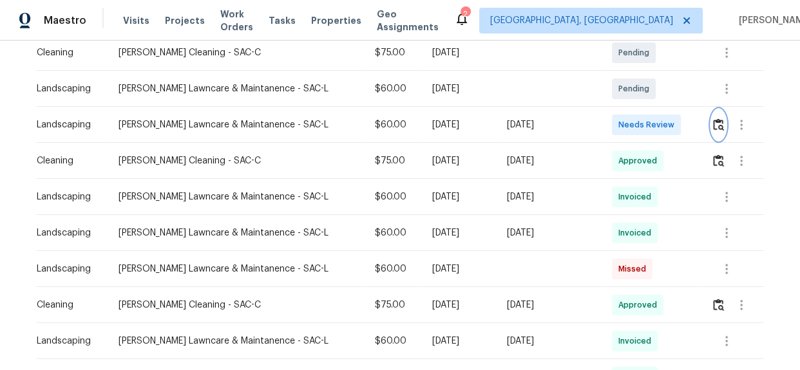
click at [715, 122] on img "button" at bounding box center [718, 124] width 11 height 12
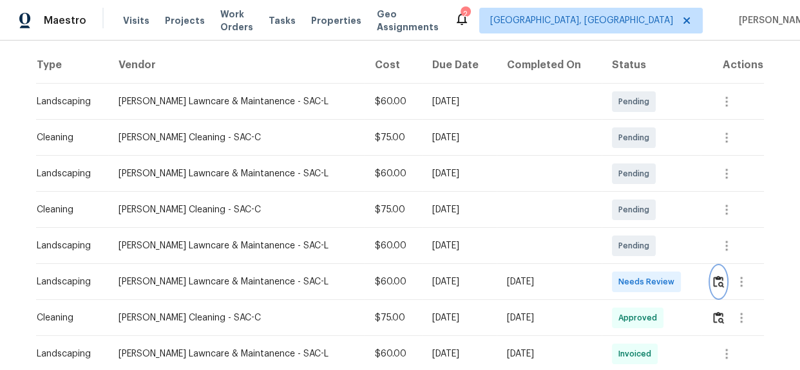
scroll to position [234, 0]
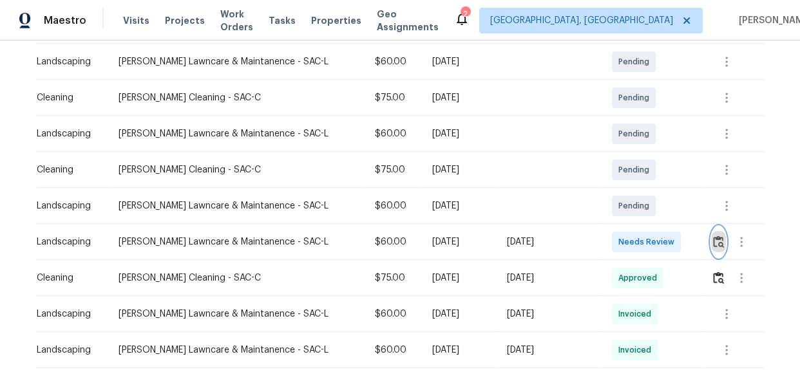
click at [717, 242] on img "button" at bounding box center [718, 242] width 11 height 12
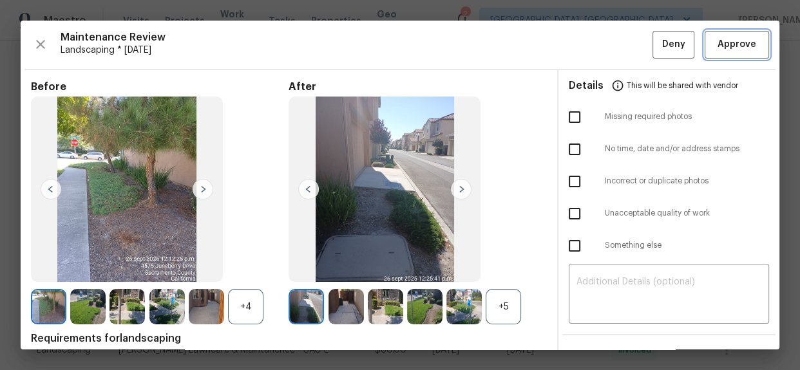
click at [731, 41] on span "Approve" at bounding box center [736, 45] width 39 height 16
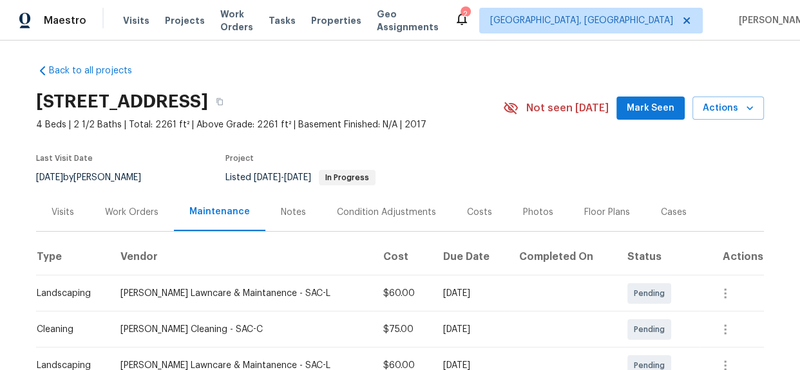
scroll to position [0, 0]
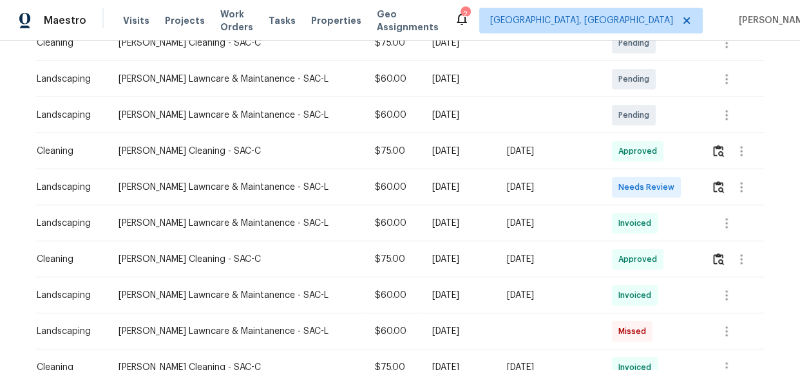
scroll to position [351, 0]
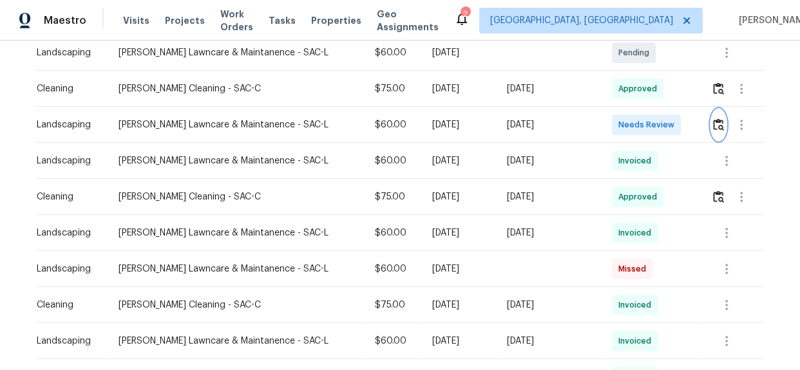
click at [714, 126] on img "button" at bounding box center [718, 124] width 11 height 12
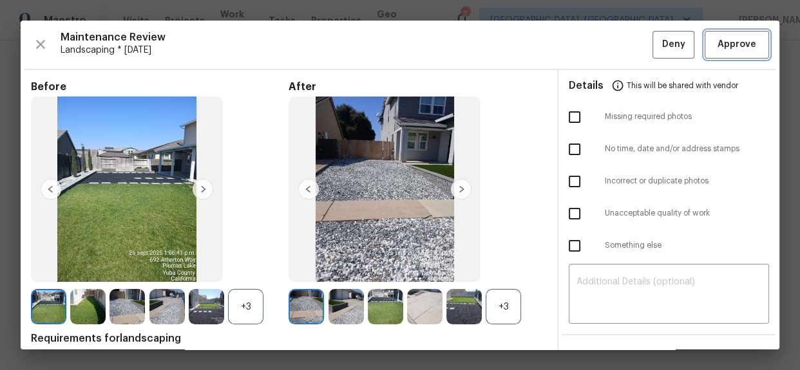
drag, startPoint x: 727, startPoint y: 51, endPoint x: 721, endPoint y: 52, distance: 6.6
click at [727, 51] on span "Approve" at bounding box center [736, 45] width 39 height 16
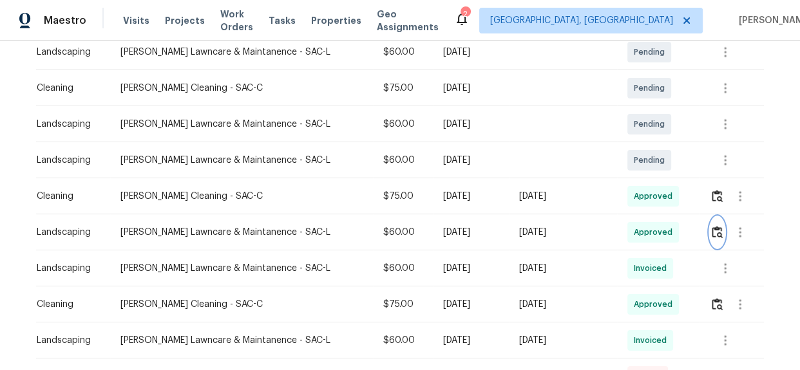
scroll to position [0, 0]
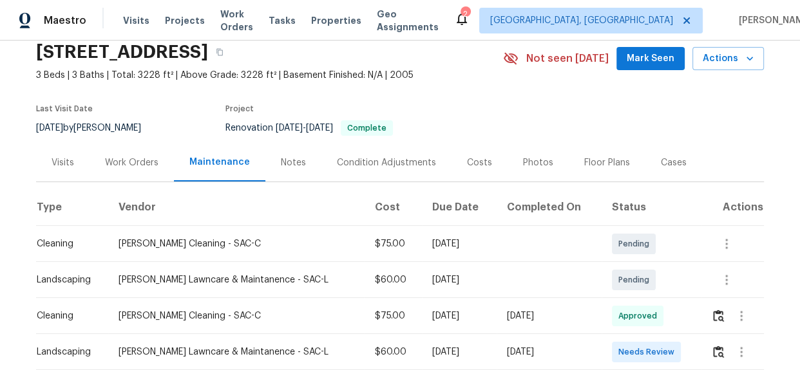
scroll to position [136, 0]
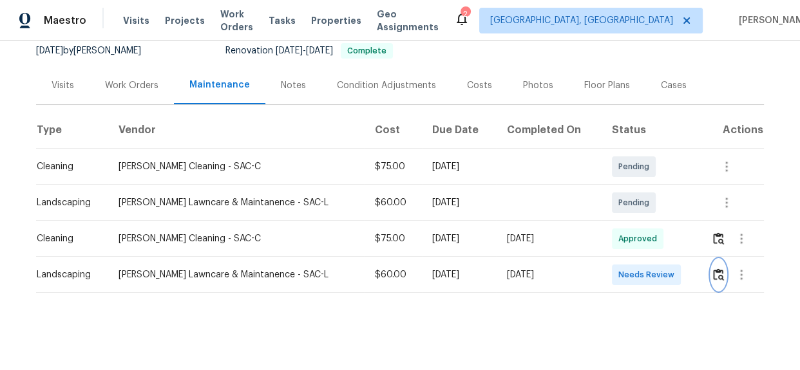
click at [713, 268] on img "button" at bounding box center [718, 274] width 11 height 12
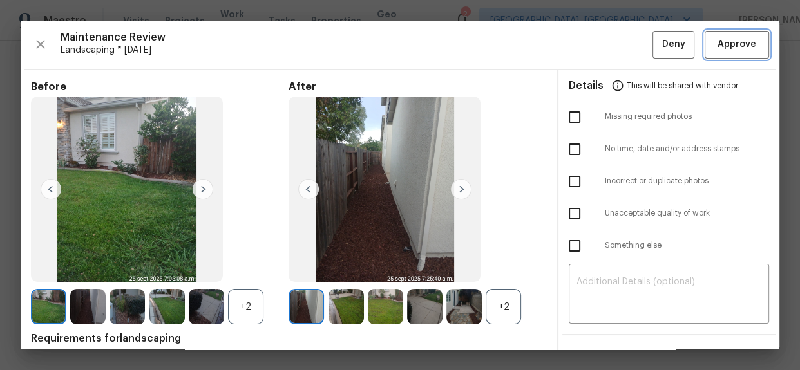
click at [724, 37] on span "Approve" at bounding box center [736, 45] width 39 height 16
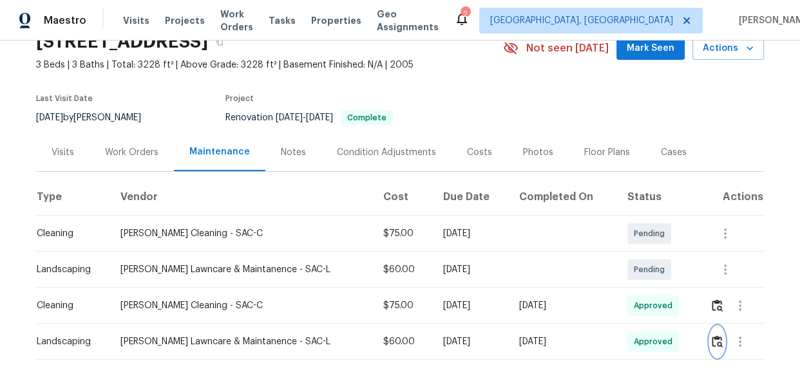
scroll to position [0, 0]
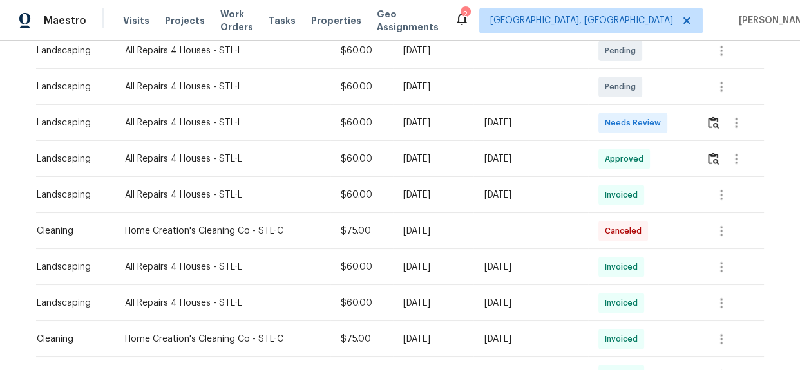
scroll to position [234, 0]
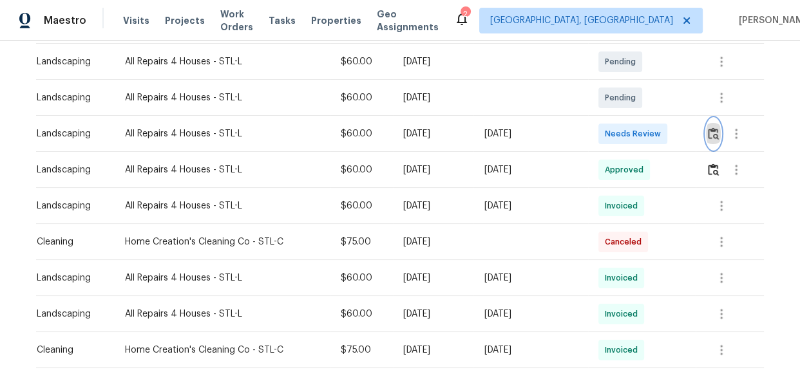
click at [713, 136] on img "button" at bounding box center [712, 133] width 11 height 12
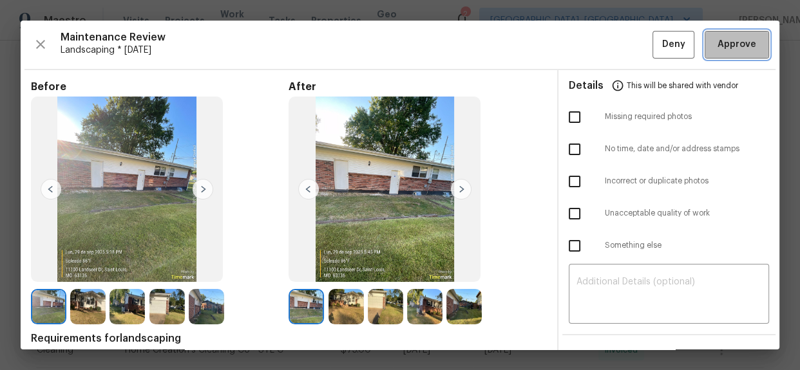
click at [725, 51] on span "Approve" at bounding box center [736, 45] width 39 height 16
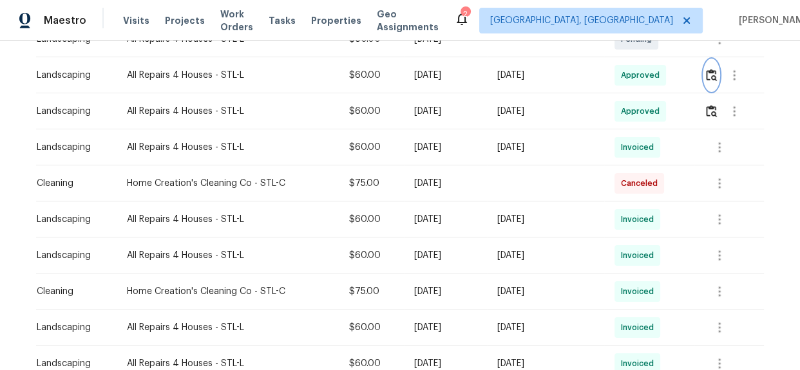
scroll to position [0, 0]
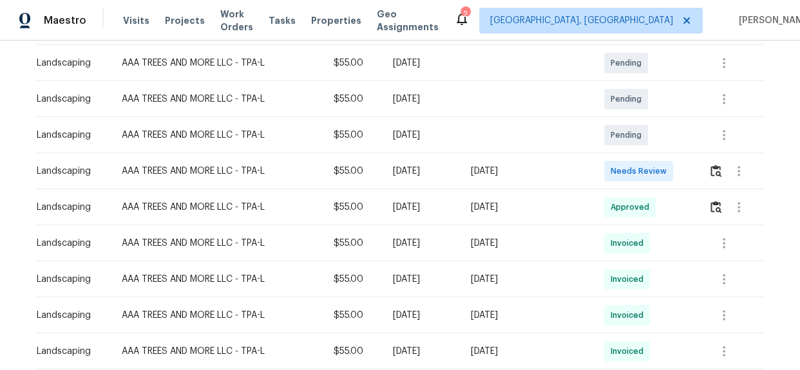
scroll to position [234, 0]
click at [716, 170] on img "button" at bounding box center [715, 170] width 11 height 12
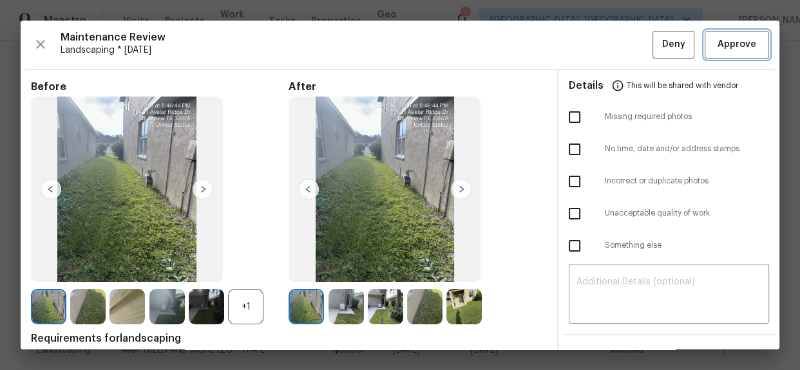
click at [717, 38] on span "Approve" at bounding box center [736, 45] width 39 height 16
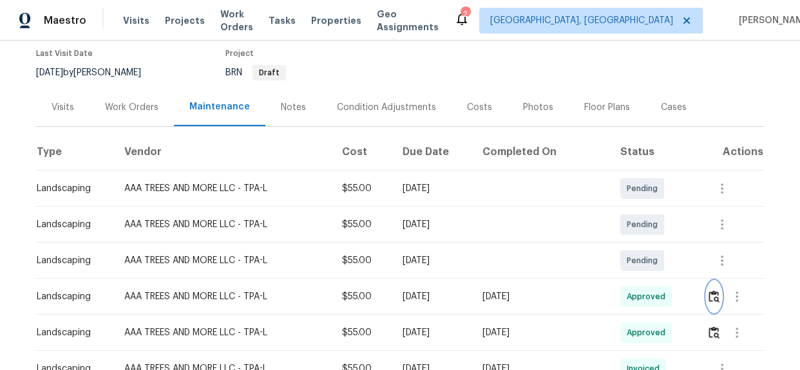
scroll to position [292, 0]
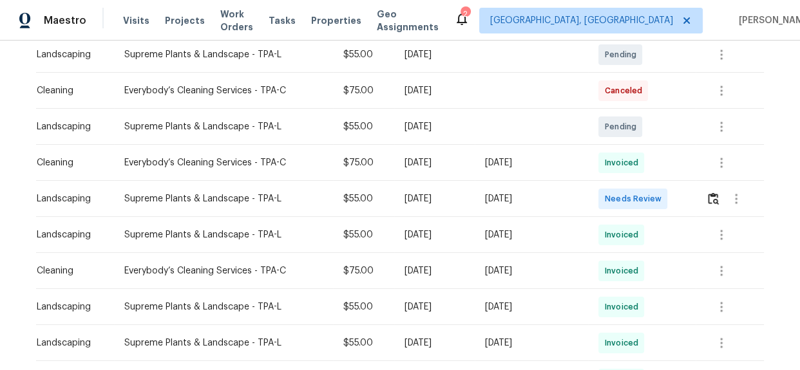
scroll to position [292, 0]
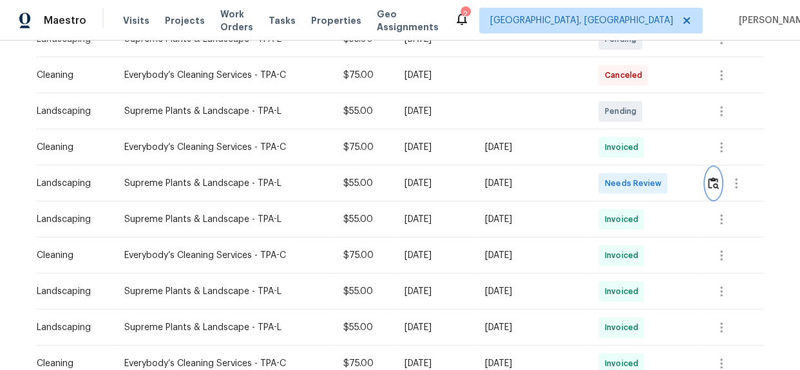
click at [711, 180] on img "button" at bounding box center [712, 183] width 11 height 12
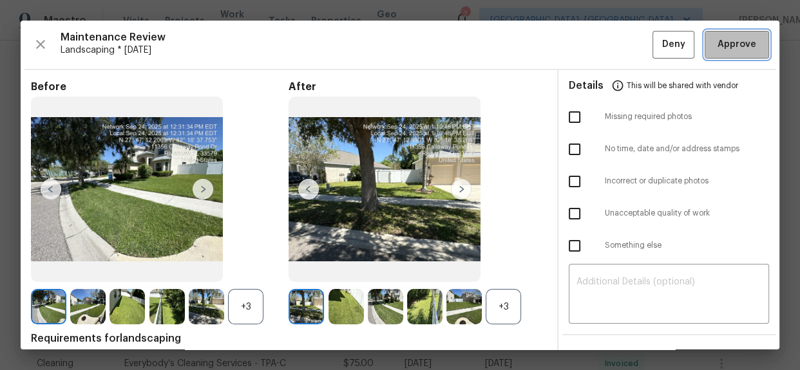
click at [727, 47] on span "Approve" at bounding box center [736, 45] width 39 height 16
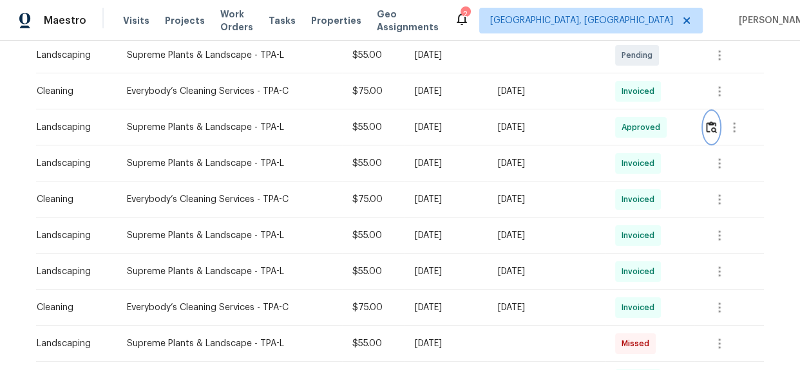
scroll to position [351, 0]
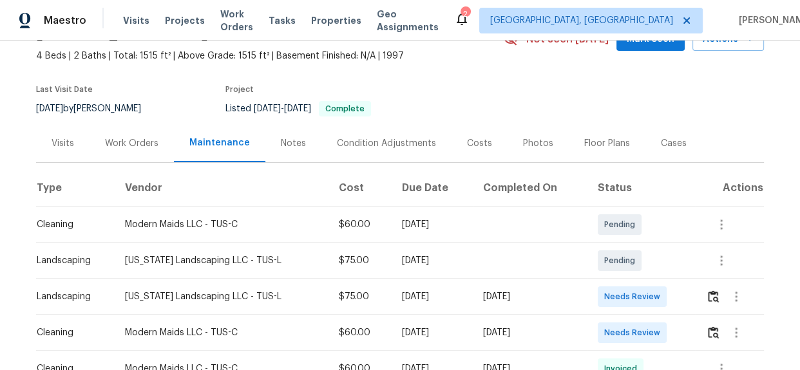
scroll to position [175, 0]
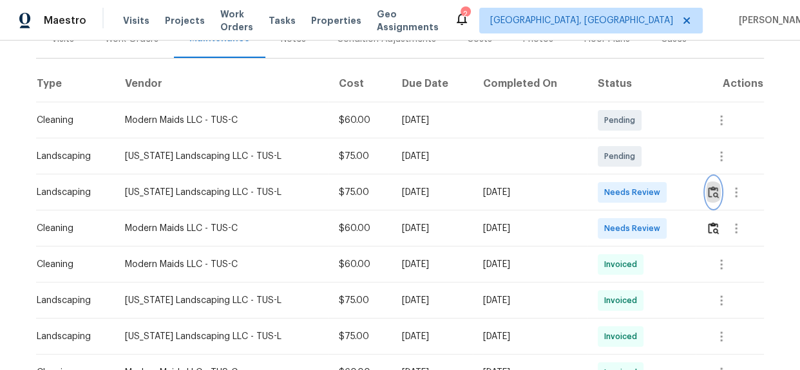
click at [707, 194] on img "button" at bounding box center [712, 192] width 11 height 12
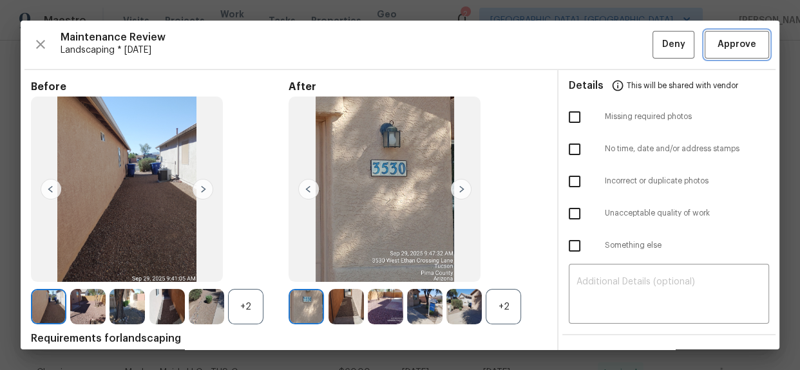
click at [722, 52] on button "Approve" at bounding box center [736, 45] width 64 height 28
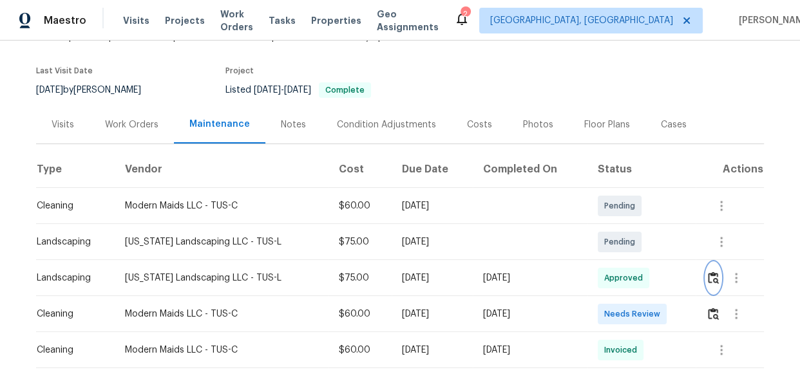
scroll to position [292, 0]
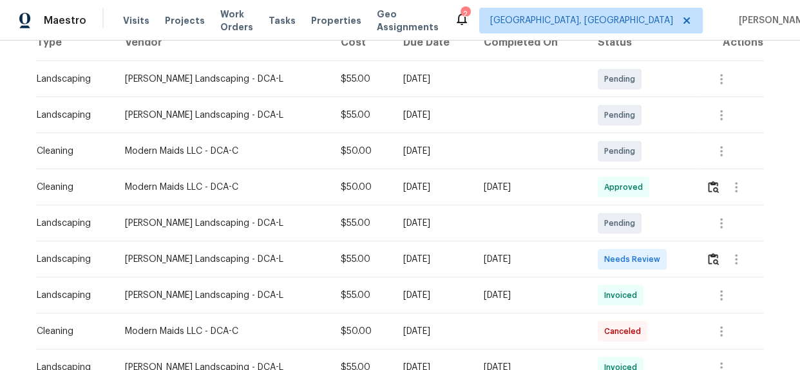
scroll to position [234, 0]
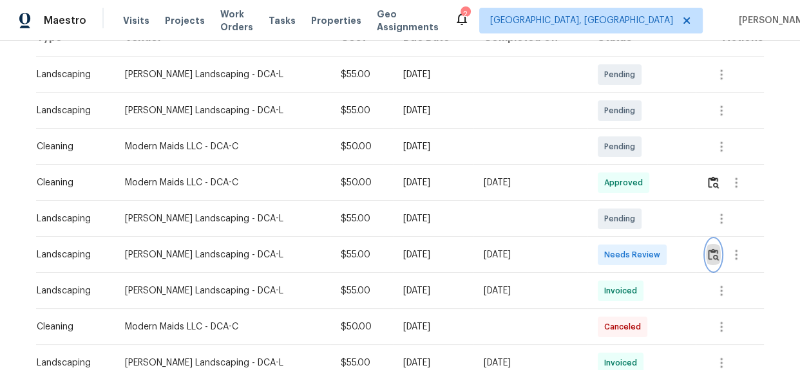
click at [707, 248] on img "button" at bounding box center [712, 254] width 11 height 12
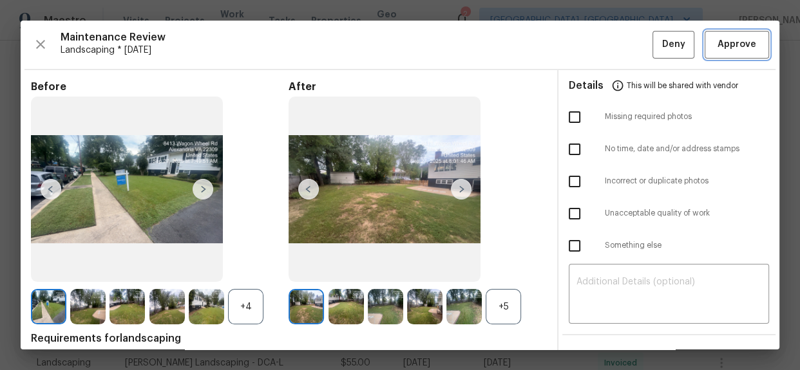
click at [731, 41] on span "Approve" at bounding box center [736, 45] width 39 height 16
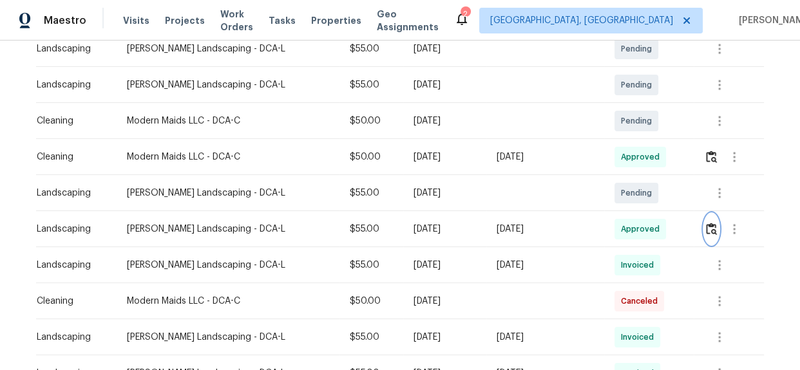
scroll to position [292, 0]
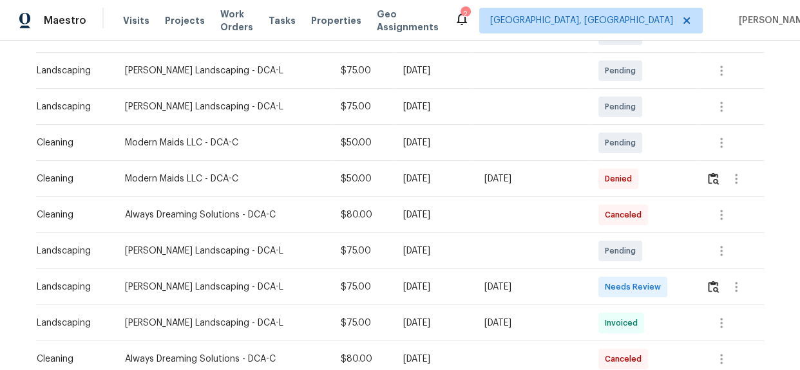
scroll to position [292, 0]
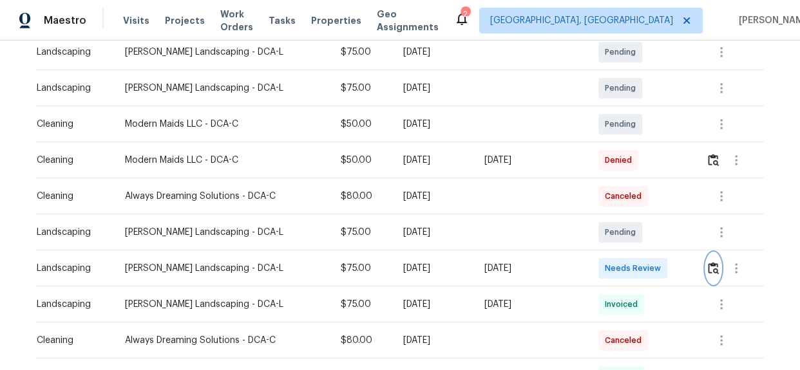
click at [713, 262] on img "button" at bounding box center [712, 268] width 11 height 12
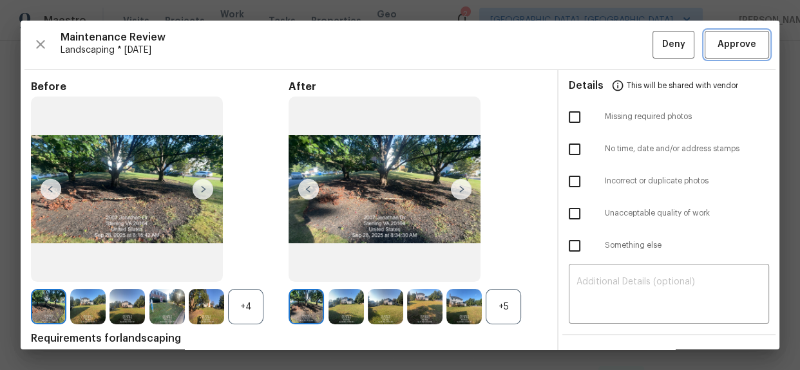
click at [717, 42] on span "Approve" at bounding box center [736, 45] width 39 height 16
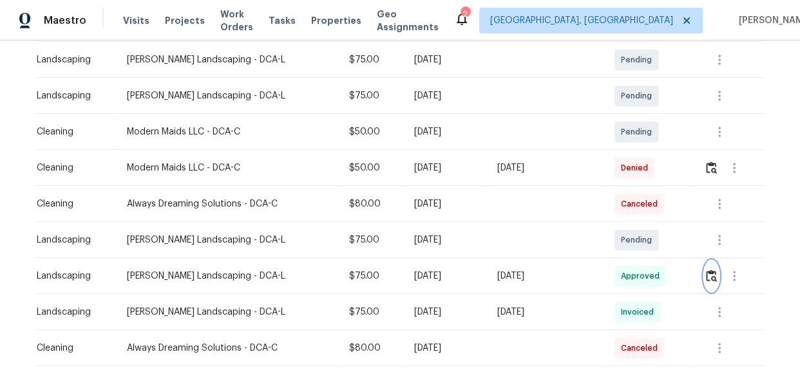
scroll to position [351, 0]
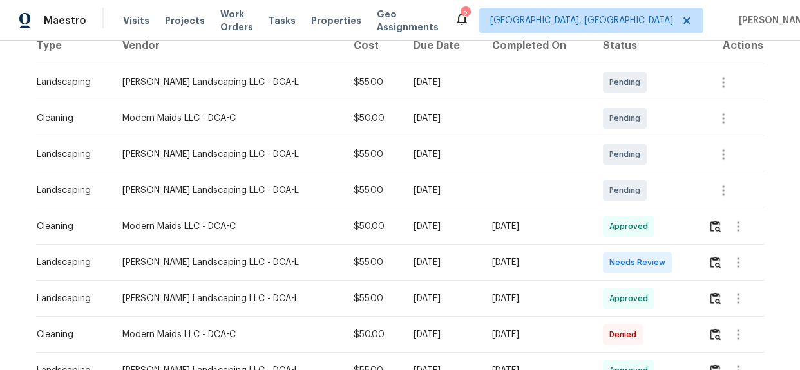
scroll to position [234, 0]
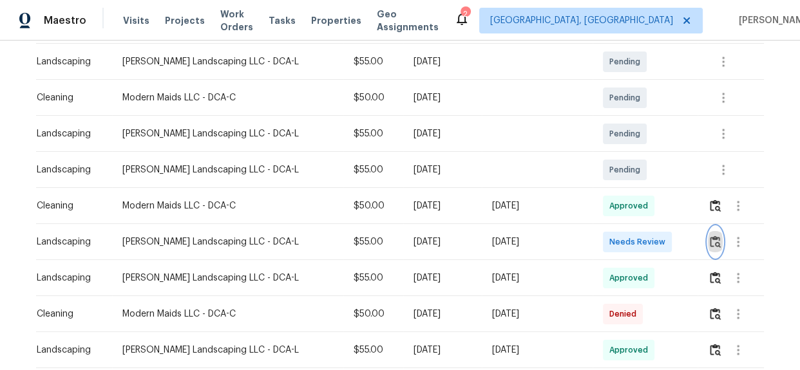
click at [709, 245] on img "button" at bounding box center [714, 242] width 11 height 12
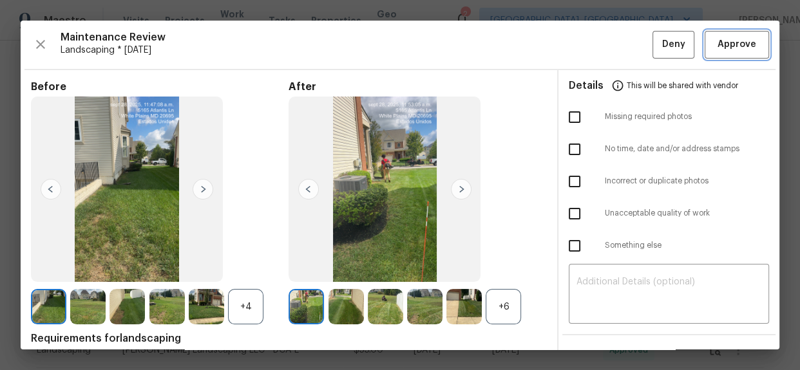
click at [731, 47] on span "Approve" at bounding box center [736, 45] width 39 height 16
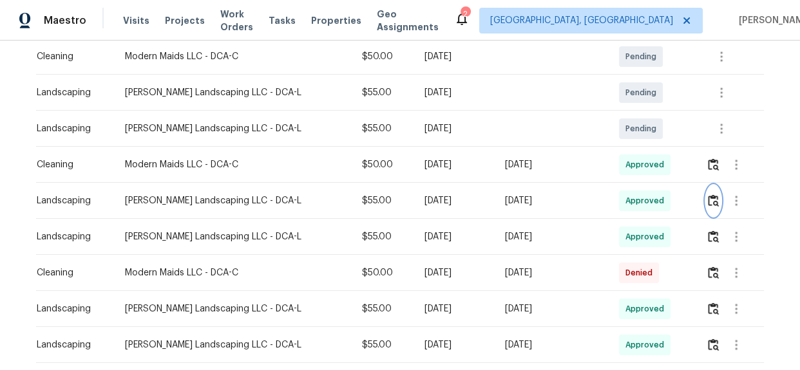
scroll to position [292, 0]
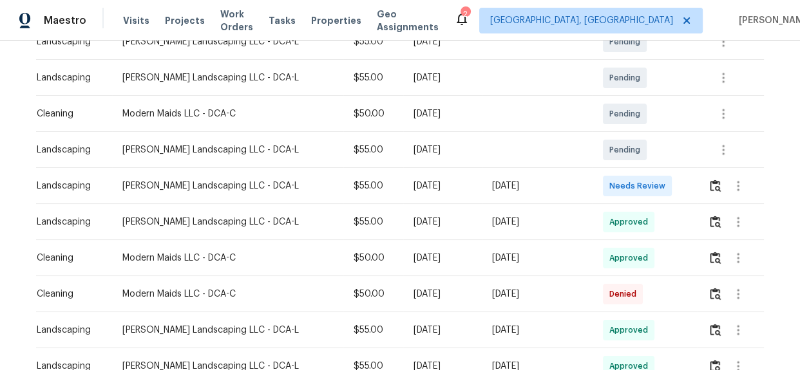
scroll to position [292, 0]
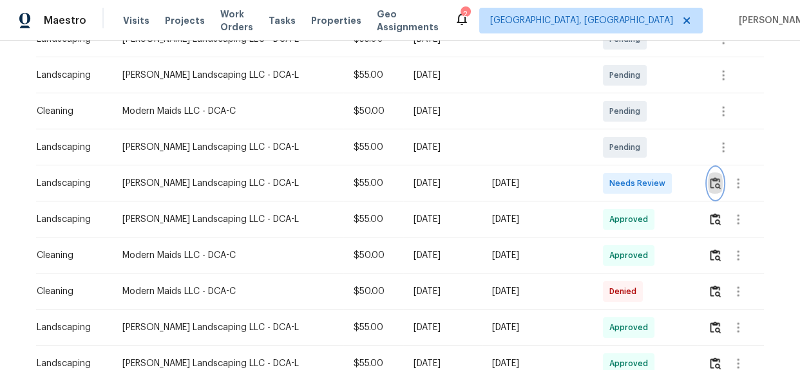
click at [709, 187] on img "button" at bounding box center [714, 183] width 11 height 12
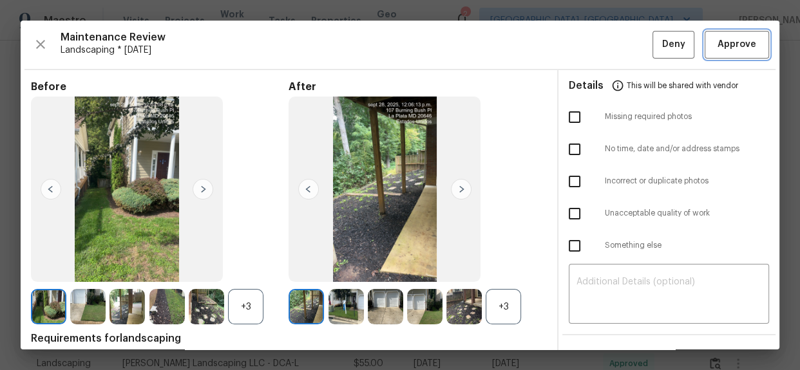
click at [728, 47] on span "Approve" at bounding box center [736, 45] width 39 height 16
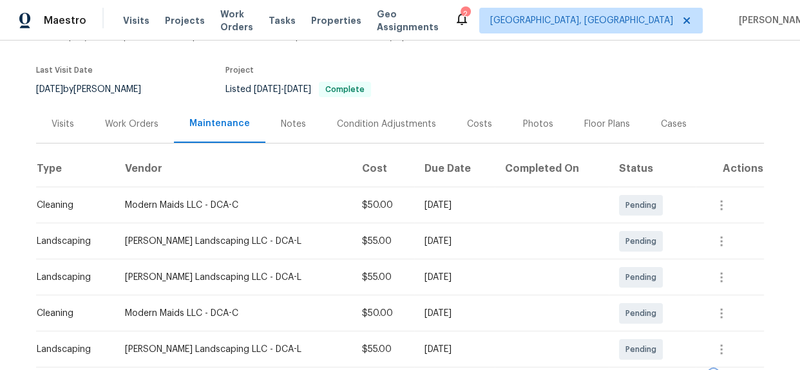
scroll to position [234, 0]
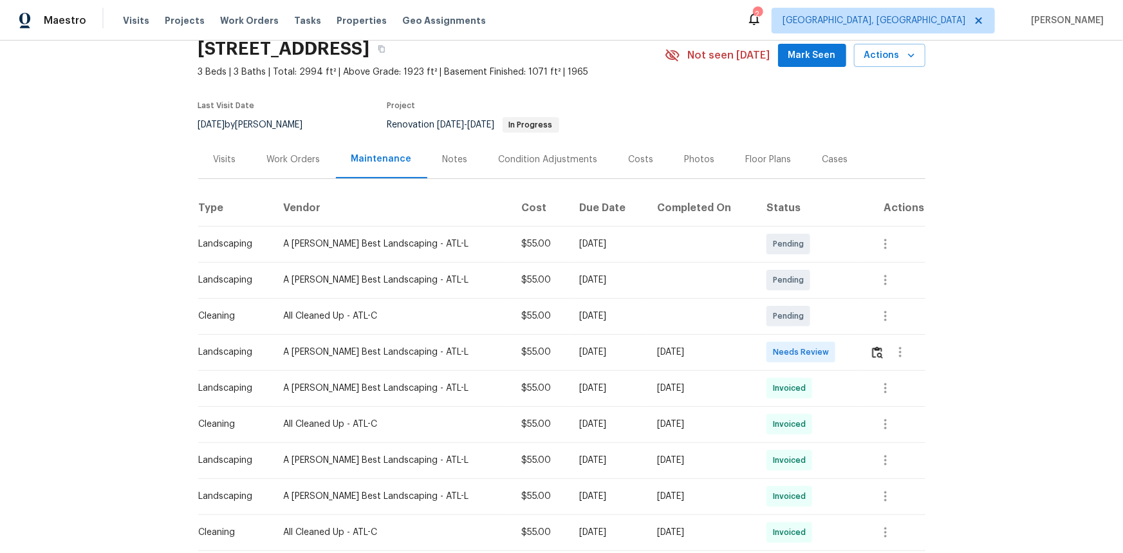
scroll to position [175, 0]
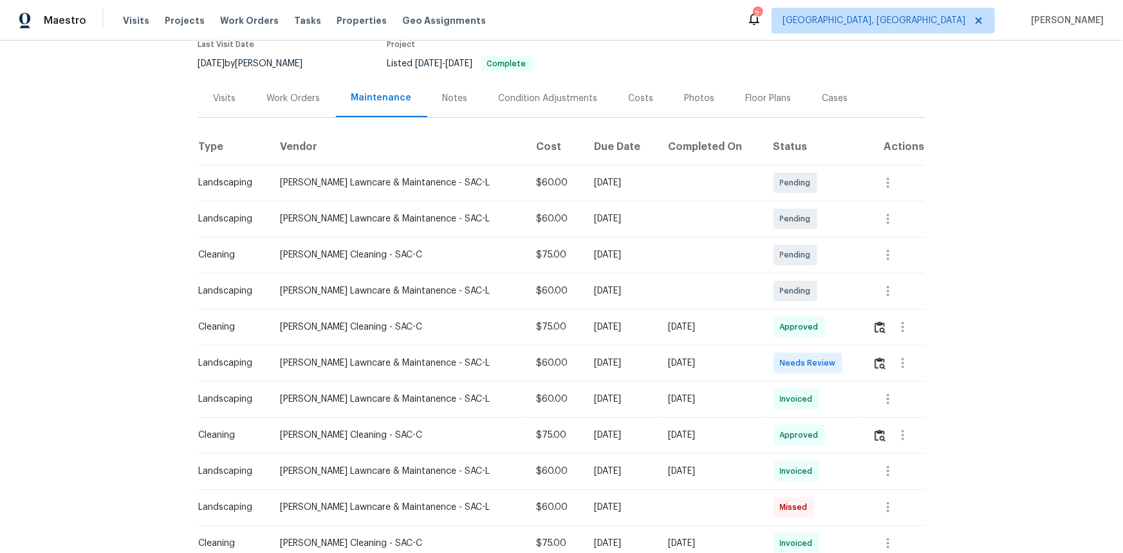
scroll to position [117, 0]
click at [799, 363] on img "button" at bounding box center [880, 363] width 11 height 12
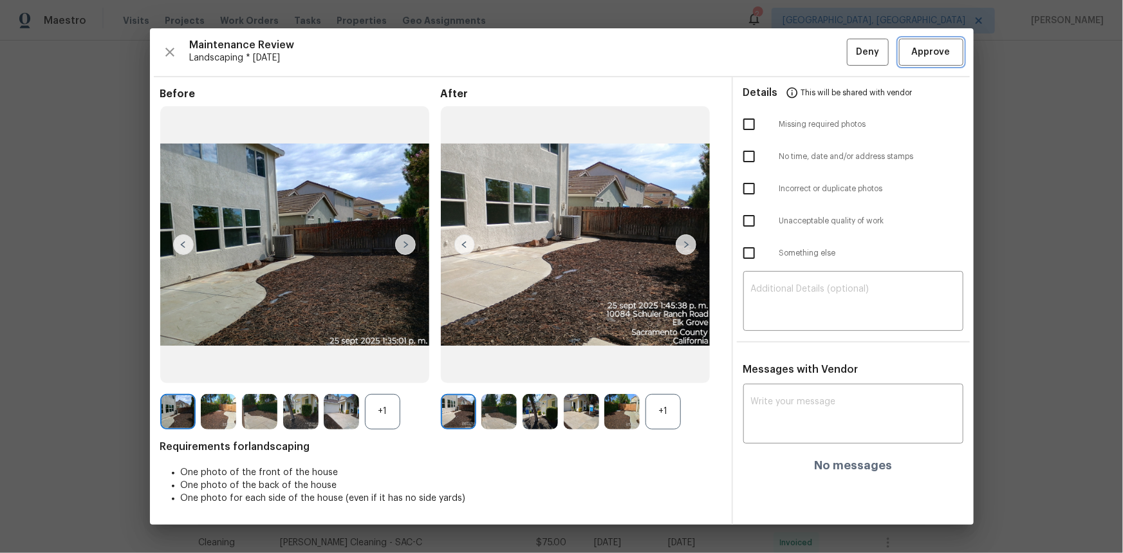
click at [799, 53] on span "Approve" at bounding box center [931, 52] width 39 height 16
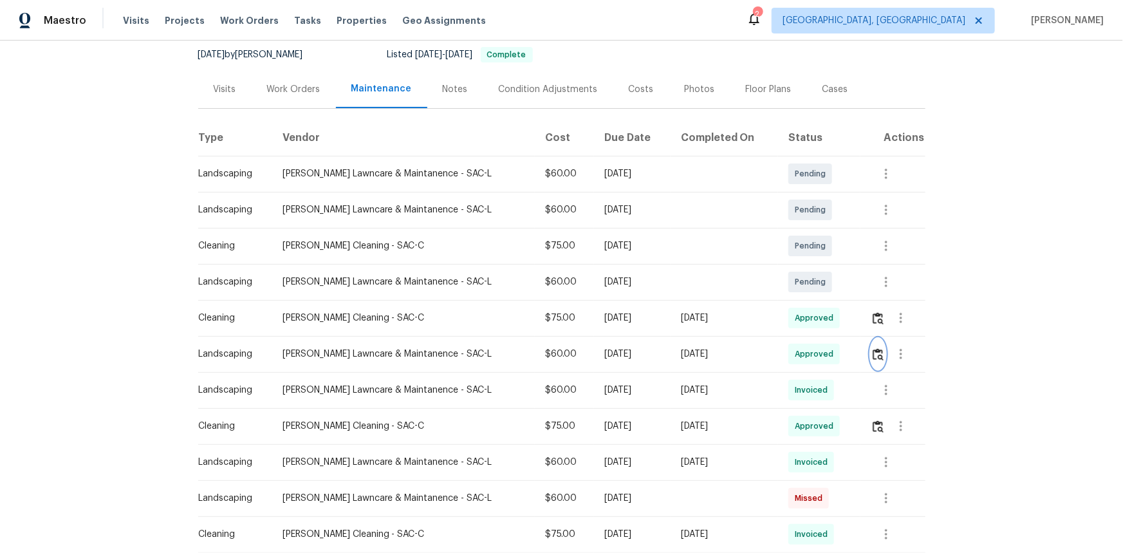
scroll to position [0, 0]
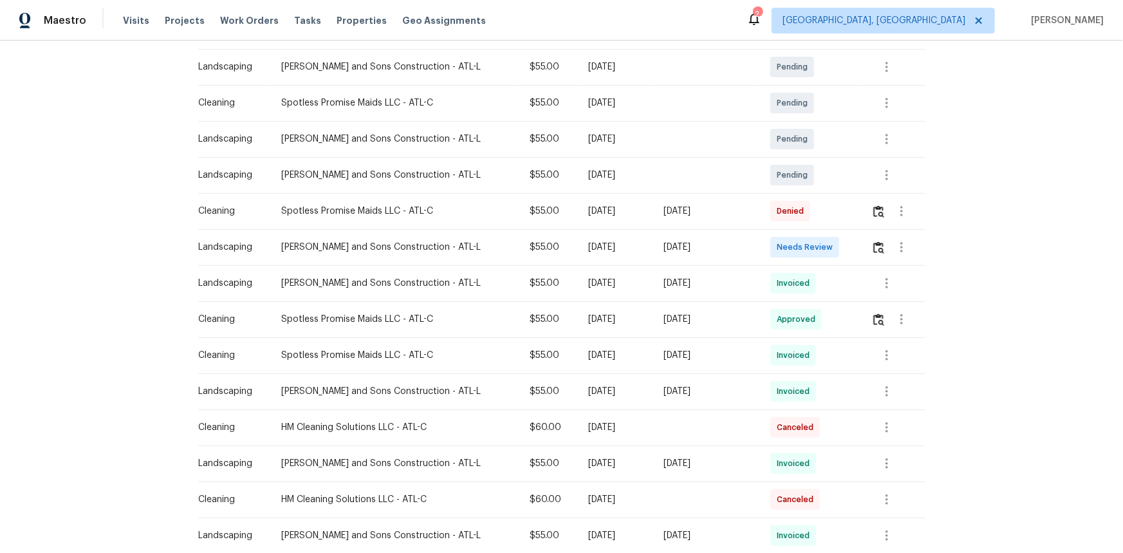
scroll to position [234, 0]
click at [799, 243] on img "button" at bounding box center [879, 245] width 11 height 12
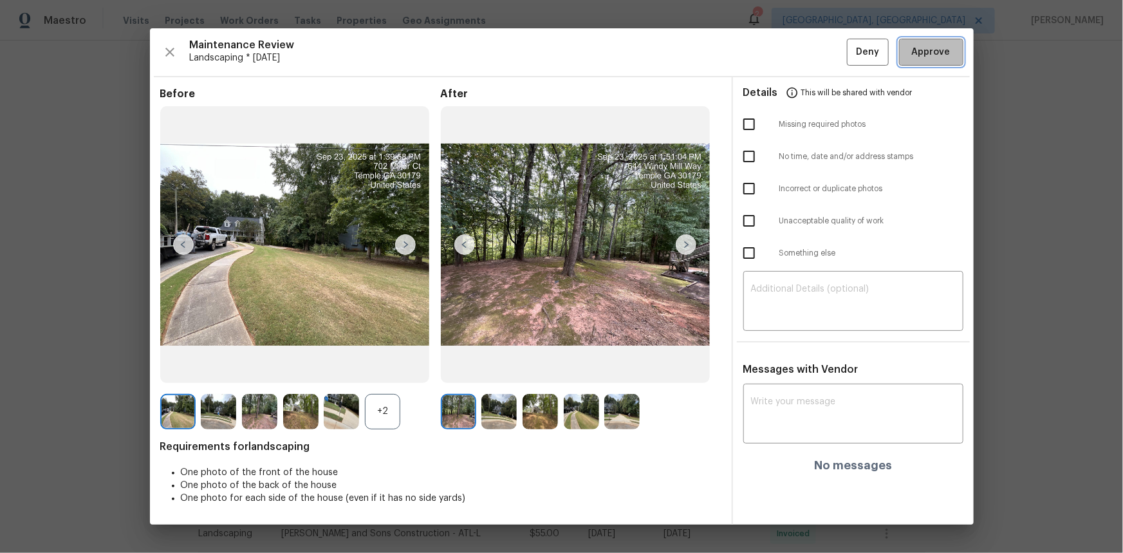
click at [799, 59] on button "Approve" at bounding box center [931, 53] width 64 height 28
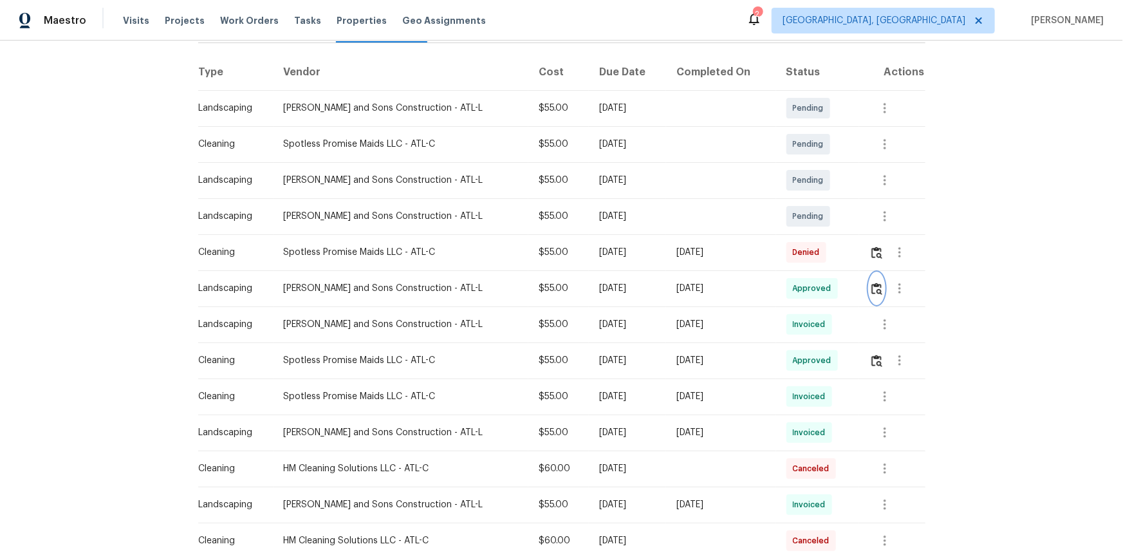
scroll to position [0, 0]
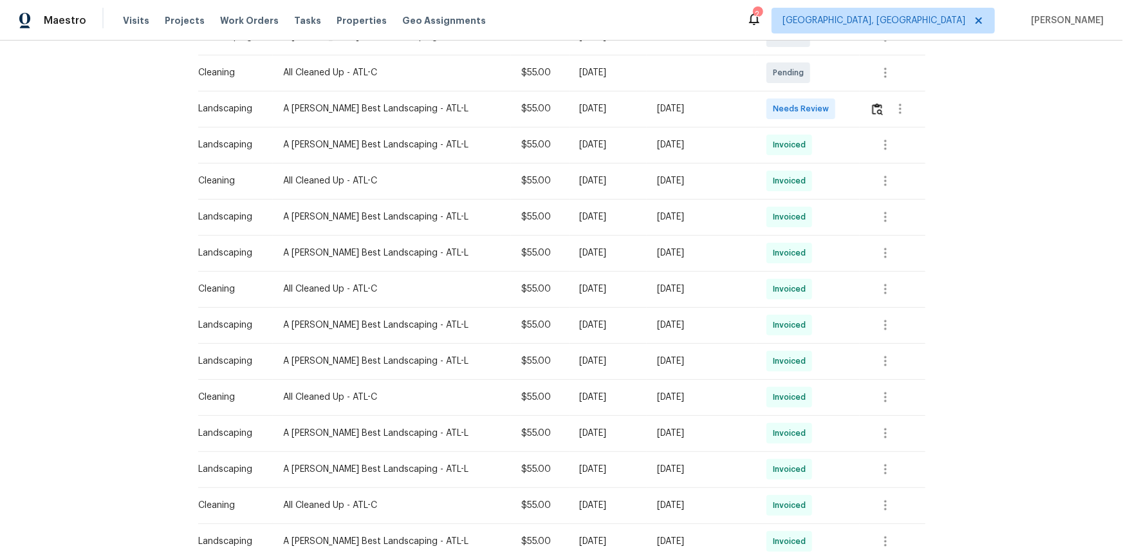
scroll to position [117, 0]
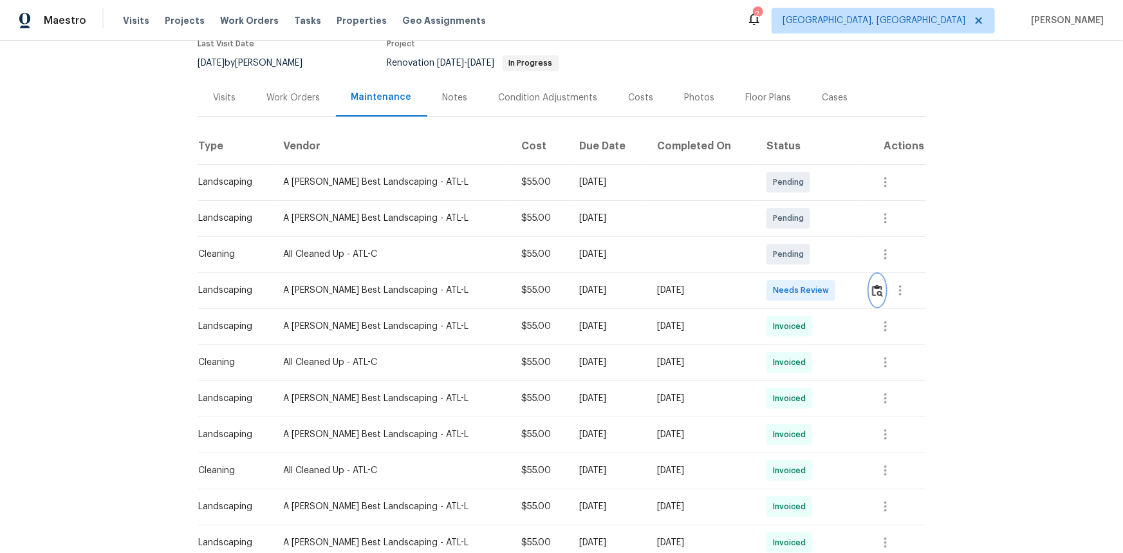
click at [872, 290] on img "button" at bounding box center [877, 291] width 11 height 12
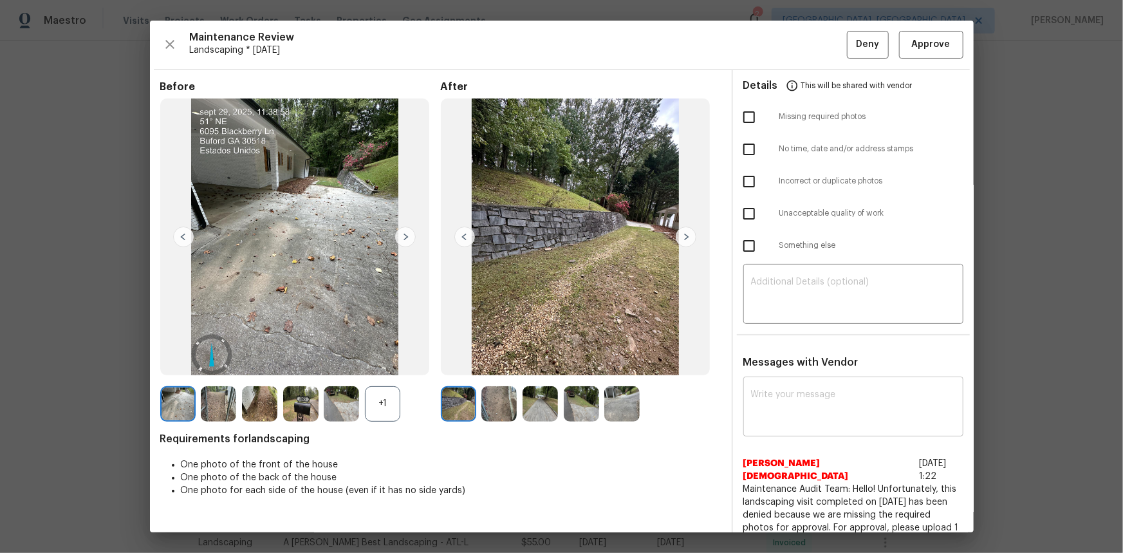
drag, startPoint x: 754, startPoint y: 396, endPoint x: 765, endPoint y: 396, distance: 10.9
click at [764, 396] on textarea at bounding box center [853, 408] width 205 height 36
paste textarea "Maintenance Audit Team: Hello! Unfortunately, this landscaping visit completed …"
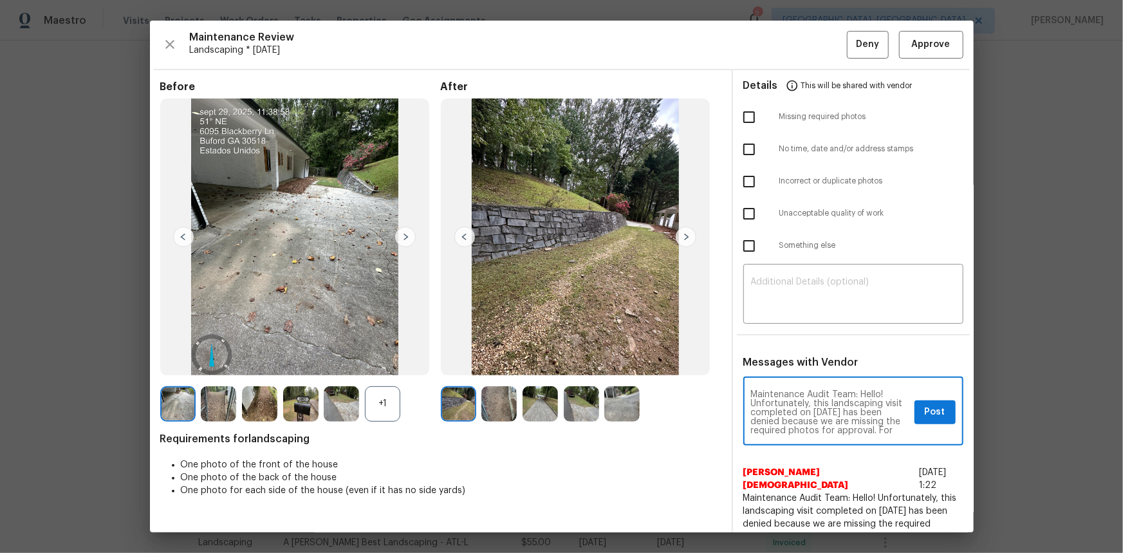
scroll to position [153, 0]
type textarea "Maintenance Audit Team: Hello! Unfortunately, this landscaping visit completed …"
click at [805, 302] on textarea at bounding box center [853, 295] width 205 height 36
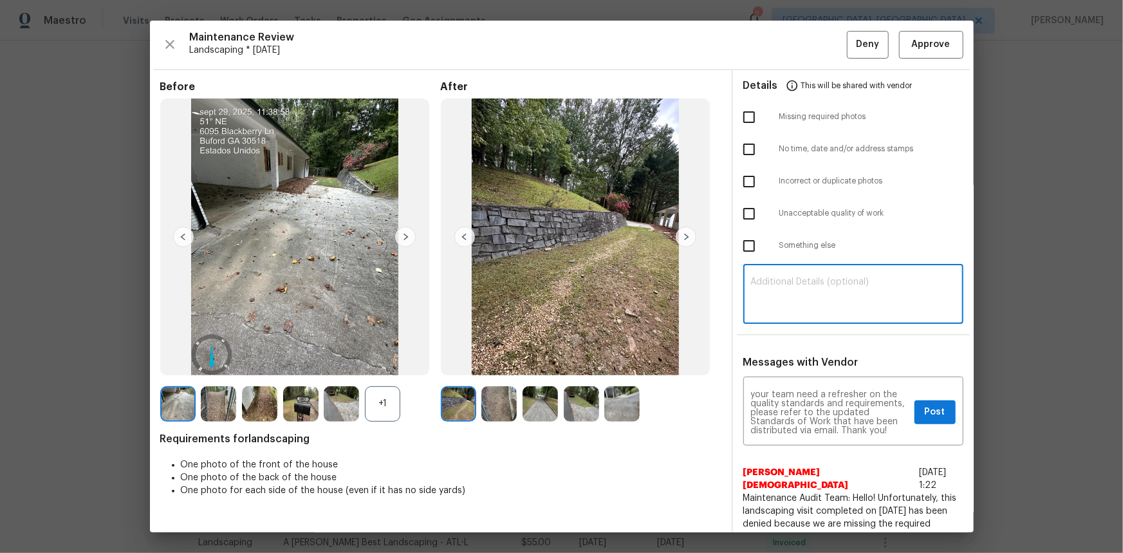
paste textarea "Maintenance Audit Team: Hello! Unfortunately, this landscaping visit completed …"
type textarea "Maintenance Audit Team: Hello! Unfortunately, this landscaping visit completed …"
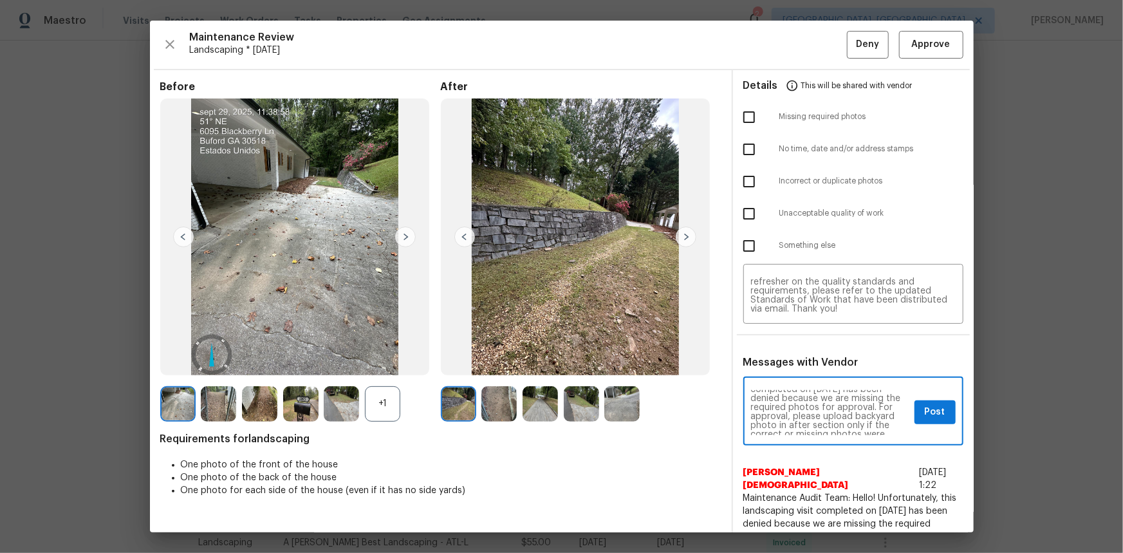
scroll to position [46, 0]
click at [925, 414] on span "Post" at bounding box center [935, 412] width 21 height 16
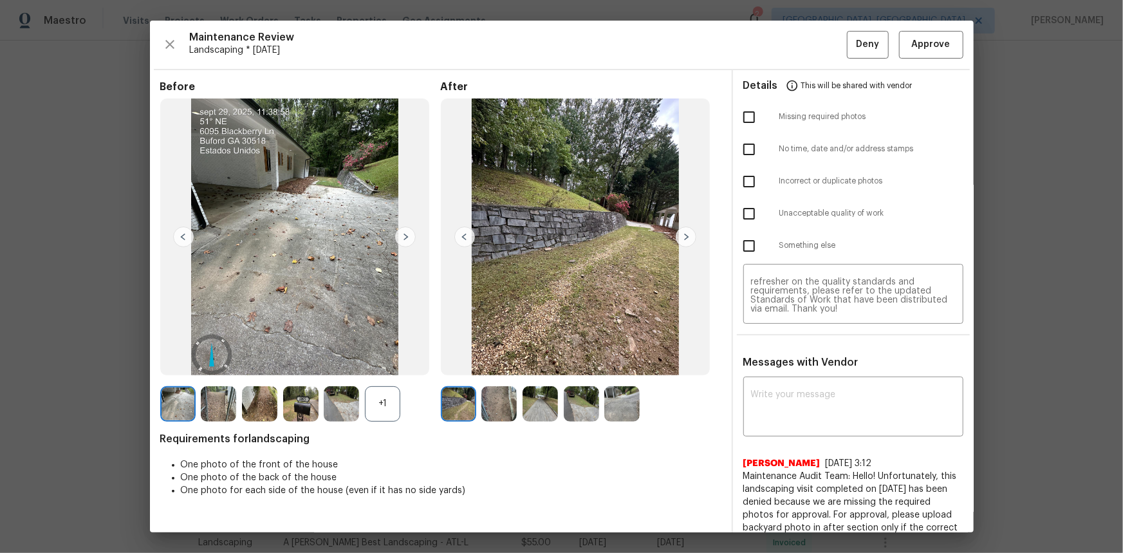
scroll to position [22, 0]
drag, startPoint x: 745, startPoint y: 118, endPoint x: 773, endPoint y: 116, distance: 27.7
click at [745, 118] on input "checkbox" at bounding box center [749, 117] width 27 height 27
checkbox input "true"
click at [861, 46] on span "Deny" at bounding box center [867, 45] width 23 height 16
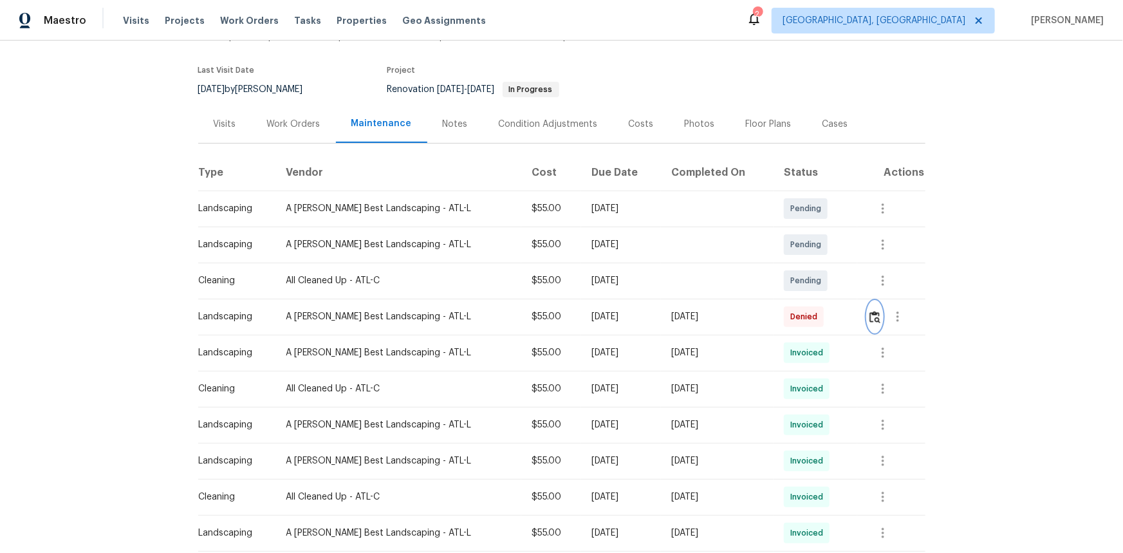
scroll to position [0, 0]
